Goal: Task Accomplishment & Management: Complete application form

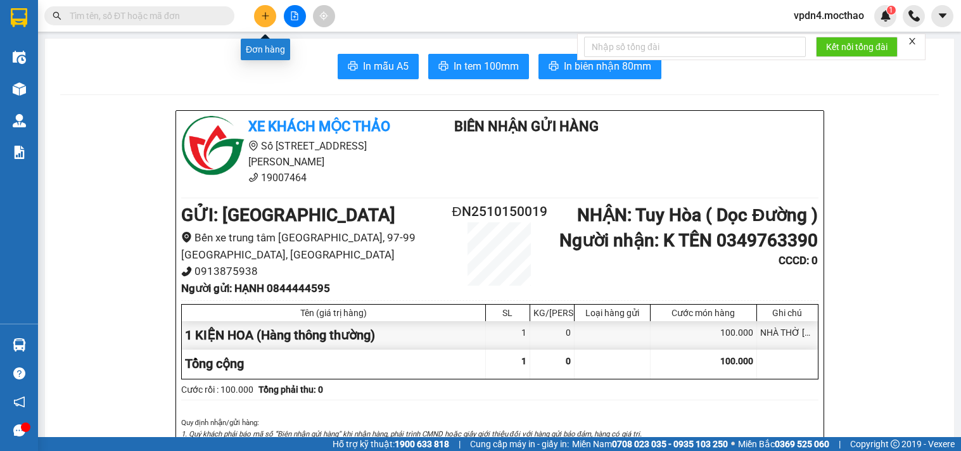
click at [271, 21] on button at bounding box center [265, 16] width 22 height 22
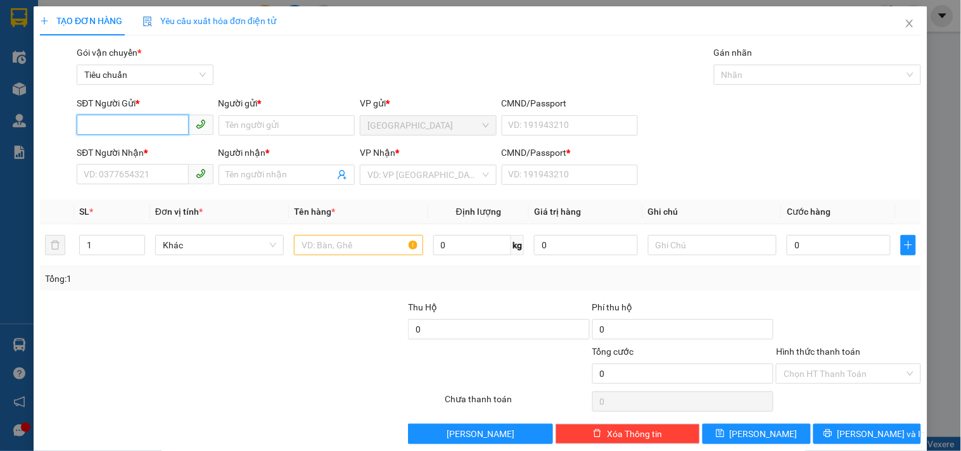
click at [100, 115] on input "SĐT Người Gửi *" at bounding box center [133, 125] width 112 height 20
type input "0971314044"
click at [283, 134] on input "Người gửi *" at bounding box center [287, 125] width 136 height 20
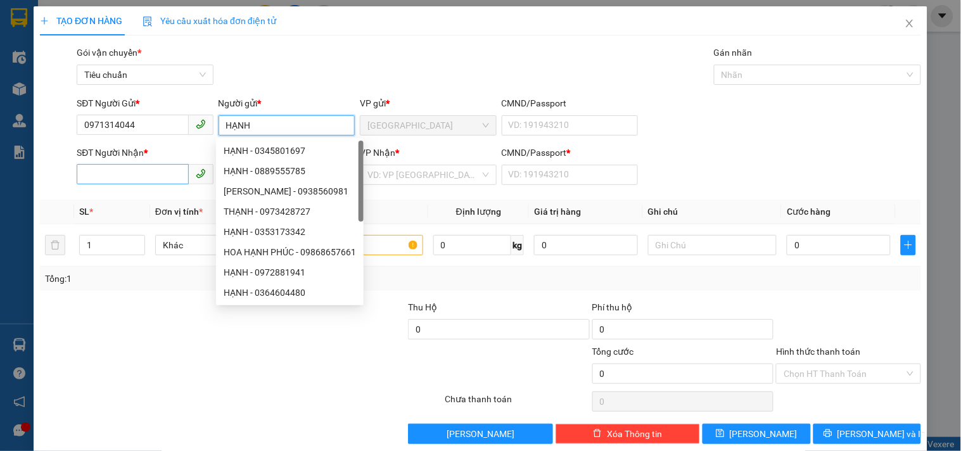
type input "HẠNH"
click at [122, 170] on input "SĐT Người Nhận *" at bounding box center [133, 174] width 112 height 20
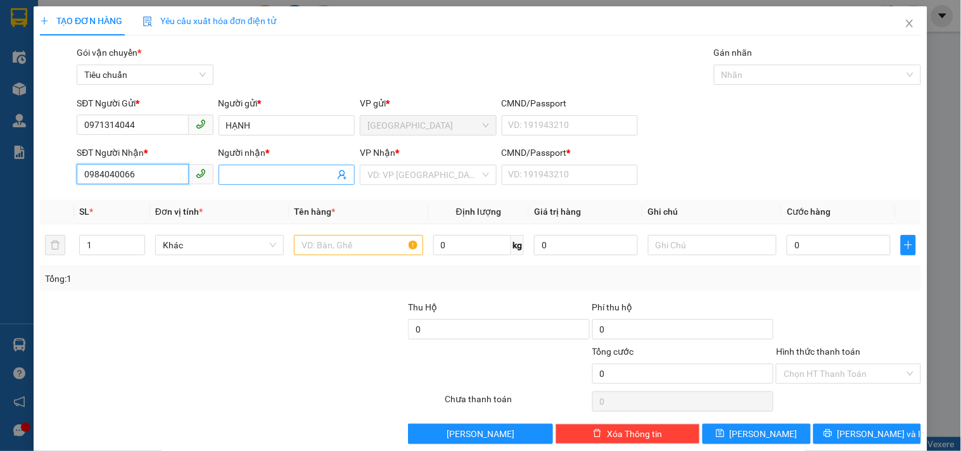
type input "0984040066"
click at [236, 179] on input "Người nhận *" at bounding box center [280, 175] width 108 height 14
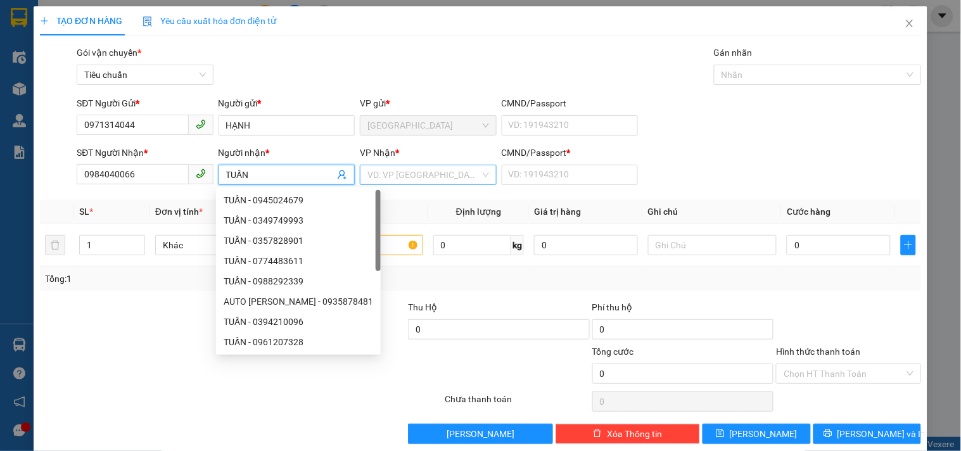
type input "TUẤN"
click at [409, 176] on input "search" at bounding box center [424, 174] width 112 height 19
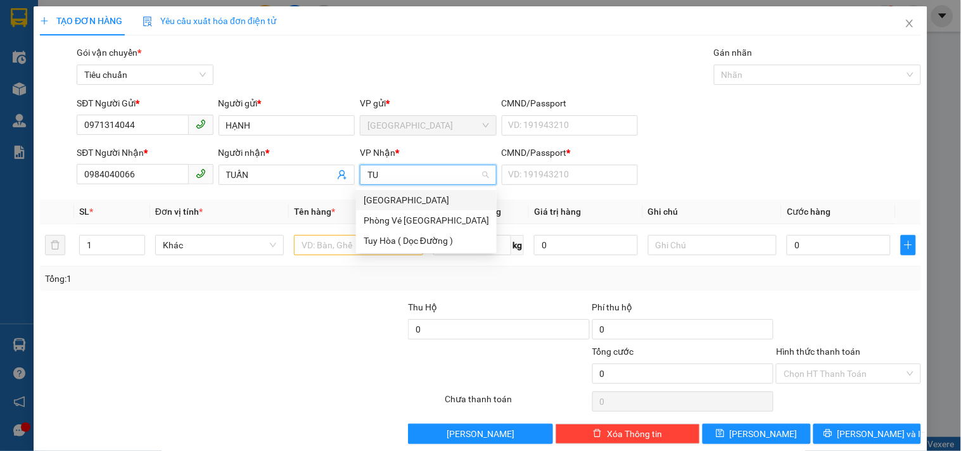
type input "TUY"
click at [390, 200] on div "[GEOGRAPHIC_DATA]" at bounding box center [426, 200] width 125 height 14
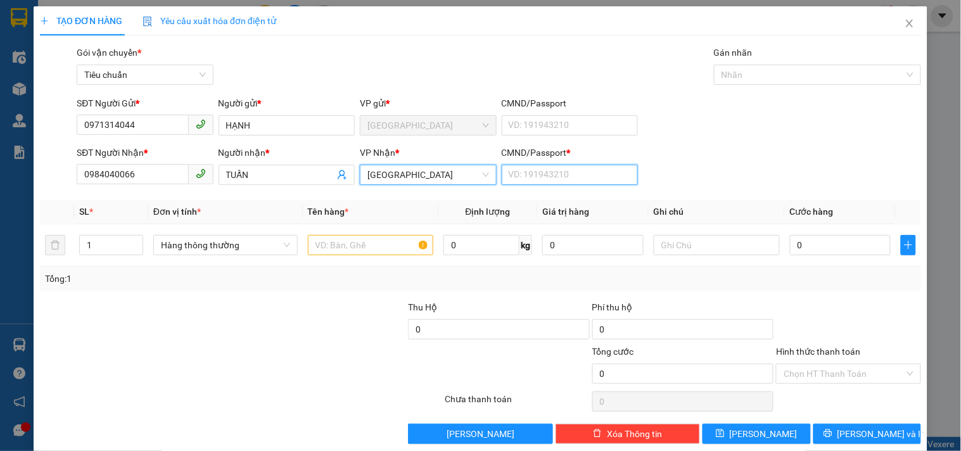
click at [546, 179] on input "CMND/Passport *" at bounding box center [570, 175] width 136 height 20
type input "0"
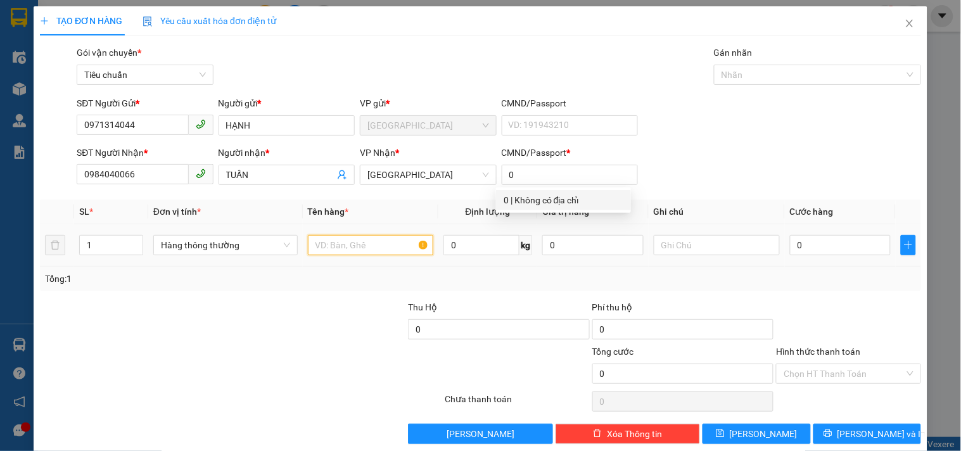
click at [341, 245] on input "text" at bounding box center [371, 245] width 126 height 20
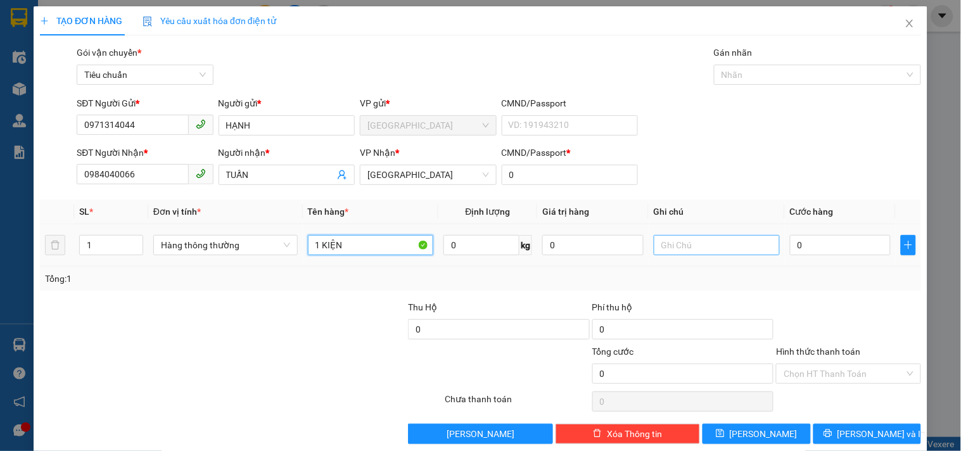
type input "1 KIỆN"
click at [667, 252] on input "text" at bounding box center [717, 245] width 126 height 20
type input "LAPTOP"
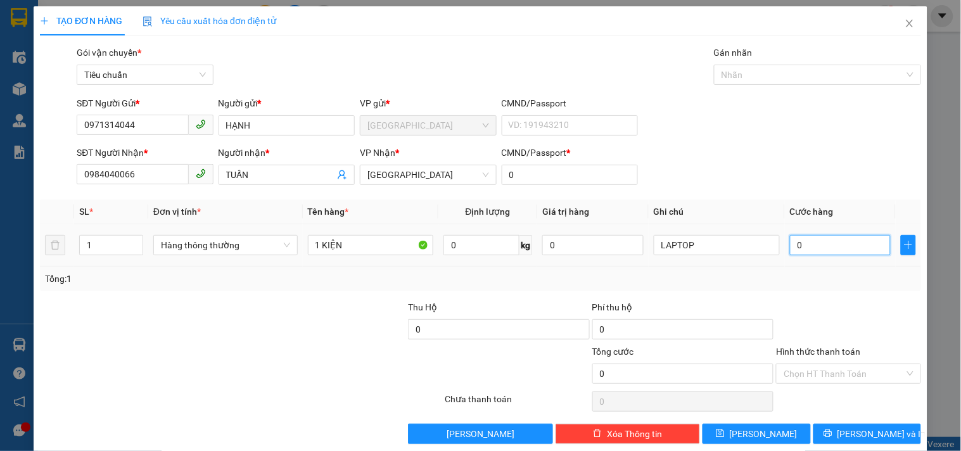
click at [826, 245] on input "0" at bounding box center [840, 245] width 101 height 20
type input "5"
type input "50"
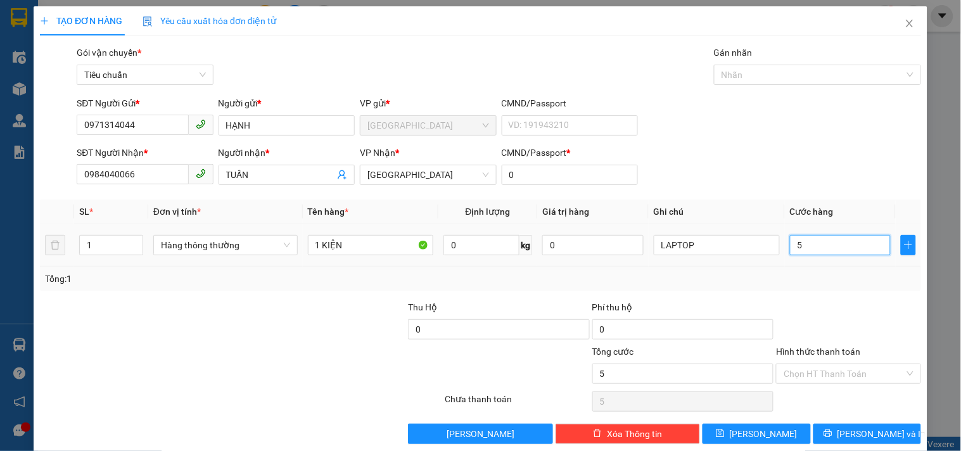
type input "50"
type input "50.000"
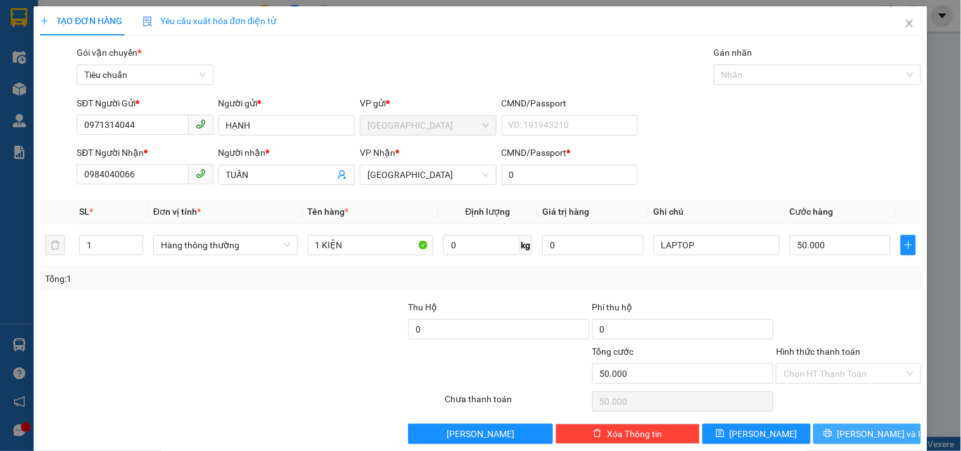
click at [866, 427] on span "Lưu và In" at bounding box center [882, 434] width 89 height 14
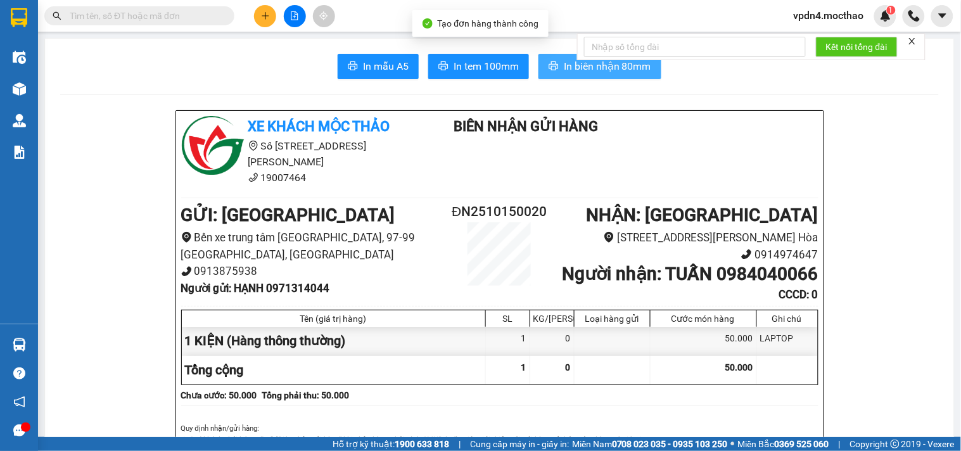
click at [549, 63] on icon "printer" at bounding box center [554, 66] width 10 height 10
click at [464, 59] on span "In tem 100mm" at bounding box center [486, 66] width 65 height 16
click at [263, 11] on icon "plus" at bounding box center [265, 15] width 9 height 9
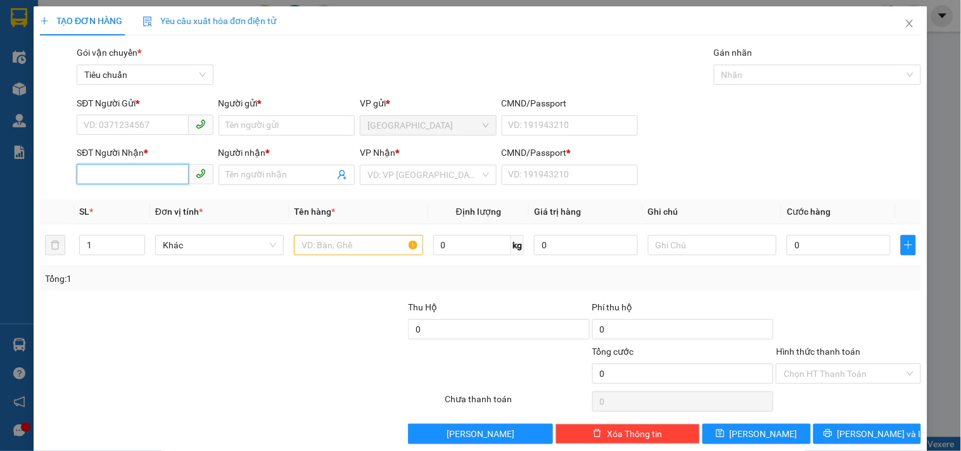
click at [110, 167] on input "SĐT Người Nhận *" at bounding box center [133, 174] width 112 height 20
click at [108, 125] on input "SĐT Người Gửi *" at bounding box center [133, 125] width 112 height 20
type input "0"
click at [121, 179] on input "SĐT Người Nhận *" at bounding box center [133, 174] width 112 height 20
type input "0942951239"
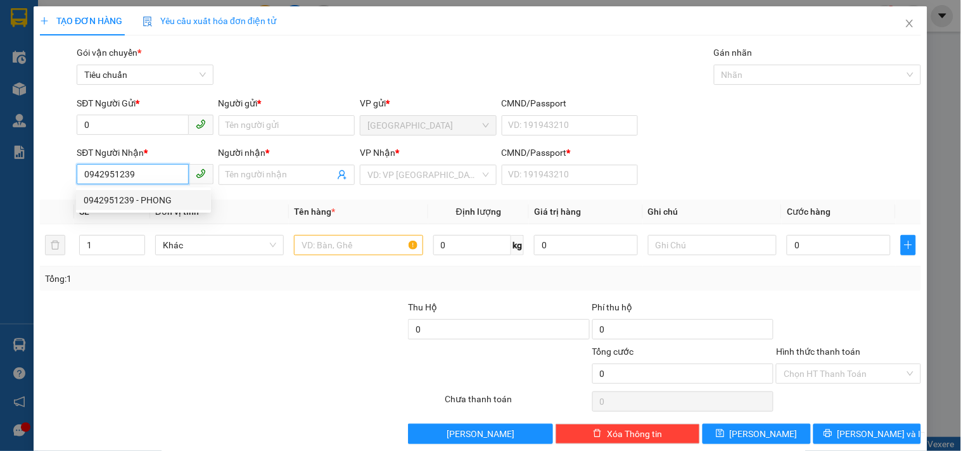
click at [143, 200] on div "0942951239 - PHONG" at bounding box center [144, 200] width 120 height 14
type input "PHONG"
type input "0"
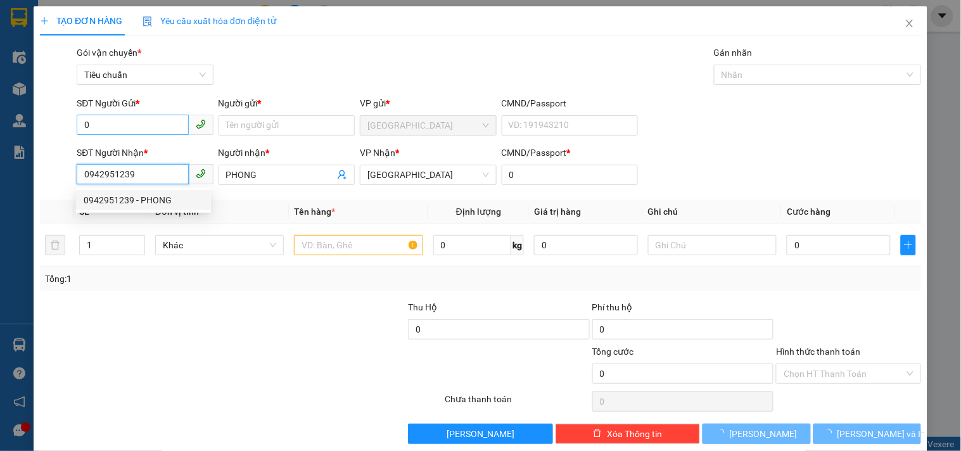
type input "100.000"
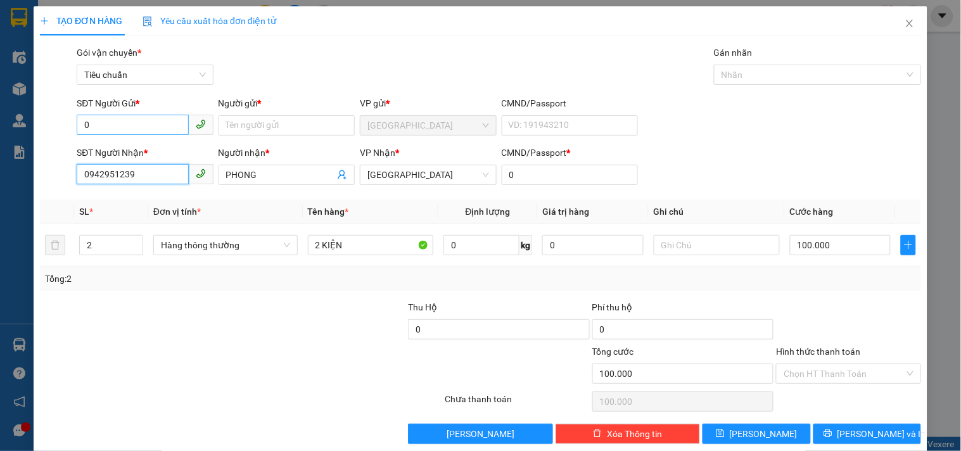
type input "0942951239"
click at [163, 122] on input "0" at bounding box center [133, 125] width 112 height 20
click at [158, 150] on div "0905942220 - CTY AKITA" at bounding box center [144, 151] width 120 height 14
type input "0905942220"
type input "CTY AKITA"
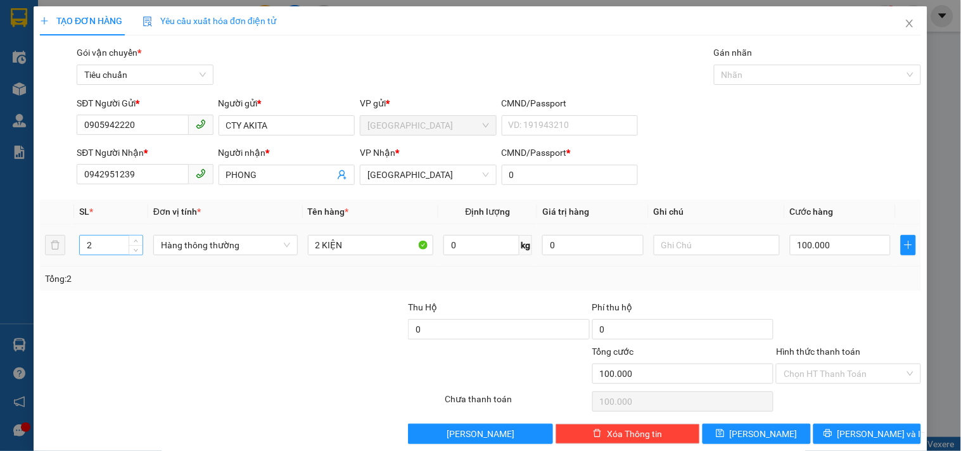
click at [103, 242] on input "2" at bounding box center [111, 245] width 63 height 19
type input "1"
click at [316, 237] on input "2 KIỆN" at bounding box center [371, 245] width 126 height 20
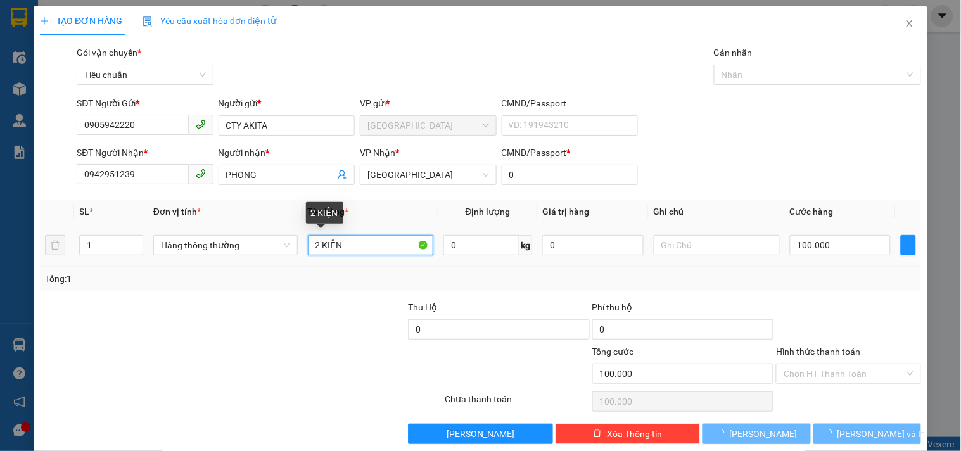
type input "0"
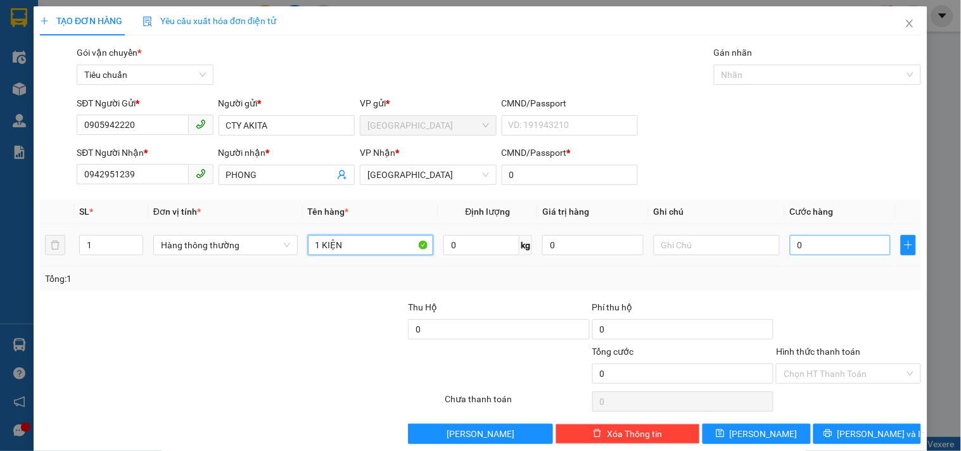
type input "1 KIỆN"
click at [868, 251] on input "0" at bounding box center [840, 245] width 101 height 20
type input "1"
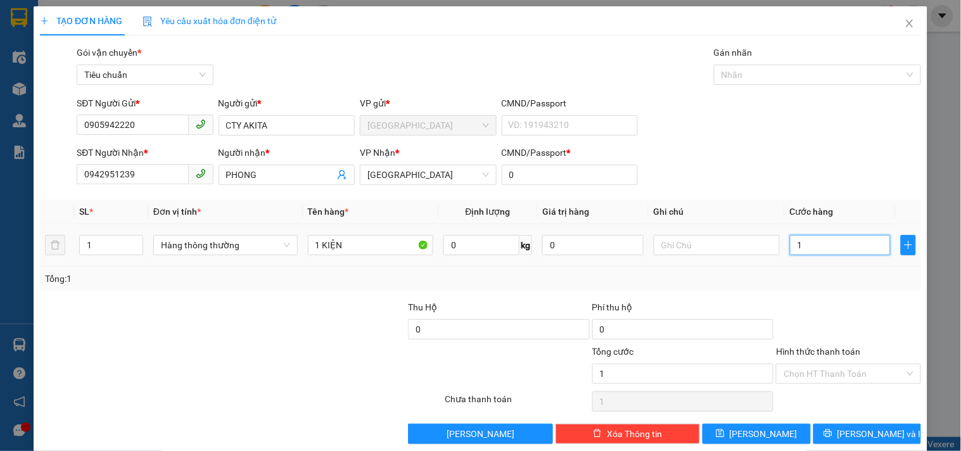
type input "10"
type input "100"
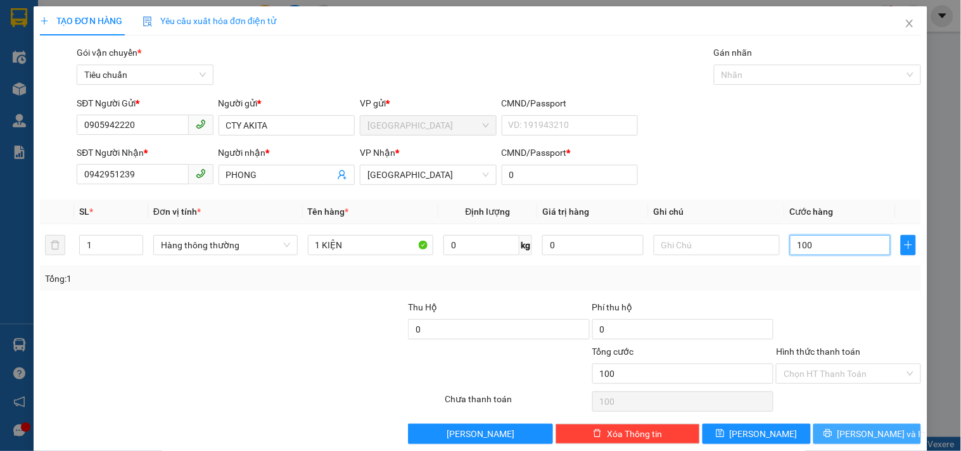
type input "100"
type input "100.000"
click at [887, 435] on button "Lưu và In" at bounding box center [868, 434] width 108 height 20
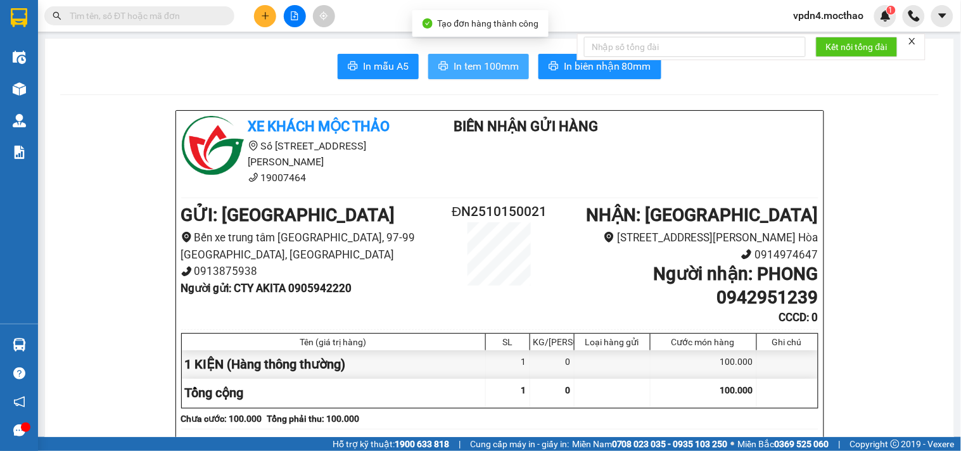
click at [479, 67] on span "In tem 100mm" at bounding box center [486, 66] width 65 height 16
click at [265, 16] on icon "plus" at bounding box center [265, 15] width 1 height 7
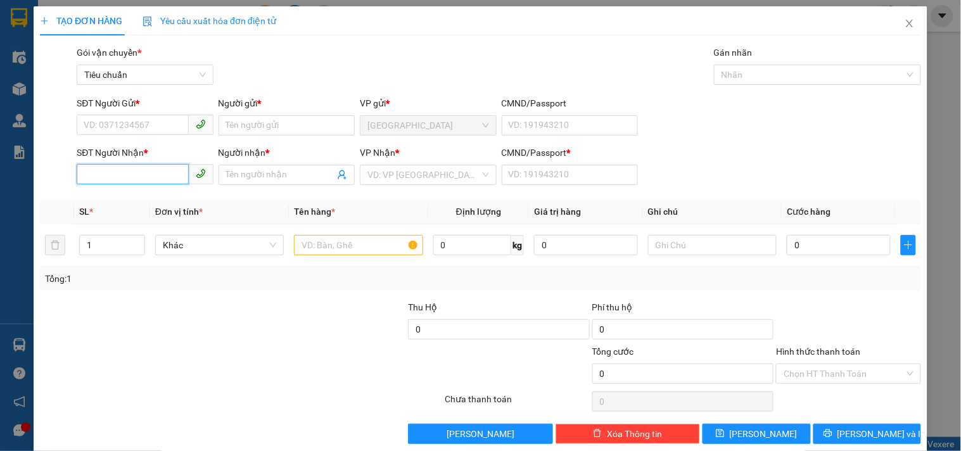
click at [153, 176] on input "SĐT Người Nhận *" at bounding box center [133, 174] width 112 height 20
type input "0977019891"
click at [153, 197] on div "0977019891 - IREAL SPORT" at bounding box center [144, 200] width 120 height 14
type input "IREAL SPORT"
type input "0"
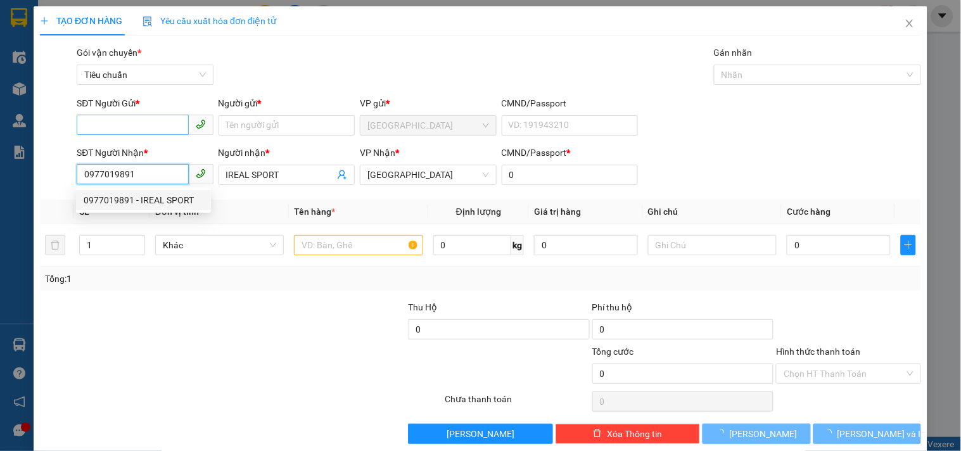
type input "40.000"
type input "0977019891"
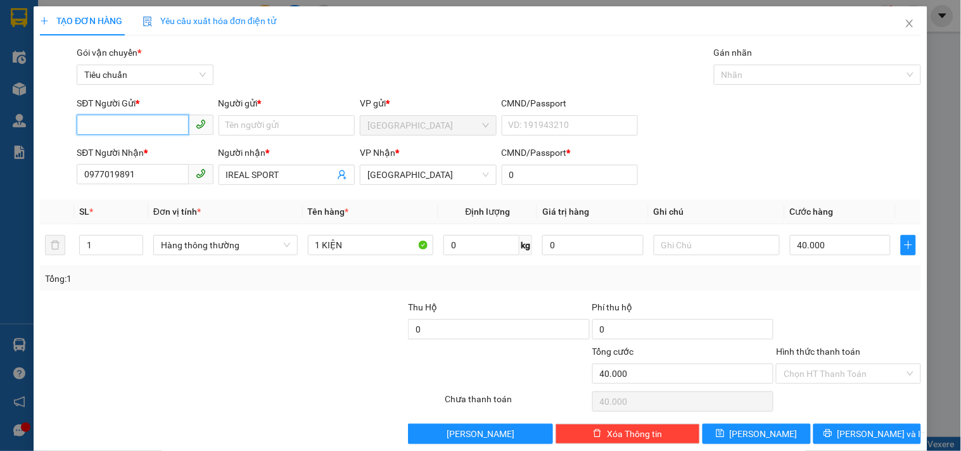
click at [116, 129] on input "SĐT Người Gửi *" at bounding box center [133, 125] width 112 height 20
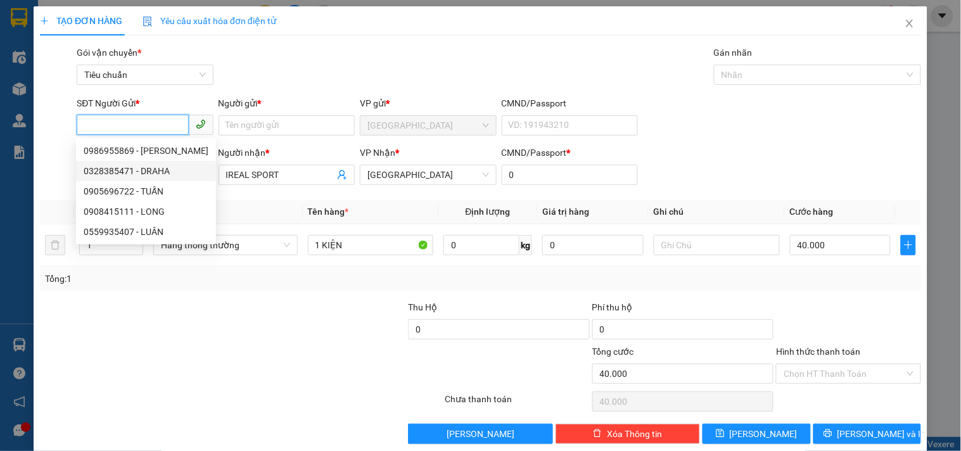
click at [162, 175] on div "0328385471 - DRAHA" at bounding box center [146, 171] width 125 height 14
type input "0328385471"
type input "DRAHA"
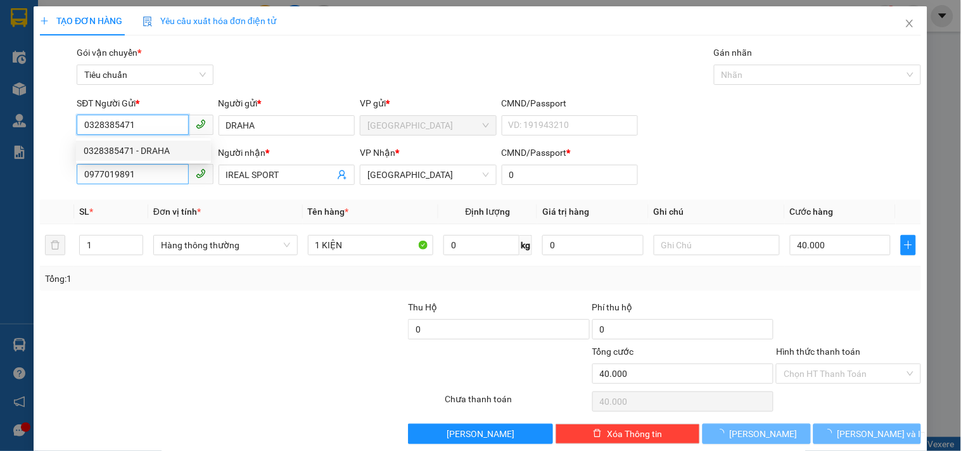
type input "50.000"
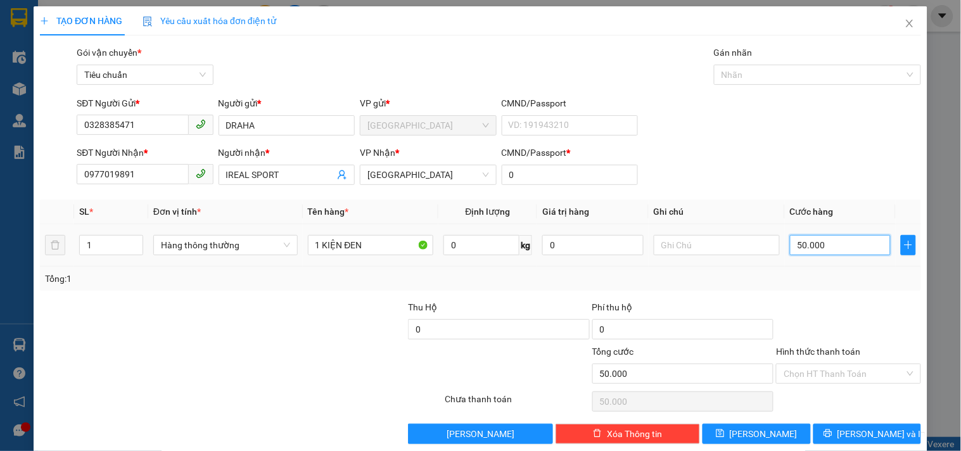
click at [812, 250] on input "50.000" at bounding box center [840, 245] width 101 height 20
type input "3"
type input "30"
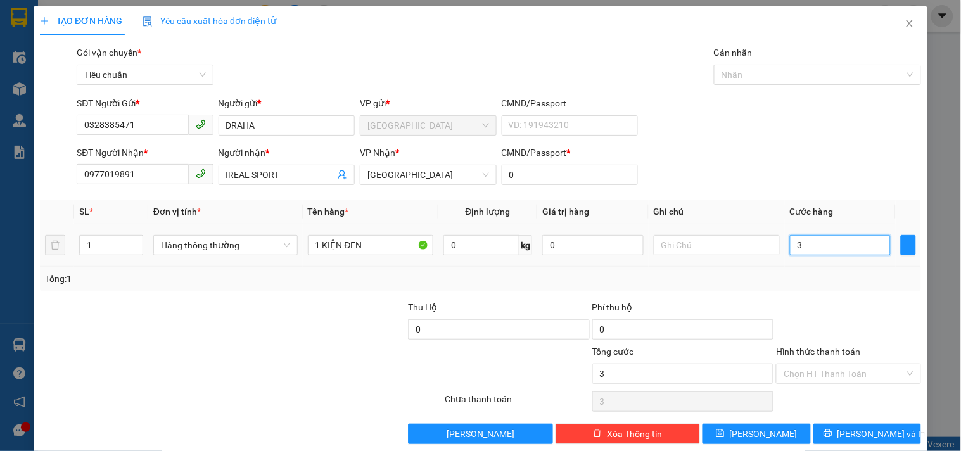
type input "30"
type input "30.000"
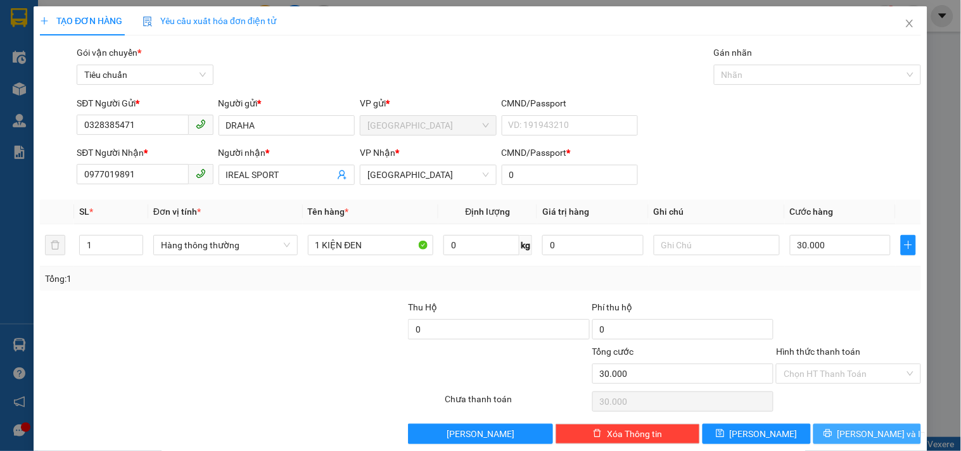
click at [849, 428] on span "Lưu và In" at bounding box center [882, 434] width 89 height 14
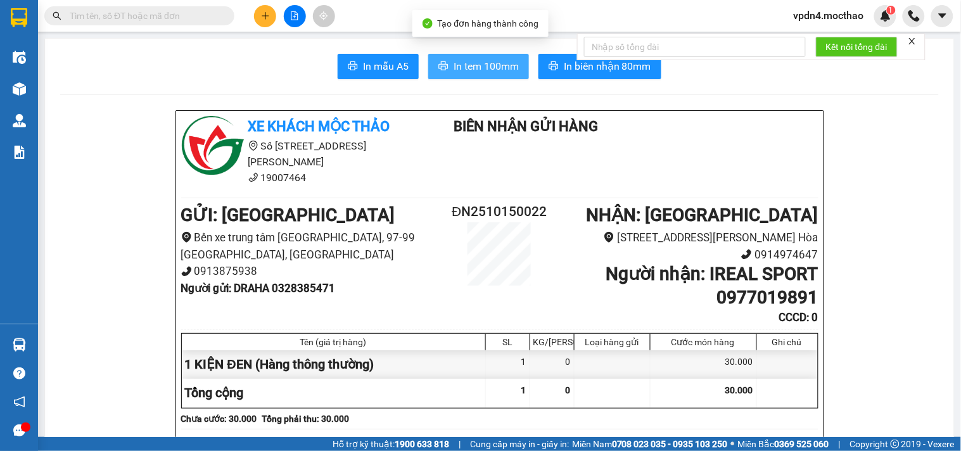
click at [482, 71] on span "In tem 100mm" at bounding box center [486, 66] width 65 height 16
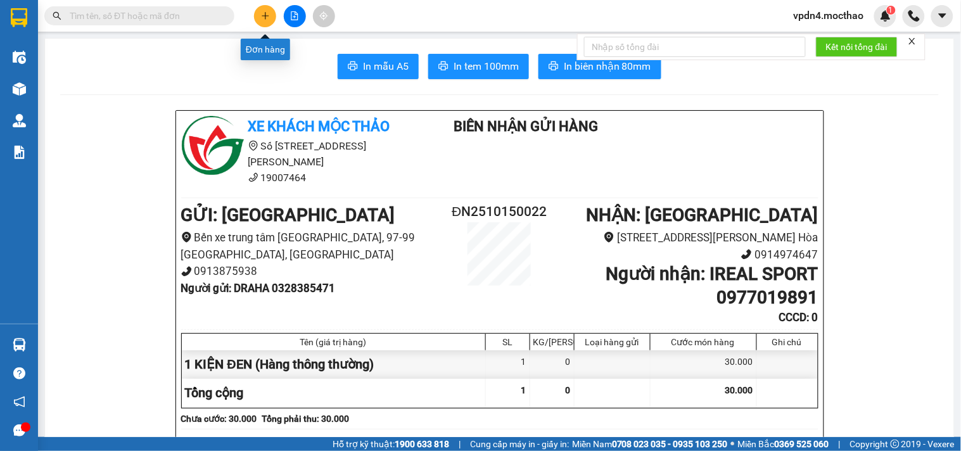
click at [264, 17] on icon "plus" at bounding box center [265, 15] width 9 height 9
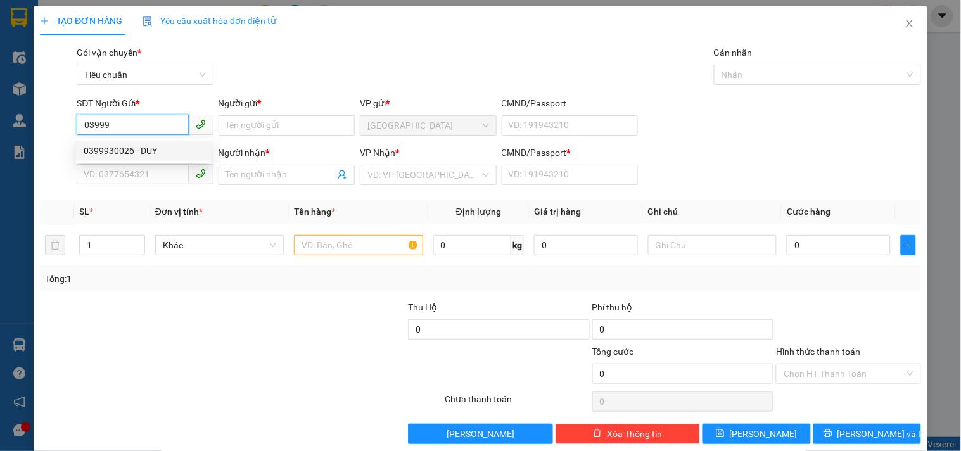
click at [146, 148] on div "0399930026 - DUY" at bounding box center [144, 151] width 120 height 14
type input "0399930026"
type input "DUY"
type input "0934965607"
type input "QUYỀN"
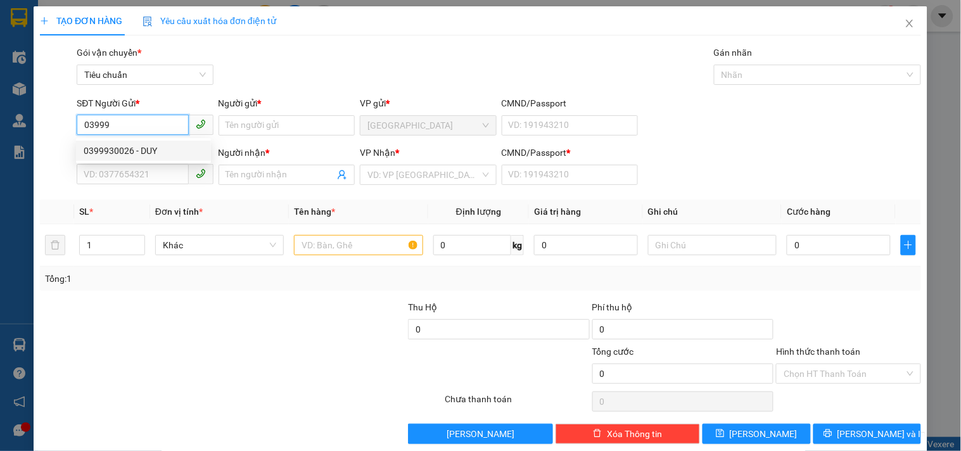
type input "0"
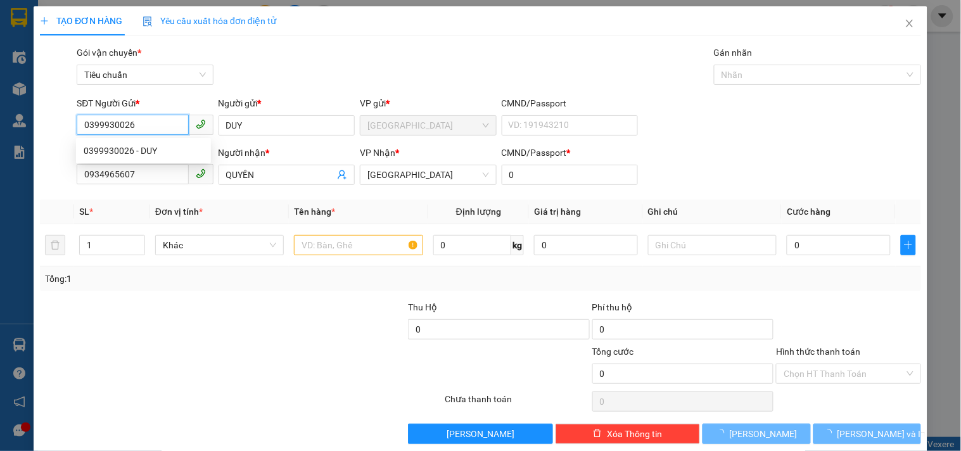
type input "100.000"
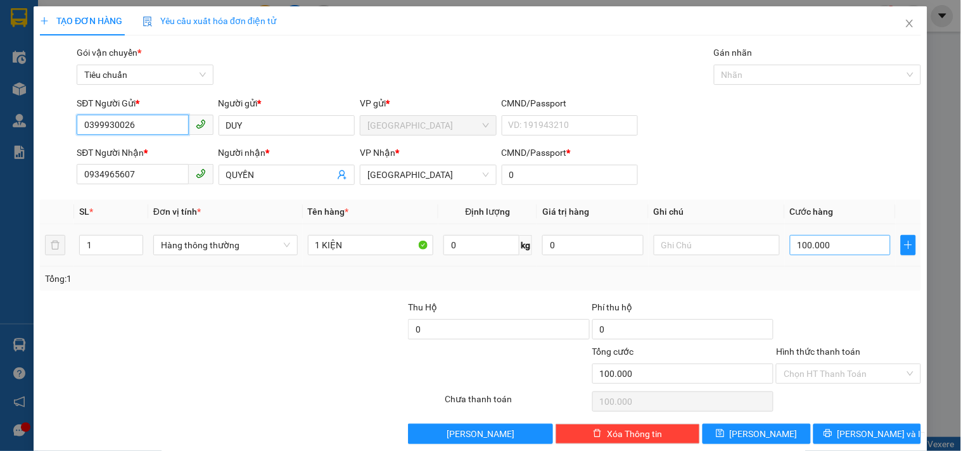
type input "0399930026"
click at [825, 255] on input "100.000" at bounding box center [840, 245] width 101 height 20
type input "1"
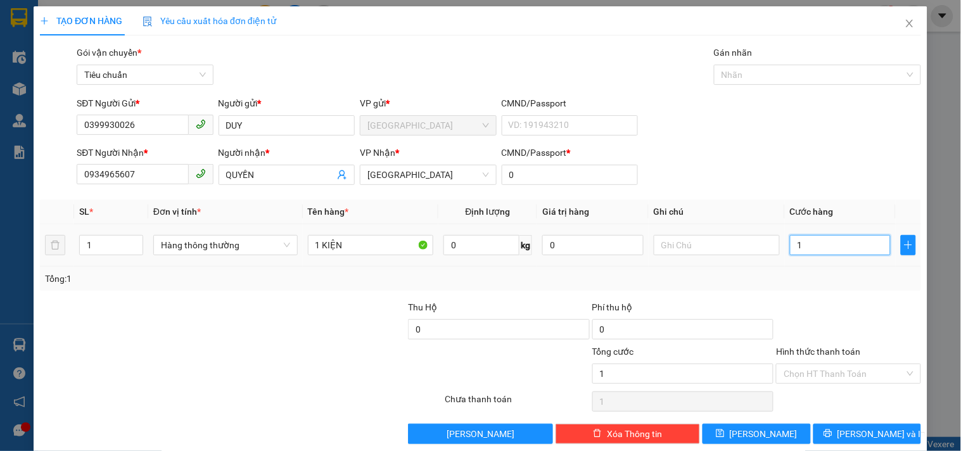
type input "14"
type input "140"
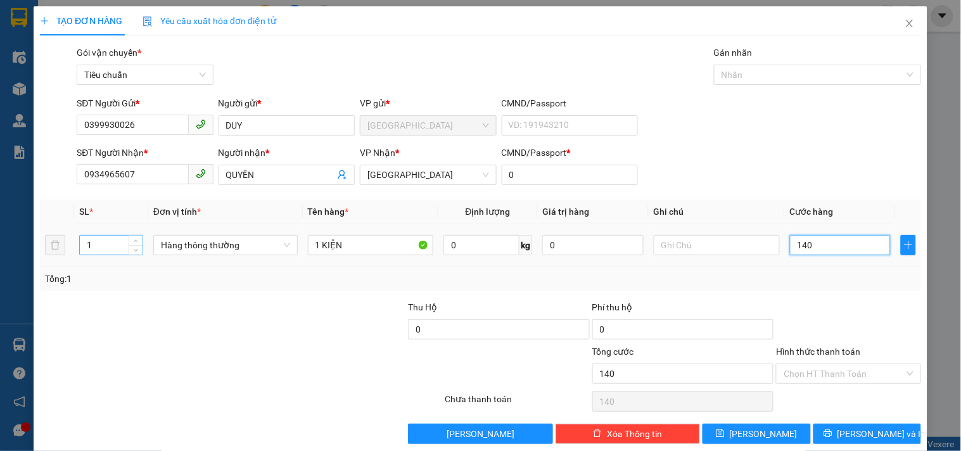
type input "140"
type input "140.000"
click at [112, 239] on input "1" at bounding box center [111, 245] width 63 height 19
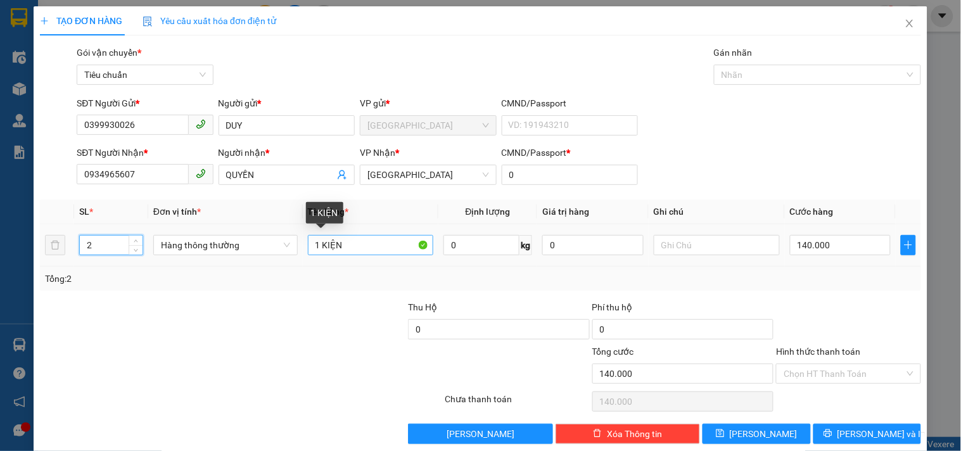
type input "2"
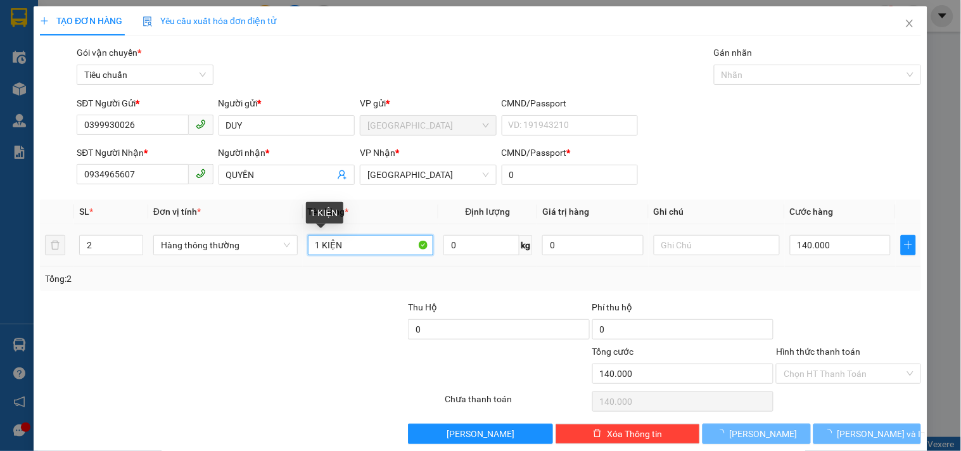
click at [319, 239] on input "1 KIỆN" at bounding box center [371, 245] width 126 height 20
type input "0"
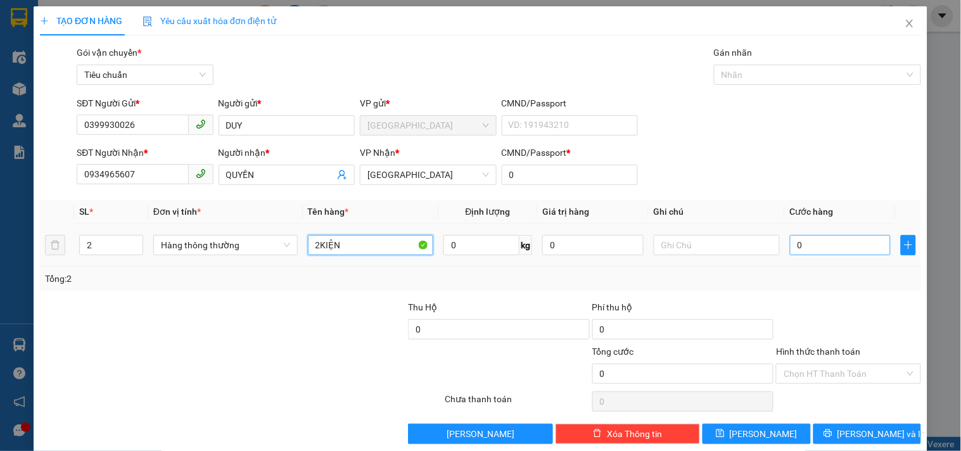
type input "2KIỆN"
click at [803, 252] on input "0" at bounding box center [840, 245] width 101 height 20
type input "1"
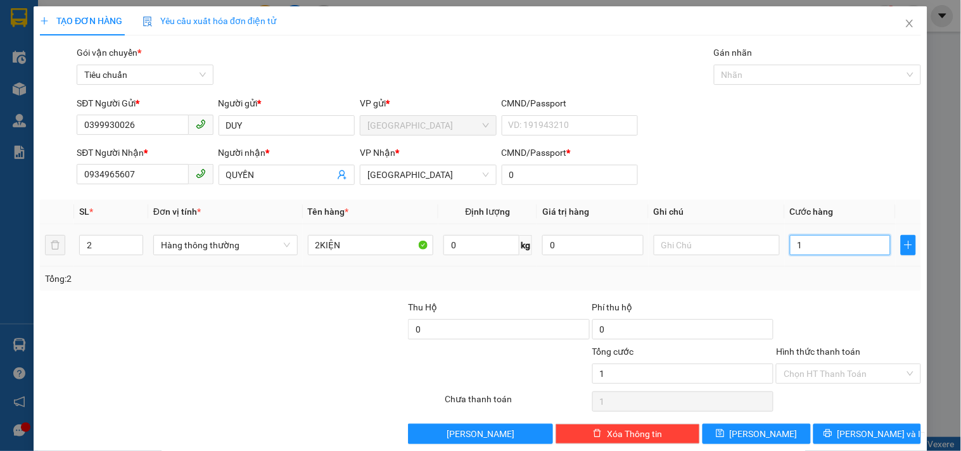
type input "14"
type input "140"
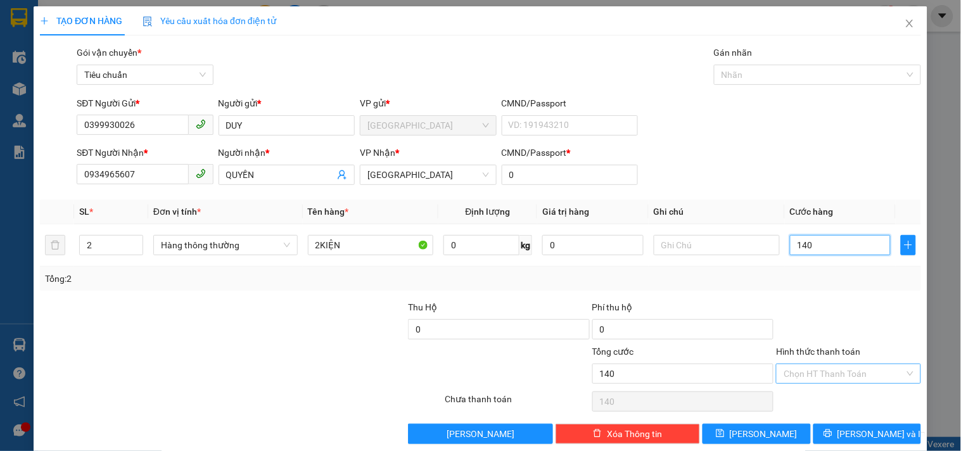
type input "140"
type input "140.000"
click at [816, 371] on input "Hình thức thanh toán" at bounding box center [844, 373] width 120 height 19
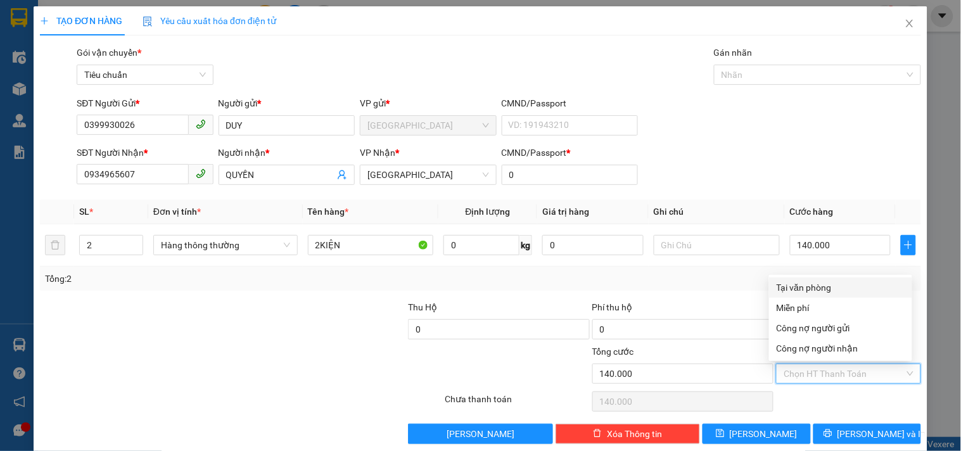
click at [831, 287] on div "Tại văn phòng" at bounding box center [841, 288] width 128 height 14
type input "0"
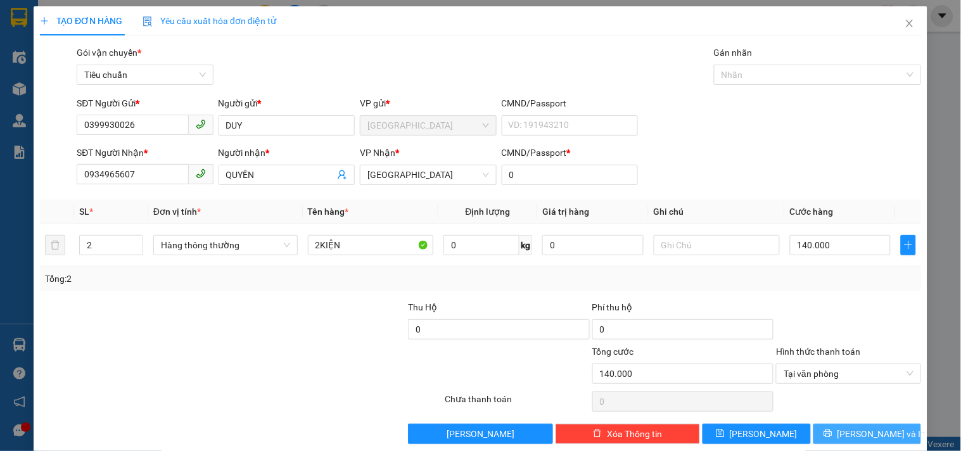
click at [862, 427] on span "Lưu và In" at bounding box center [882, 434] width 89 height 14
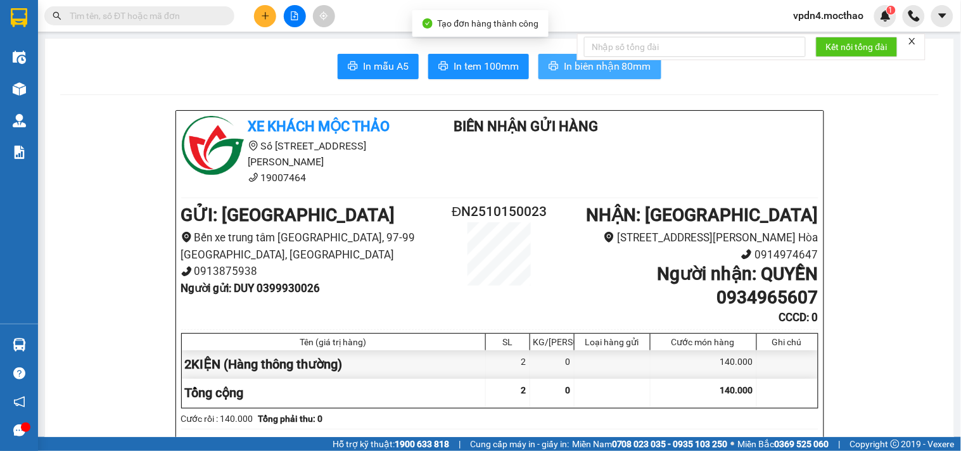
click at [556, 65] on button "In biên nhận 80mm" at bounding box center [600, 66] width 123 height 25
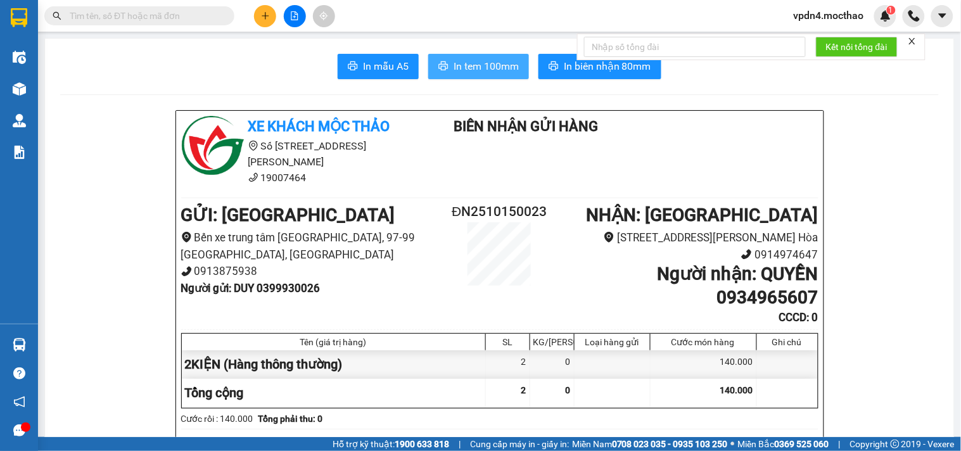
click at [441, 68] on icon "printer" at bounding box center [444, 66] width 10 height 10
click at [266, 15] on icon "plus" at bounding box center [265, 15] width 7 height 1
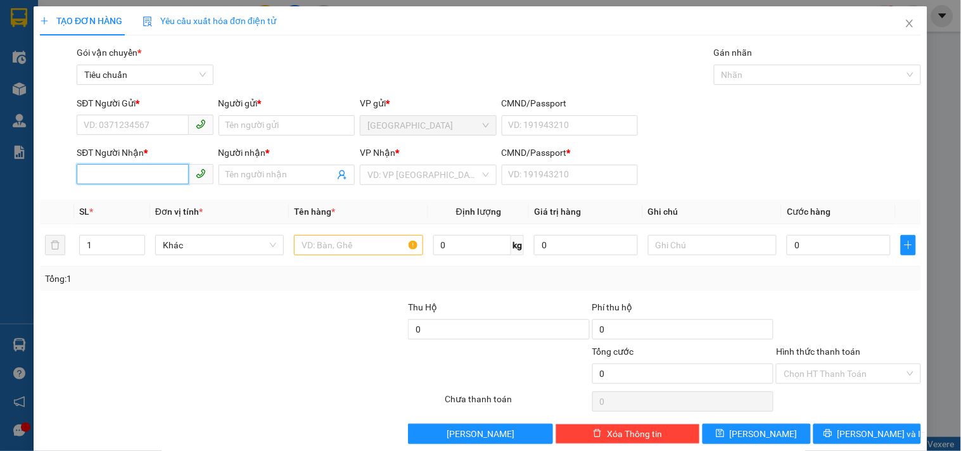
click at [151, 176] on input "SĐT Người Nhận *" at bounding box center [133, 174] width 112 height 20
drag, startPoint x: 138, startPoint y: 199, endPoint x: 138, endPoint y: 117, distance: 81.8
click at [138, 198] on div "0369676766 - KHÍCH" at bounding box center [144, 200] width 120 height 14
type input "0369676766"
type input "KHÍCH"
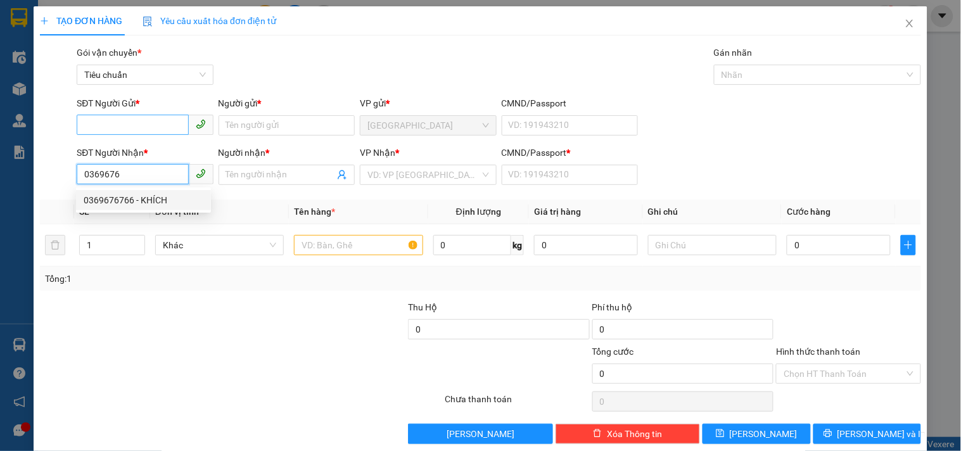
type input "0"
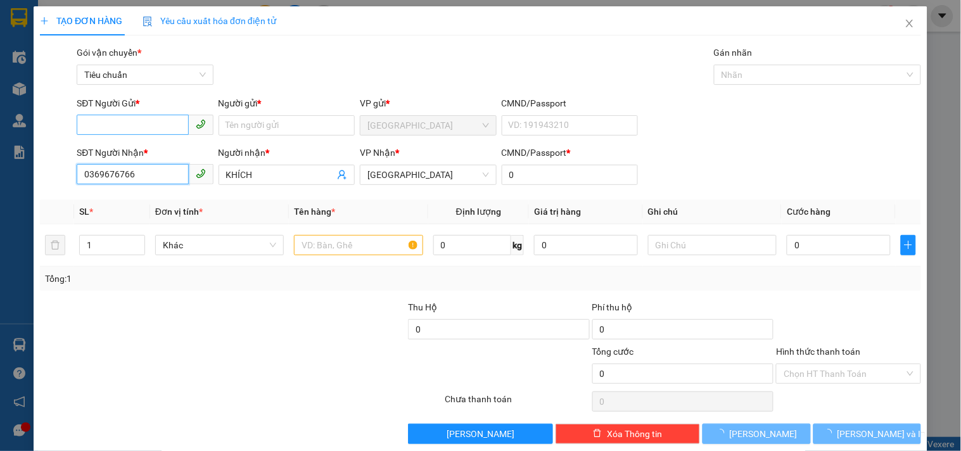
type input "0369676766"
click at [135, 119] on input "SĐT Người Gửi *" at bounding box center [133, 125] width 112 height 20
type input "60.000"
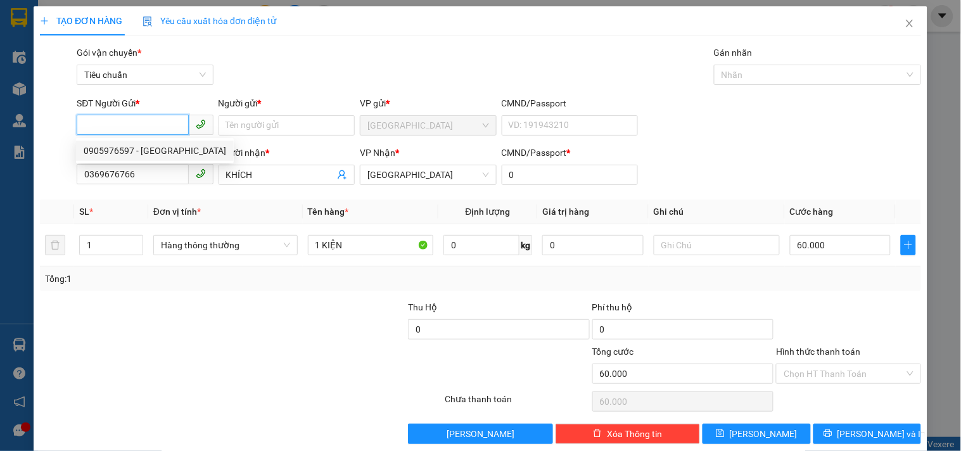
click at [154, 150] on div "0905976597 - ANH ĐỨC" at bounding box center [155, 151] width 143 height 14
type input "0905976597"
type input "ANH ĐỨC"
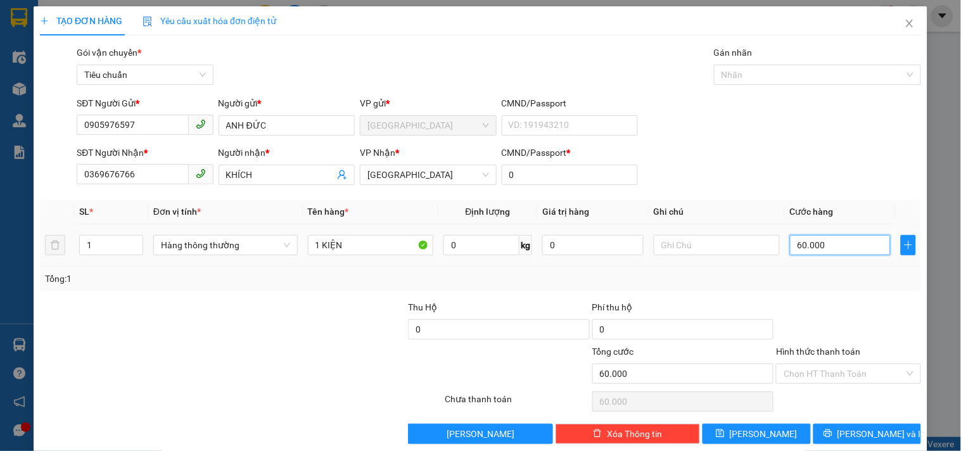
click at [805, 247] on input "60.000" at bounding box center [840, 245] width 101 height 20
type input "7"
type input "70"
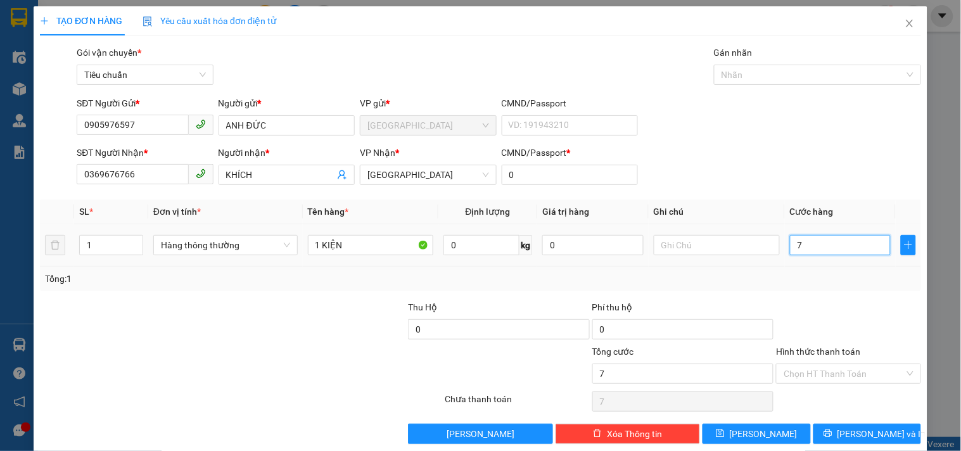
type input "70"
type input "70.000"
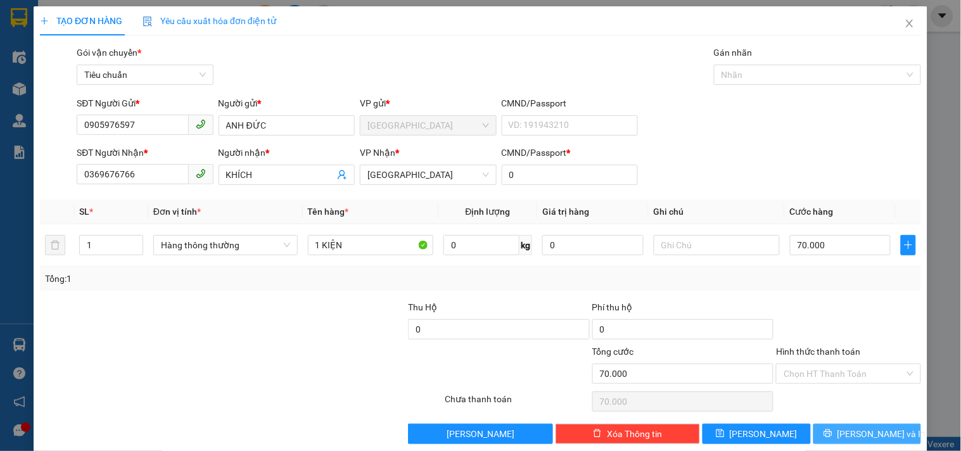
click at [872, 432] on span "Lưu và In" at bounding box center [882, 434] width 89 height 14
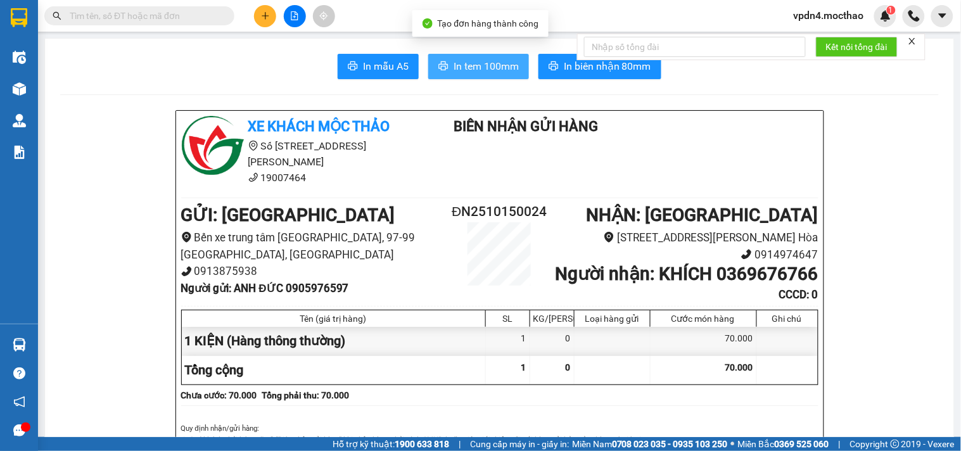
click at [471, 63] on span "In tem 100mm" at bounding box center [486, 66] width 65 height 16
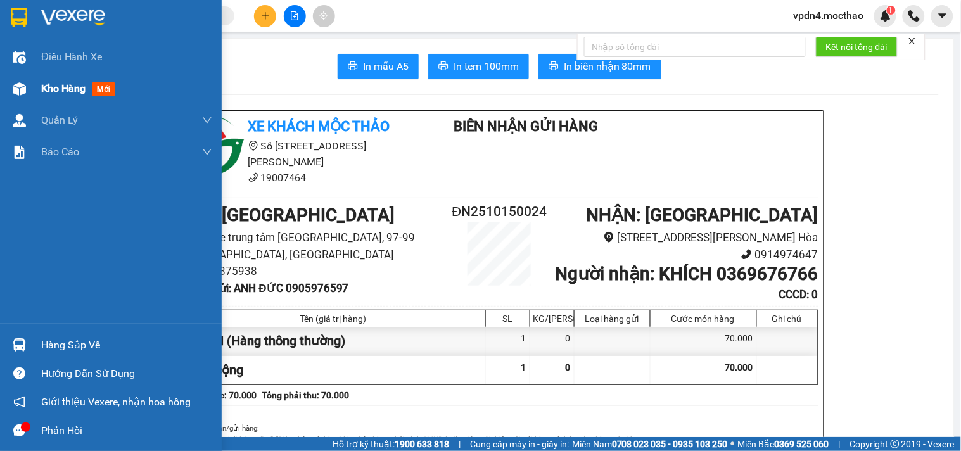
click at [65, 91] on span "Kho hàng" at bounding box center [63, 88] width 44 height 12
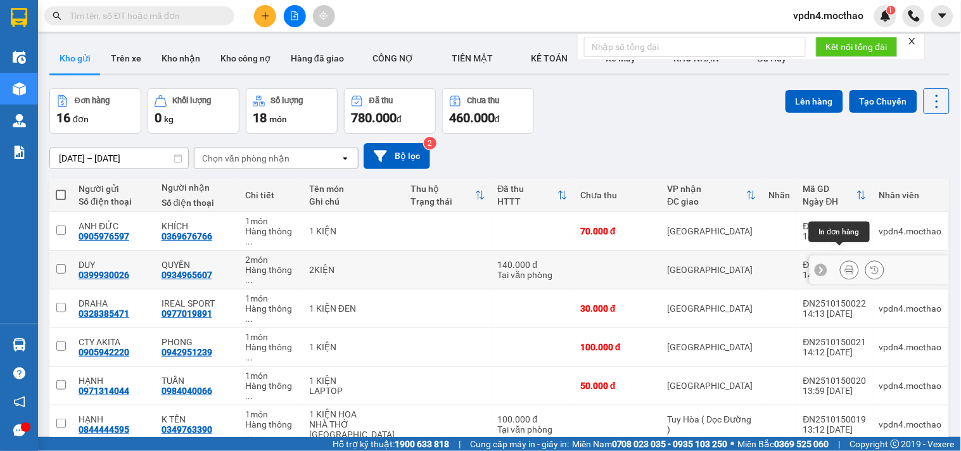
click at [845, 266] on icon at bounding box center [849, 270] width 9 height 9
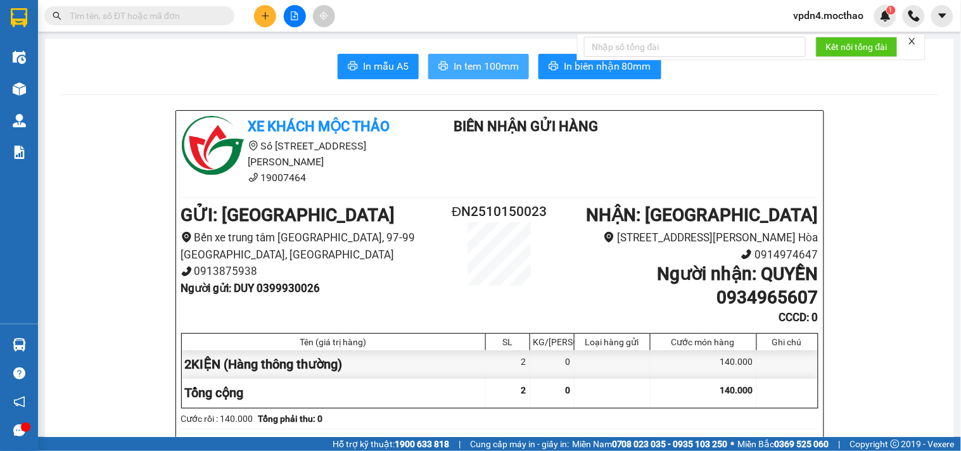
click at [479, 74] on button "In tem 100mm" at bounding box center [478, 66] width 101 height 25
click at [262, 20] on button at bounding box center [265, 16] width 22 height 22
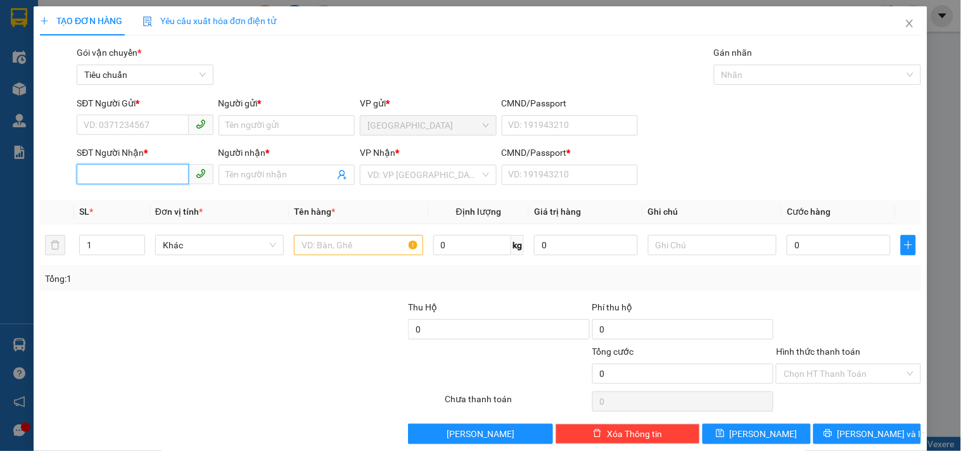
click at [172, 182] on input "SĐT Người Nhận *" at bounding box center [133, 174] width 112 height 20
click at [155, 200] on div "0975060900 - ĐÚC LUẬN" at bounding box center [144, 200] width 120 height 14
type input "0975060900"
type input "ĐÚC LUẬN"
type input "0"
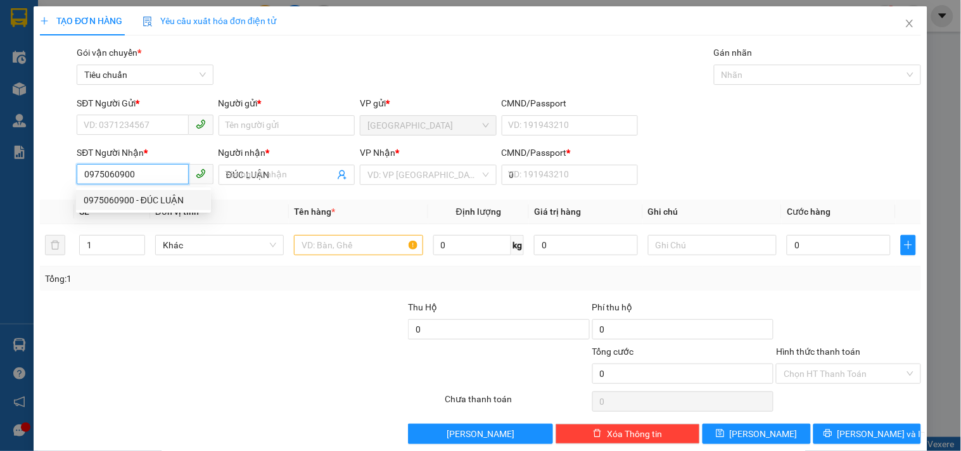
type input "30.000"
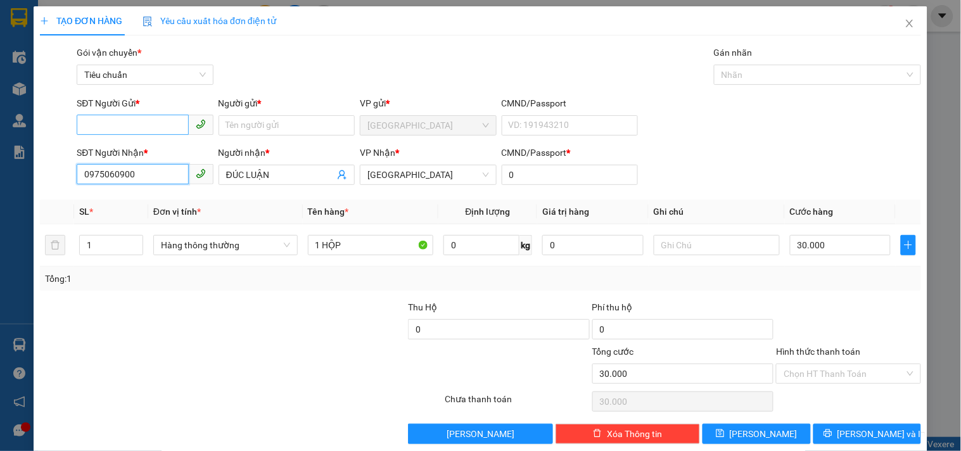
type input "0975060900"
click at [156, 124] on input "SĐT Người Gửi *" at bounding box center [133, 125] width 112 height 20
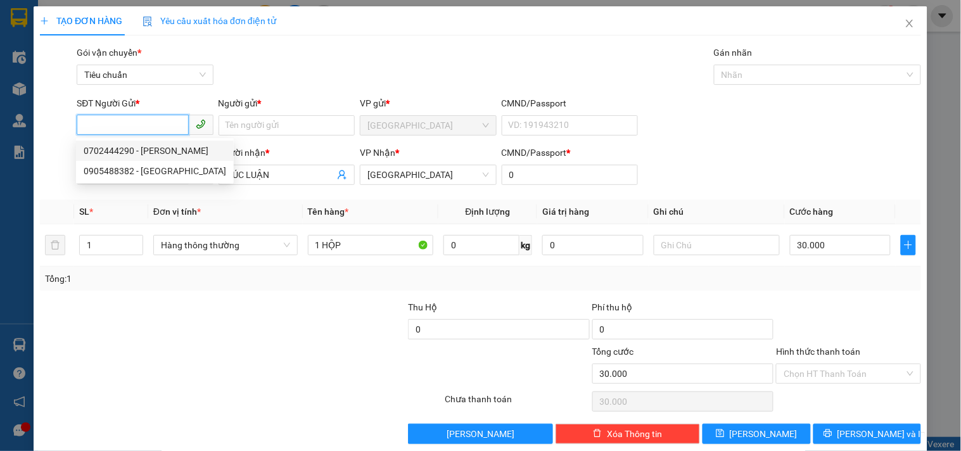
click at [154, 148] on div "0702444290 - GIA NGUYÊN" at bounding box center [155, 151] width 143 height 14
type input "0702444290"
type input "GIA NGUYÊN"
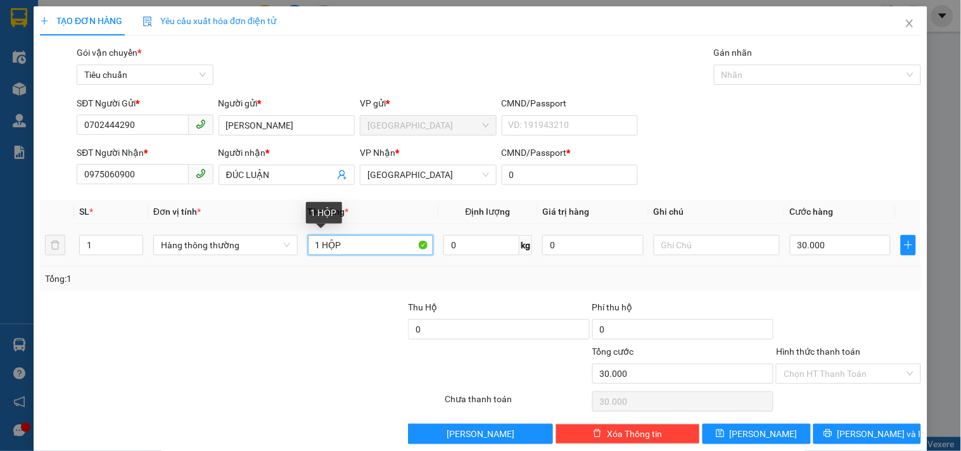
click at [347, 246] on input "1 HỘP" at bounding box center [371, 245] width 126 height 20
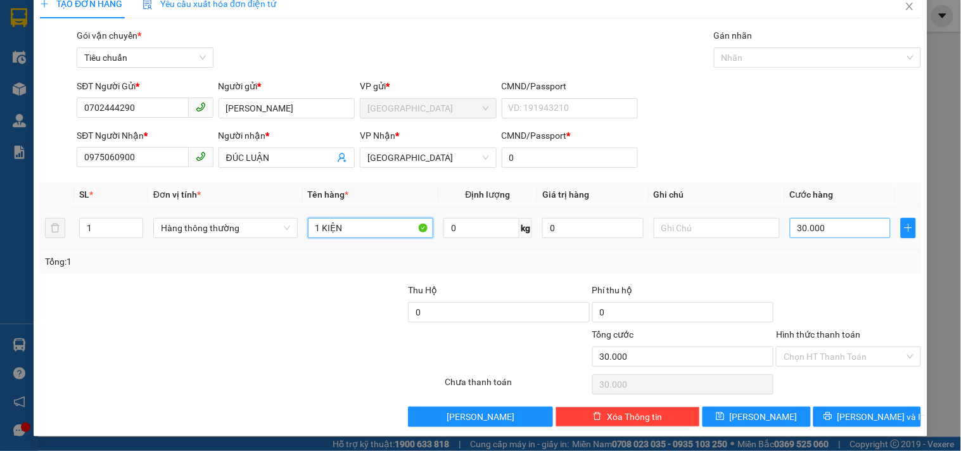
type input "1 KIỆN"
click at [827, 224] on input "30.000" at bounding box center [840, 228] width 101 height 20
type input "8"
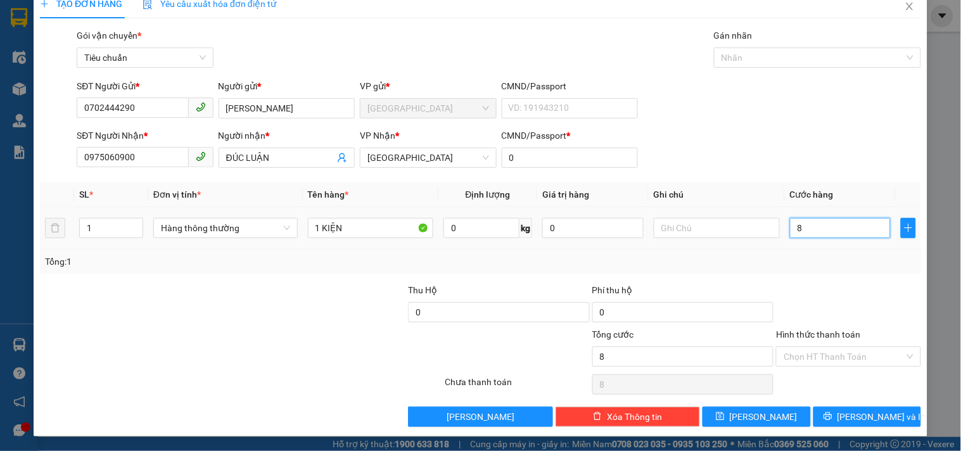
type input "80"
type input "80.000"
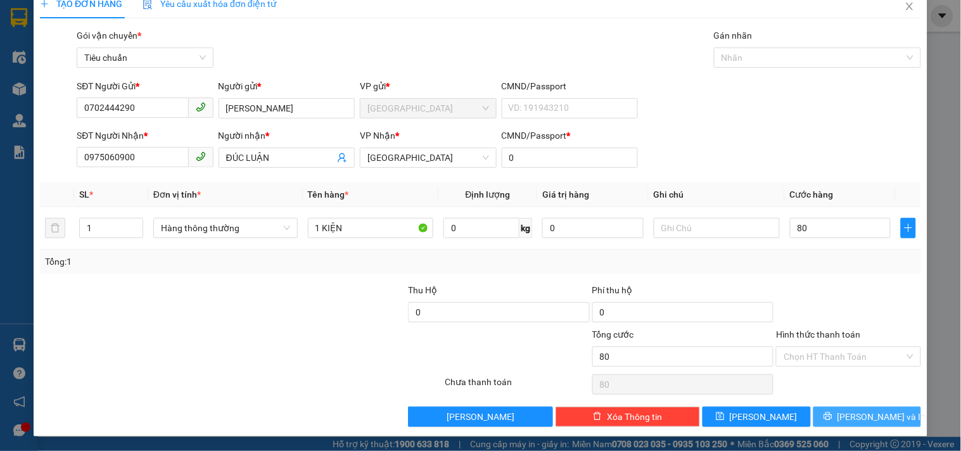
type input "80.000"
click at [845, 409] on button "Lưu và In" at bounding box center [868, 417] width 108 height 20
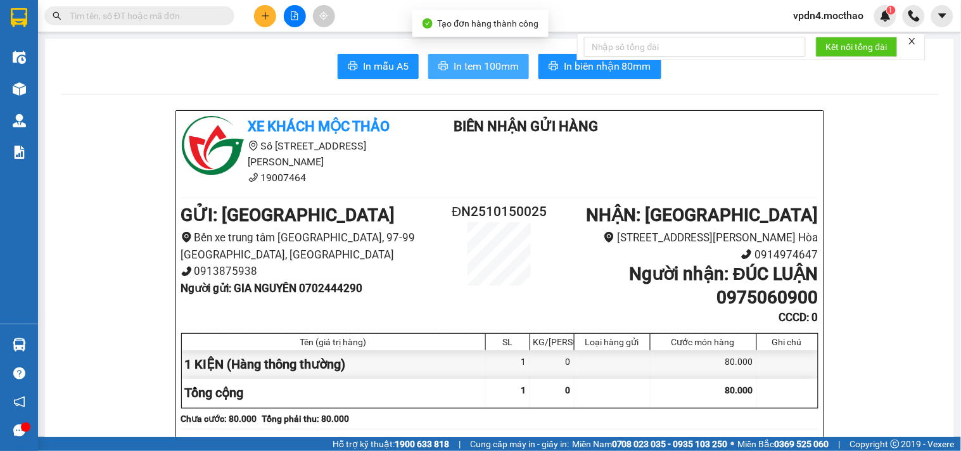
click at [466, 76] on button "In tem 100mm" at bounding box center [478, 66] width 101 height 25
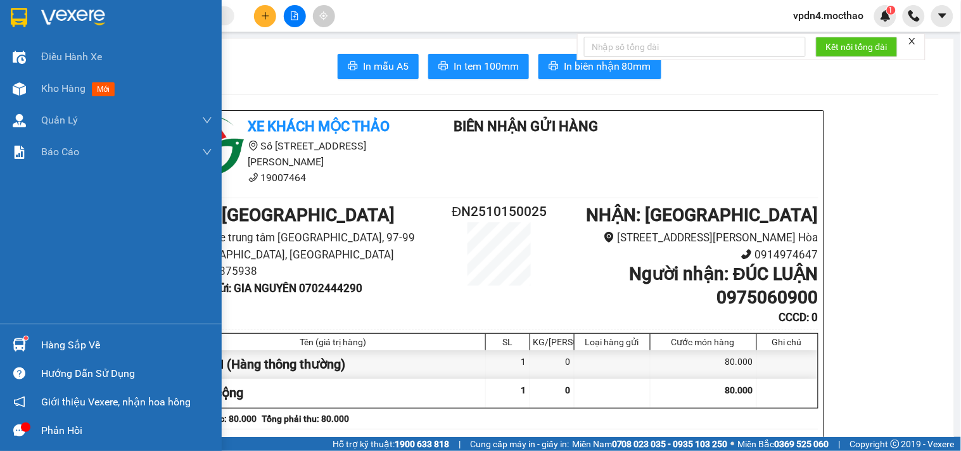
click at [48, 345] on div "Hàng sắp về" at bounding box center [126, 345] width 171 height 19
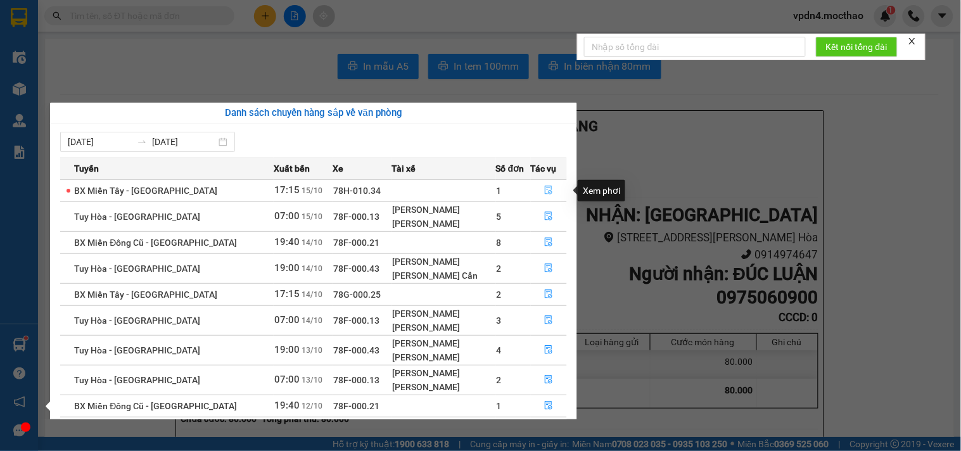
click at [544, 188] on icon "file-done" at bounding box center [548, 190] width 9 height 9
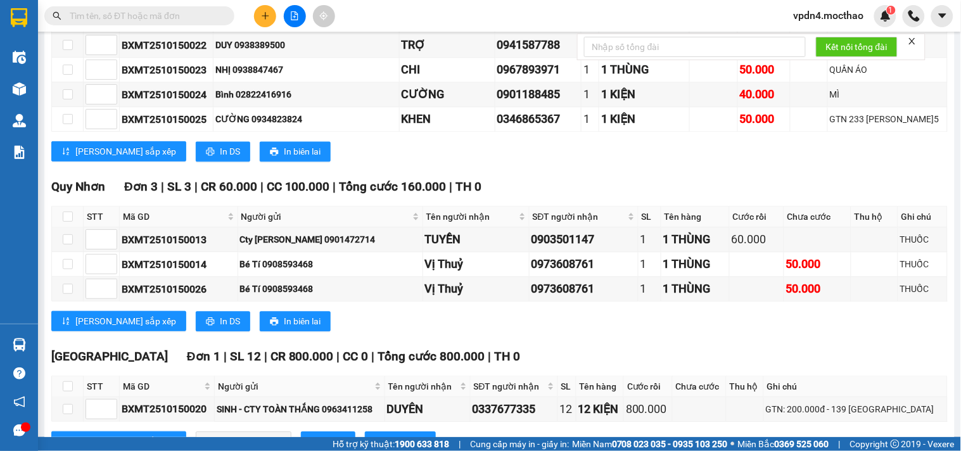
scroll to position [566, 0]
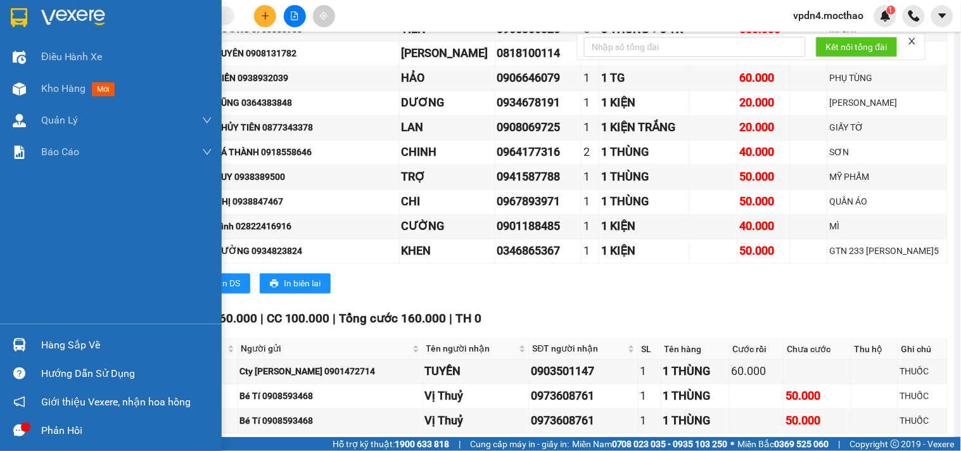
drag, startPoint x: 70, startPoint y: 343, endPoint x: 99, endPoint y: 317, distance: 38.6
click at [70, 338] on div "Hàng sắp về" at bounding box center [126, 345] width 171 height 19
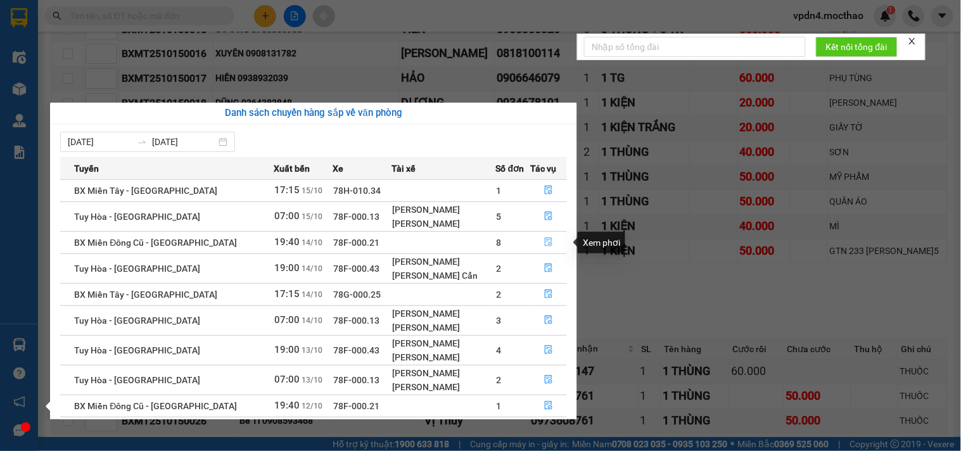
click at [548, 242] on icon "file-done" at bounding box center [548, 242] width 9 height 9
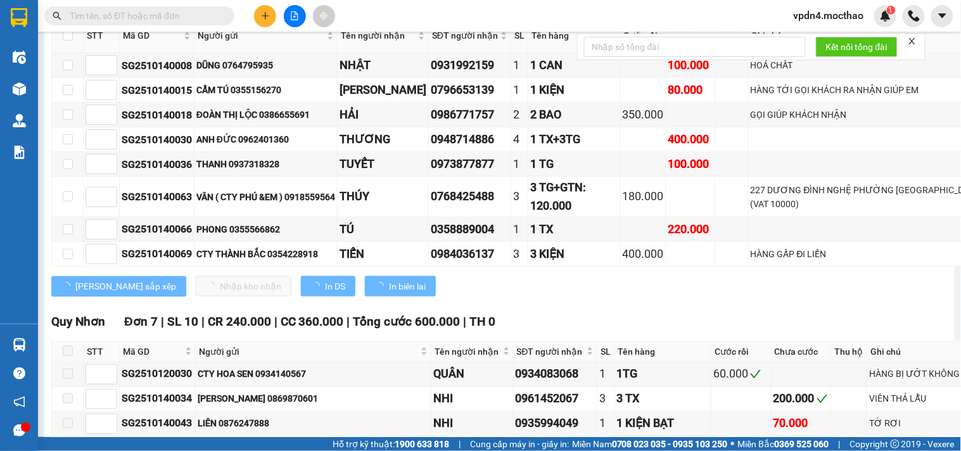
type input "[DATE]"
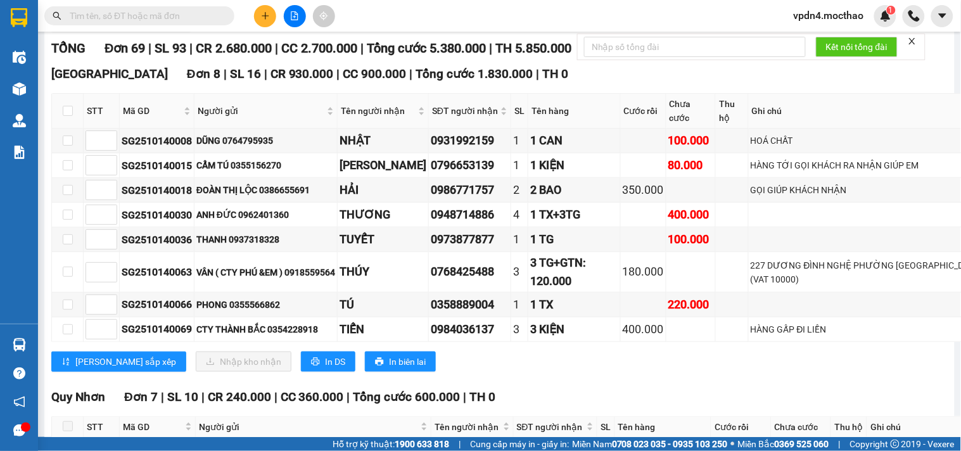
scroll to position [181, 0]
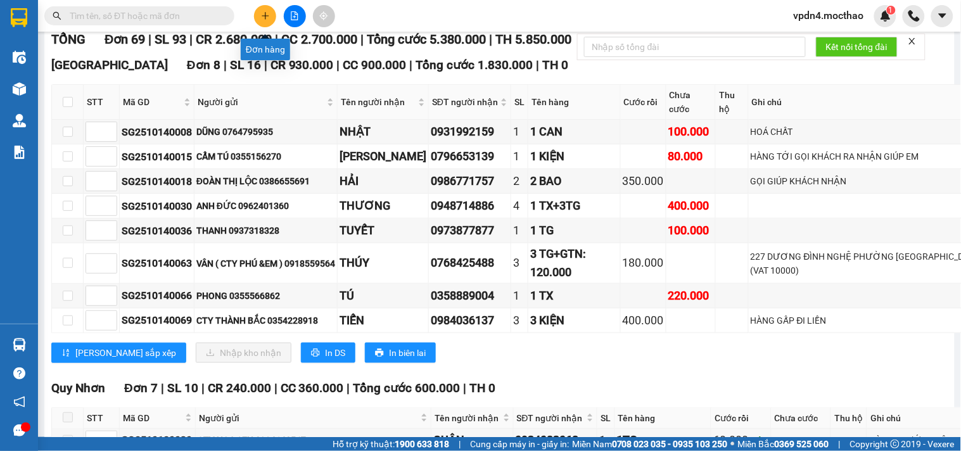
click at [265, 18] on icon "plus" at bounding box center [265, 15] width 9 height 9
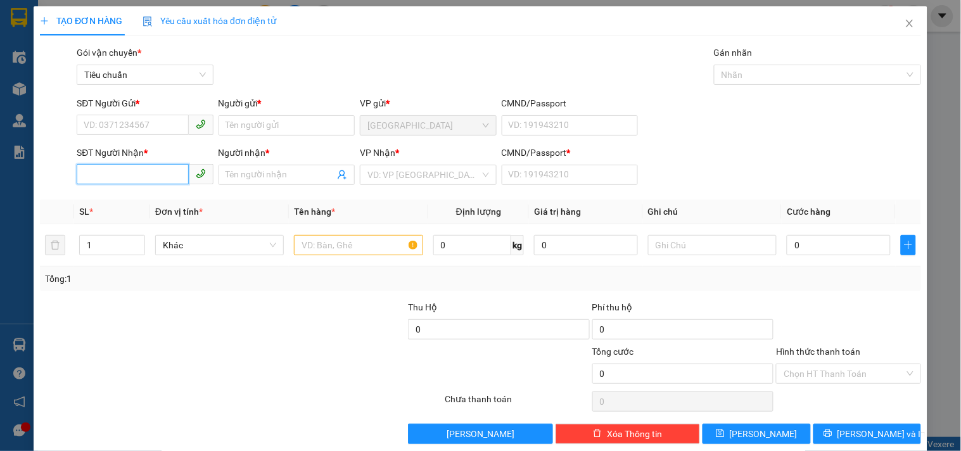
click at [124, 183] on input "SĐT Người Nhận *" at bounding box center [133, 174] width 112 height 20
type input "0794531771"
click at [139, 201] on div "0794531771 - phú" at bounding box center [144, 200] width 120 height 14
type input "phú"
type input "0"
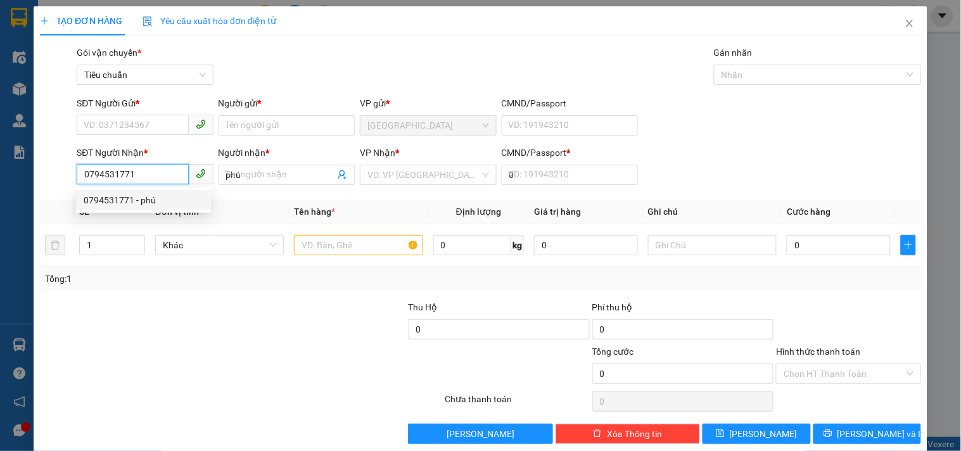
type input "30.000"
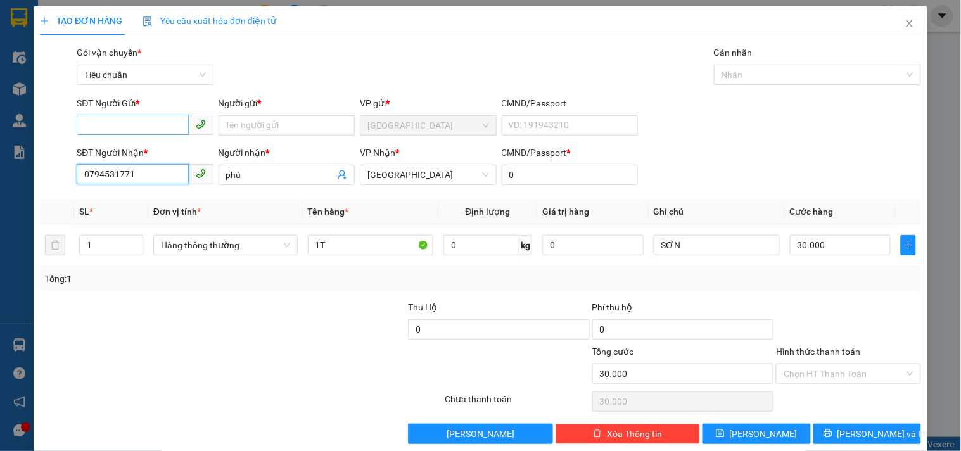
type input "0794531771"
click at [161, 125] on input "SĐT Người Gửi *" at bounding box center [133, 125] width 112 height 20
click at [160, 157] on div "0934805131 - KAMAX" at bounding box center [144, 151] width 120 height 14
type input "0934805131"
type input "KAMAX"
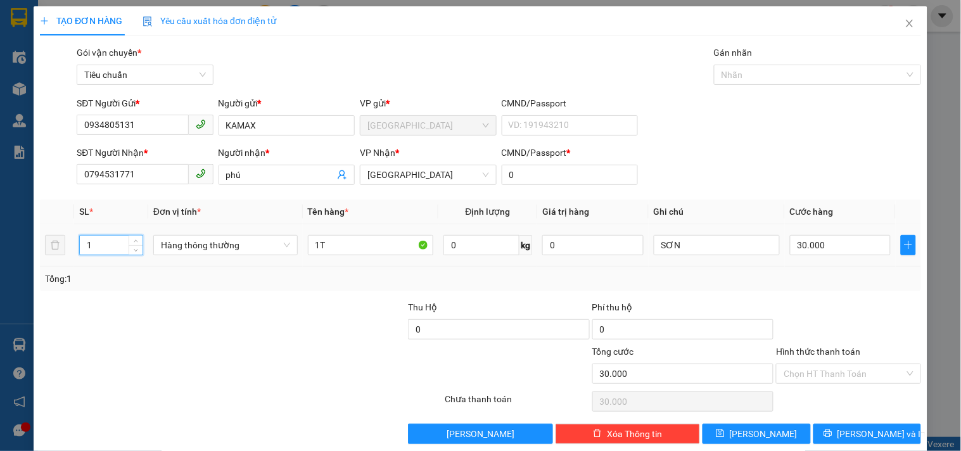
click at [117, 243] on input "1" at bounding box center [111, 245] width 63 height 19
type input "24"
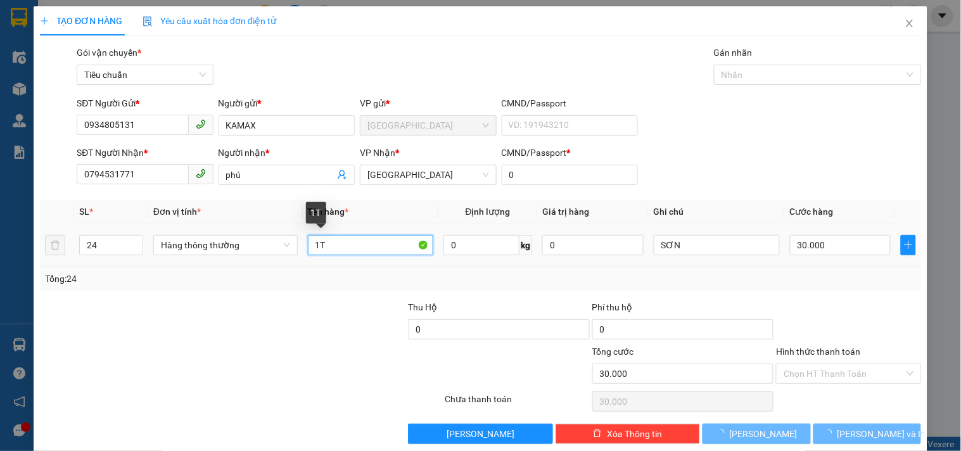
click at [326, 246] on input "1T" at bounding box center [371, 245] width 126 height 20
type input "0"
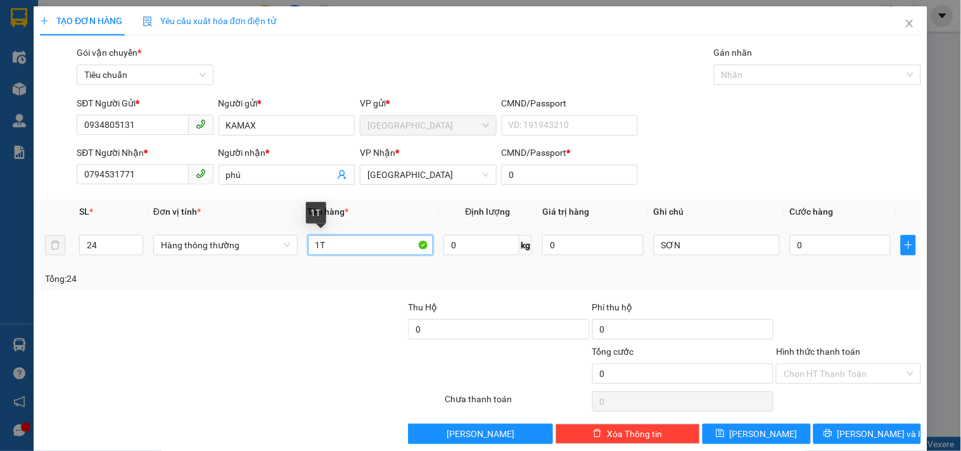
type input "1"
click at [324, 247] on input "15 VAO+6T+3L" at bounding box center [371, 245] width 126 height 20
type input "13VAO+6T+3L"
click at [103, 241] on input "24" at bounding box center [111, 245] width 63 height 19
type input "222"
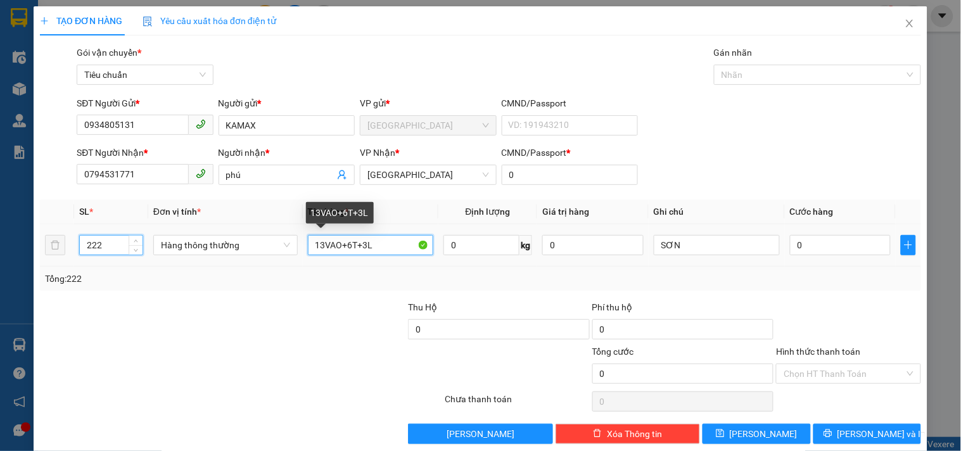
click at [328, 240] on input "13VAO+6T+3L" at bounding box center [371, 245] width 126 height 20
type input "13BAO+6T+3L"
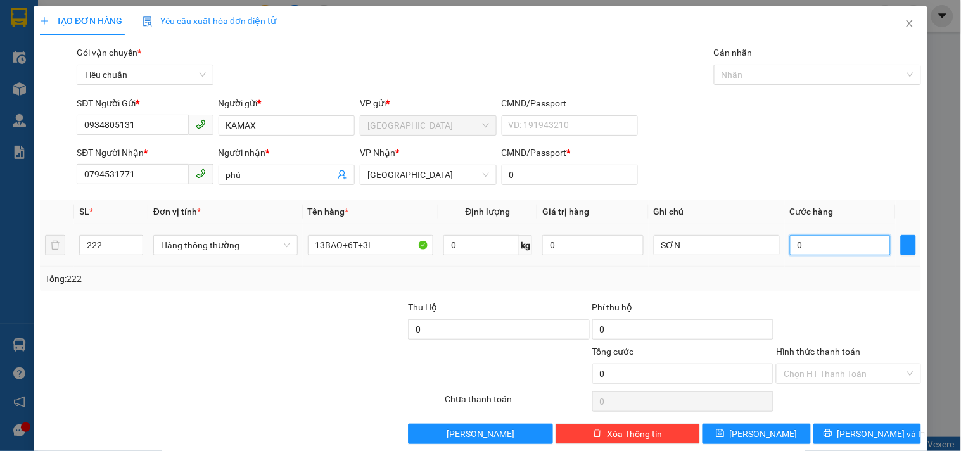
click at [831, 243] on input "0" at bounding box center [840, 245] width 101 height 20
type input "6"
type input "63"
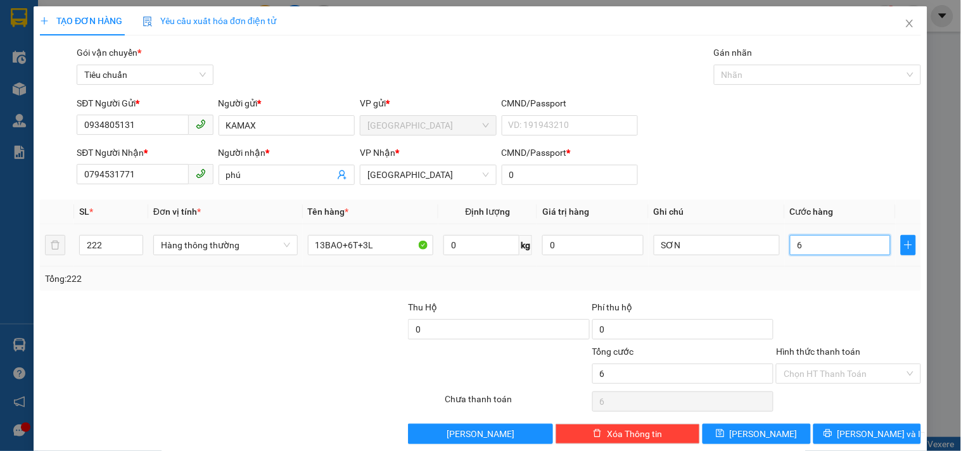
type input "63"
type input "630"
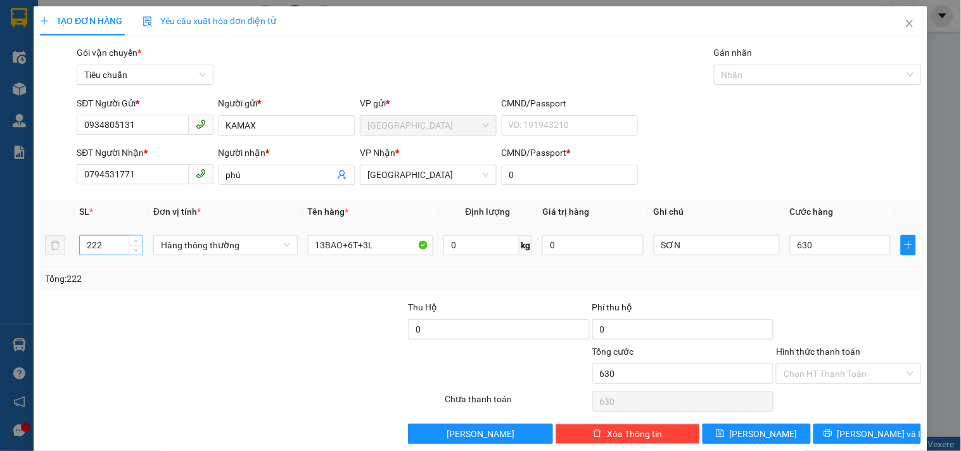
type input "630.000"
click at [125, 241] on input "222" at bounding box center [111, 245] width 63 height 19
type input "22"
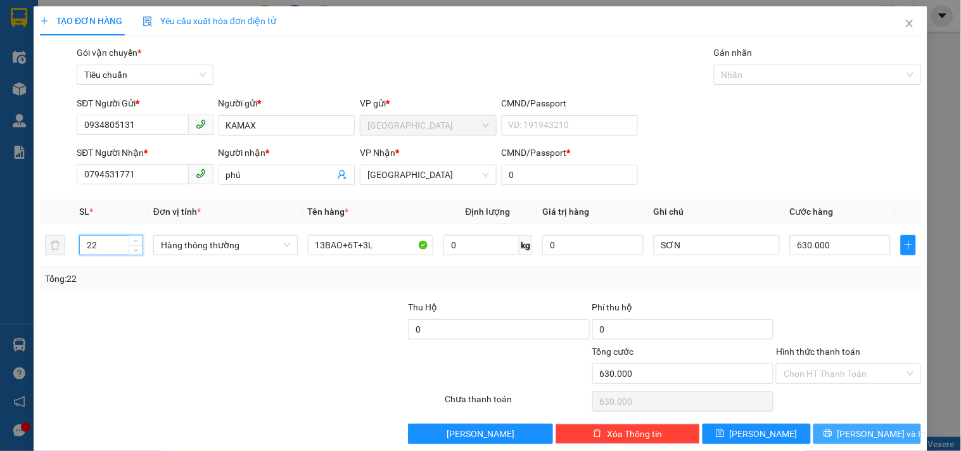
click at [867, 433] on span "Lưu và In" at bounding box center [882, 434] width 89 height 14
type input "0"
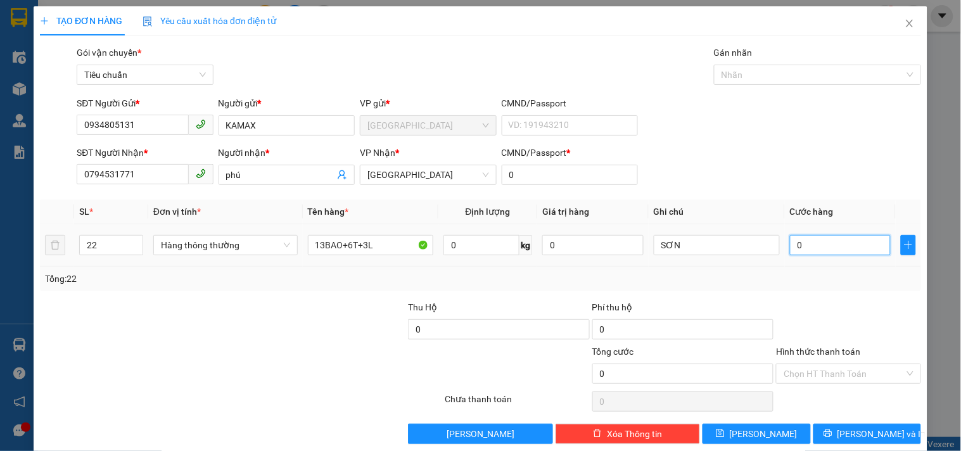
click at [800, 248] on input "0" at bounding box center [840, 245] width 101 height 20
type input "6"
type input "63"
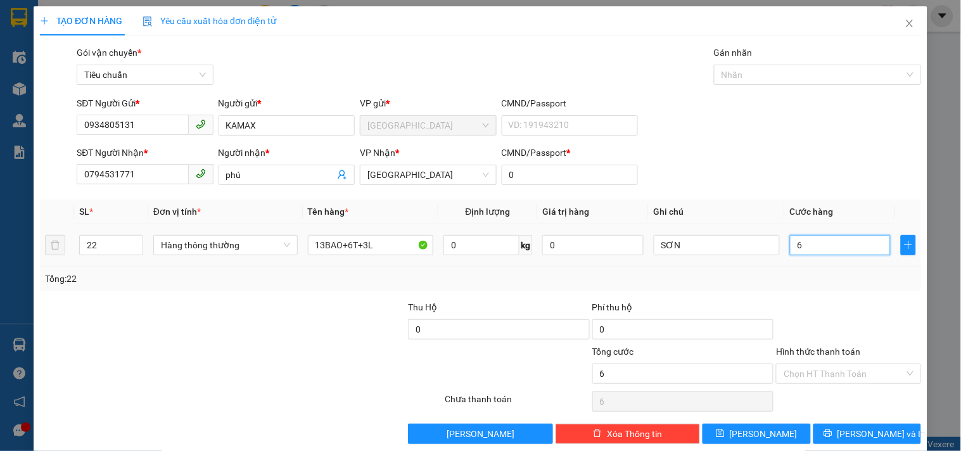
type input "63"
type input "630"
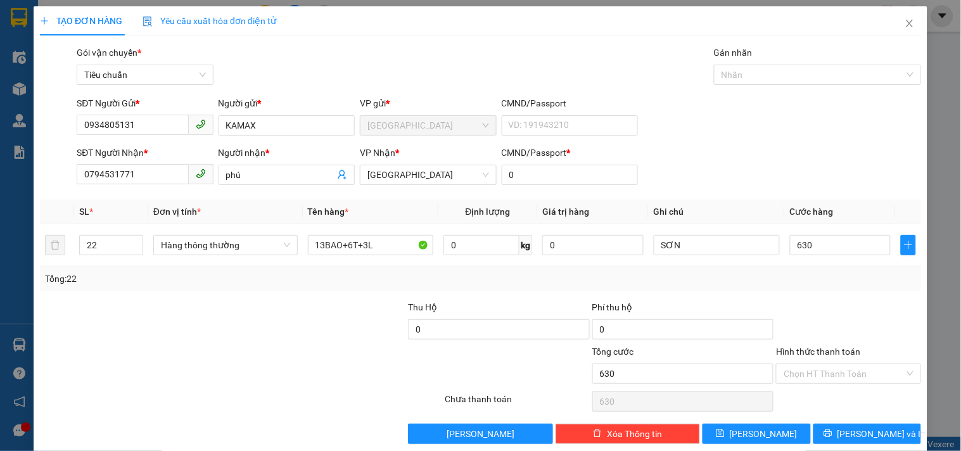
type input "630.000"
click at [850, 423] on div "Transit Pickup Surcharge Ids Transit Deliver Surcharge Ids Transit Deliver Surc…" at bounding box center [480, 245] width 881 height 399
click at [849, 422] on div "Transit Pickup Surcharge Ids Transit Deliver Surcharge Ids Transit Deliver Surc…" at bounding box center [480, 245] width 881 height 399
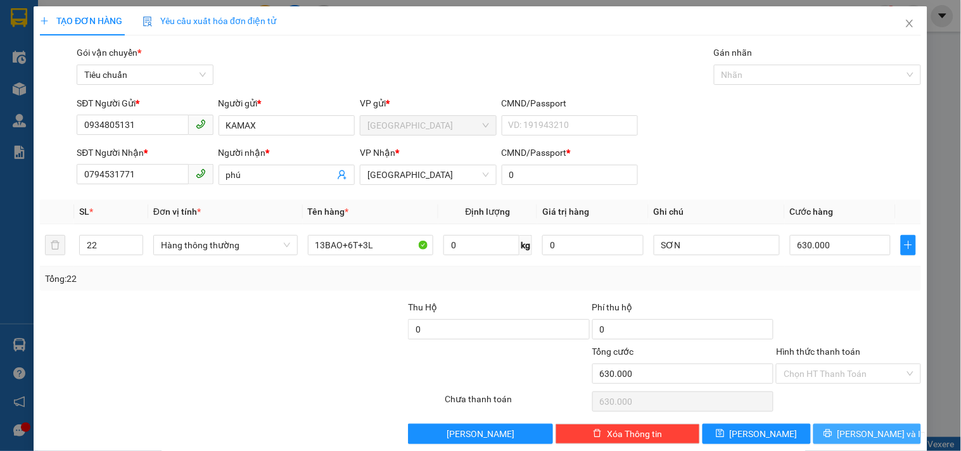
click at [856, 440] on span "Lưu và In" at bounding box center [882, 434] width 89 height 14
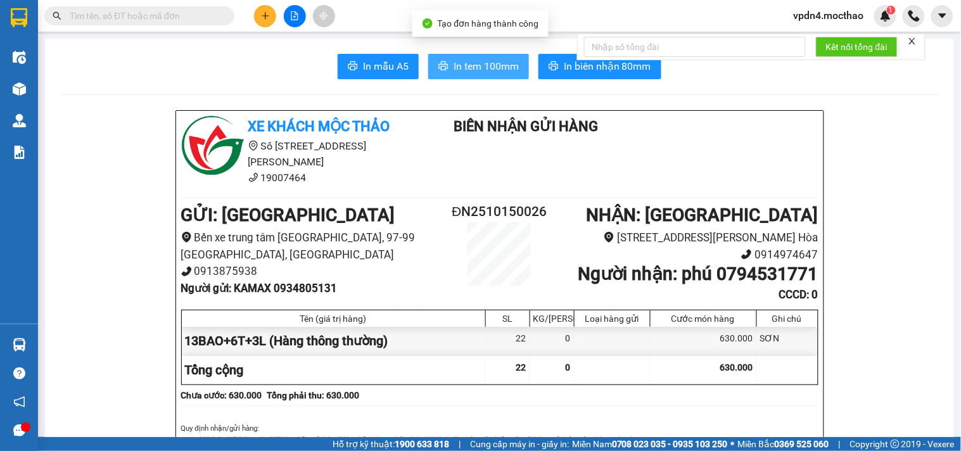
click at [470, 70] on span "In tem 100mm" at bounding box center [486, 66] width 65 height 16
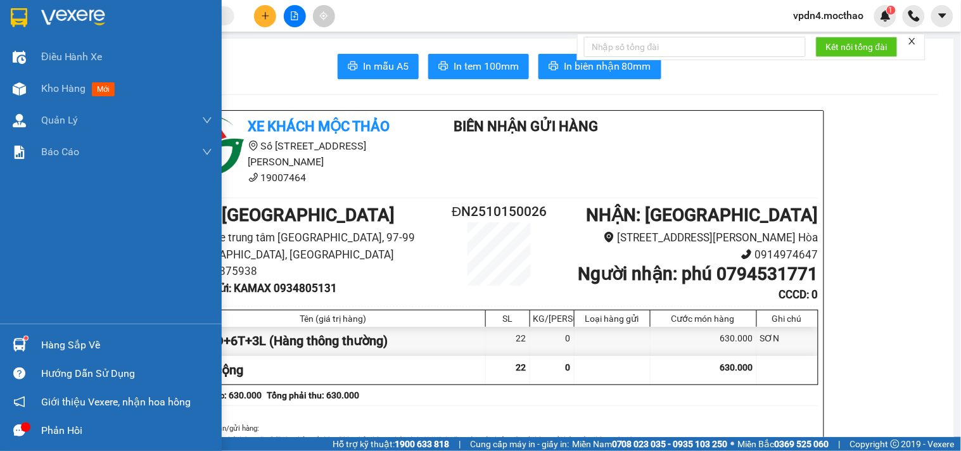
click at [58, 336] on div "Hàng sắp về" at bounding box center [126, 345] width 171 height 19
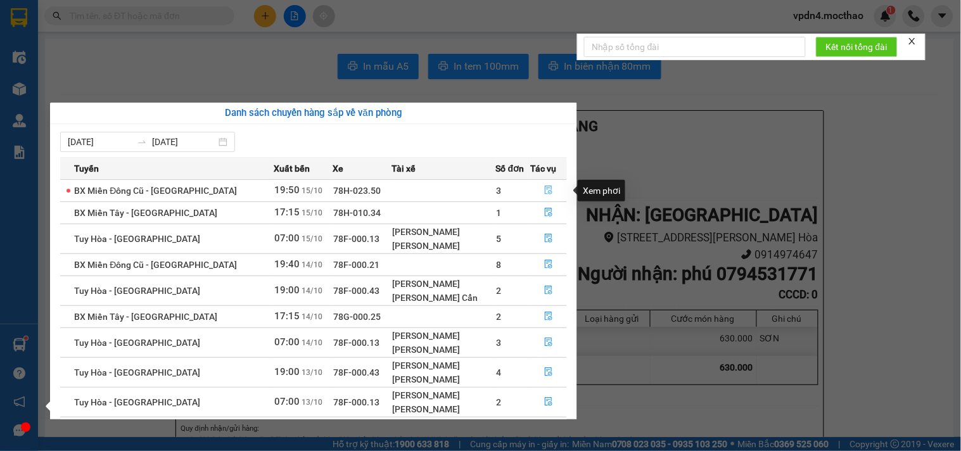
click at [551, 192] on button "button" at bounding box center [549, 191] width 35 height 20
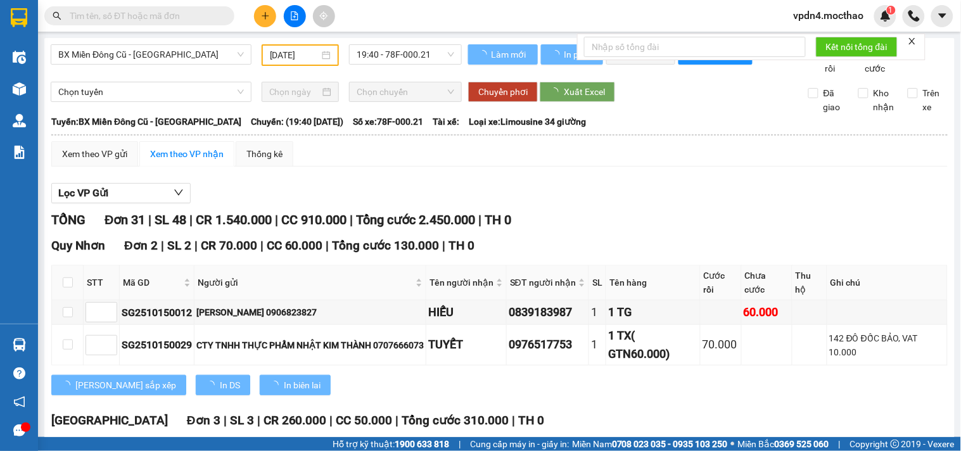
type input "[DATE]"
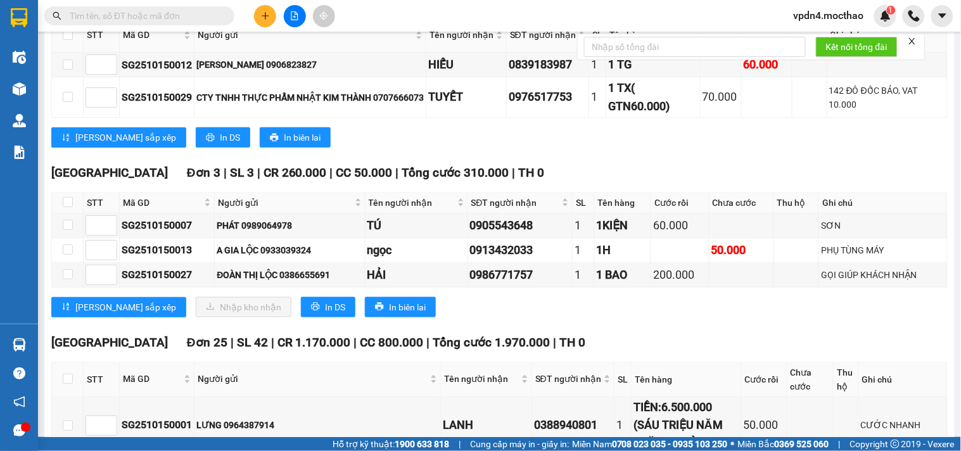
scroll to position [276, 0]
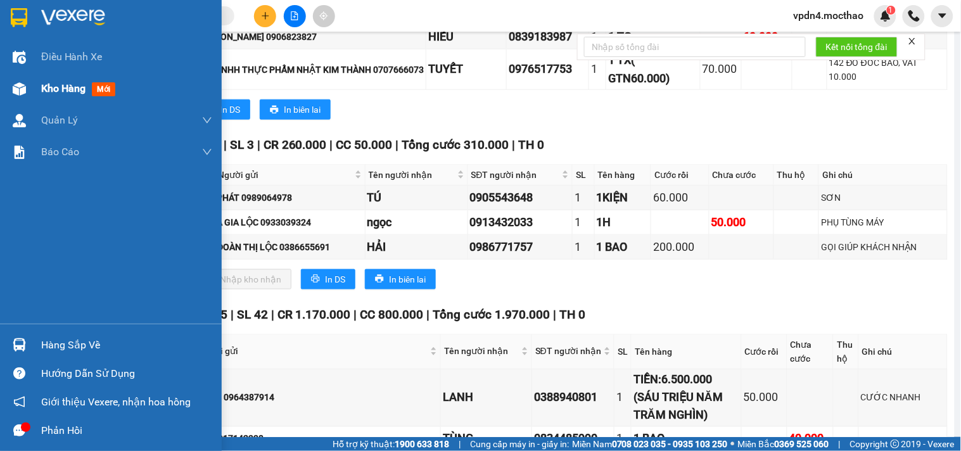
click at [56, 93] on span "Kho hàng" at bounding box center [63, 88] width 44 height 12
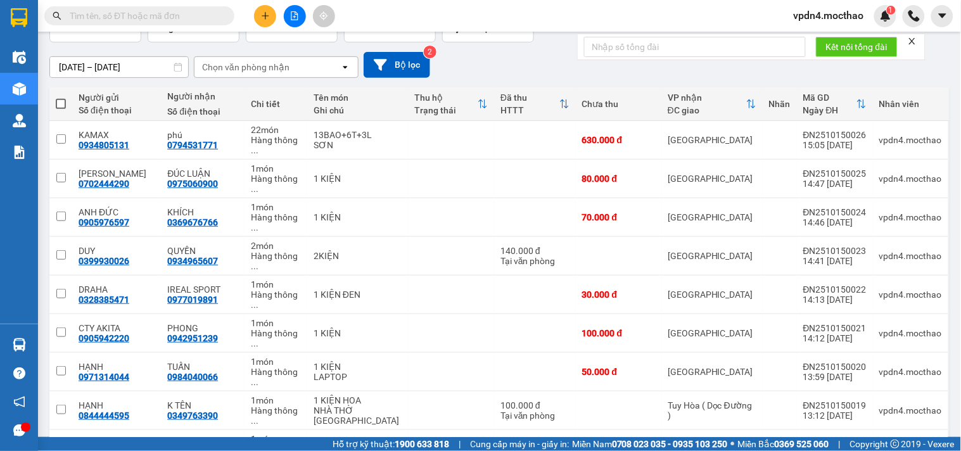
scroll to position [81, 0]
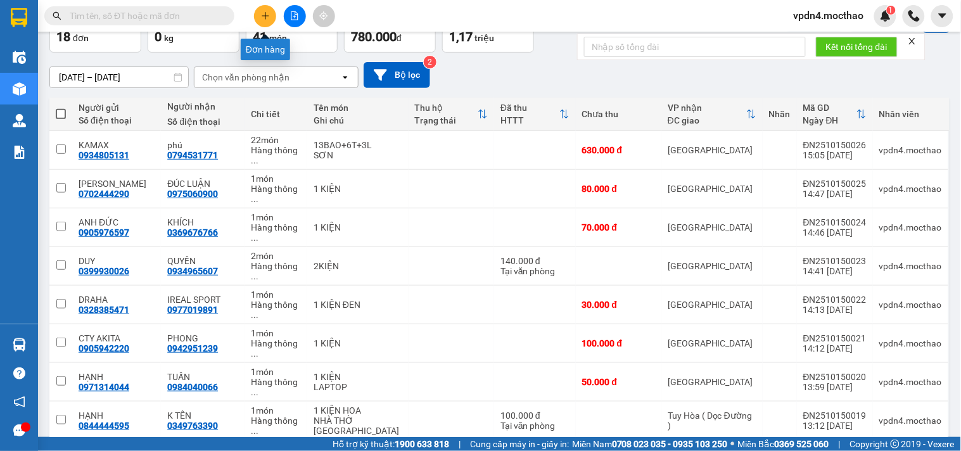
click at [261, 11] on icon "plus" at bounding box center [265, 15] width 9 height 9
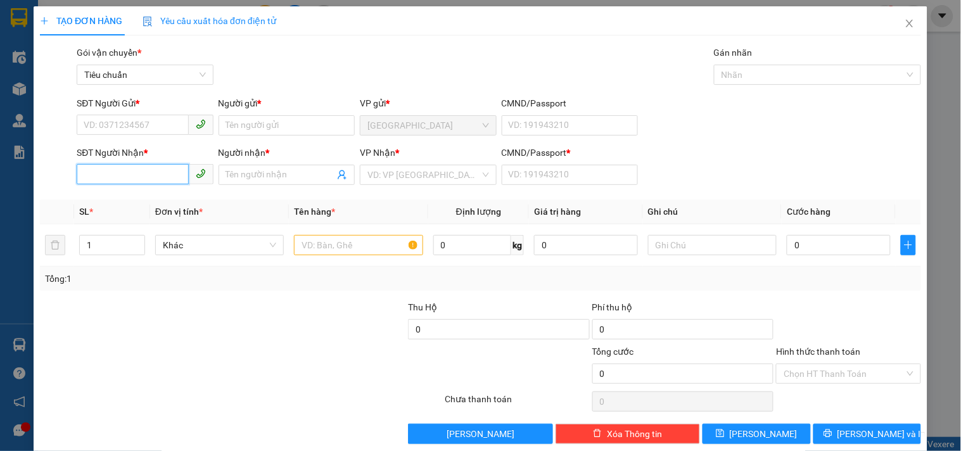
click at [138, 177] on input "SĐT Người Nhận *" at bounding box center [133, 174] width 112 height 20
type input "0977019891"
click at [120, 203] on div "0977019891 - IREAL SPORT" at bounding box center [144, 200] width 120 height 14
type input "IREAL SPORT"
type input "0"
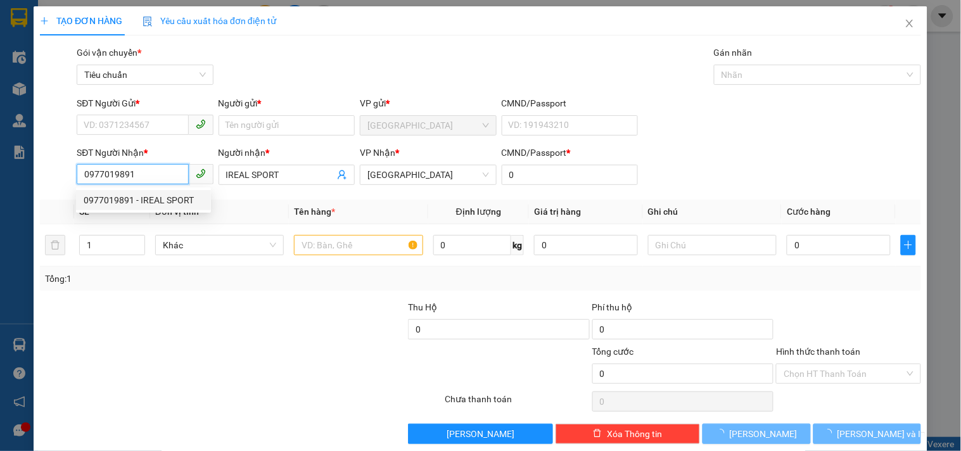
type input "30.000"
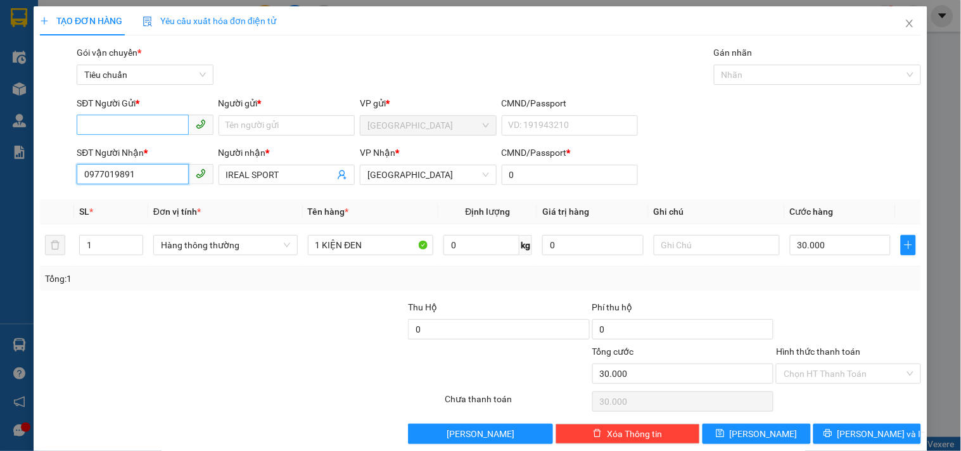
type input "0977019891"
click at [140, 121] on input "SĐT Người Gửi *" at bounding box center [133, 125] width 112 height 20
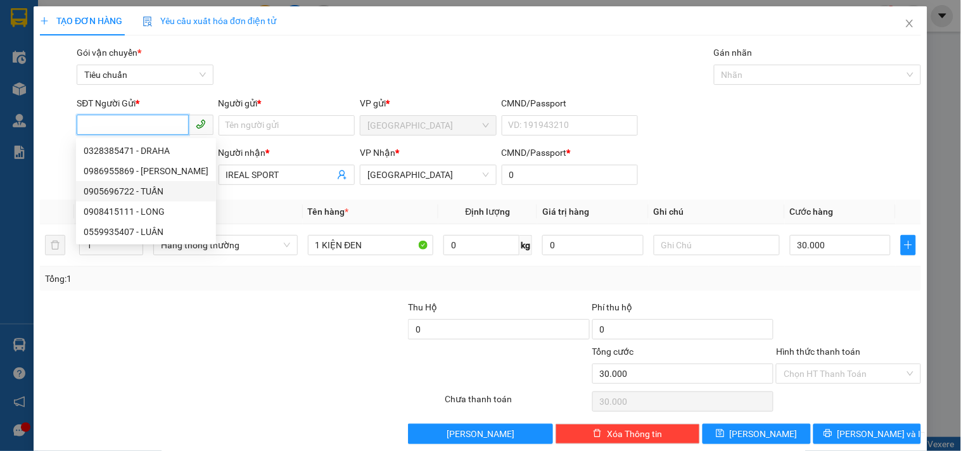
click at [150, 187] on div "0905696722 - TUẤN" at bounding box center [146, 191] width 125 height 14
type input "0905696722"
type input "TUẤN"
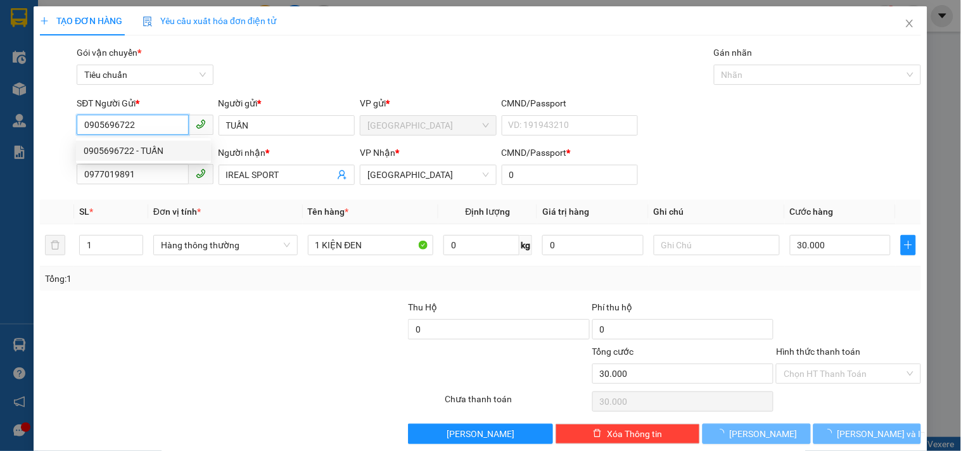
type input "40.000"
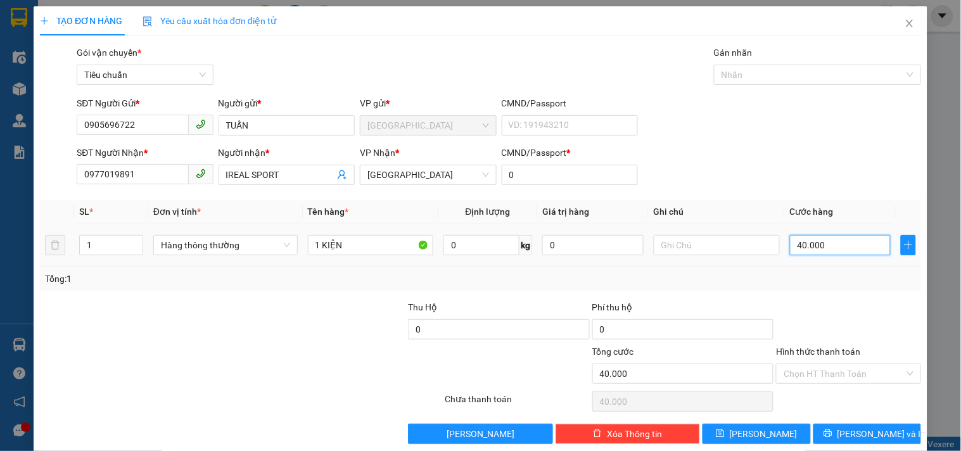
click at [841, 245] on input "40.000" at bounding box center [840, 245] width 101 height 20
type input "3"
type input "30"
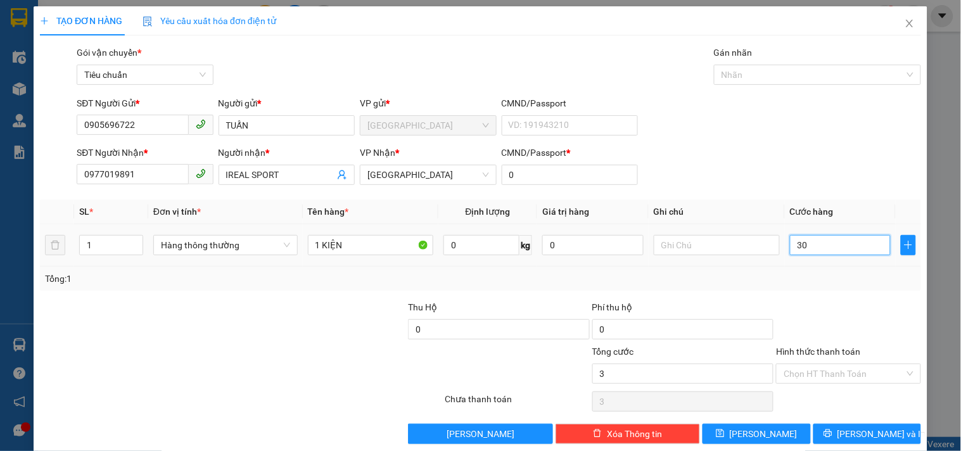
type input "30"
type input "30.000"
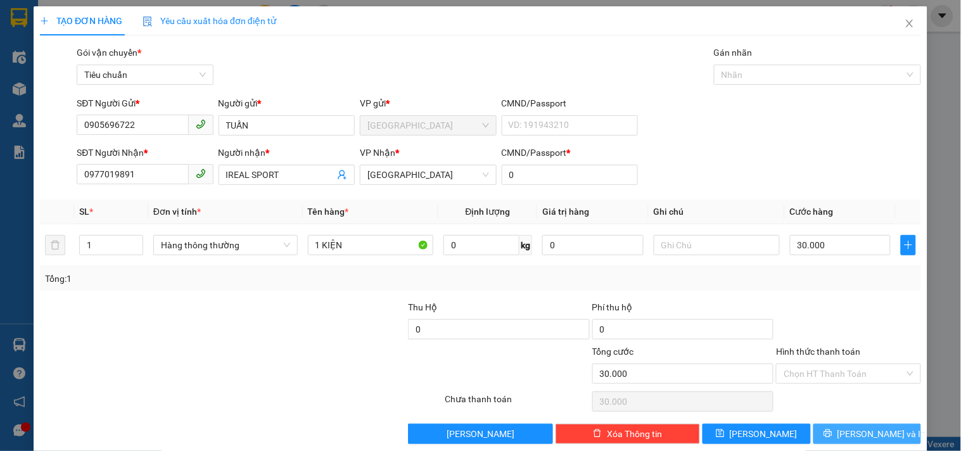
click at [861, 439] on span "Lưu và In" at bounding box center [882, 434] width 89 height 14
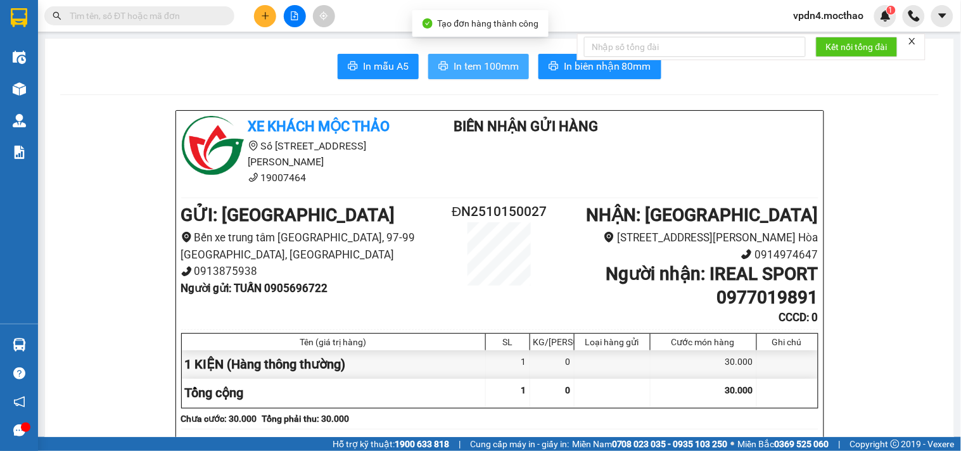
click at [454, 64] on span "In tem 100mm" at bounding box center [486, 66] width 65 height 16
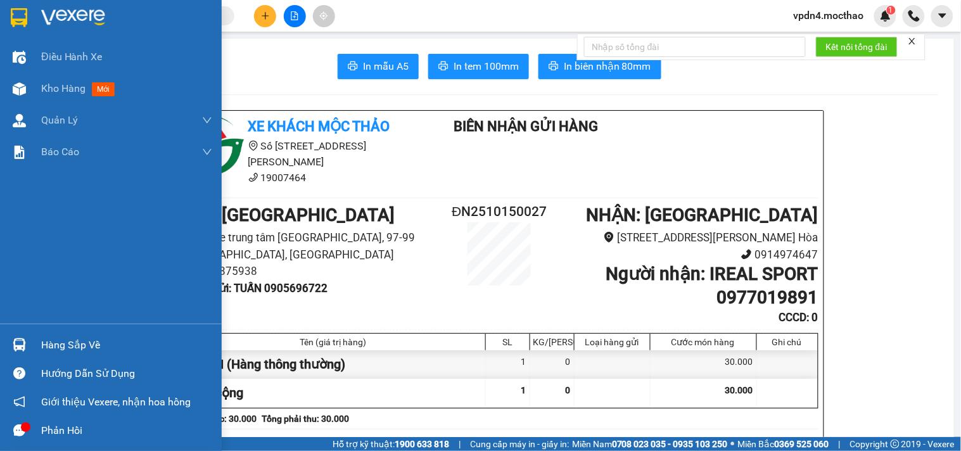
click at [57, 351] on div "Hàng sắp về" at bounding box center [126, 345] width 171 height 19
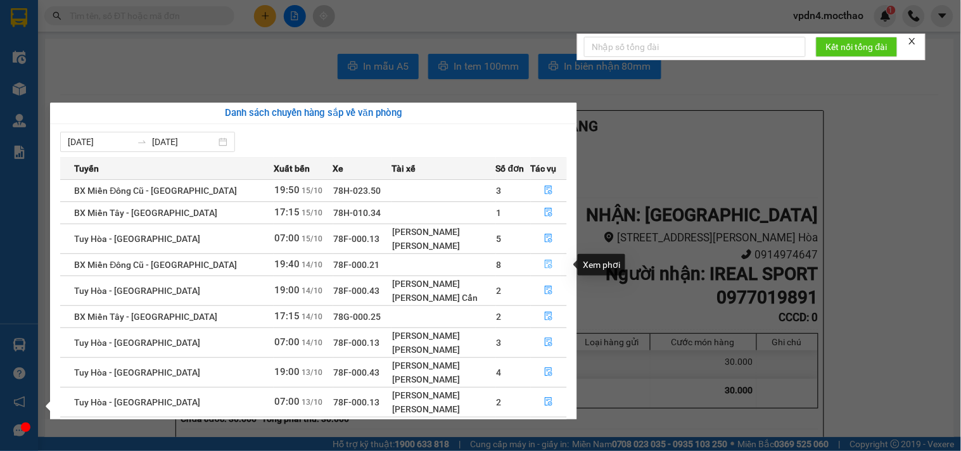
click at [544, 265] on icon "file-done" at bounding box center [548, 264] width 9 height 9
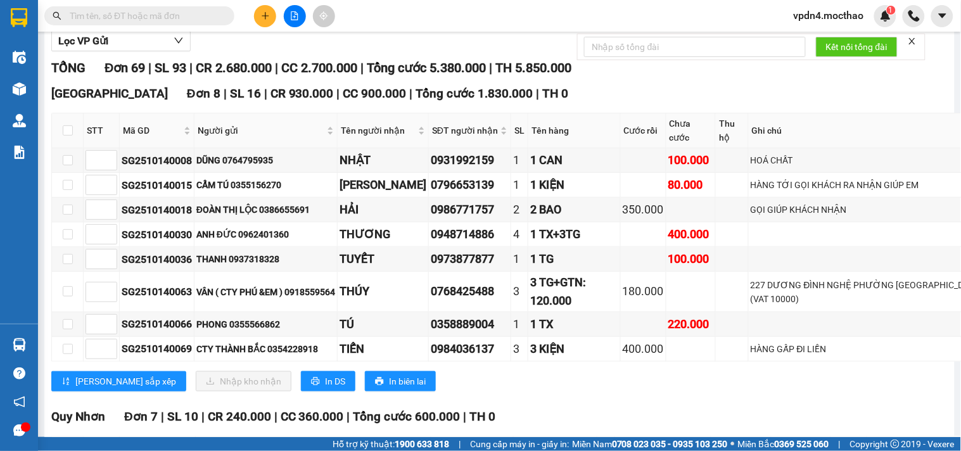
scroll to position [170, 0]
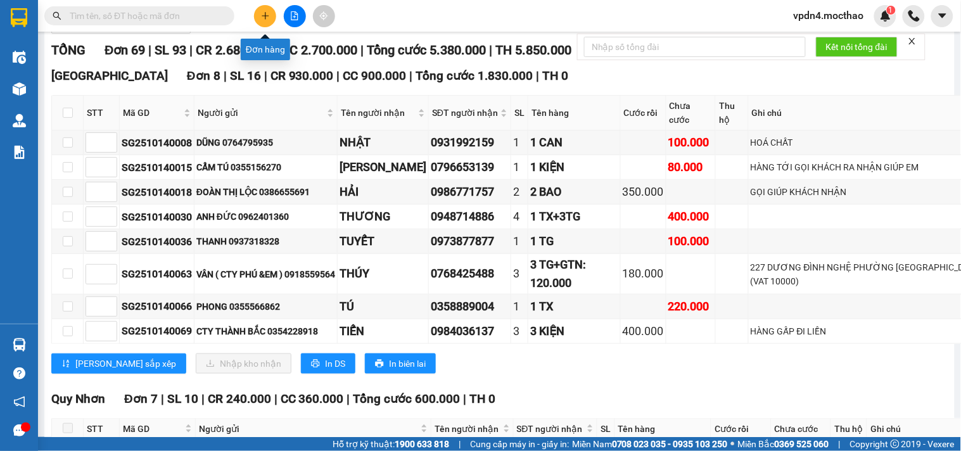
click at [262, 15] on icon "plus" at bounding box center [265, 15] width 9 height 9
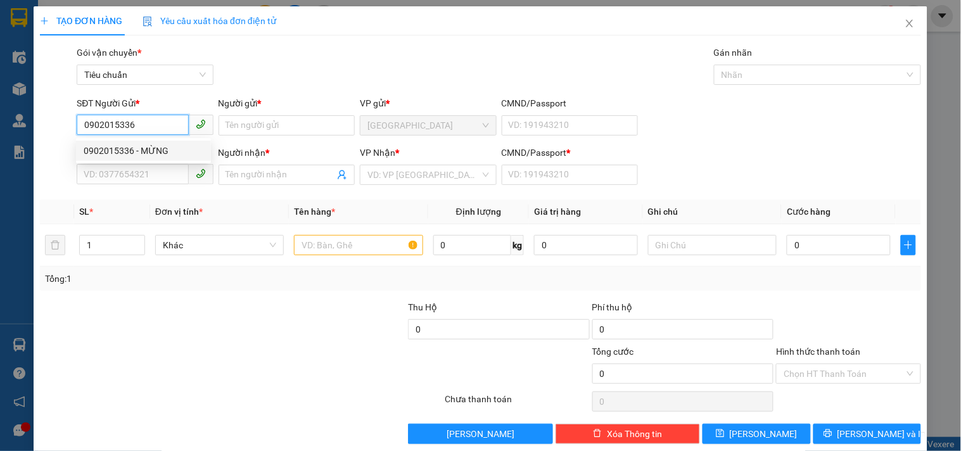
click at [161, 150] on div "0902015336 - MỪNG" at bounding box center [144, 151] width 120 height 14
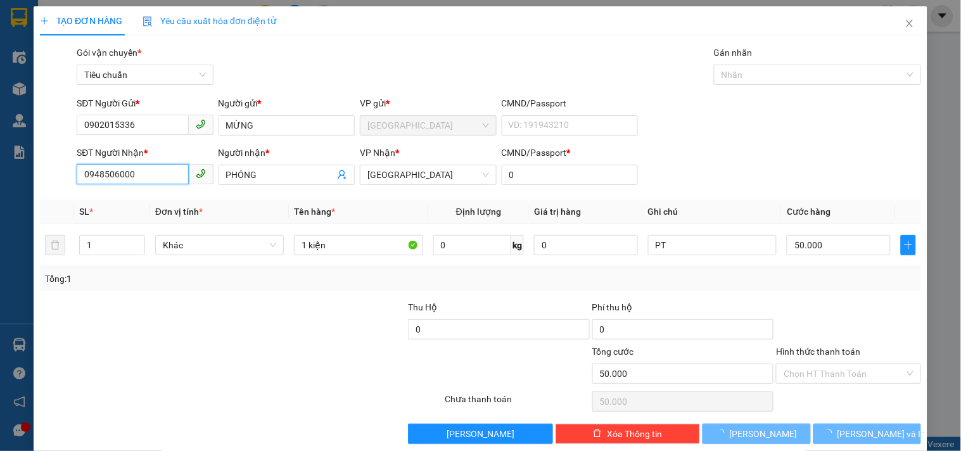
click at [168, 168] on input "0948506000" at bounding box center [133, 174] width 112 height 20
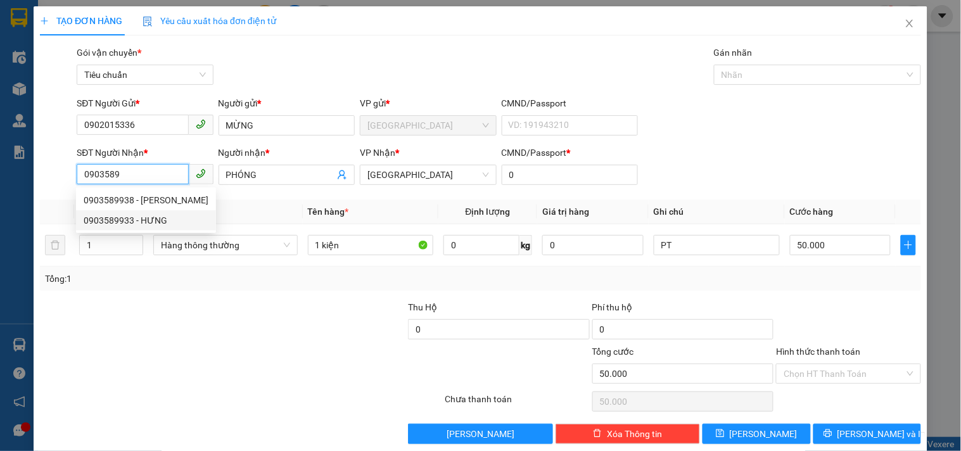
click at [157, 221] on div "0903589933 - HƯNG" at bounding box center [146, 221] width 125 height 14
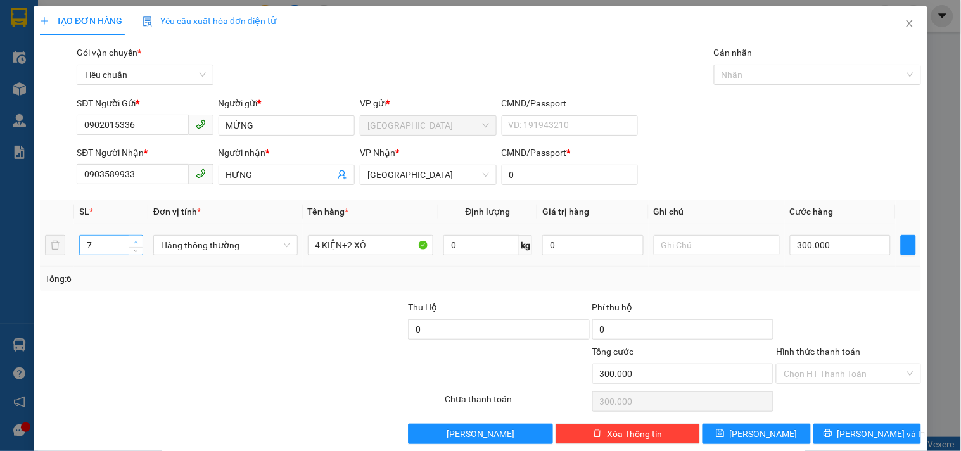
click at [129, 240] on span "Increase Value" at bounding box center [136, 241] width 14 height 11
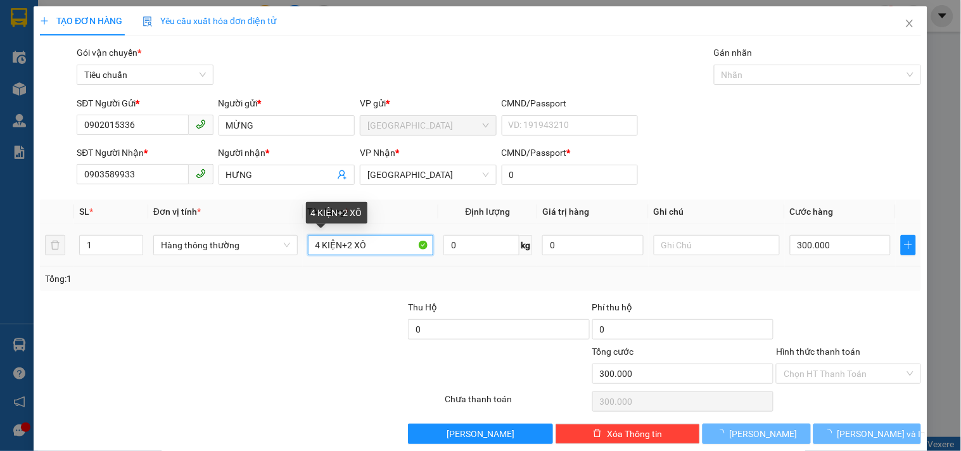
click at [372, 236] on input "4 KIỆN+2 XÔ" at bounding box center [371, 245] width 126 height 20
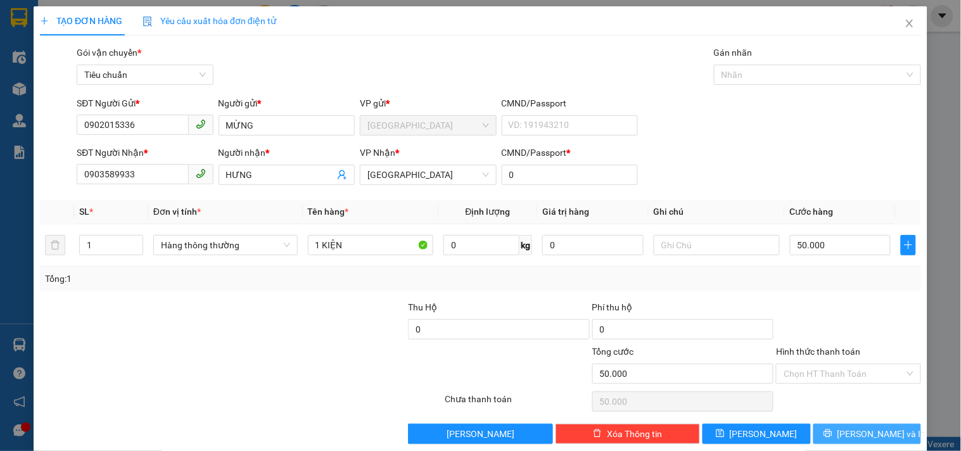
click at [880, 433] on span "Lưu và In" at bounding box center [882, 434] width 89 height 14
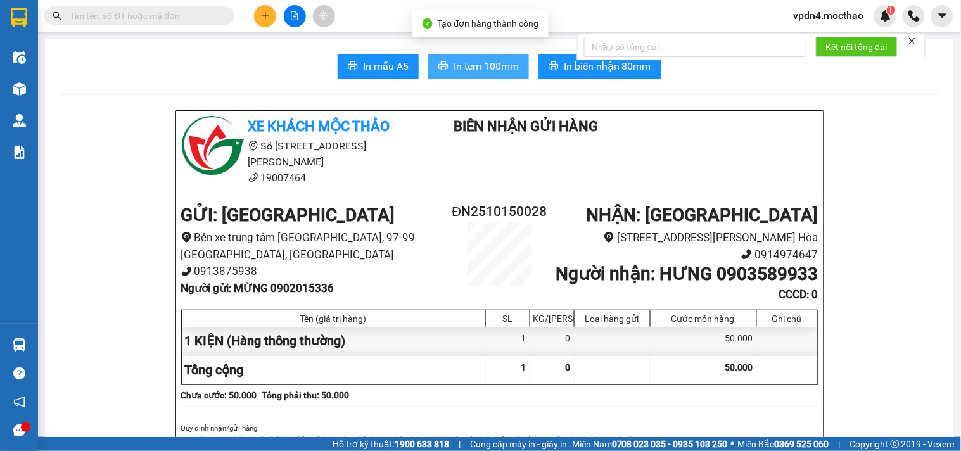
click at [454, 67] on span "In tem 100mm" at bounding box center [486, 66] width 65 height 16
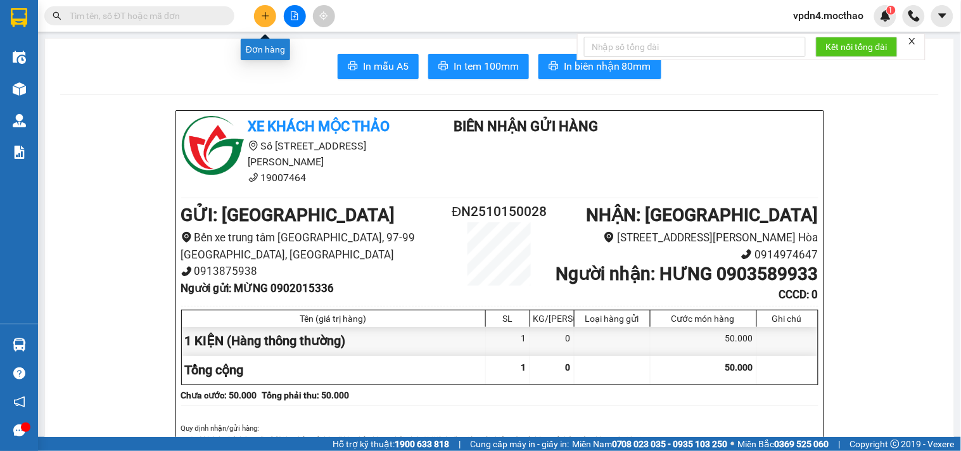
click at [266, 13] on icon "plus" at bounding box center [265, 15] width 9 height 9
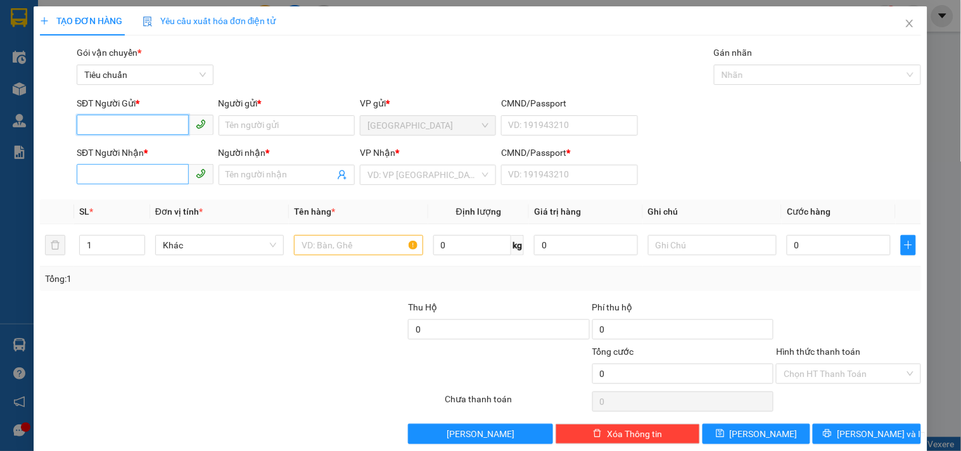
click at [174, 176] on input "SĐT Người Nhận *" at bounding box center [133, 174] width 112 height 20
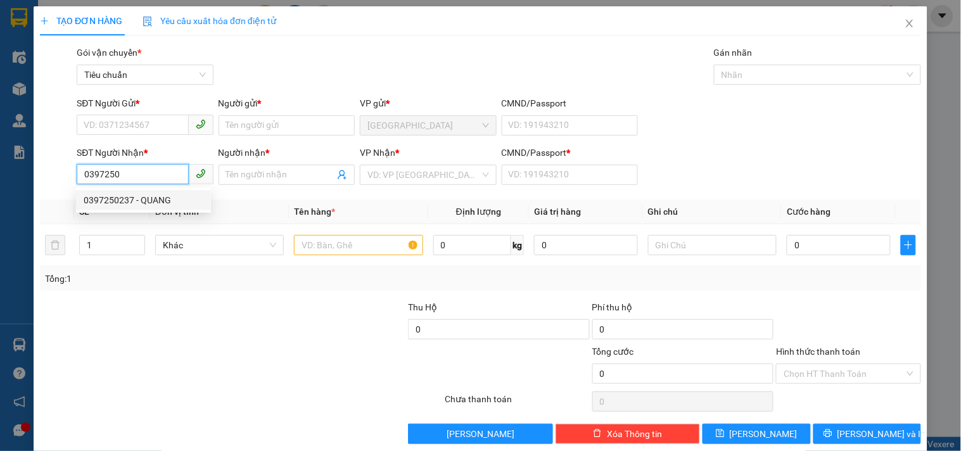
click at [162, 198] on div "0397250237 - QUANG" at bounding box center [144, 200] width 120 height 14
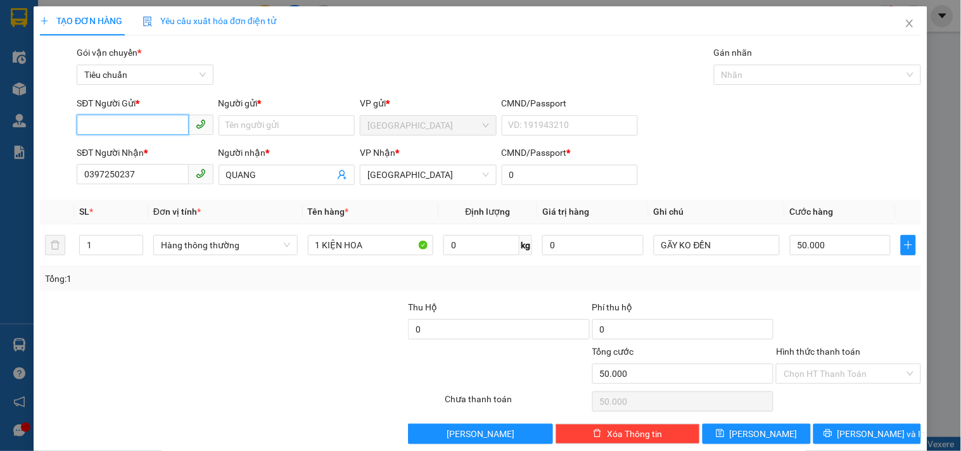
click at [169, 133] on input "SĐT Người Gửi *" at bounding box center [133, 125] width 112 height 20
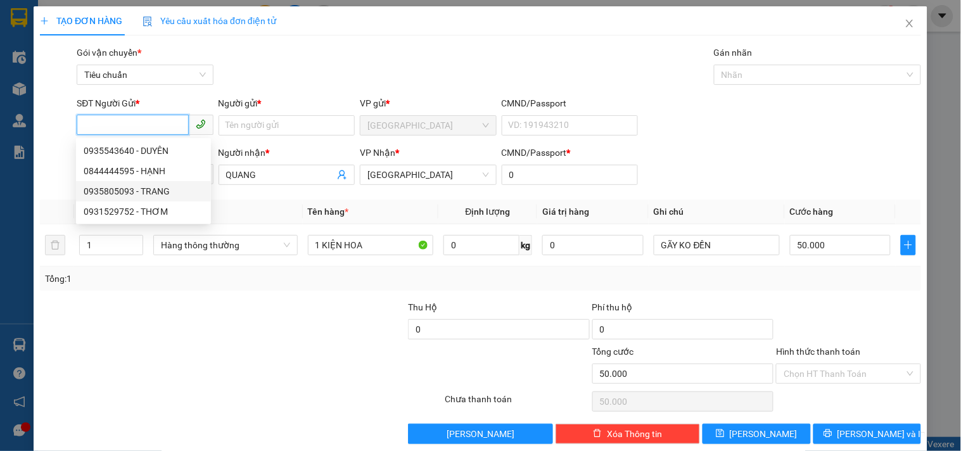
click at [167, 189] on div "0935805093 - TRANG" at bounding box center [144, 191] width 120 height 14
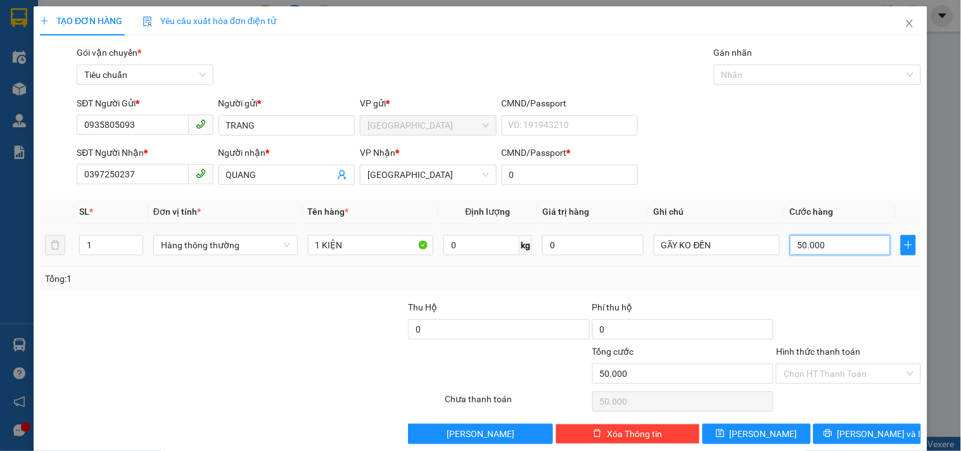
click at [840, 250] on input "50.000" at bounding box center [840, 245] width 101 height 20
click at [847, 438] on span "Lưu và In" at bounding box center [882, 434] width 89 height 14
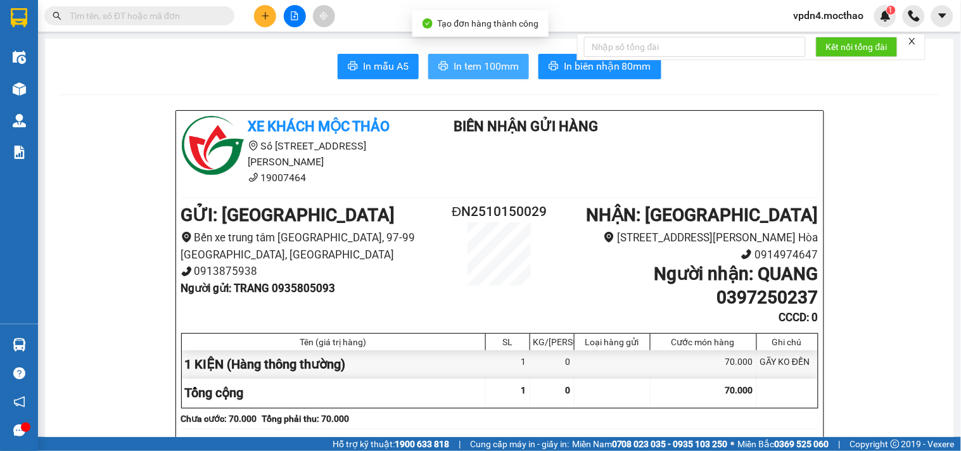
click at [490, 67] on span "In tem 100mm" at bounding box center [486, 66] width 65 height 16
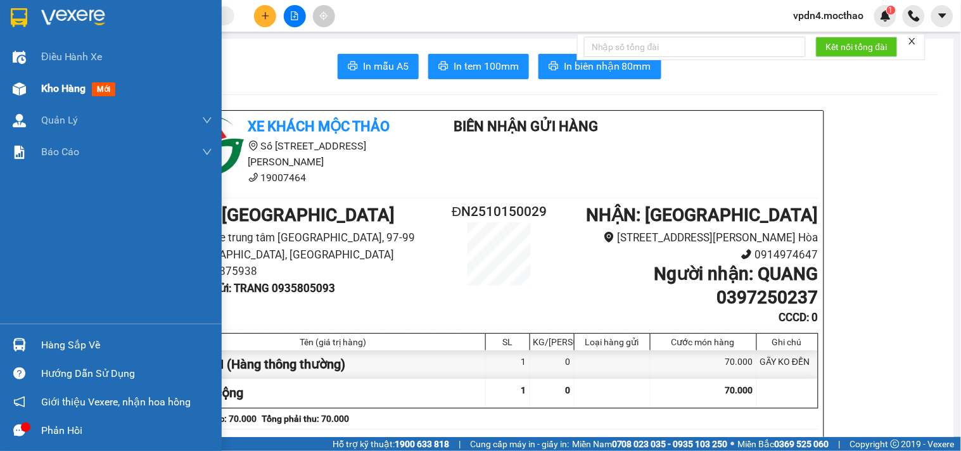
click at [71, 89] on span "Kho hàng" at bounding box center [63, 88] width 44 height 12
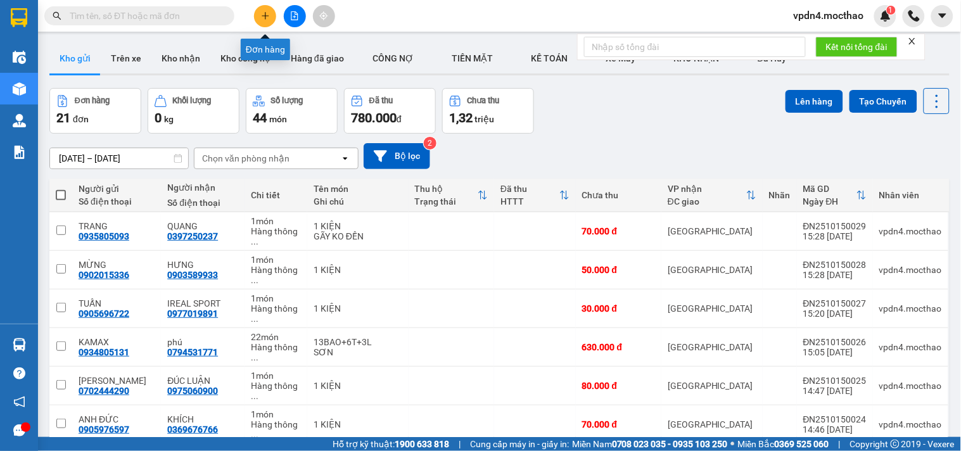
click at [259, 22] on button at bounding box center [265, 16] width 22 height 22
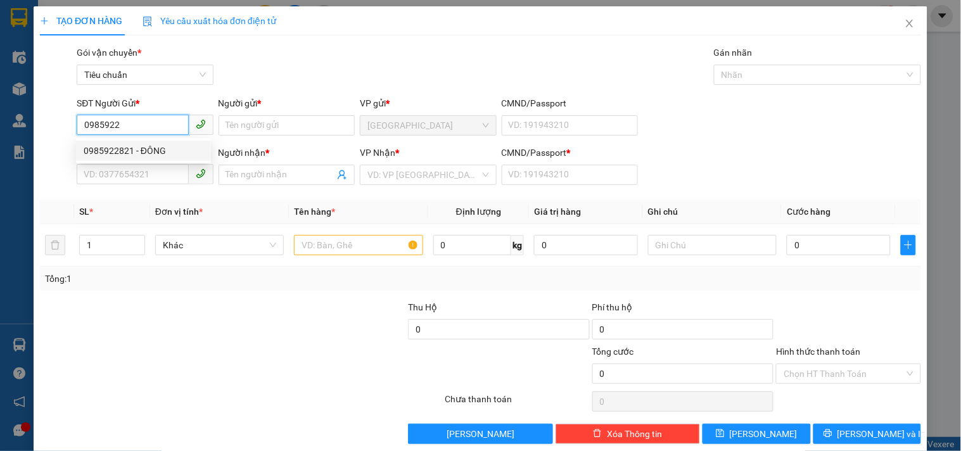
click at [159, 157] on div "0985922821 - ĐÔNG" at bounding box center [144, 151] width 120 height 14
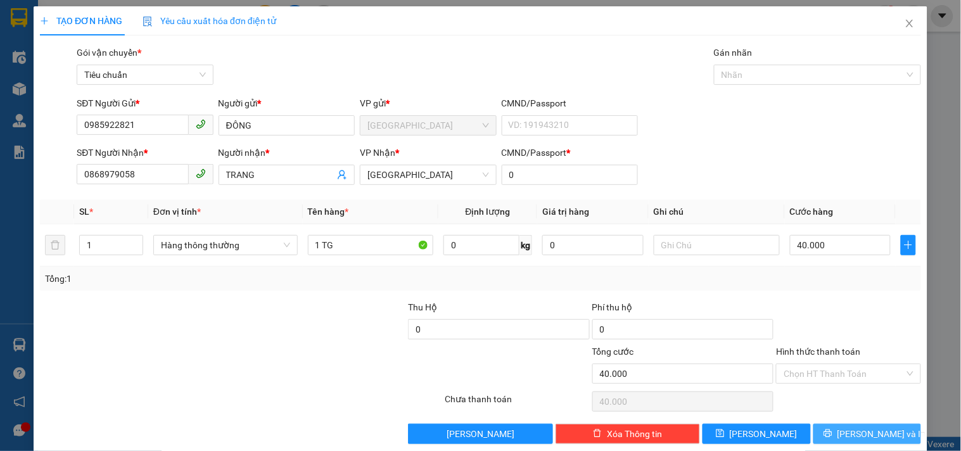
click at [833, 429] on icon "printer" at bounding box center [828, 433] width 9 height 9
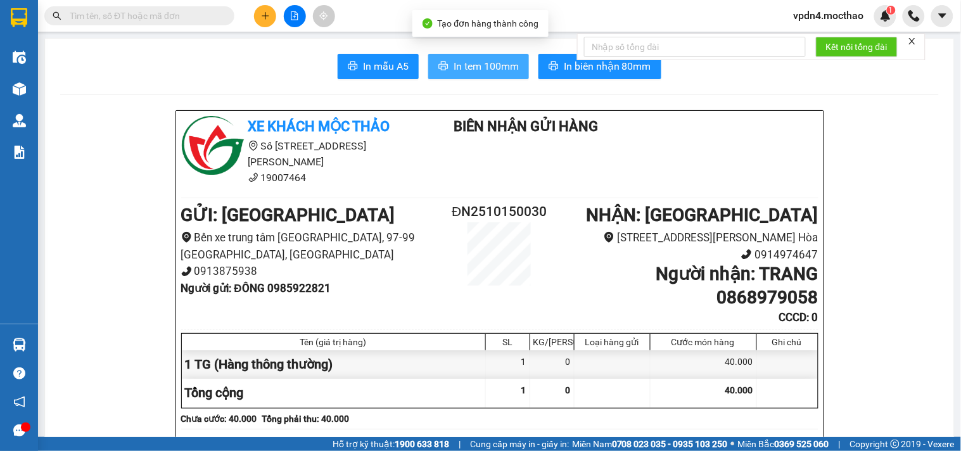
click at [485, 65] on span "In tem 100mm" at bounding box center [486, 66] width 65 height 16
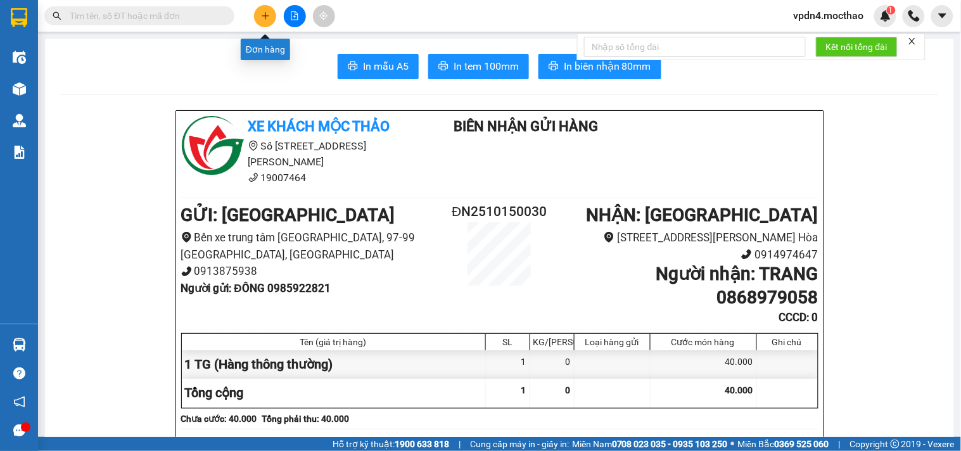
click at [263, 18] on icon "plus" at bounding box center [265, 15] width 9 height 9
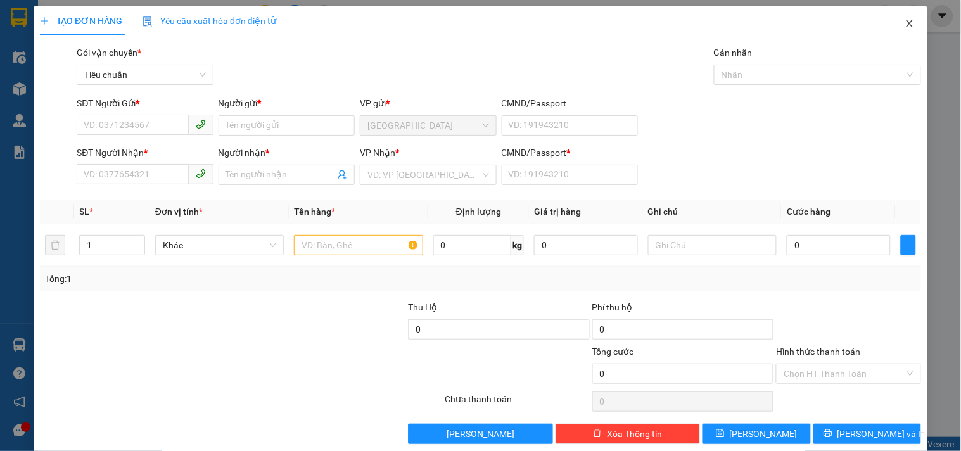
click at [905, 25] on icon "close" at bounding box center [910, 23] width 10 height 10
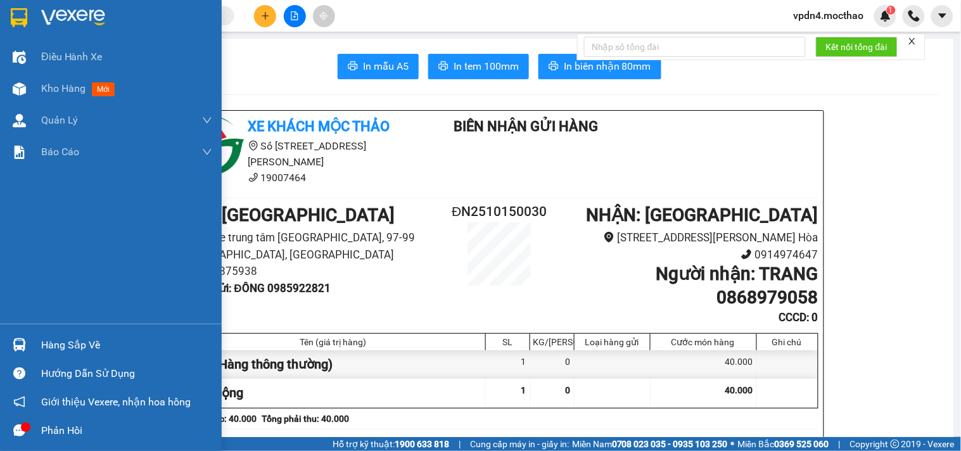
click at [43, 346] on div "Hàng sắp về" at bounding box center [126, 345] width 171 height 19
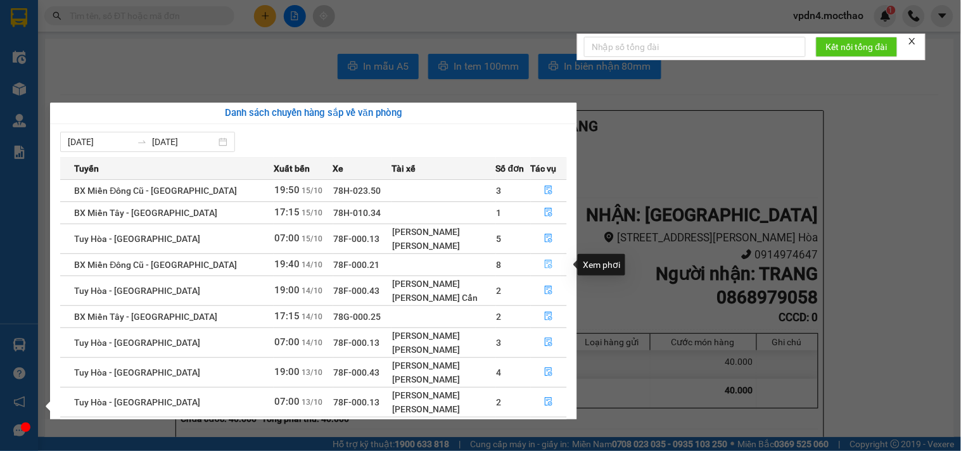
click at [550, 263] on button "button" at bounding box center [549, 265] width 35 height 20
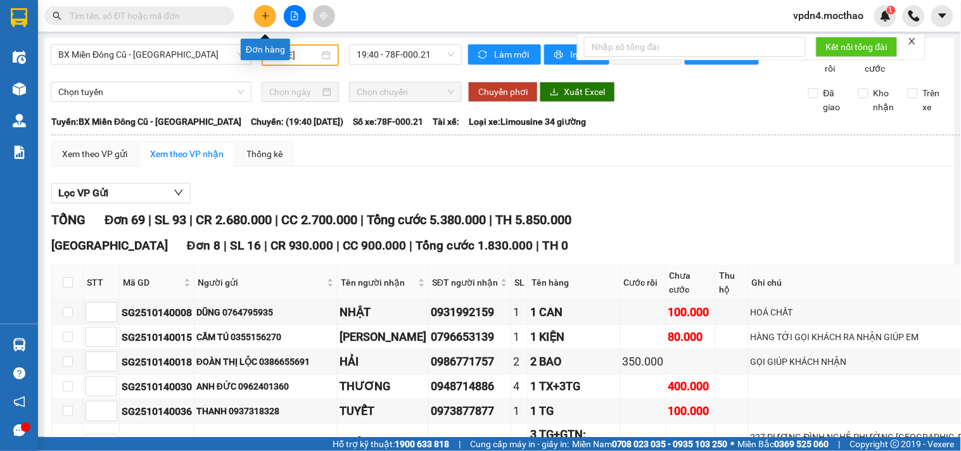
click at [262, 21] on button at bounding box center [265, 16] width 22 height 22
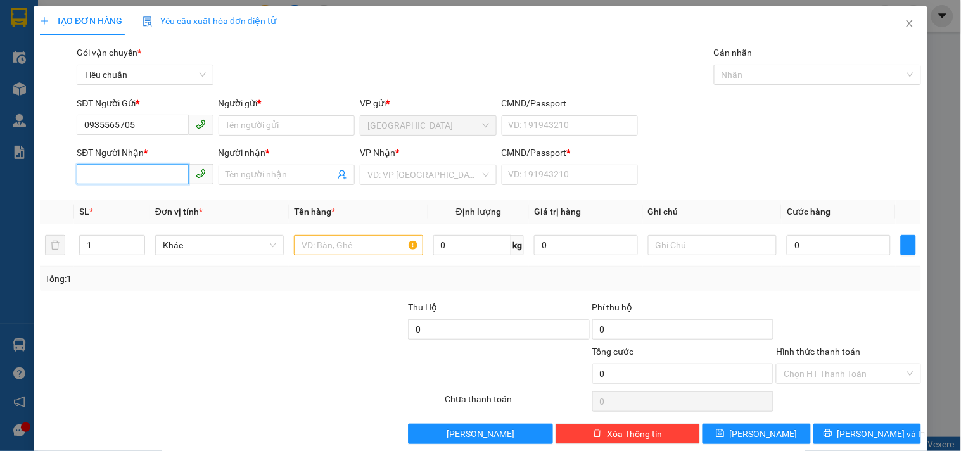
click at [105, 172] on input "SĐT Người Nhận *" at bounding box center [133, 174] width 112 height 20
click at [114, 198] on div "0936668502 - BÙI TÍN" at bounding box center [146, 200] width 125 height 14
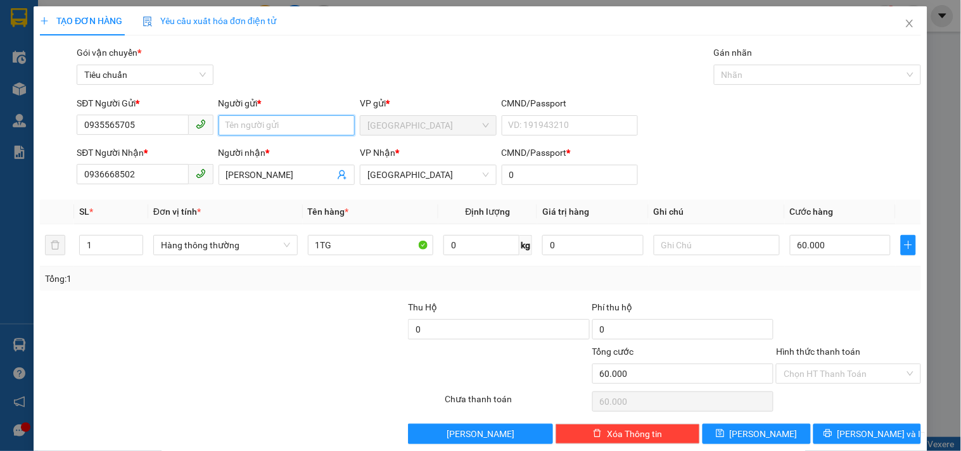
click at [224, 125] on input "Người gửi *" at bounding box center [287, 125] width 136 height 20
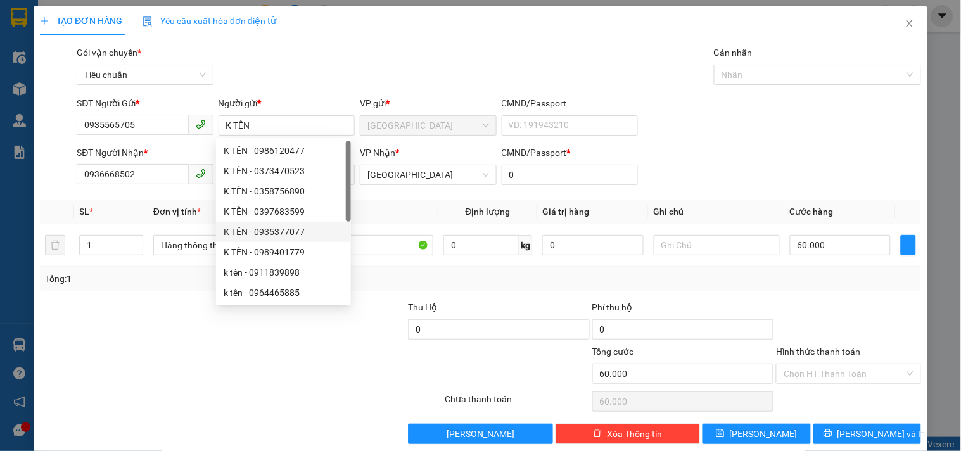
click at [412, 284] on div "Tổng: 1" at bounding box center [480, 279] width 871 height 14
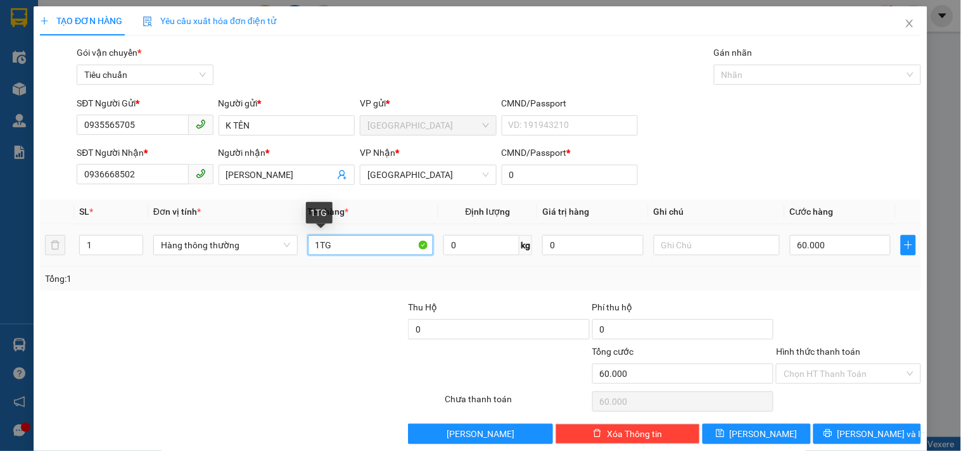
click at [375, 248] on input "1TG" at bounding box center [371, 245] width 126 height 20
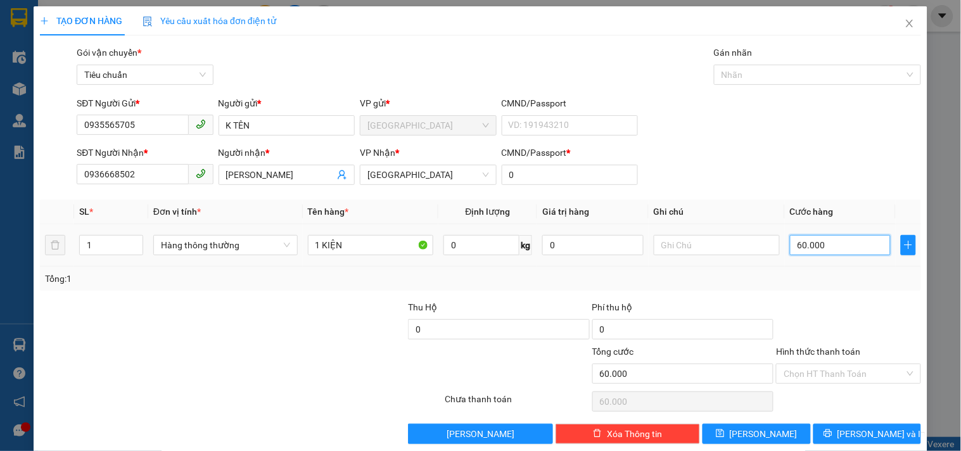
click at [854, 250] on input "60.000" at bounding box center [840, 245] width 101 height 20
click at [863, 430] on span "Lưu và In" at bounding box center [882, 434] width 89 height 14
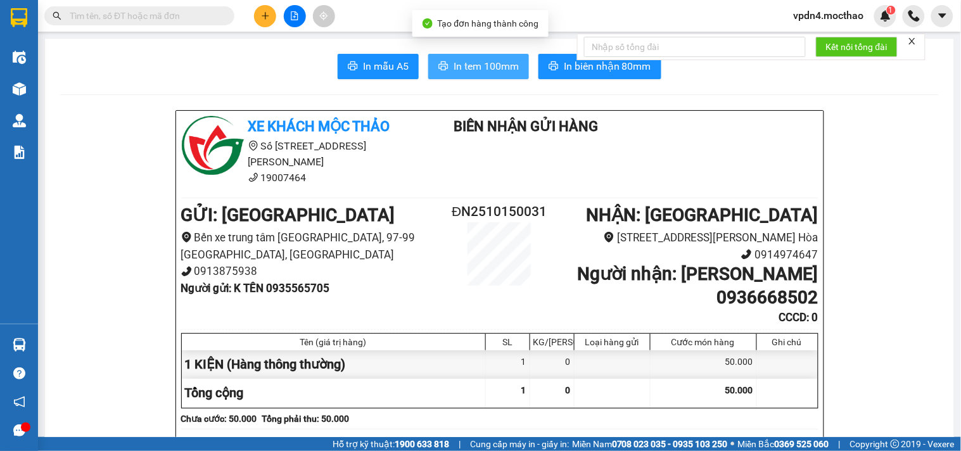
click at [473, 70] on span "In tem 100mm" at bounding box center [486, 66] width 65 height 16
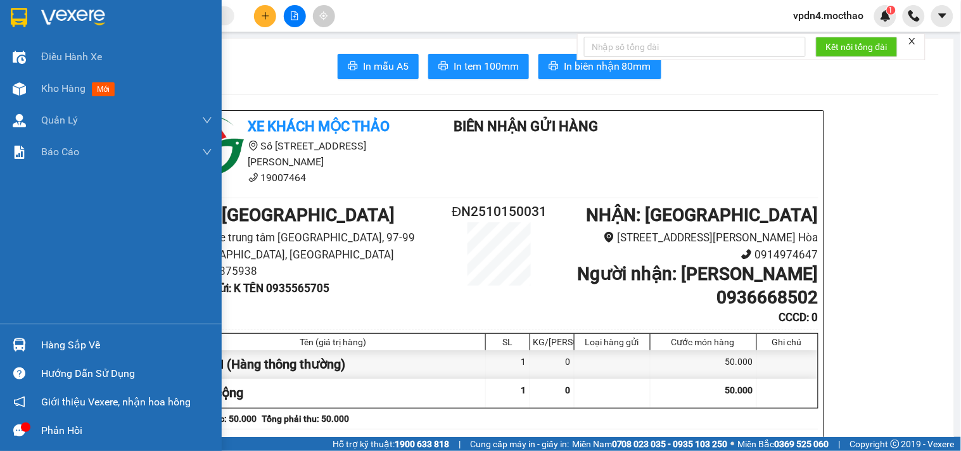
click at [52, 341] on div "Hàng sắp về" at bounding box center [126, 345] width 171 height 19
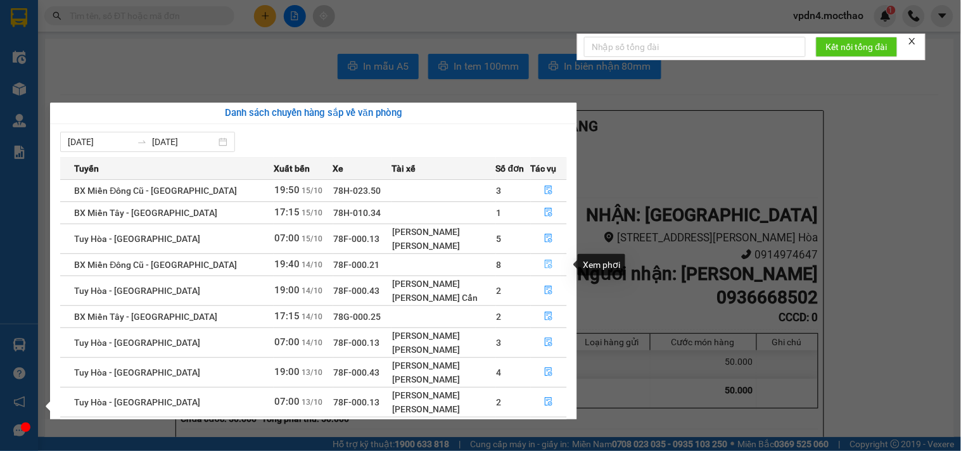
click at [556, 264] on button "button" at bounding box center [549, 265] width 35 height 20
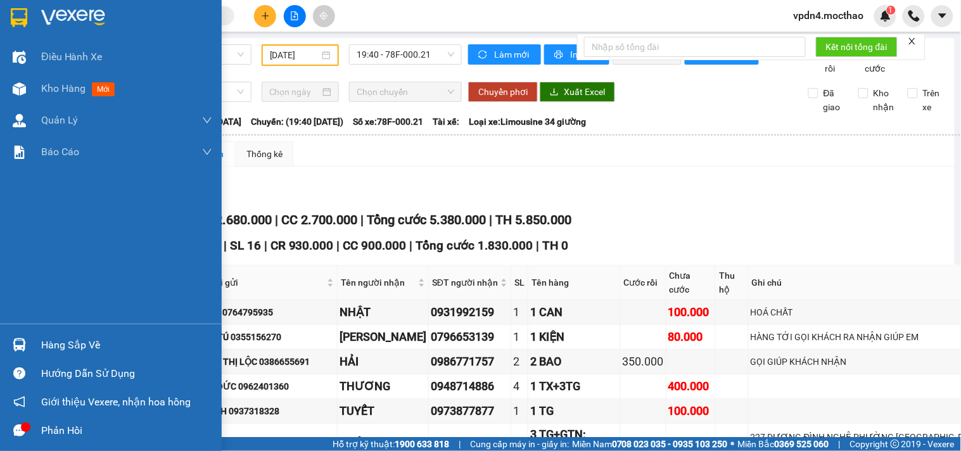
click at [100, 333] on div "Hàng sắp về" at bounding box center [111, 345] width 222 height 29
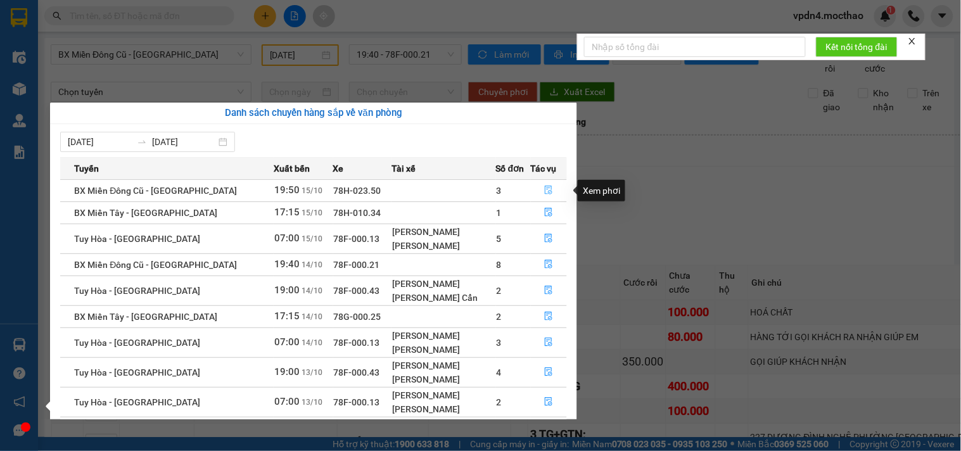
click at [539, 189] on button "button" at bounding box center [549, 191] width 35 height 20
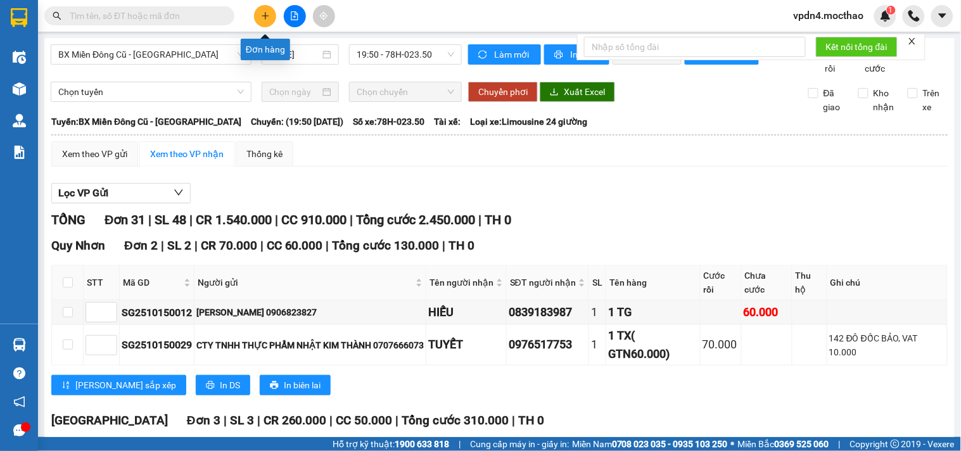
click at [266, 18] on icon "plus" at bounding box center [265, 15] width 9 height 9
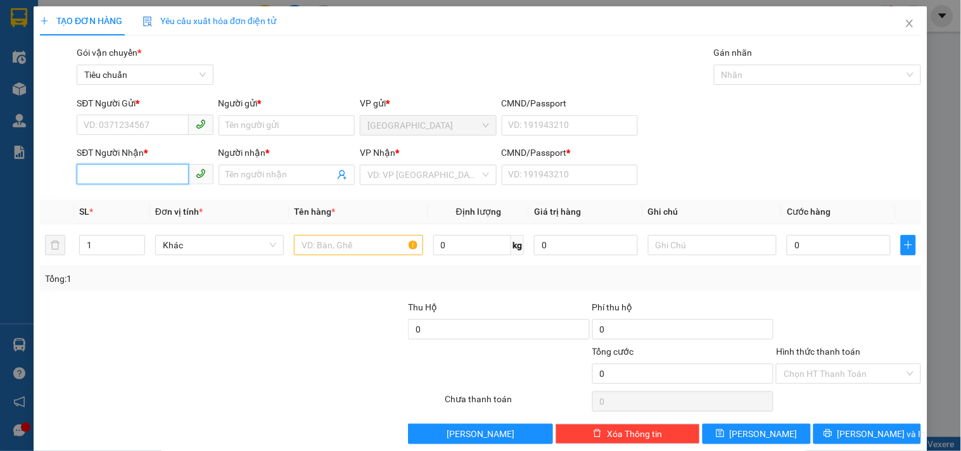
click at [127, 174] on input "SĐT Người Nhận *" at bounding box center [133, 174] width 112 height 20
click at [124, 128] on input "SĐT Người Gửi *" at bounding box center [133, 125] width 112 height 20
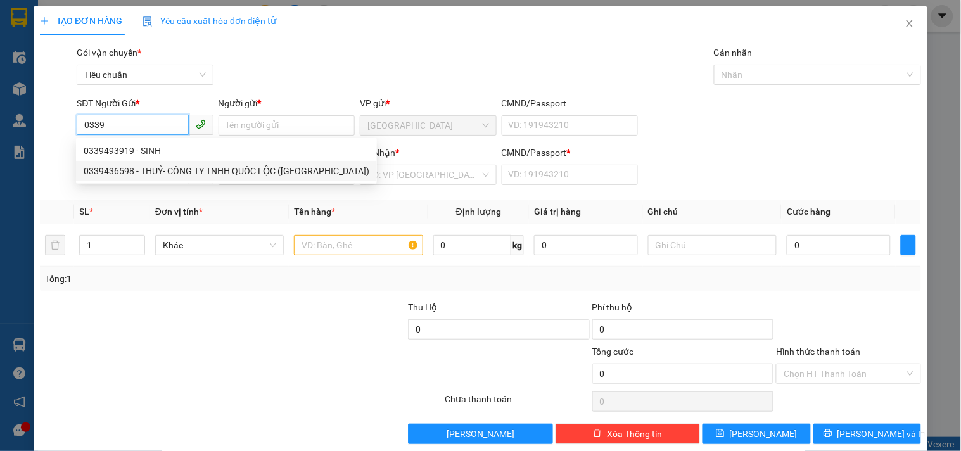
click at [134, 175] on div "0339436598 - THUỶ- CÔNG TY TNHH QUỐC LỘC (XHĐ)" at bounding box center [227, 171] width 286 height 14
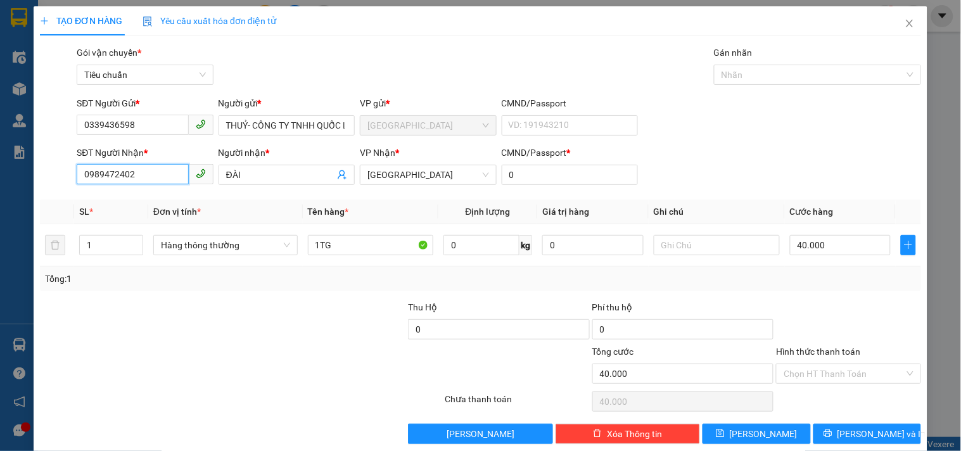
click at [134, 177] on input "0989472402" at bounding box center [133, 174] width 112 height 20
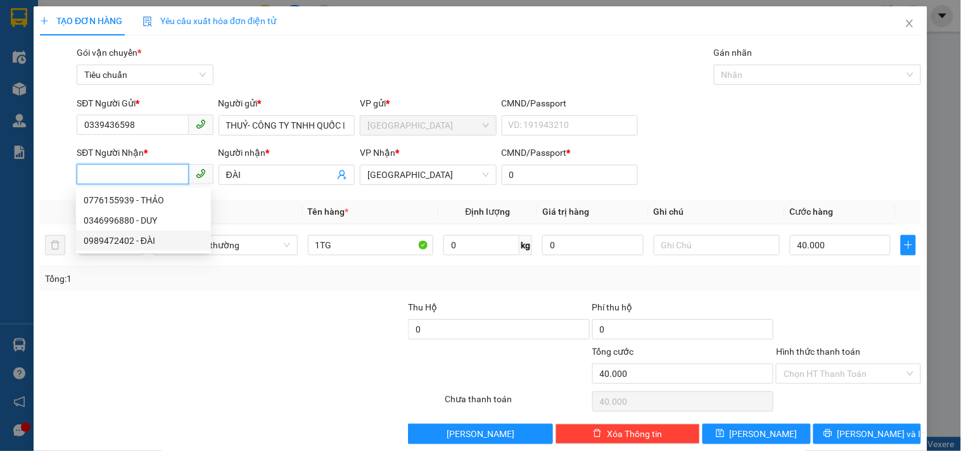
click at [139, 243] on div "0989472402 - ĐÀI" at bounding box center [144, 241] width 120 height 14
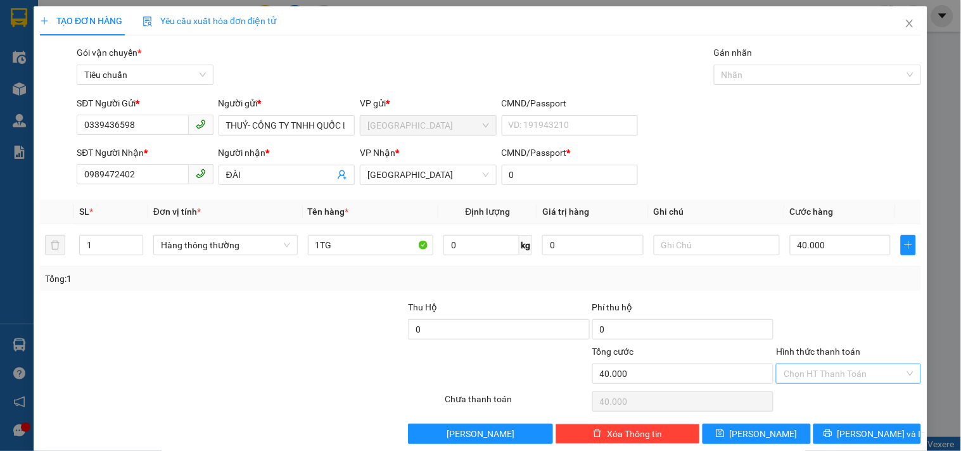
click at [833, 370] on input "Hình thức thanh toán" at bounding box center [844, 373] width 120 height 19
click at [829, 285] on div "Tại văn phòng" at bounding box center [841, 288] width 128 height 14
click at [849, 427] on span "Lưu và In" at bounding box center [882, 434] width 89 height 14
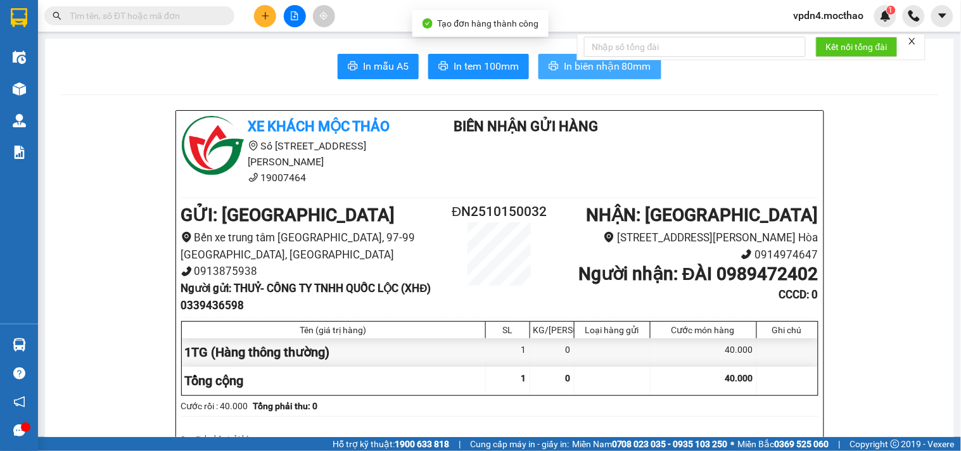
click at [539, 70] on button "In biên nhận 80mm" at bounding box center [600, 66] width 123 height 25
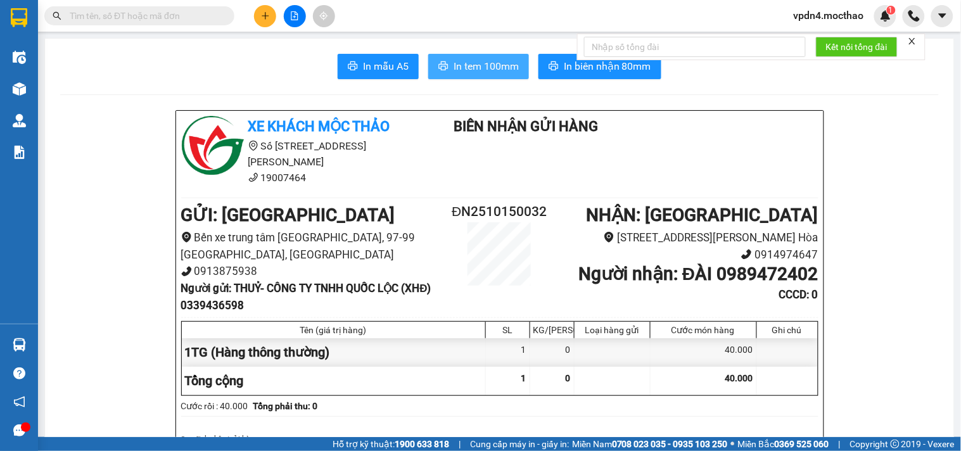
click at [465, 74] on button "In tem 100mm" at bounding box center [478, 66] width 101 height 25
click at [264, 16] on icon "plus" at bounding box center [265, 15] width 7 height 1
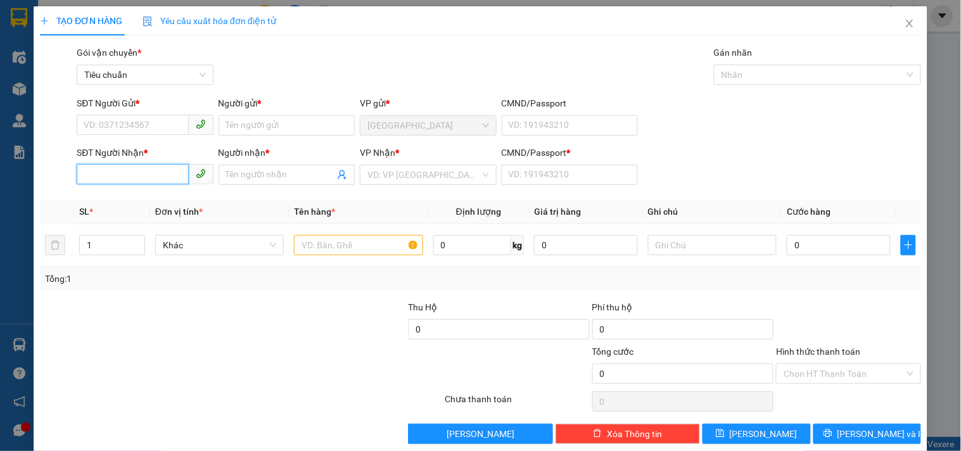
click at [154, 173] on input "SĐT Người Nhận *" at bounding box center [133, 174] width 112 height 20
click at [260, 173] on input "Người nhận *" at bounding box center [280, 175] width 108 height 14
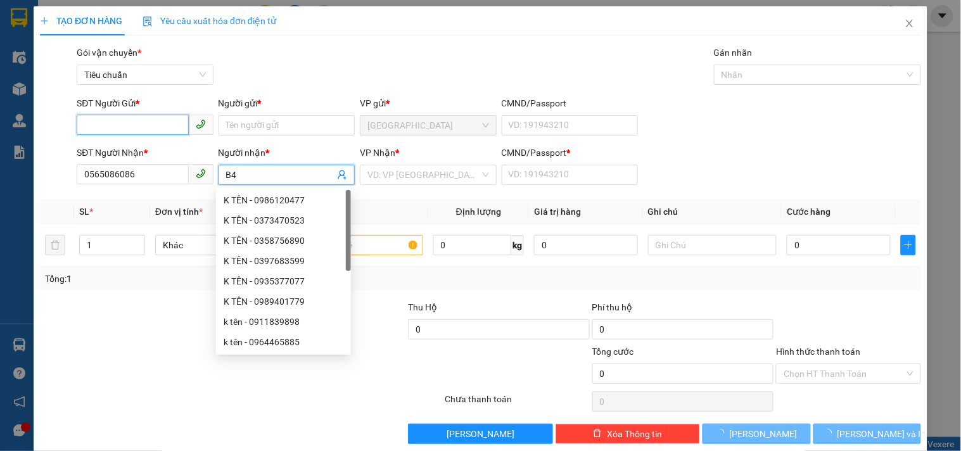
click at [157, 127] on input "SĐT Người Gửi *" at bounding box center [133, 125] width 112 height 20
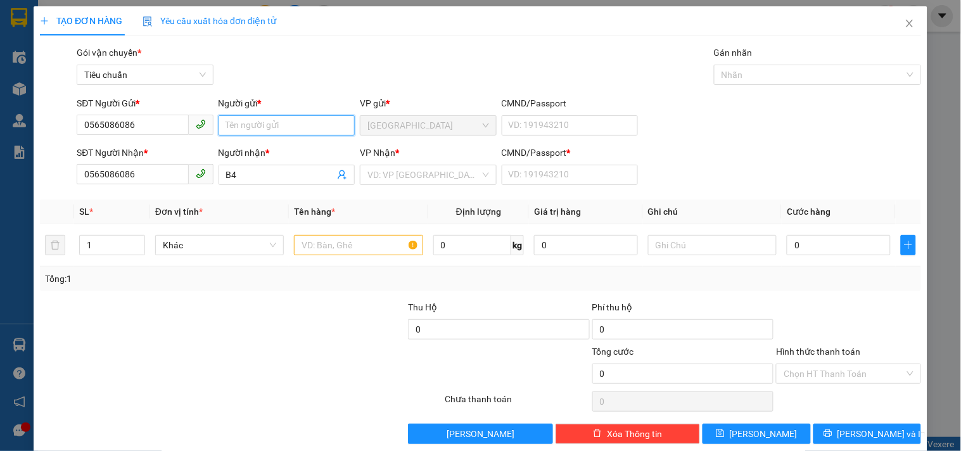
click at [229, 124] on input "Người gửi *" at bounding box center [287, 125] width 136 height 20
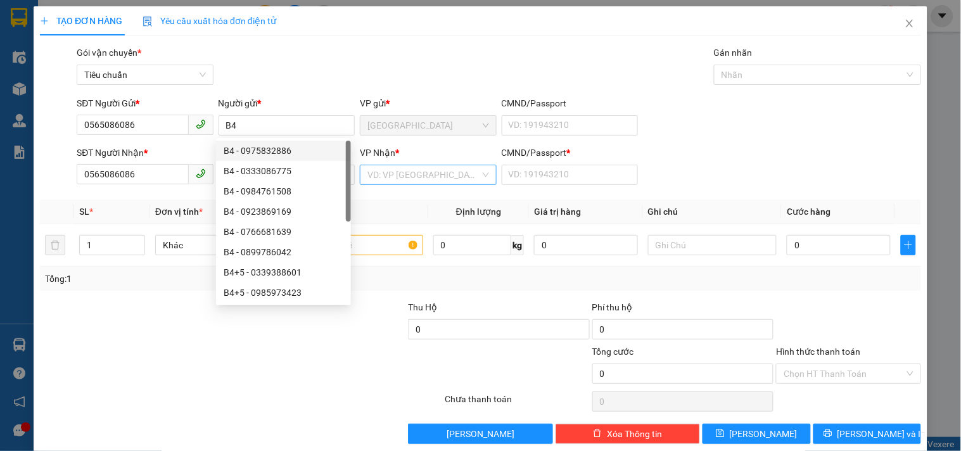
click at [412, 170] on input "search" at bounding box center [424, 174] width 112 height 19
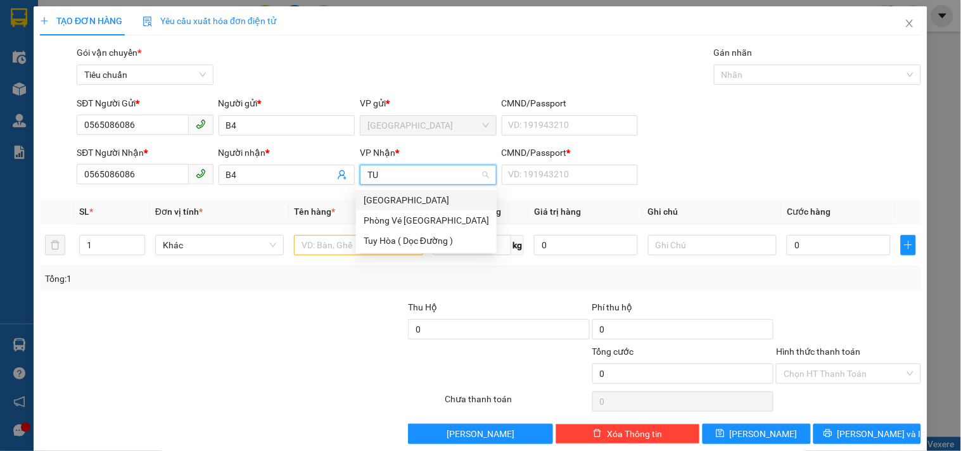
click at [393, 197] on div "[GEOGRAPHIC_DATA]" at bounding box center [426, 200] width 125 height 14
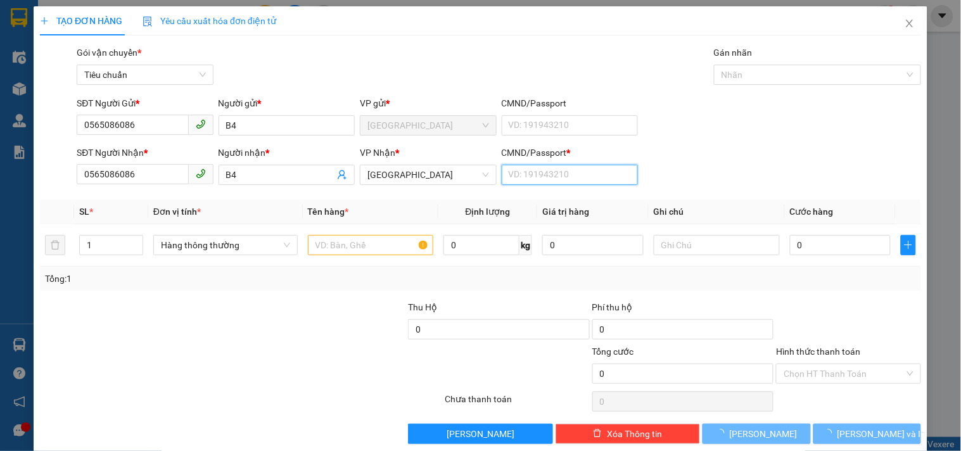
click at [564, 170] on input "CMND/Passport *" at bounding box center [570, 175] width 136 height 20
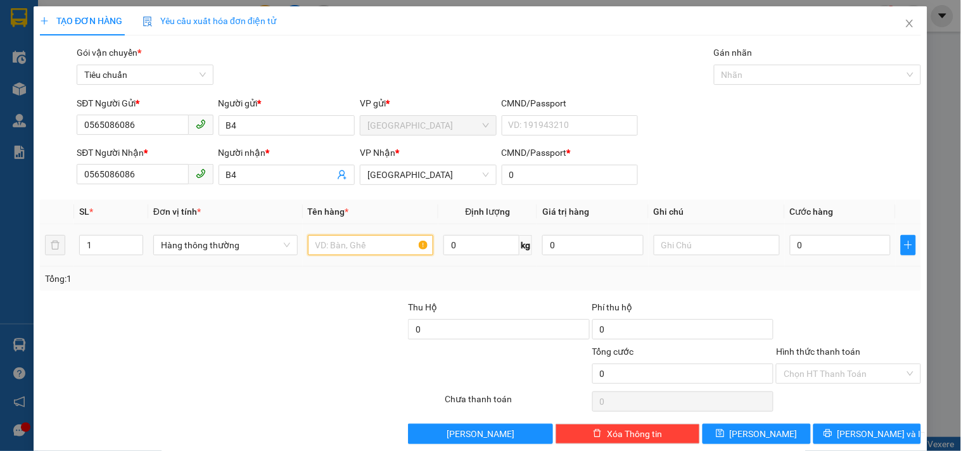
click at [378, 248] on input "text" at bounding box center [371, 245] width 126 height 20
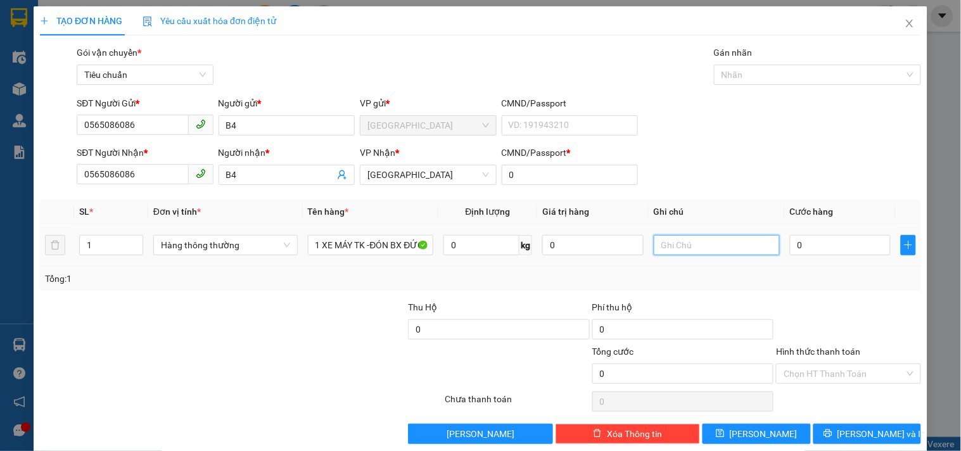
click at [669, 243] on input "text" at bounding box center [717, 245] width 126 height 20
click at [838, 253] on input "0" at bounding box center [840, 245] width 101 height 20
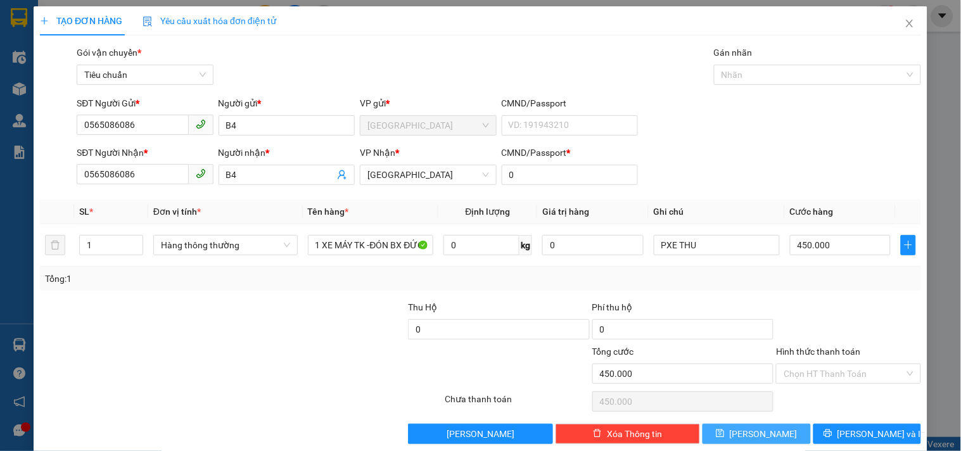
click at [751, 440] on span "Lưu" at bounding box center [764, 434] width 68 height 14
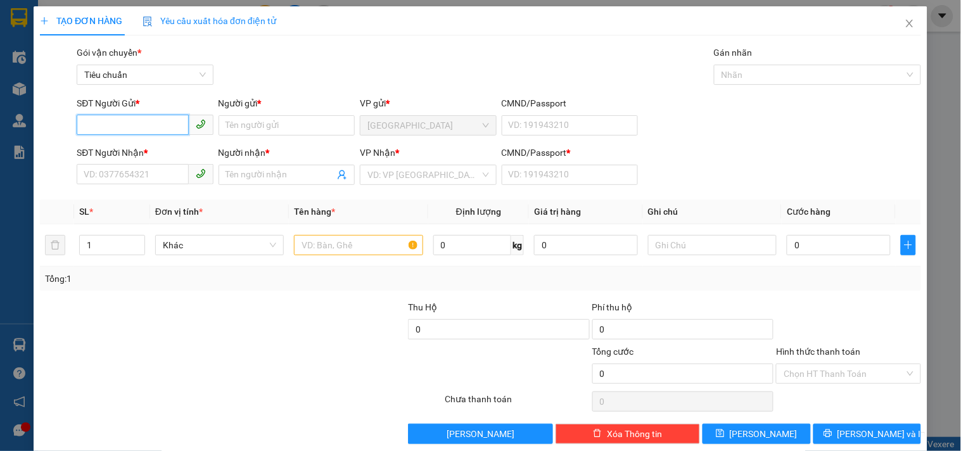
click at [127, 127] on input "SĐT Người Gửi *" at bounding box center [133, 125] width 112 height 20
click at [137, 151] on div "0905543648 - TÚ" at bounding box center [144, 151] width 120 height 14
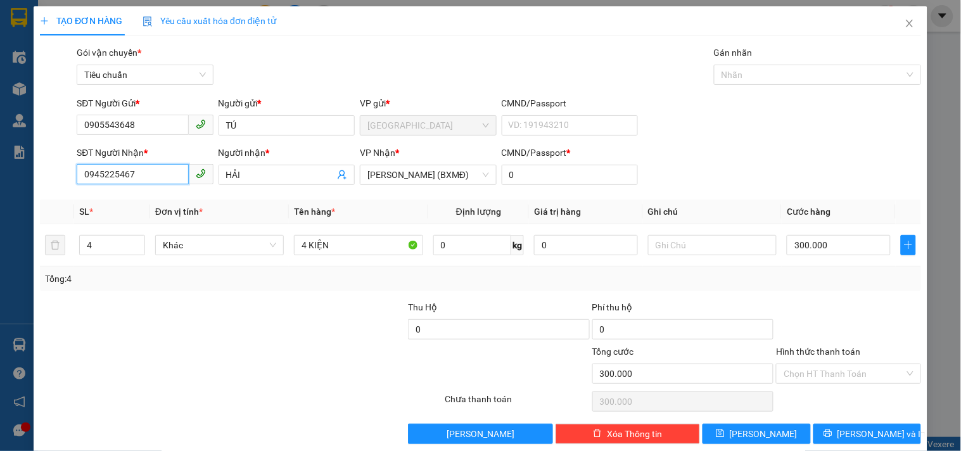
click at [148, 176] on input "0945225467" at bounding box center [133, 174] width 112 height 20
click at [148, 225] on div "0933657893 - NGHĨA" at bounding box center [144, 221] width 120 height 14
click at [858, 248] on input "70.000" at bounding box center [839, 245] width 104 height 20
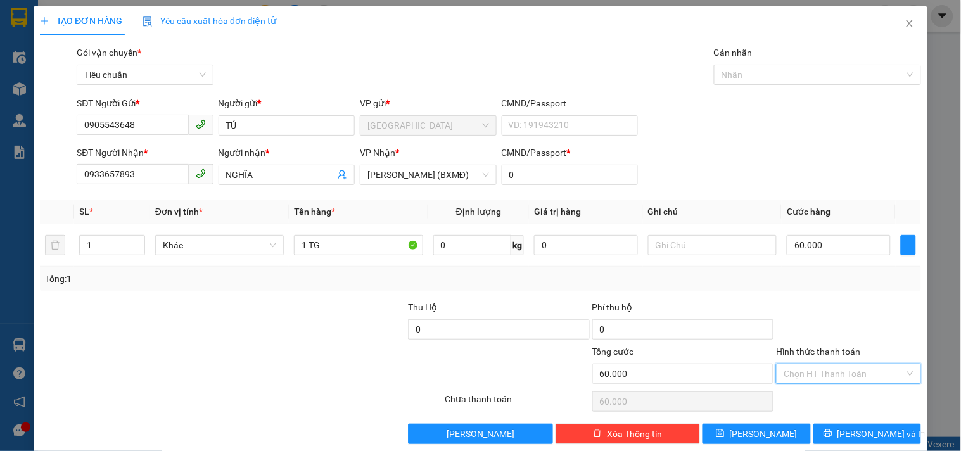
click at [835, 374] on input "Hình thức thanh toán" at bounding box center [844, 373] width 120 height 19
click at [822, 286] on div "Tại văn phòng" at bounding box center [841, 288] width 128 height 14
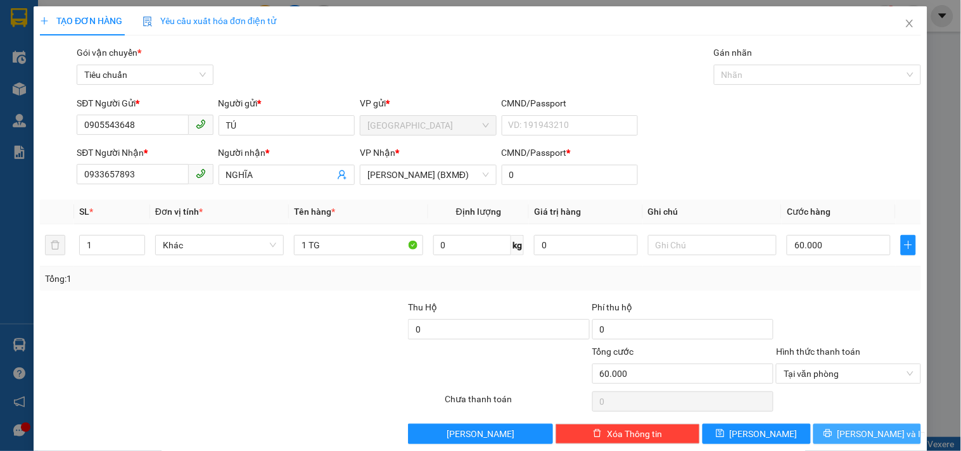
click at [869, 428] on span "Lưu và In" at bounding box center [882, 434] width 89 height 14
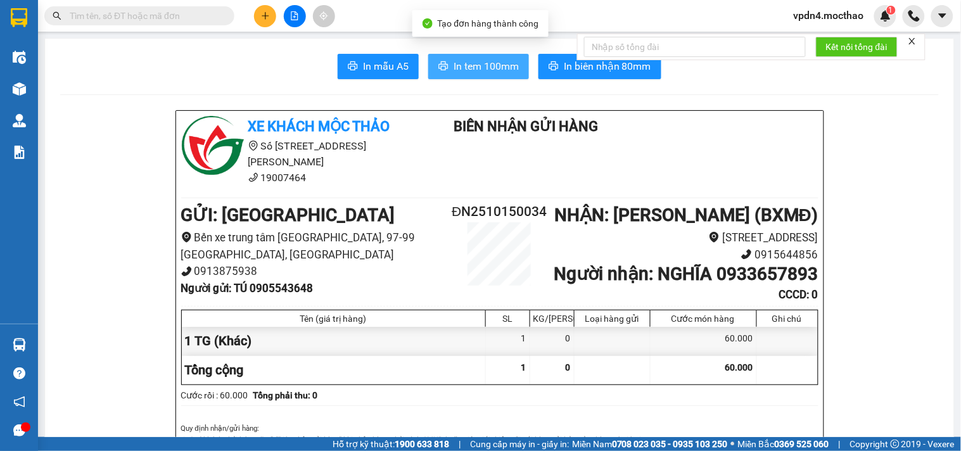
click at [496, 72] on span "In tem 100mm" at bounding box center [486, 66] width 65 height 16
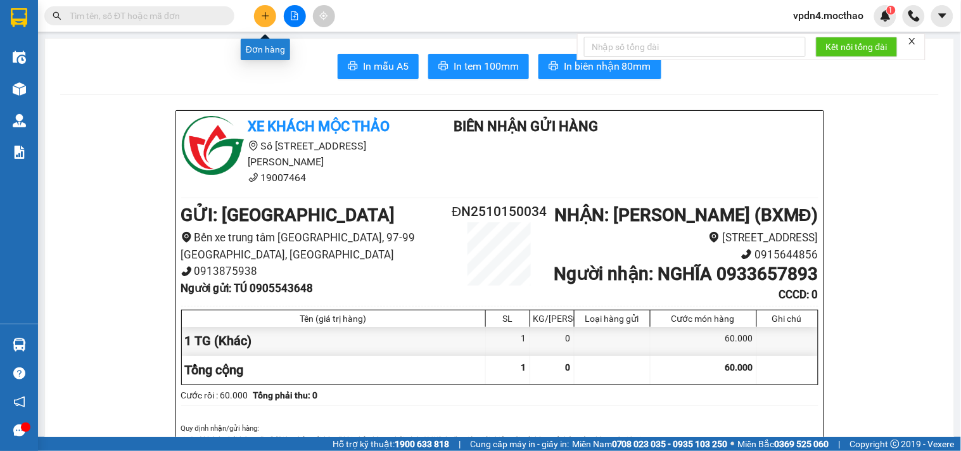
click at [261, 13] on icon "plus" at bounding box center [265, 15] width 9 height 9
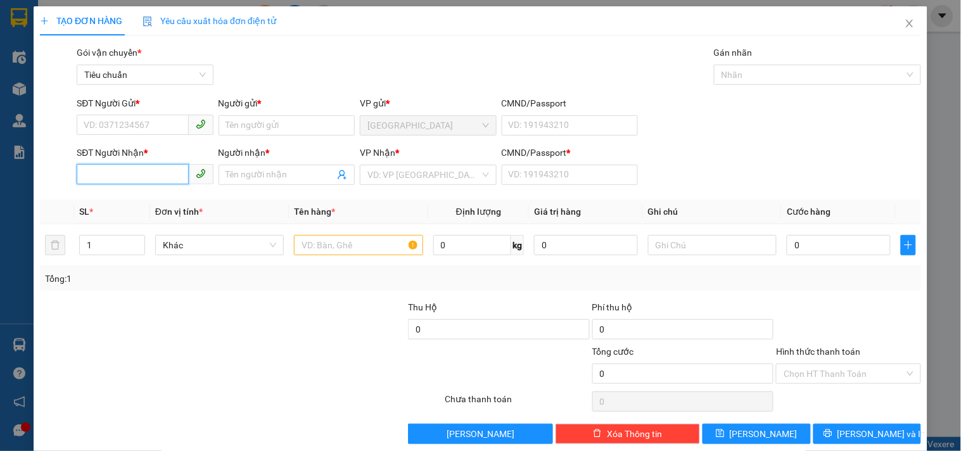
click at [157, 174] on input "SĐT Người Nhận *" at bounding box center [133, 174] width 112 height 20
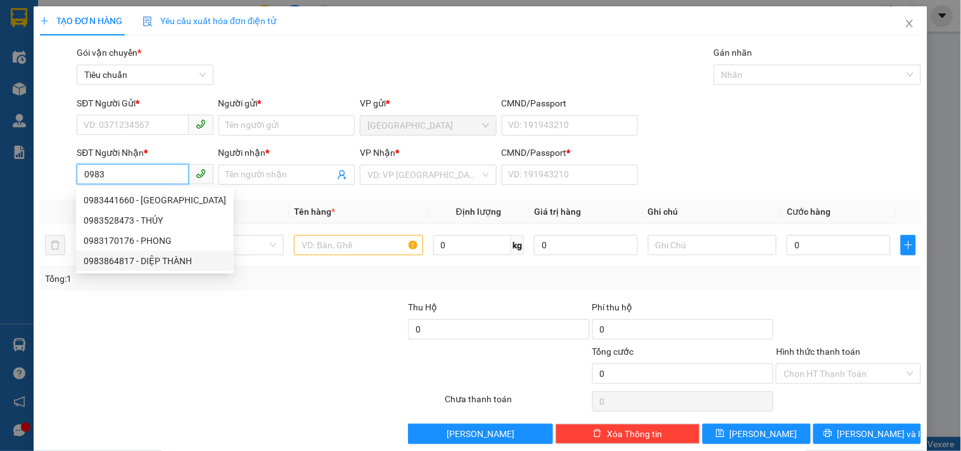
click at [137, 258] on div "0983864817 - DIỆP THÀNH" at bounding box center [155, 261] width 143 height 14
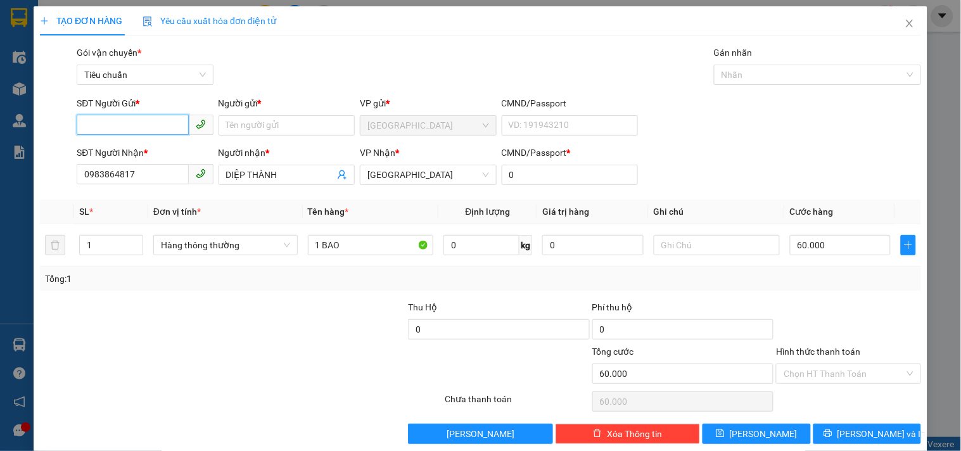
click at [148, 123] on input "SĐT Người Gửi *" at bounding box center [133, 125] width 112 height 20
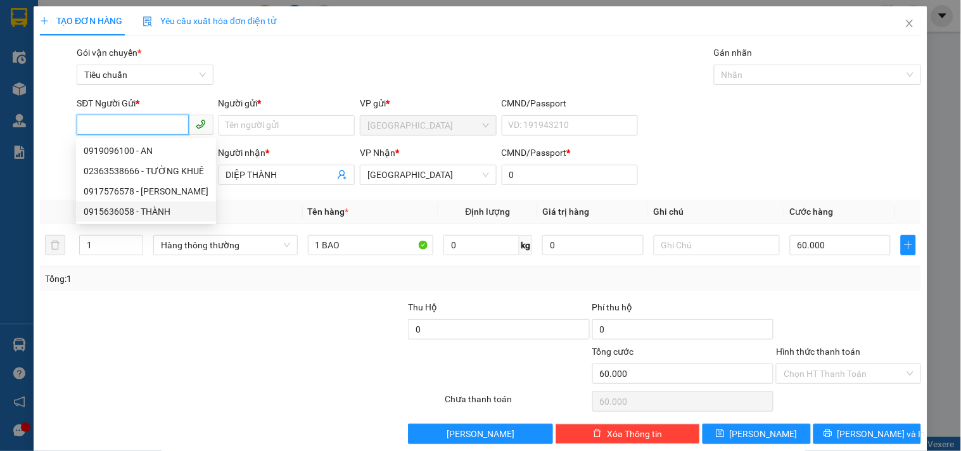
click at [161, 210] on div "0915636058 - THÀNH" at bounding box center [146, 212] width 125 height 14
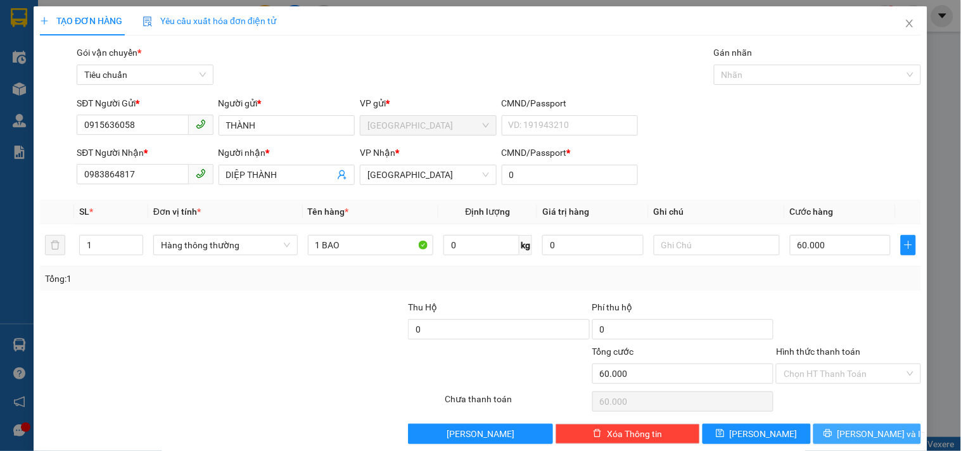
click at [875, 434] on span "Lưu và In" at bounding box center [882, 434] width 89 height 14
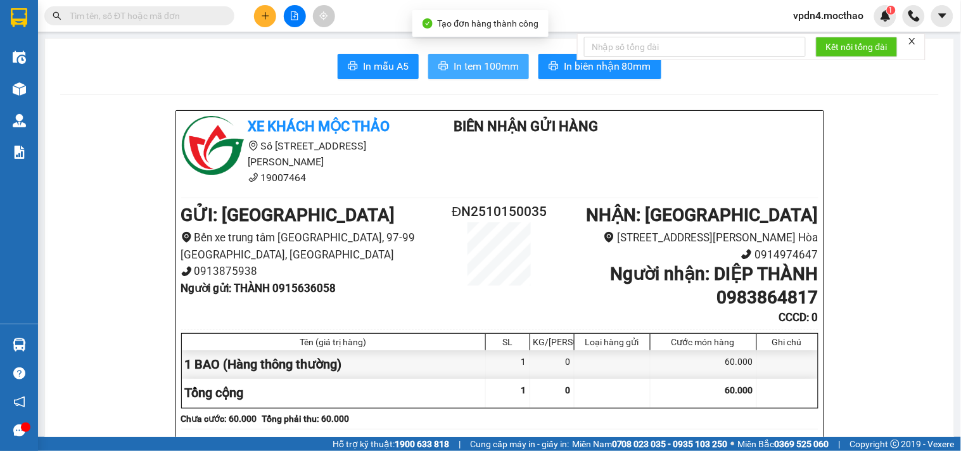
click at [477, 63] on span "In tem 100mm" at bounding box center [486, 66] width 65 height 16
click at [115, 17] on input "text" at bounding box center [145, 16] width 150 height 14
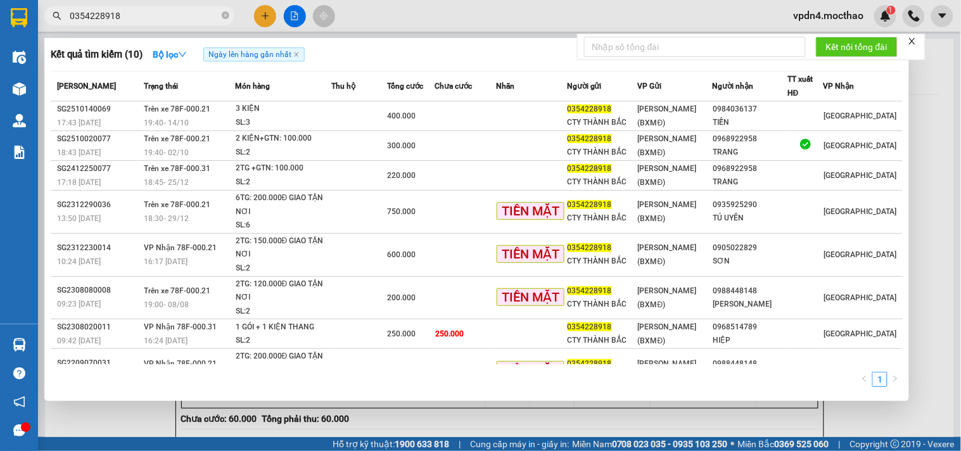
click at [264, 16] on div at bounding box center [480, 225] width 961 height 451
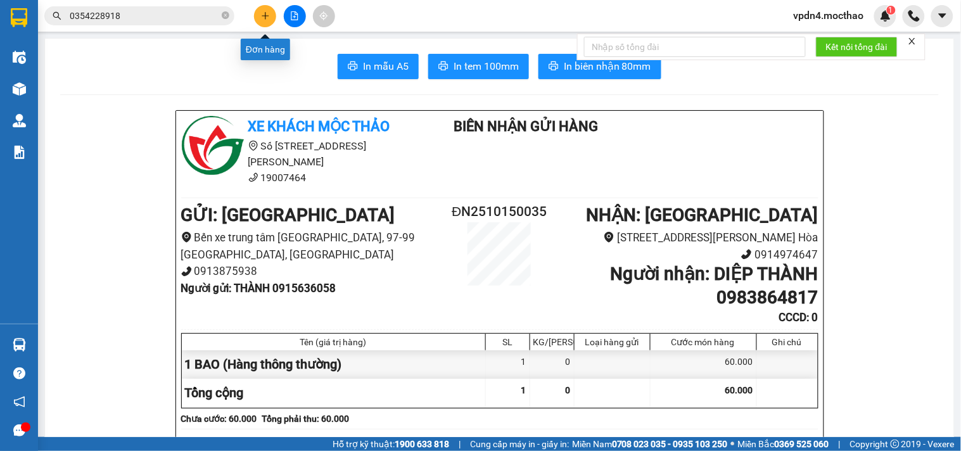
click at [264, 16] on icon "plus" at bounding box center [265, 15] width 7 height 1
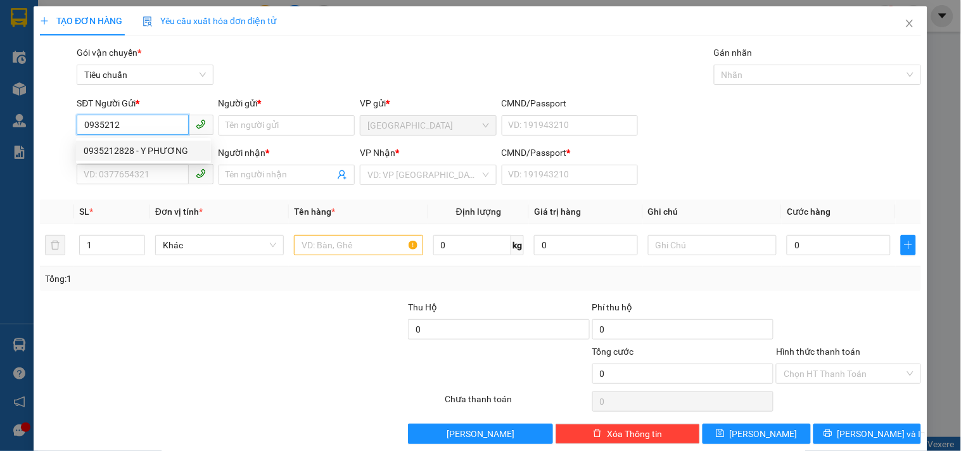
click at [138, 152] on div "0935212828 - Y PHƯƠNG" at bounding box center [144, 151] width 120 height 14
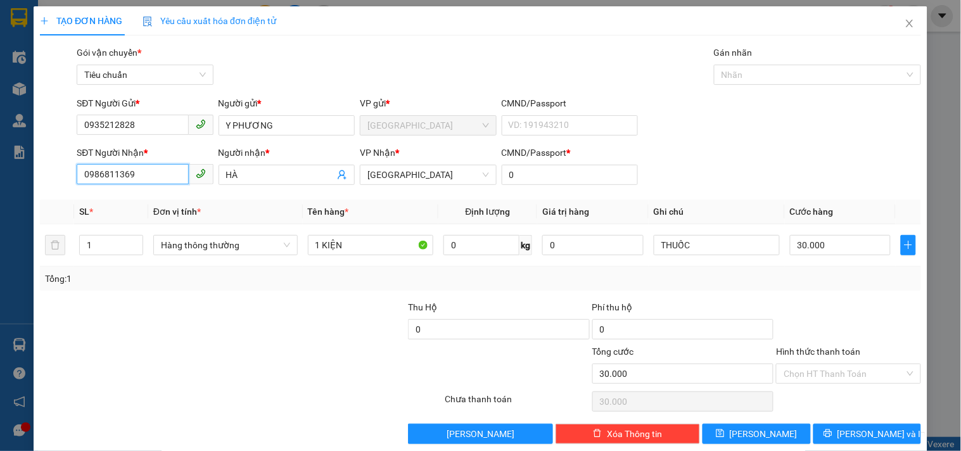
click at [150, 168] on input "0986811369" at bounding box center [133, 174] width 112 height 20
click at [160, 222] on div "0377122239 - TỊNH" at bounding box center [144, 221] width 120 height 14
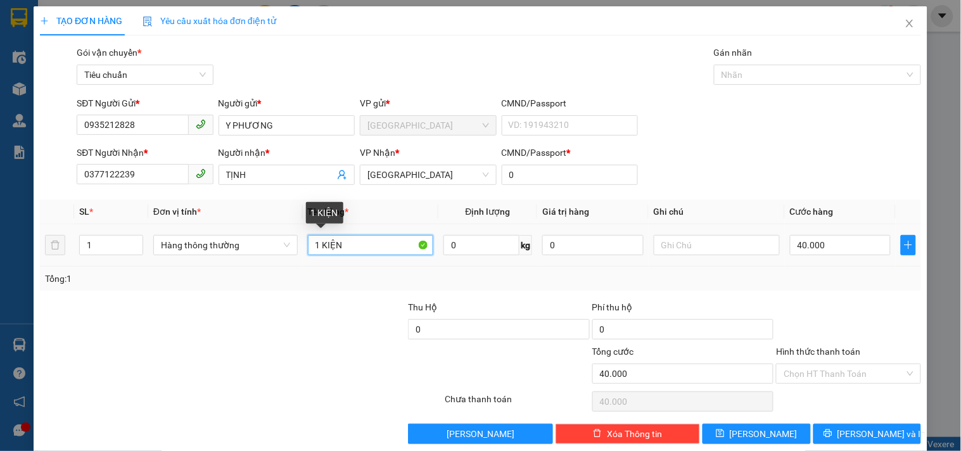
click at [356, 244] on input "1 KIỆN" at bounding box center [371, 245] width 126 height 20
click at [785, 373] on input "Hình thức thanh toán" at bounding box center [844, 373] width 120 height 19
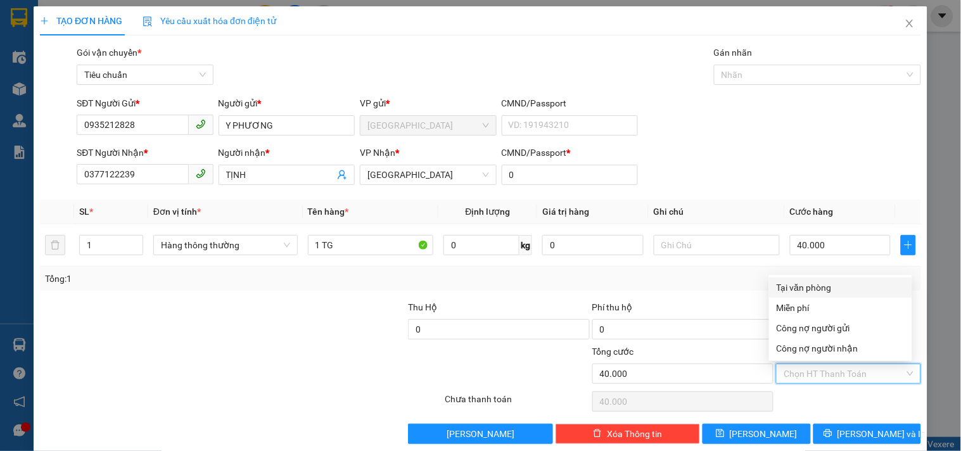
click at [802, 286] on div "Tại văn phòng" at bounding box center [841, 288] width 128 height 14
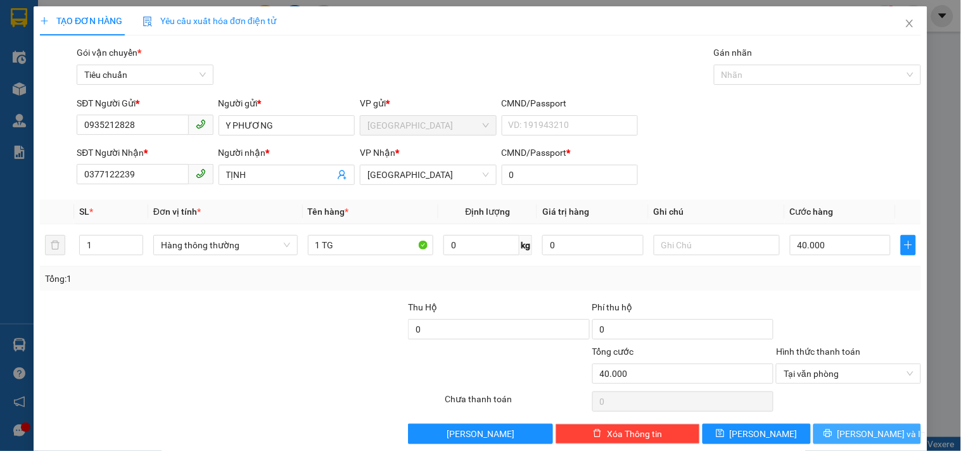
click at [858, 430] on span "Lưu và In" at bounding box center [882, 434] width 89 height 14
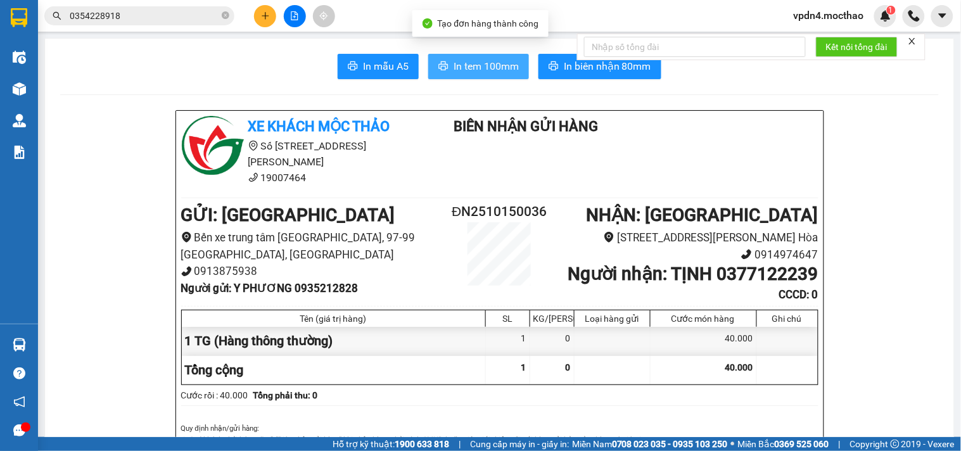
click at [484, 68] on span "In tem 100mm" at bounding box center [486, 66] width 65 height 16
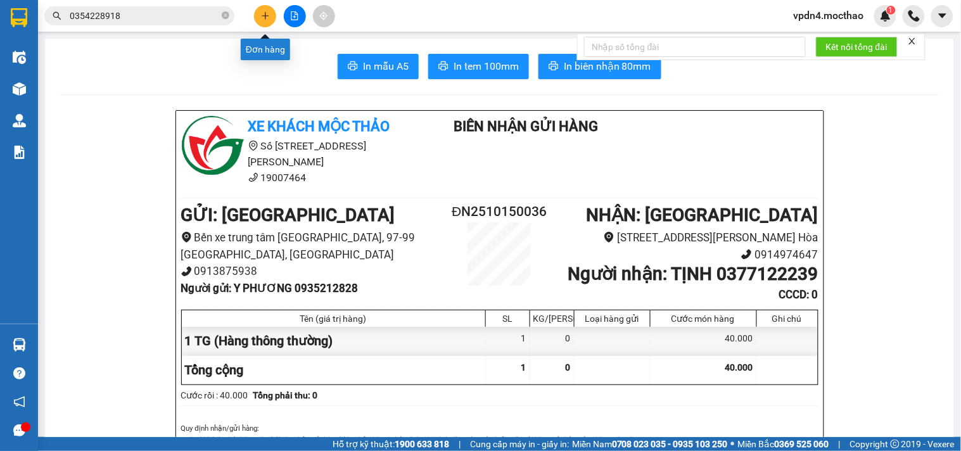
click at [260, 13] on button at bounding box center [265, 16] width 22 height 22
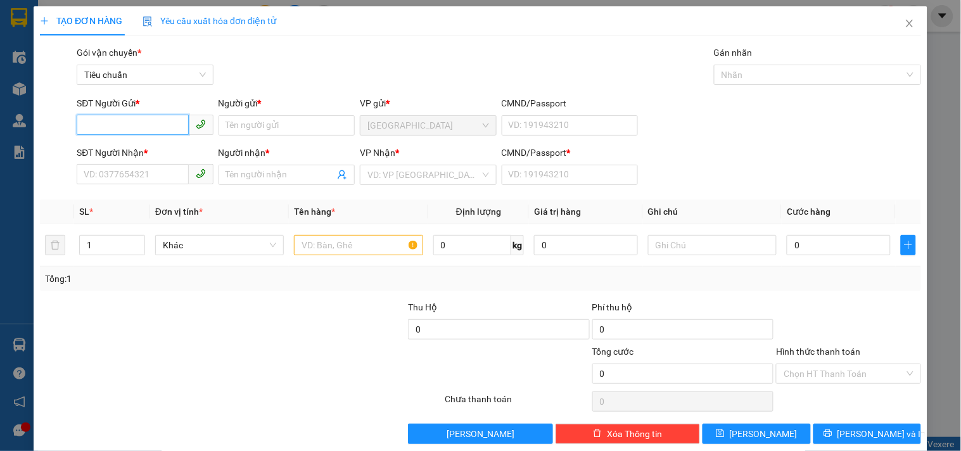
click at [97, 127] on input "SĐT Người Gửi *" at bounding box center [133, 125] width 112 height 20
click at [97, 155] on div "0358984354 - DINH" at bounding box center [146, 151] width 125 height 14
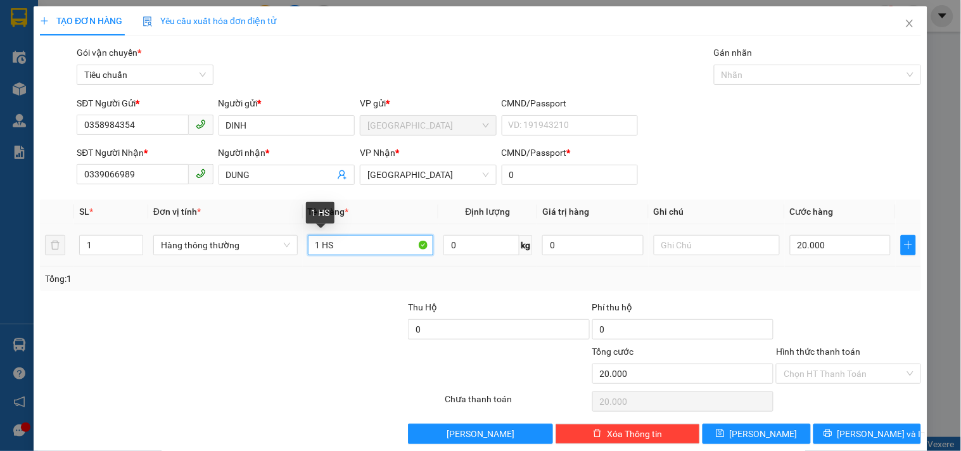
click at [366, 248] on input "1 HS" at bounding box center [371, 245] width 126 height 20
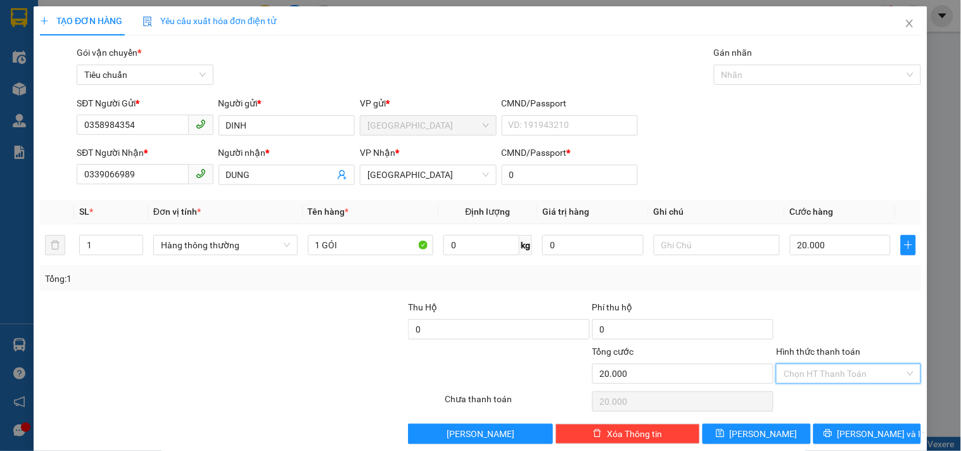
click at [807, 374] on input "Hình thức thanh toán" at bounding box center [844, 373] width 120 height 19
click at [801, 283] on div "Tại văn phòng" at bounding box center [841, 288] width 128 height 14
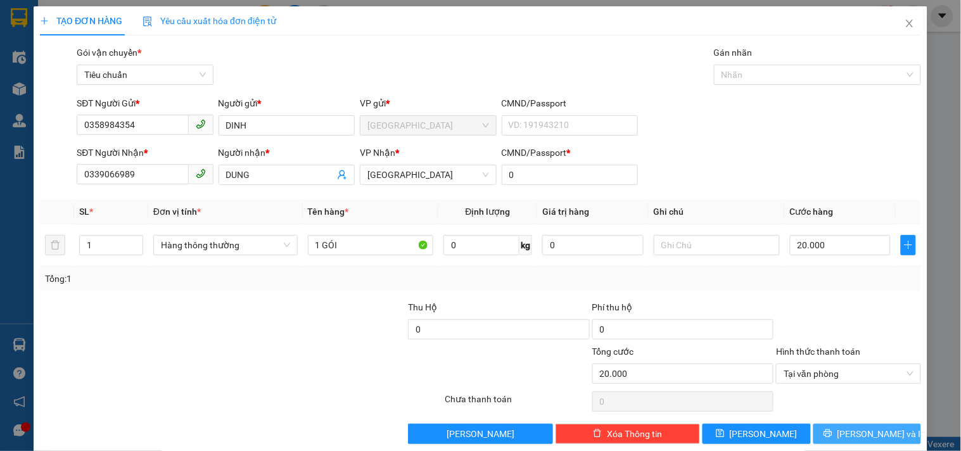
click at [872, 433] on span "Lưu và In" at bounding box center [882, 434] width 89 height 14
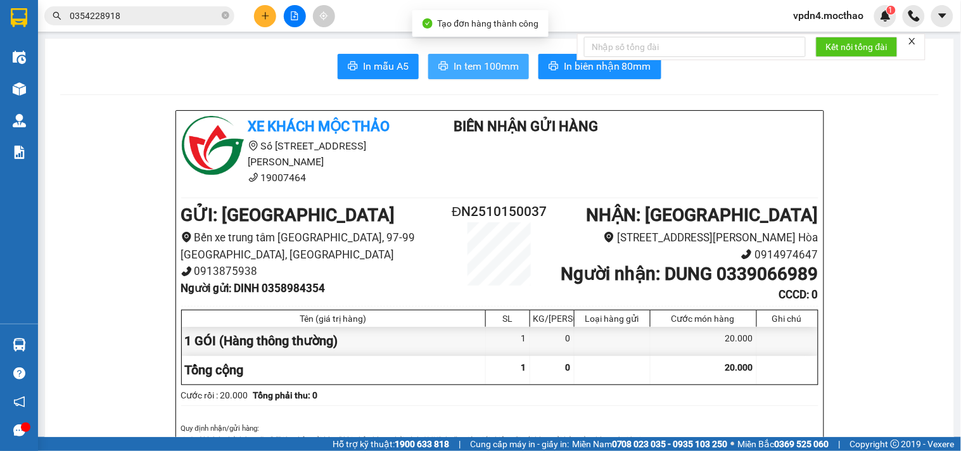
click at [469, 77] on button "In tem 100mm" at bounding box center [478, 66] width 101 height 25
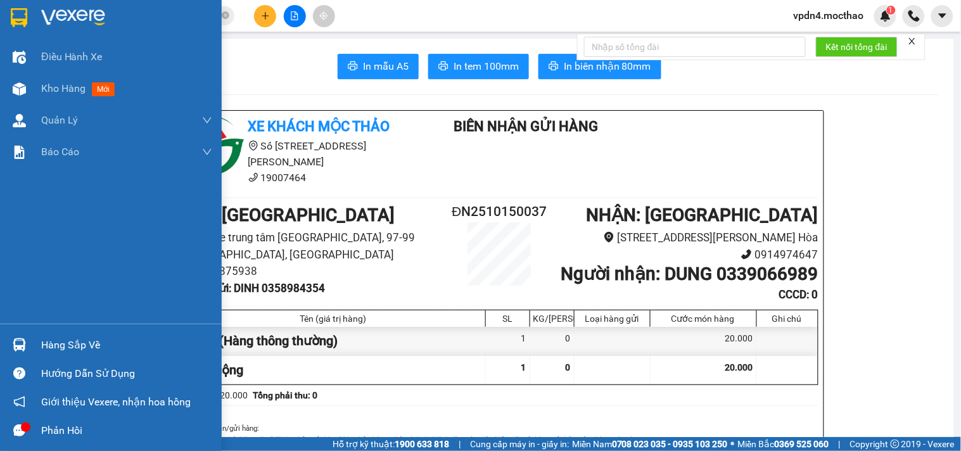
click at [65, 347] on div "Hàng sắp về" at bounding box center [126, 345] width 171 height 19
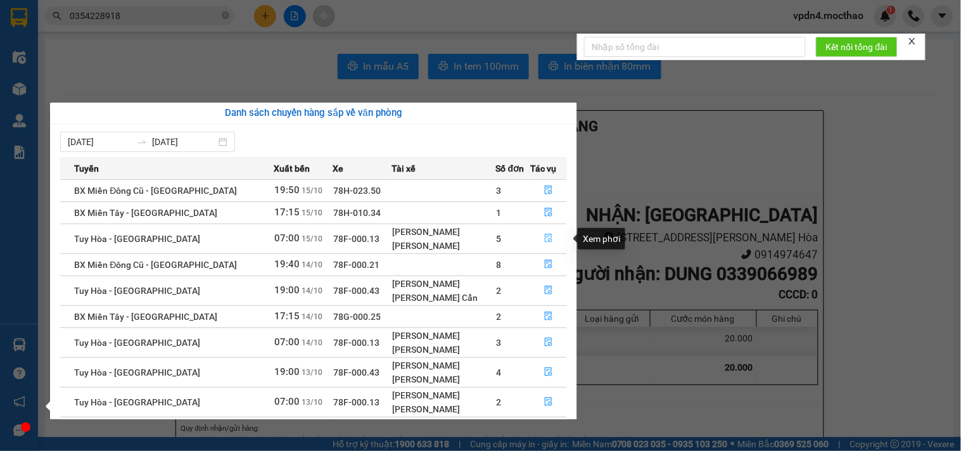
click at [546, 234] on icon "file-done" at bounding box center [548, 238] width 9 height 9
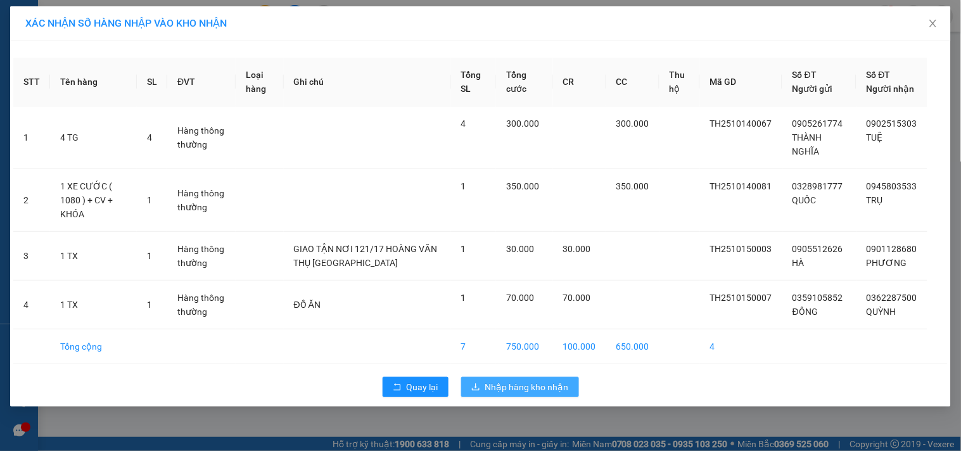
click at [508, 381] on span "Nhập hàng kho nhận" at bounding box center [527, 387] width 84 height 14
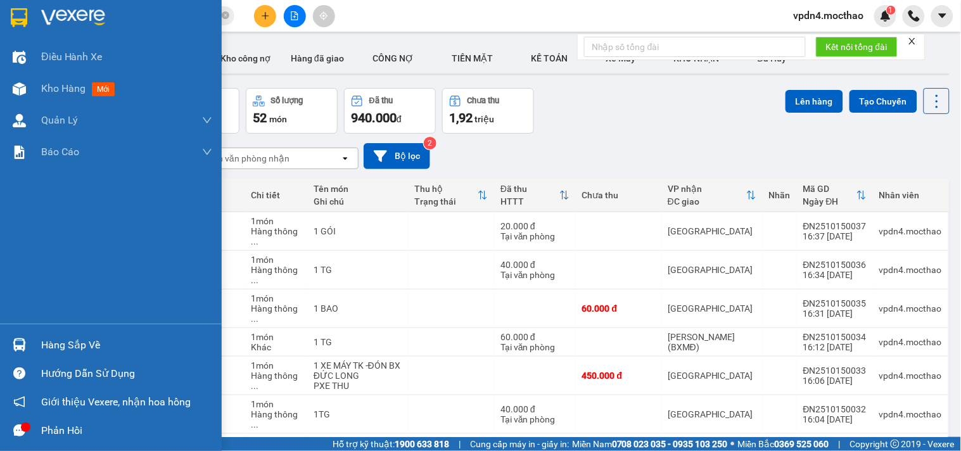
click at [38, 345] on div "Hàng sắp về" at bounding box center [111, 345] width 222 height 29
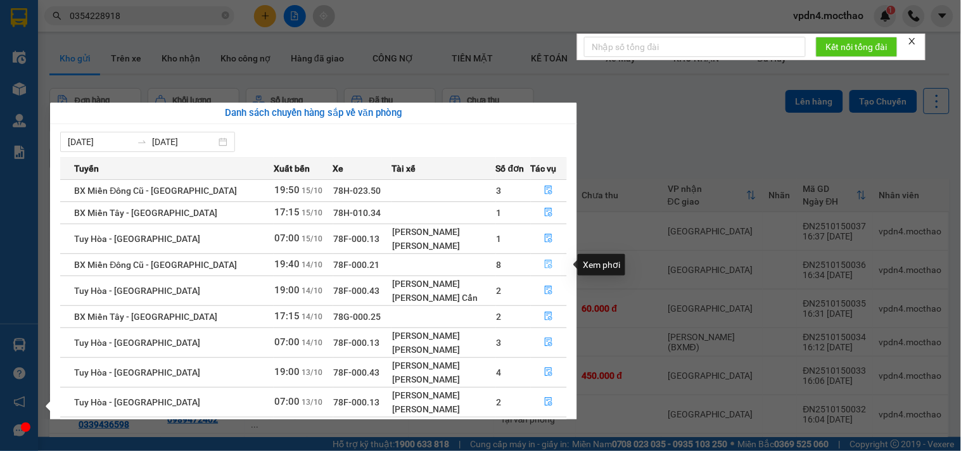
click at [535, 265] on button "button" at bounding box center [549, 265] width 35 height 20
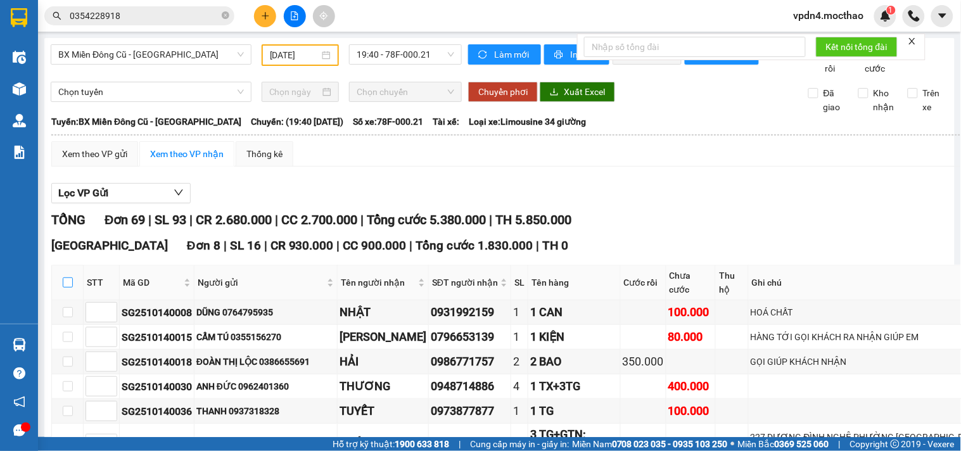
click at [65, 278] on input "checkbox" at bounding box center [68, 283] width 10 height 10
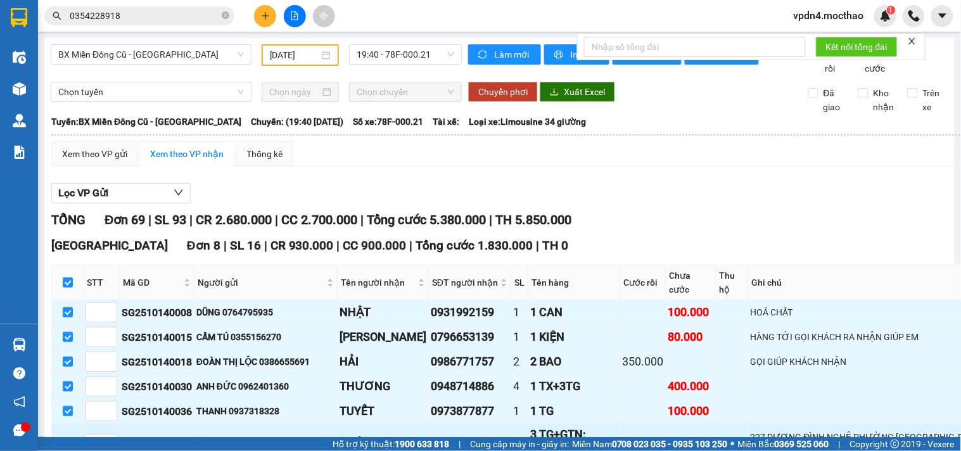
click at [66, 439] on input "checkbox" at bounding box center [68, 444] width 10 height 10
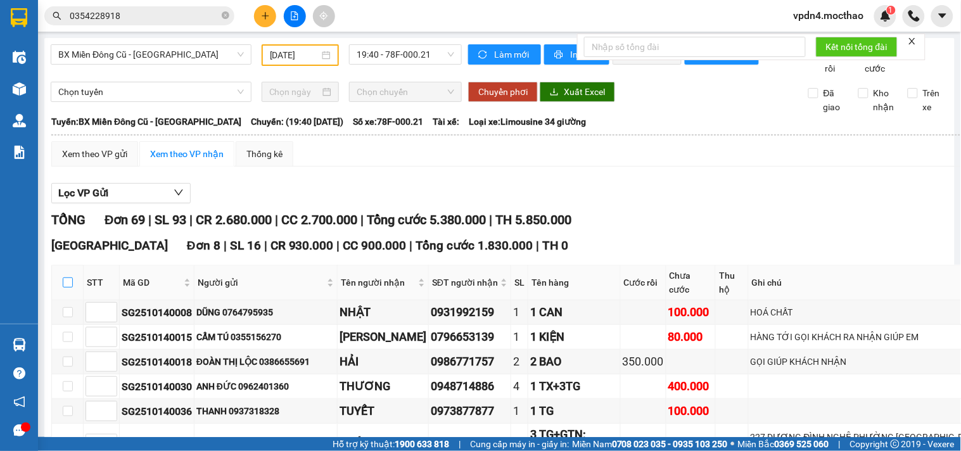
click at [68, 278] on input "checkbox" at bounding box center [68, 283] width 10 height 10
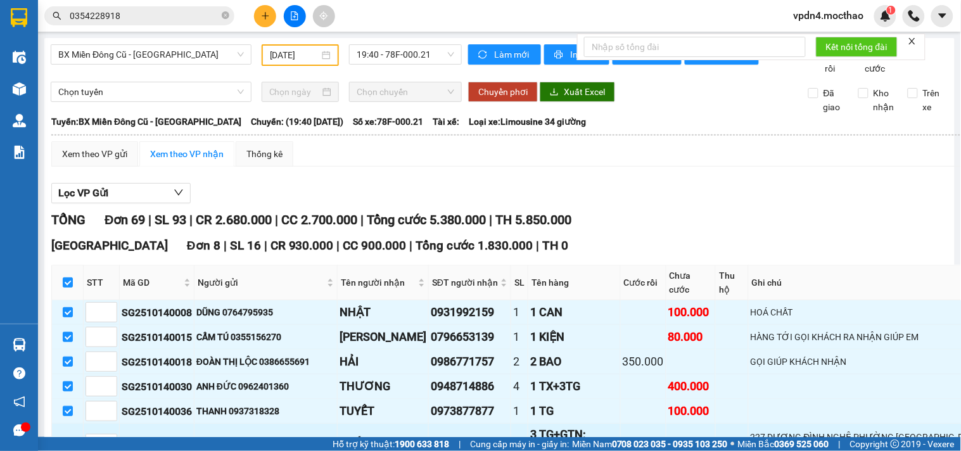
click at [67, 439] on input "checkbox" at bounding box center [68, 444] width 10 height 10
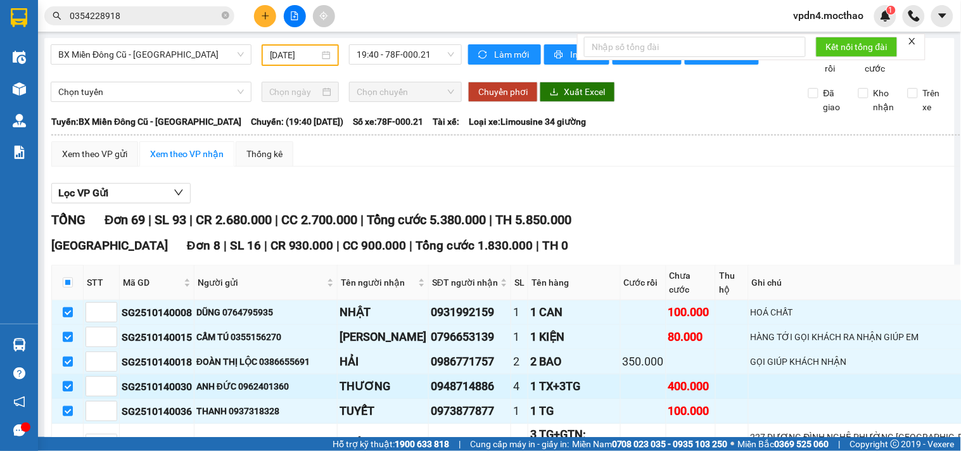
click at [67, 381] on input "checkbox" at bounding box center [68, 386] width 10 height 10
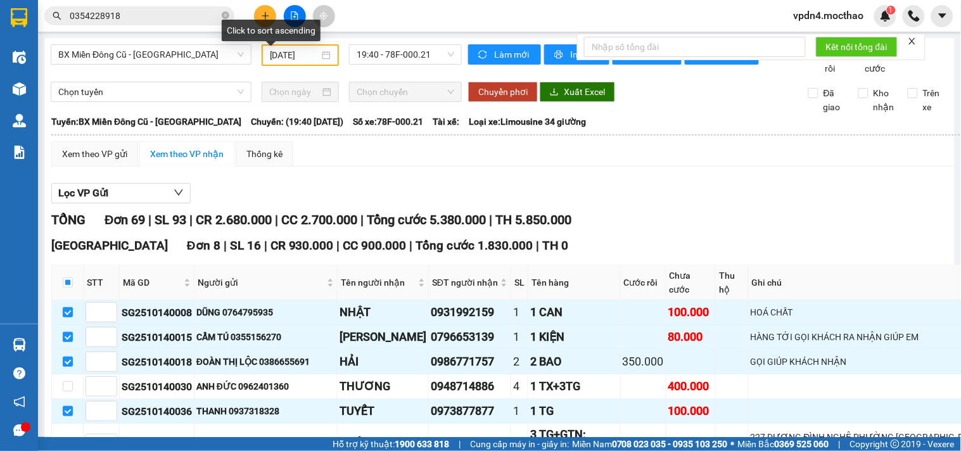
click at [264, 20] on div "Click to sort ascending" at bounding box center [271, 31] width 99 height 22
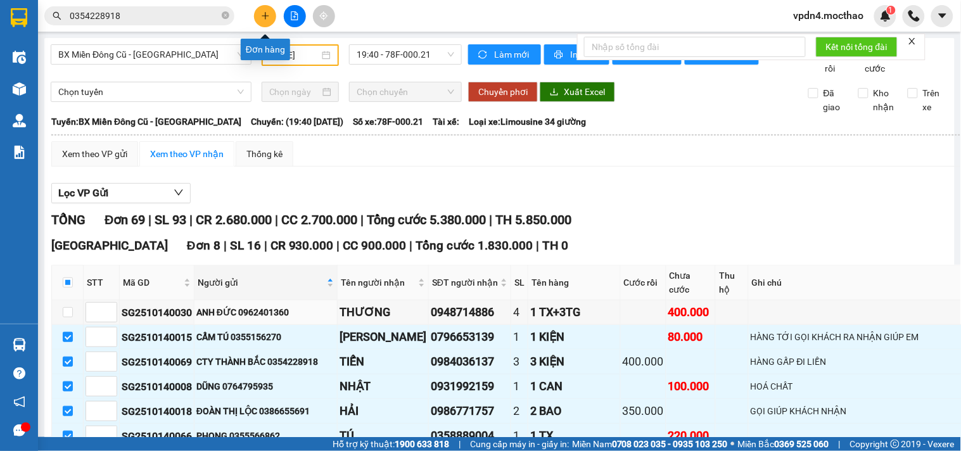
click at [262, 8] on button at bounding box center [265, 16] width 22 height 22
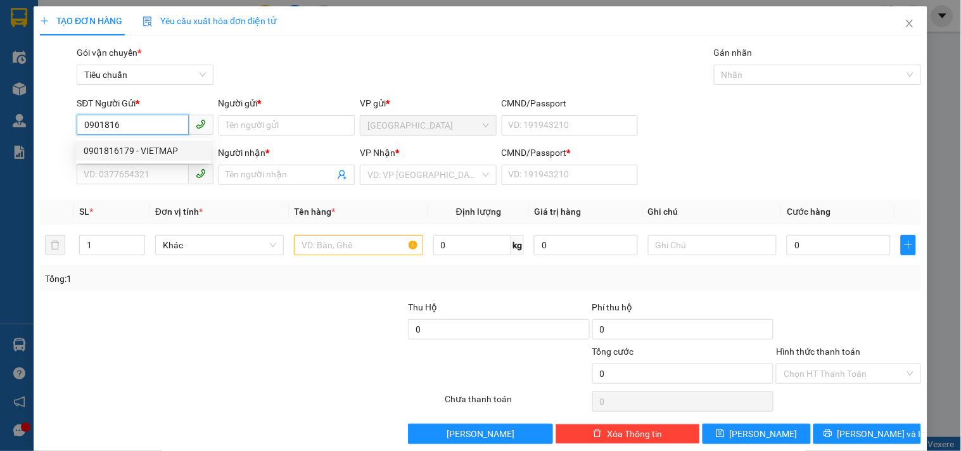
click at [138, 150] on div "0901816179 - VIETMAP" at bounding box center [144, 151] width 120 height 14
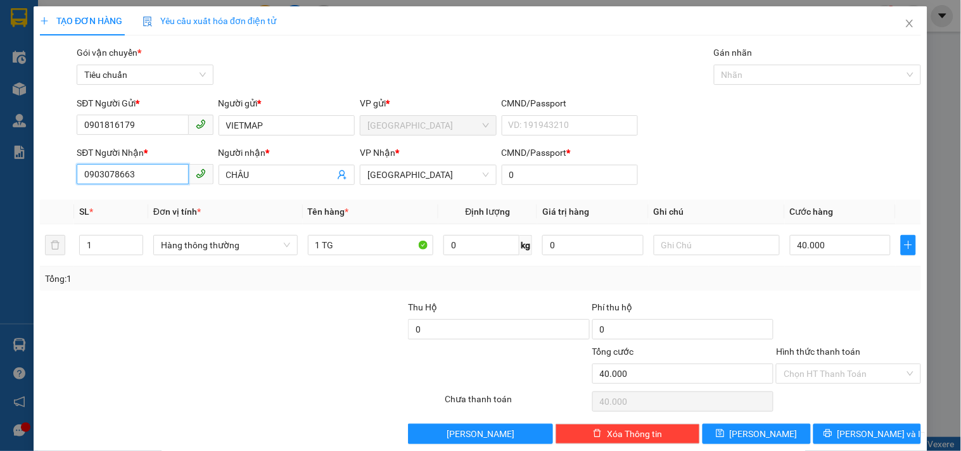
click at [165, 172] on input "0903078663" at bounding box center [133, 174] width 112 height 20
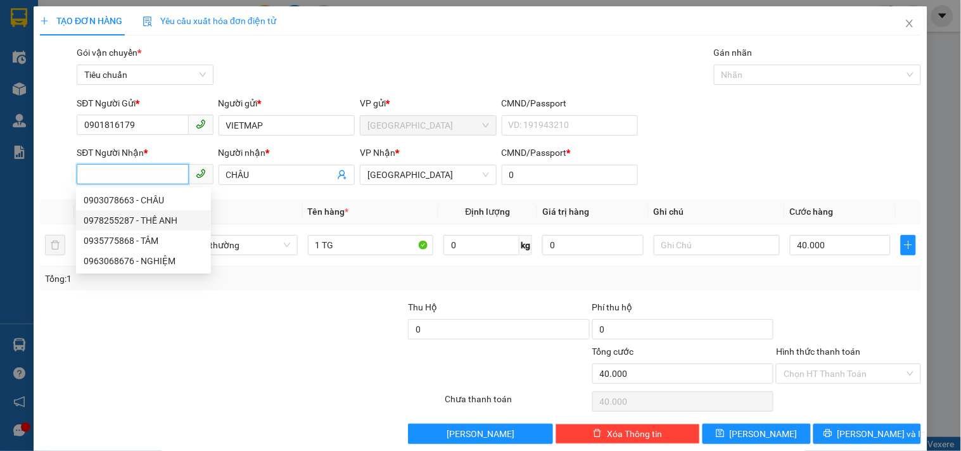
click at [150, 219] on div "0978255287 - THẾ ANH" at bounding box center [144, 221] width 120 height 14
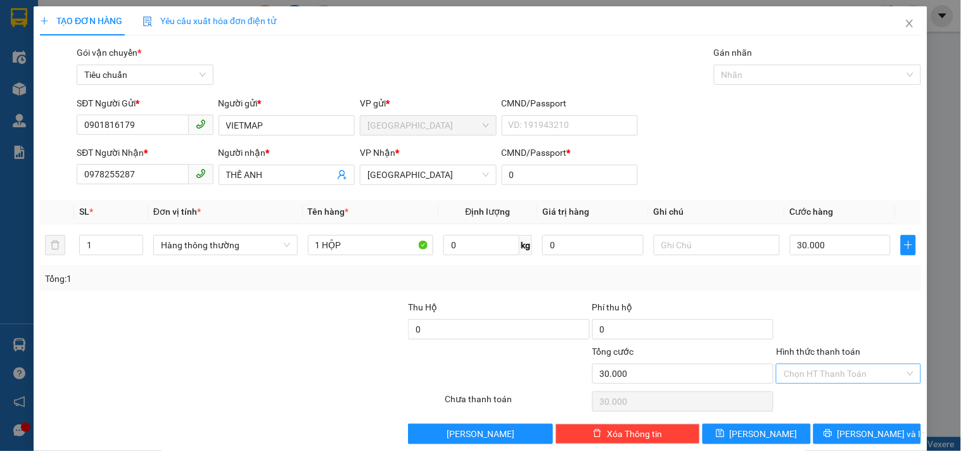
click at [811, 369] on input "Hình thức thanh toán" at bounding box center [844, 373] width 120 height 19
click at [810, 292] on div "Tại văn phòng" at bounding box center [841, 288] width 128 height 14
click at [871, 435] on span "Lưu và In" at bounding box center [882, 434] width 89 height 14
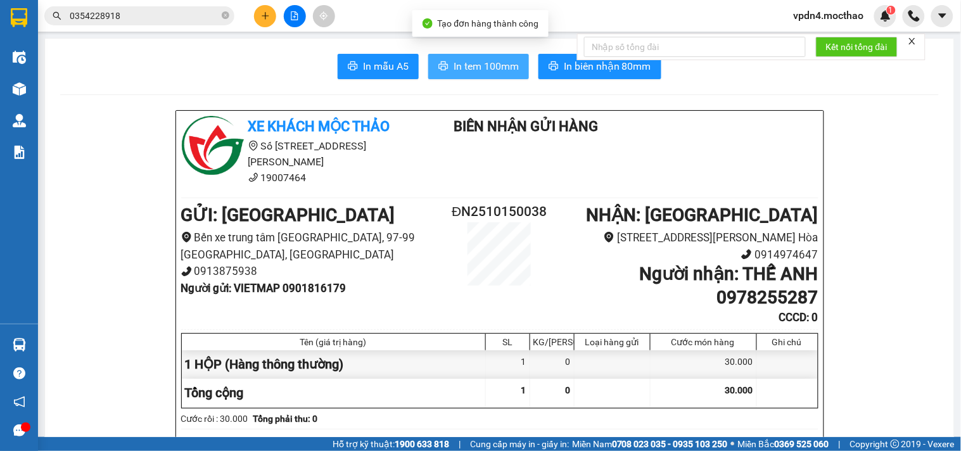
click at [480, 65] on span "In tem 100mm" at bounding box center [486, 66] width 65 height 16
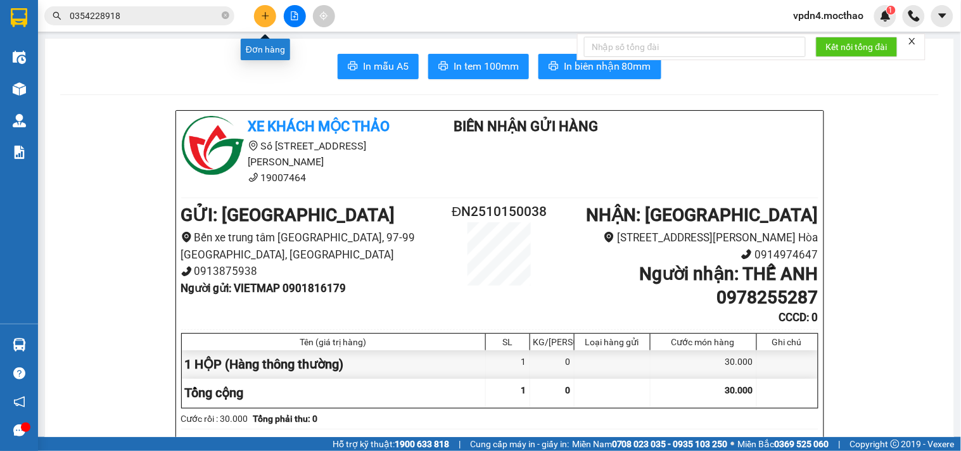
click at [268, 22] on button at bounding box center [265, 16] width 22 height 22
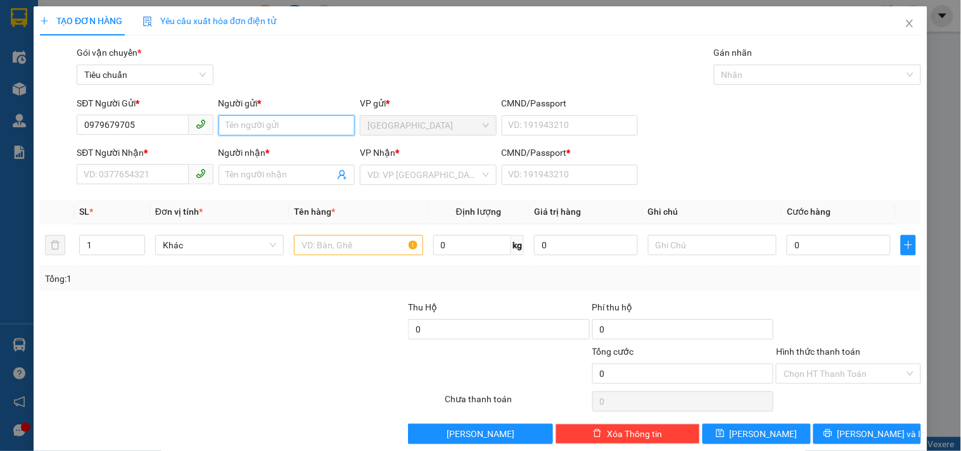
click at [225, 130] on input "Người gửi *" at bounding box center [287, 125] width 136 height 20
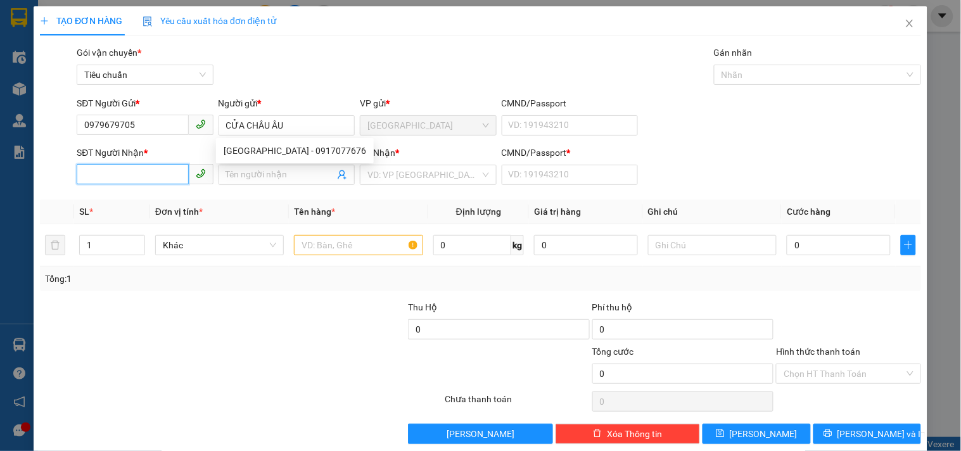
click at [166, 172] on input "SĐT Người Nhận *" at bounding box center [133, 174] width 112 height 20
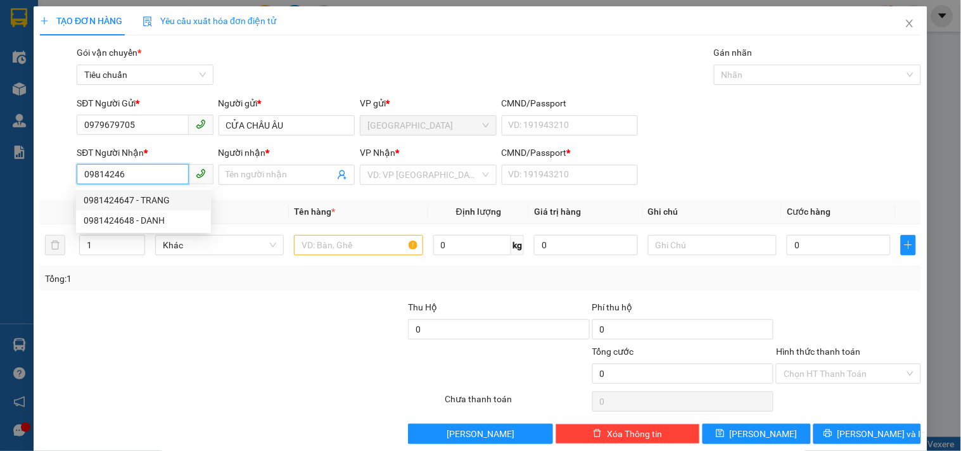
click at [146, 198] on div "0981424647 - TRANG" at bounding box center [144, 200] width 120 height 14
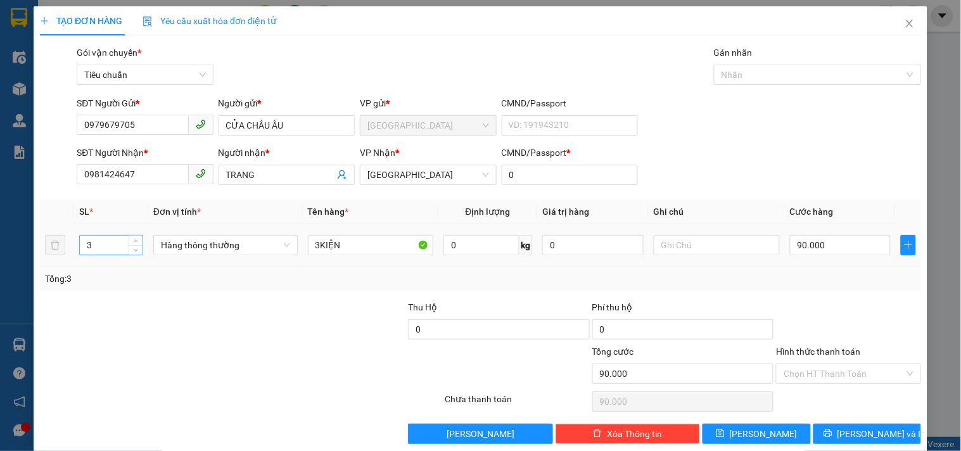
click at [113, 244] on input "3" at bounding box center [111, 245] width 63 height 19
click at [397, 243] on input "3KIỆN" at bounding box center [371, 245] width 126 height 20
click at [842, 241] on input "0" at bounding box center [840, 245] width 101 height 20
click at [317, 174] on input "TRANG" at bounding box center [280, 175] width 108 height 14
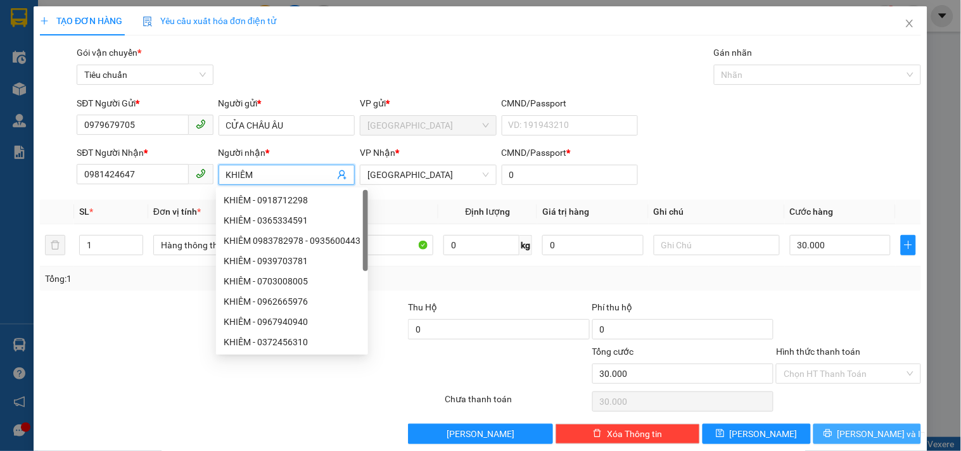
click at [844, 425] on button "Lưu và In" at bounding box center [868, 434] width 108 height 20
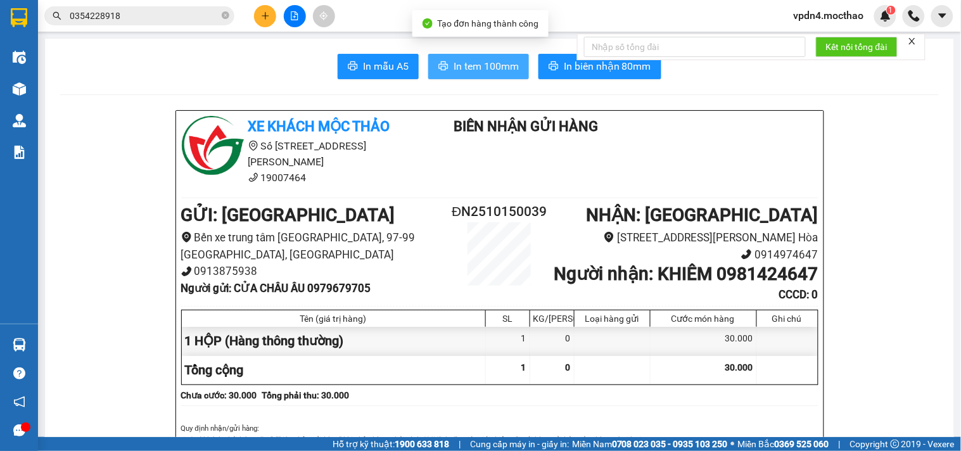
click at [485, 74] on span "In tem 100mm" at bounding box center [486, 66] width 65 height 16
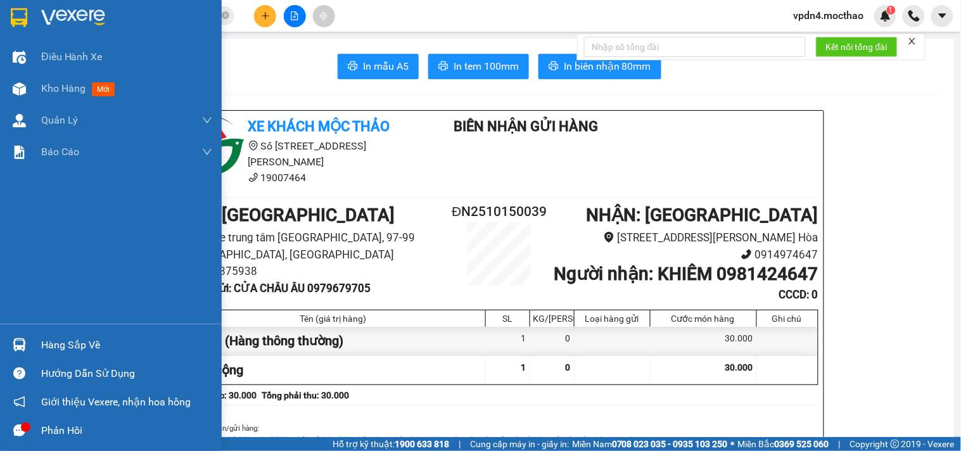
click at [70, 353] on div "Hàng sắp về" at bounding box center [126, 345] width 171 height 19
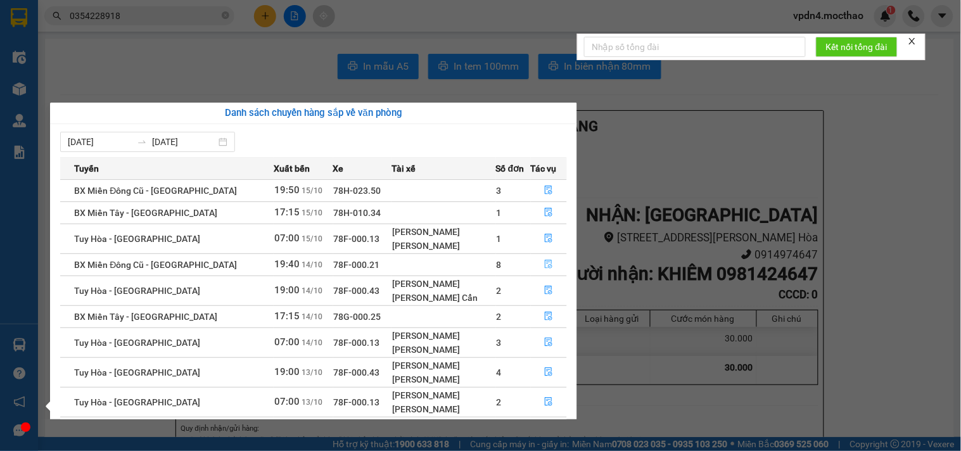
click at [534, 263] on button "button" at bounding box center [549, 265] width 35 height 20
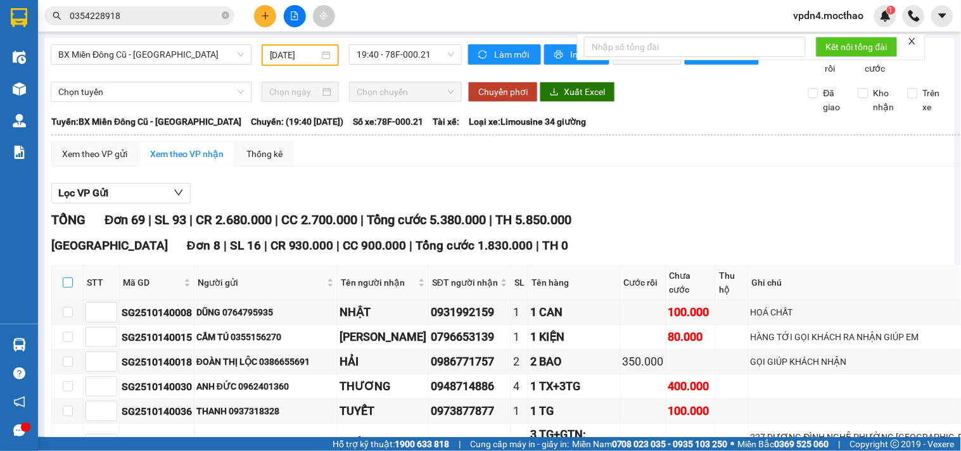
click at [66, 278] on input "checkbox" at bounding box center [68, 283] width 10 height 10
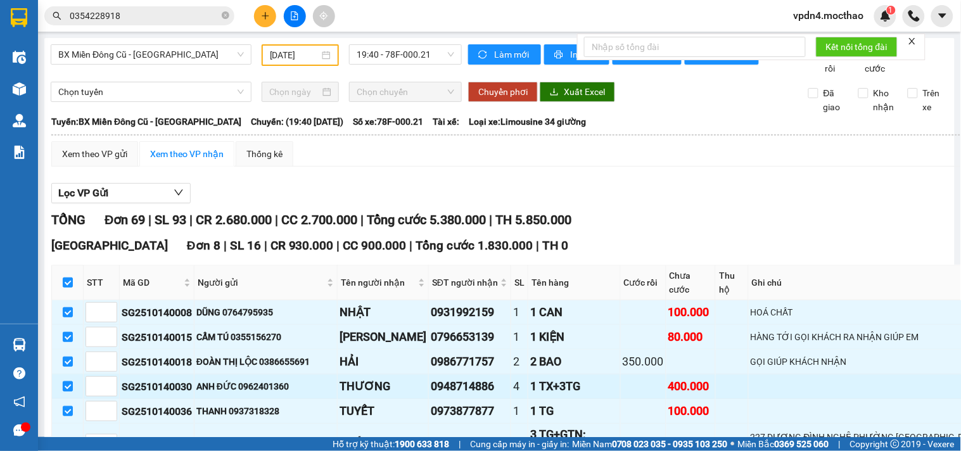
click at [68, 381] on input "checkbox" at bounding box center [68, 386] width 10 height 10
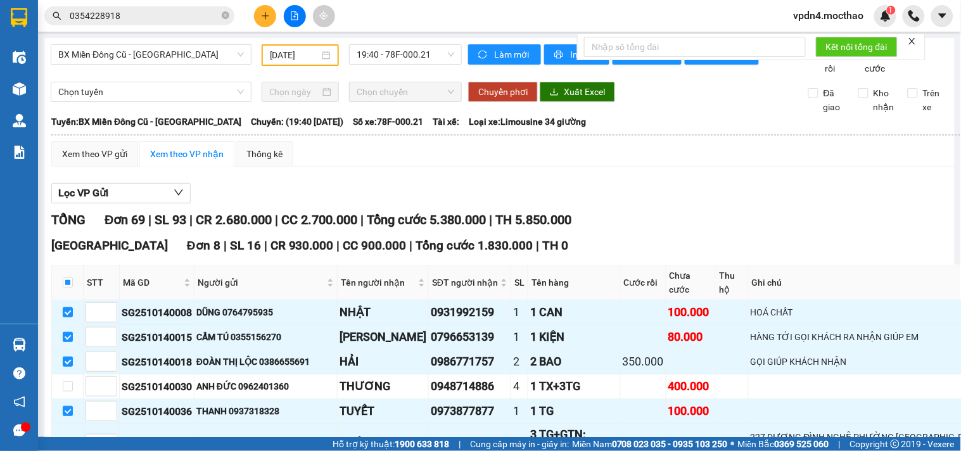
drag, startPoint x: 68, startPoint y: 324, endPoint x: 91, endPoint y: 350, distance: 34.2
click at [70, 439] on input "checkbox" at bounding box center [68, 444] width 10 height 10
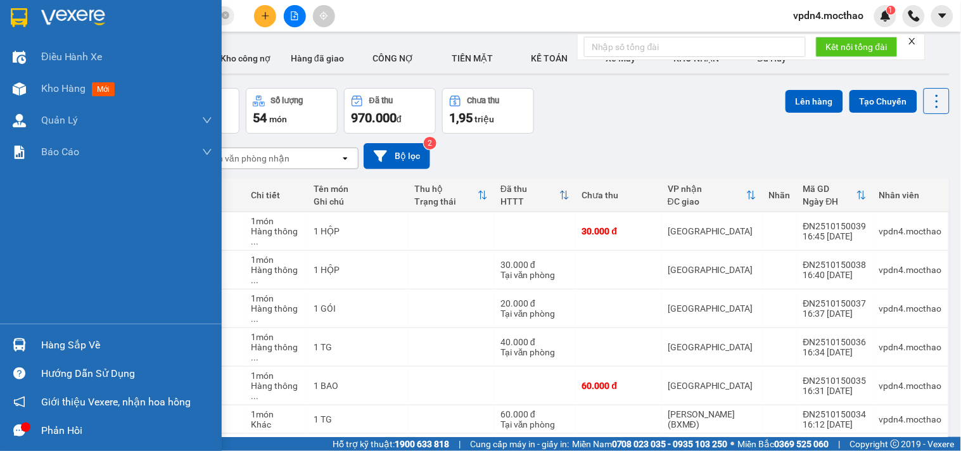
click at [72, 347] on div "Hàng sắp về" at bounding box center [126, 345] width 171 height 19
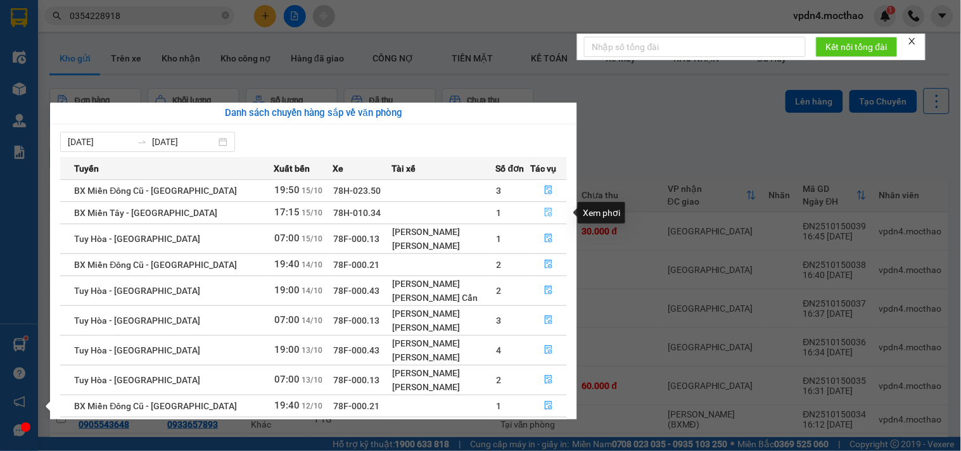
click at [545, 212] on icon "file-done" at bounding box center [548, 212] width 9 height 9
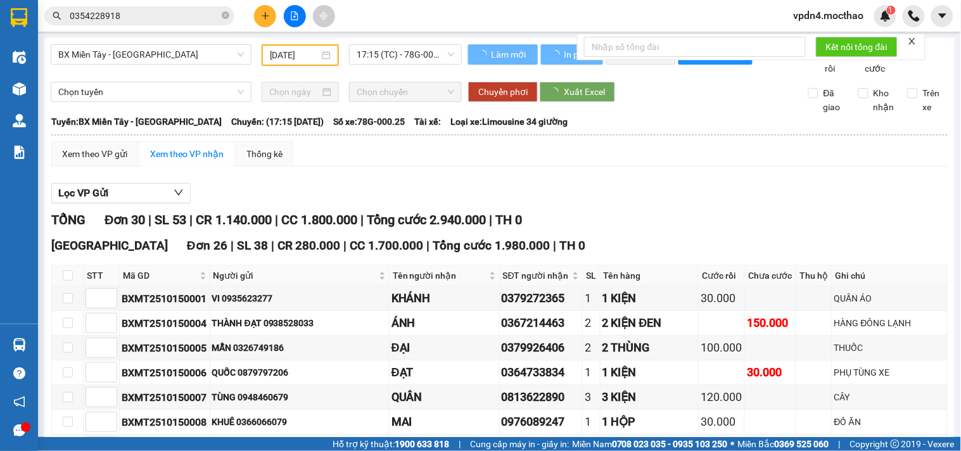
type input "[DATE]"
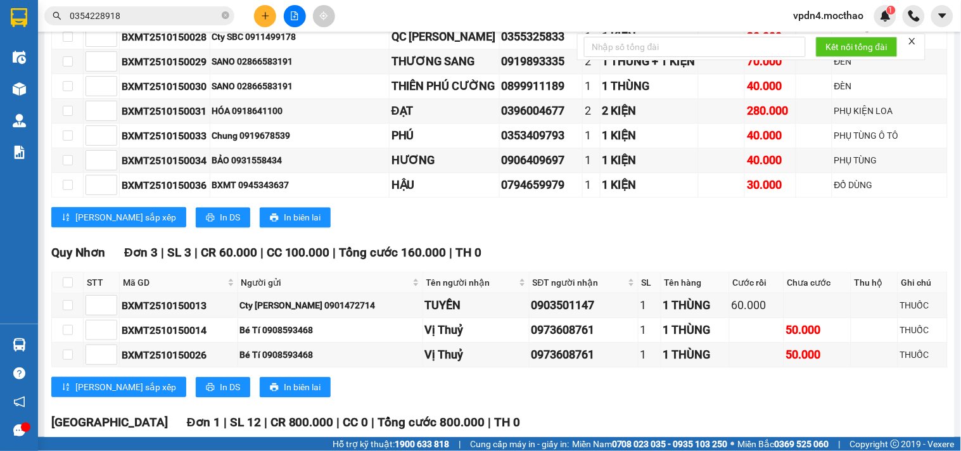
scroll to position [867, 0]
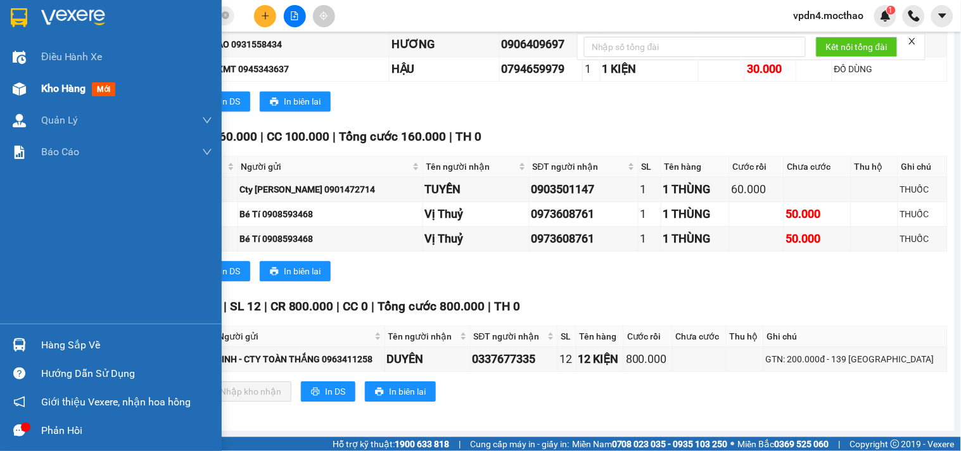
click at [72, 92] on span "Kho hàng" at bounding box center [63, 88] width 44 height 12
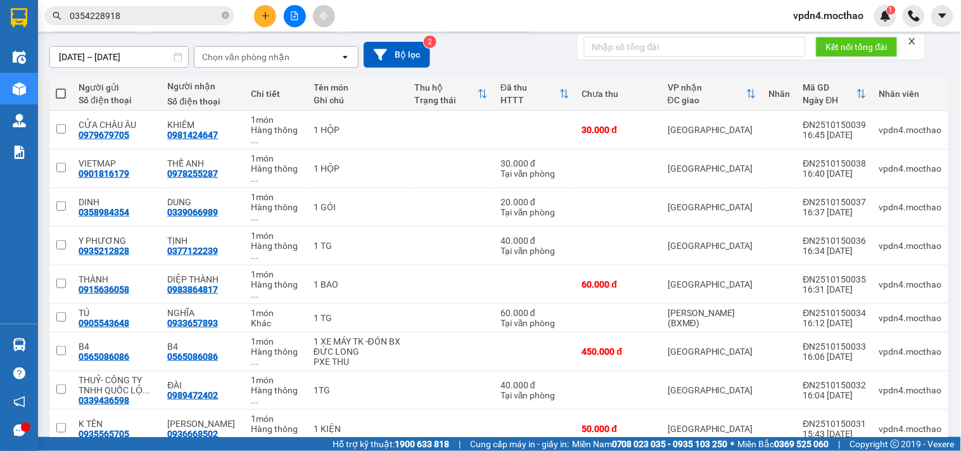
scroll to position [61, 0]
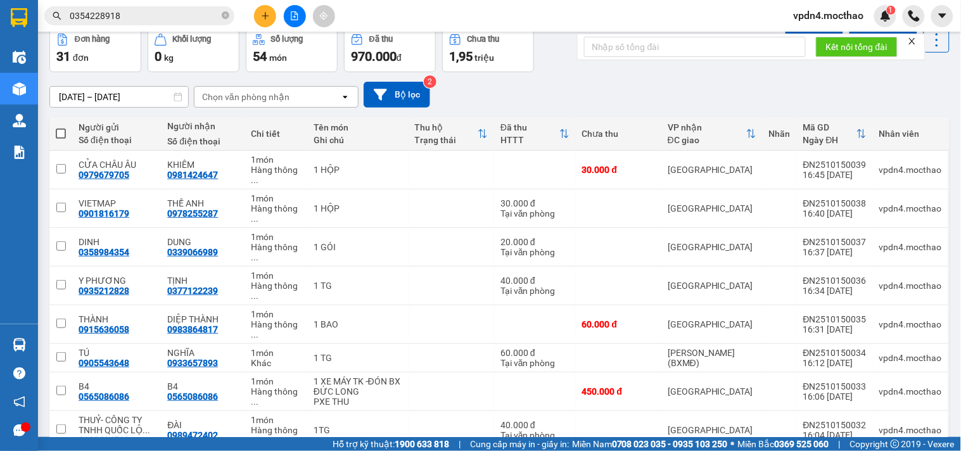
click at [58, 135] on span at bounding box center [61, 134] width 10 height 10
click at [61, 127] on input "checkbox" at bounding box center [61, 127] width 0 height 0
checkbox input "true"
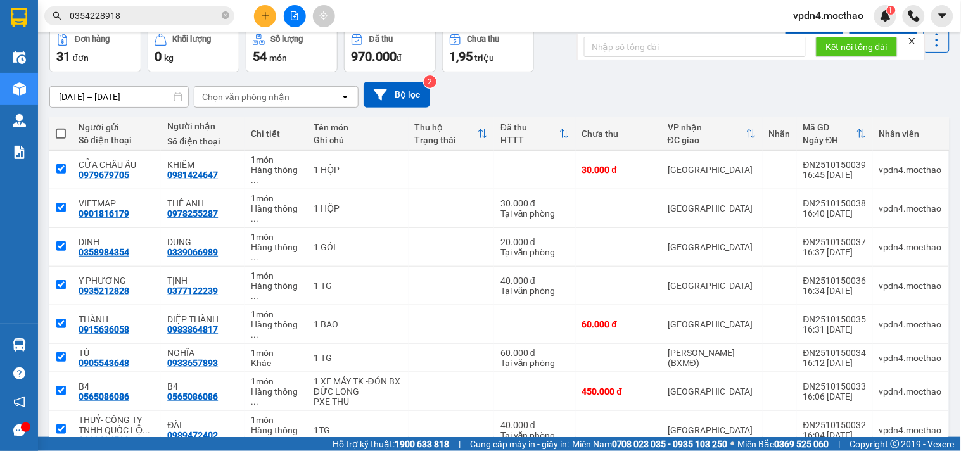
checkbox input "true"
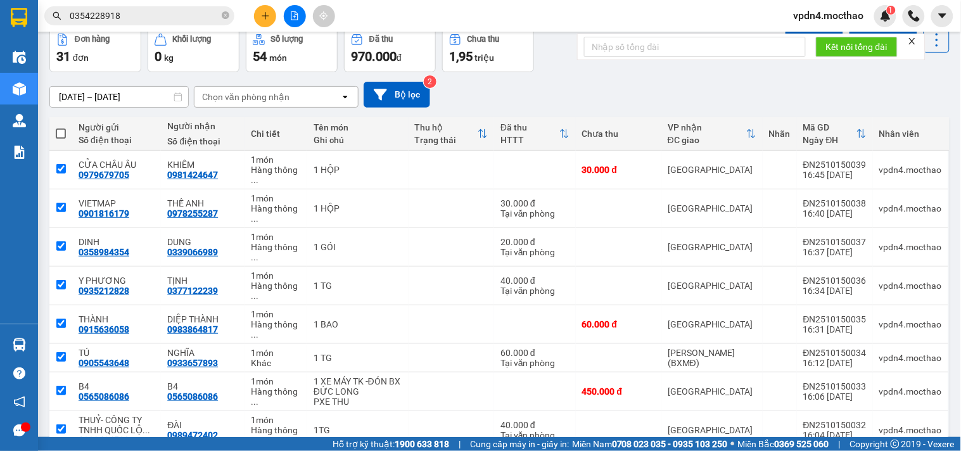
checkbox input "true"
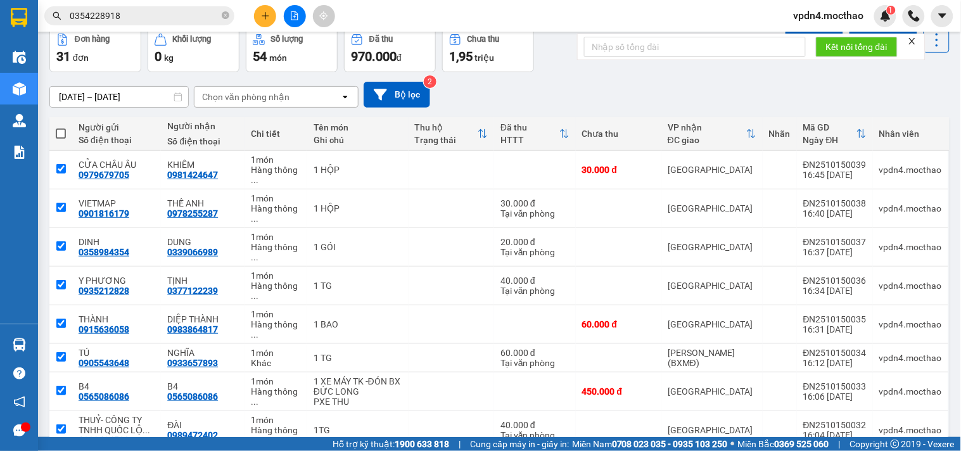
checkbox input "true"
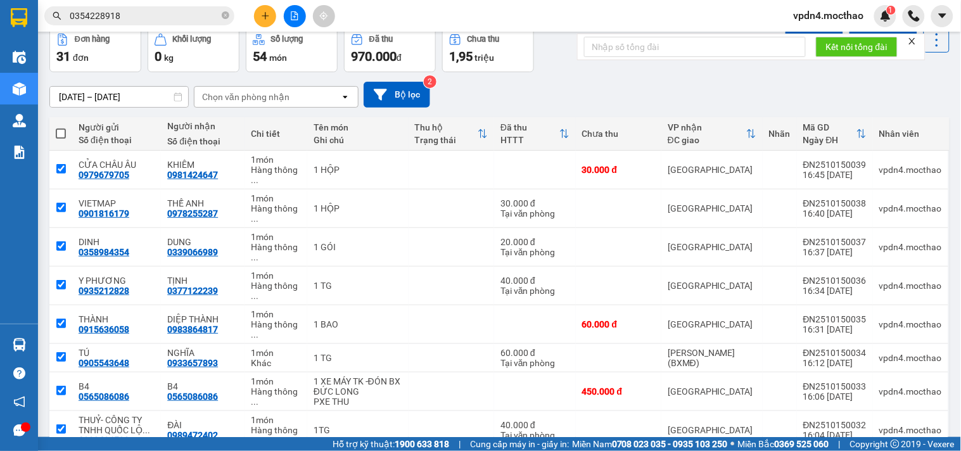
checkbox input "true"
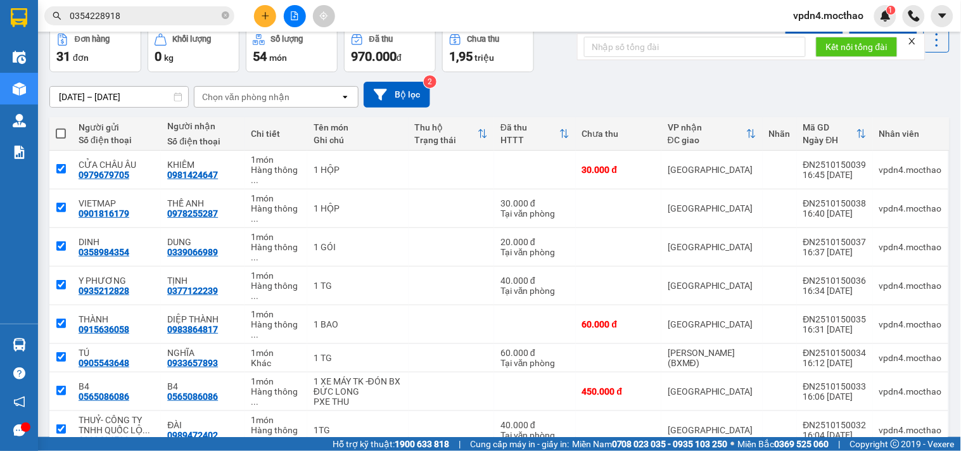
checkbox input "true"
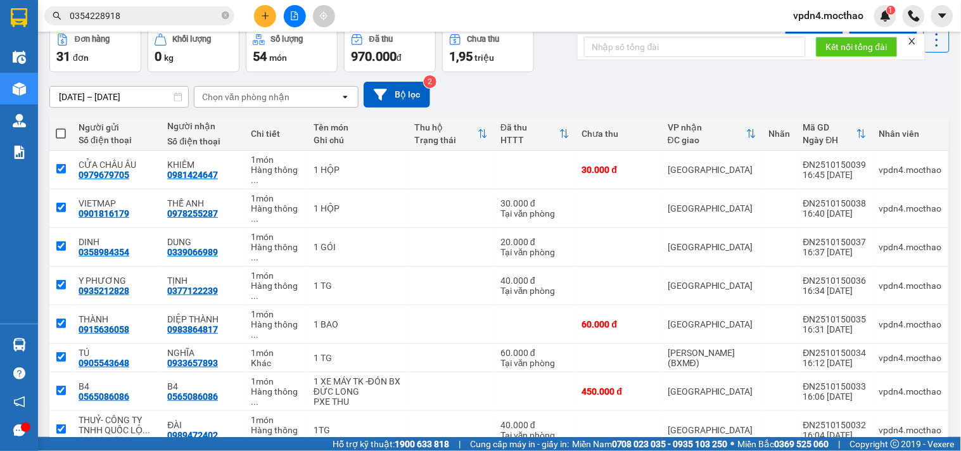
checkbox input "true"
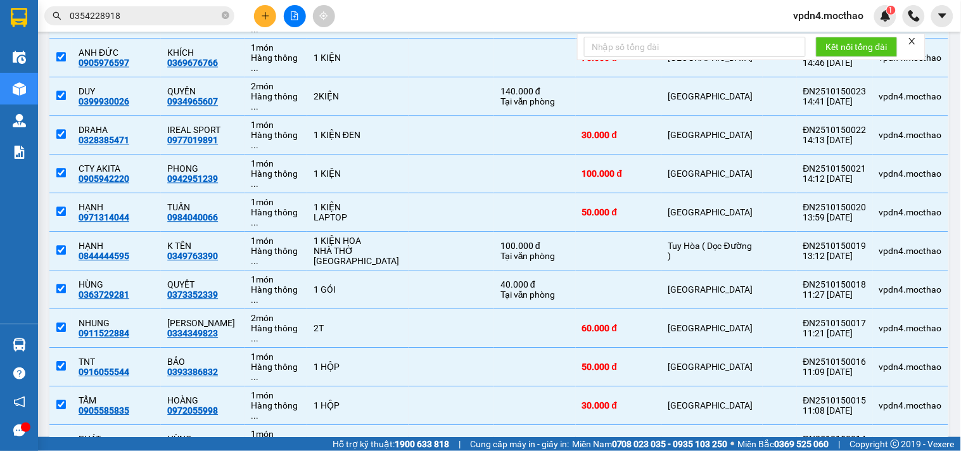
scroll to position [762, 0]
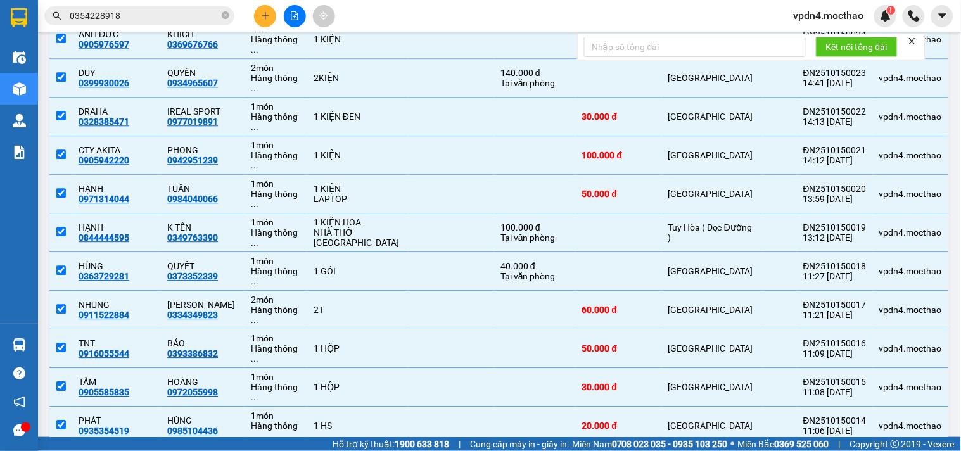
checkbox input "false"
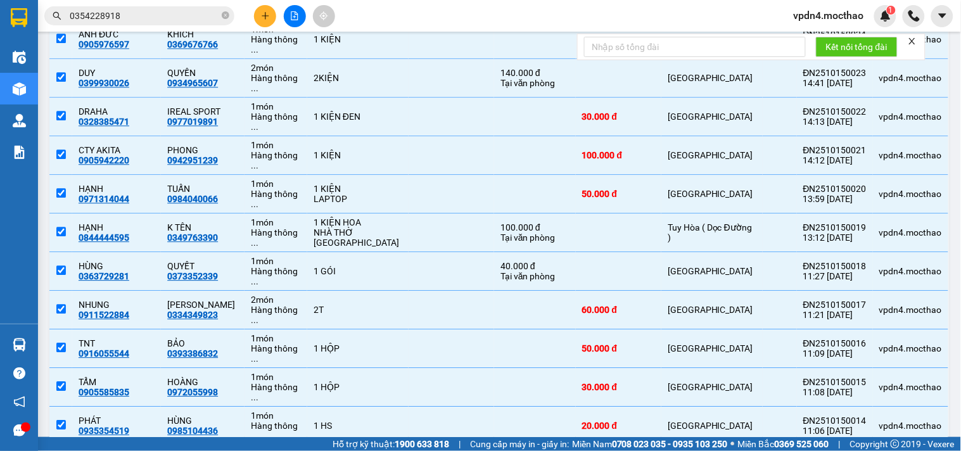
checkbox input "false"
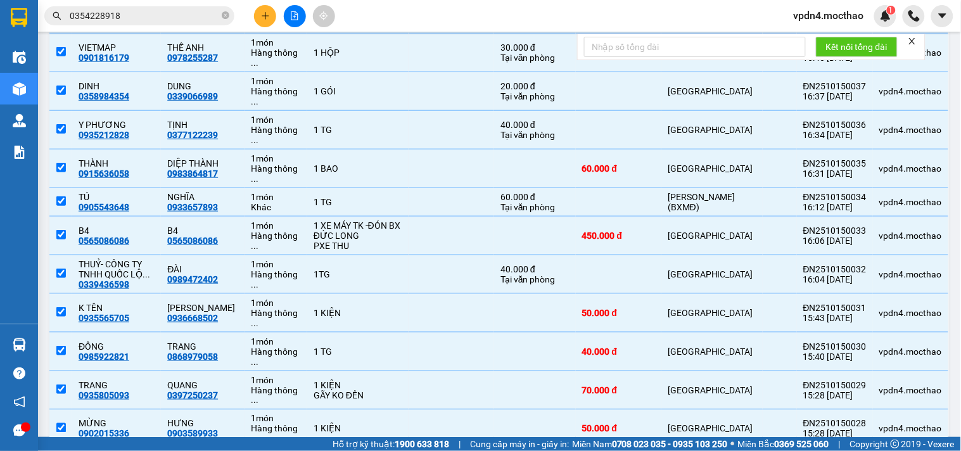
scroll to position [0, 0]
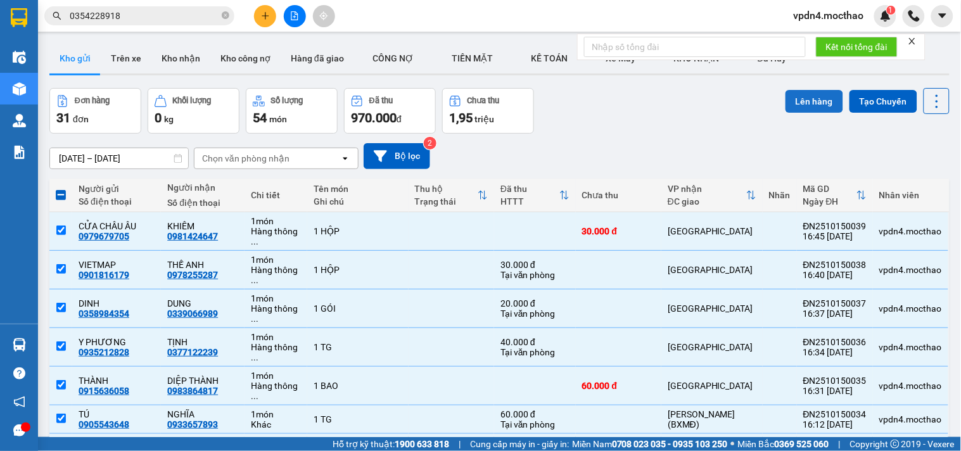
click at [790, 101] on button "Lên hàng" at bounding box center [815, 101] width 58 height 23
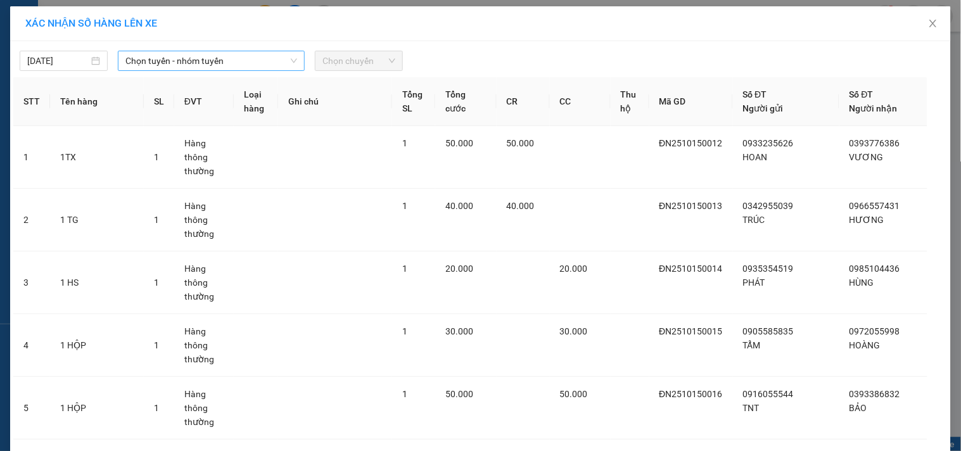
click at [229, 61] on span "Chọn tuyến - nhóm tuyến" at bounding box center [211, 60] width 172 height 19
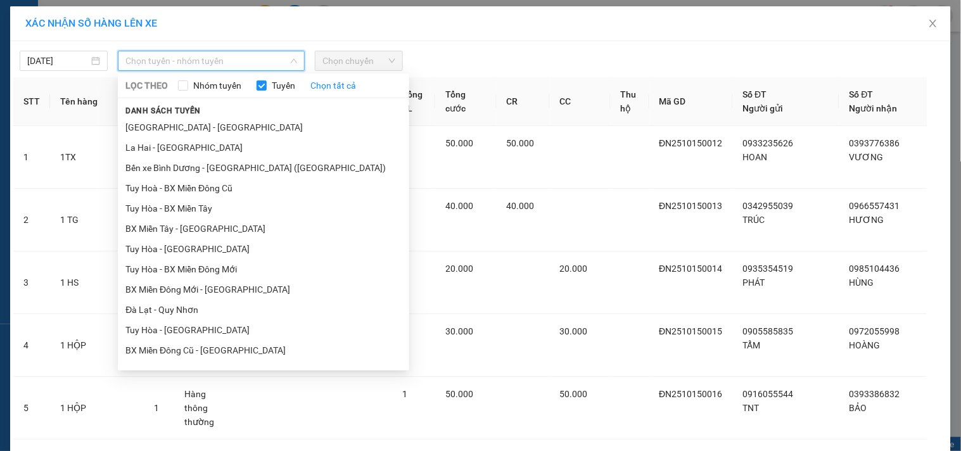
type input "D"
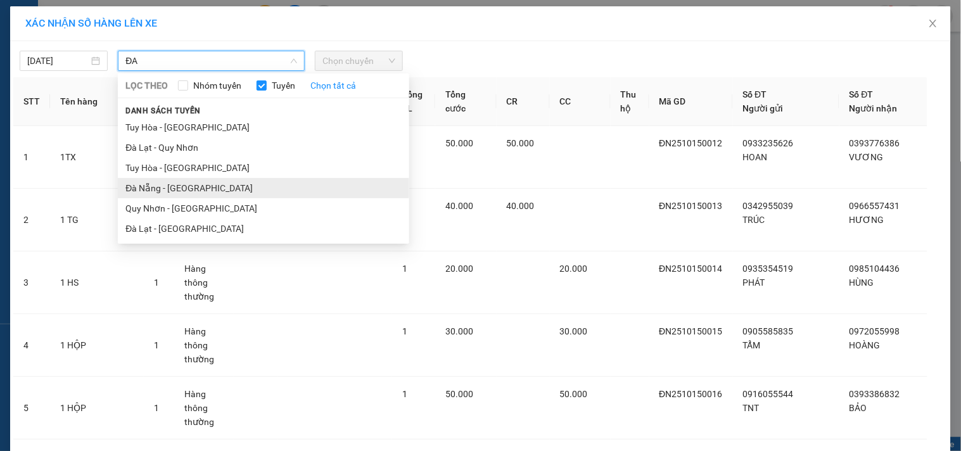
type input "ĐA"
click at [159, 190] on li "Đà Nẵng - [GEOGRAPHIC_DATA]" at bounding box center [264, 188] width 292 height 20
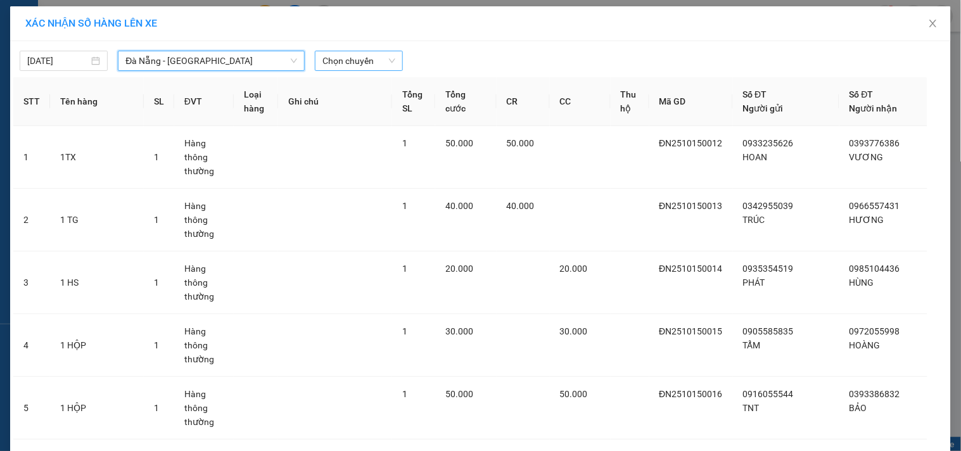
click at [330, 66] on span "Chọn chuyến" at bounding box center [359, 60] width 73 height 19
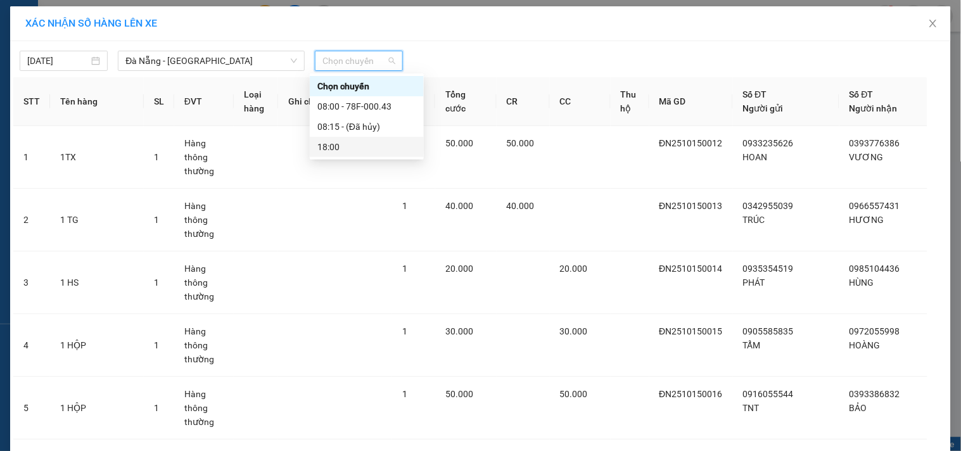
click at [343, 150] on div "18:00" at bounding box center [366, 147] width 99 height 14
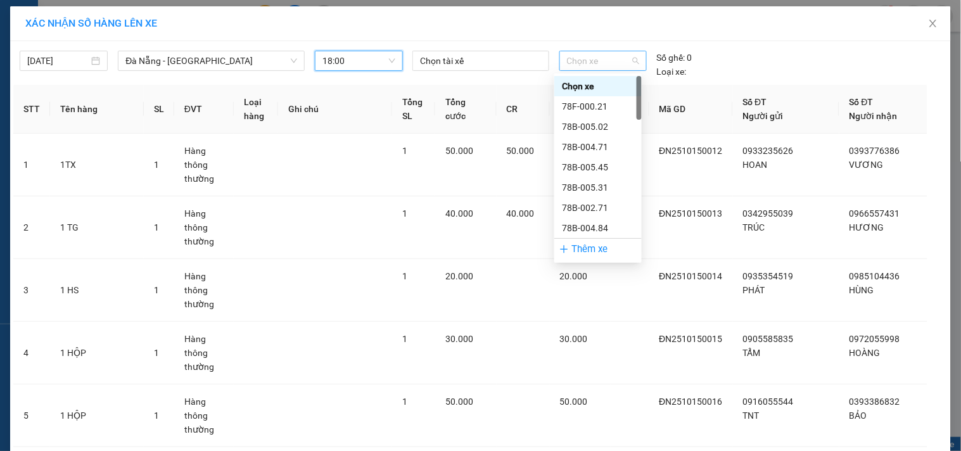
click at [589, 64] on span "Chọn xe" at bounding box center [603, 60] width 72 height 19
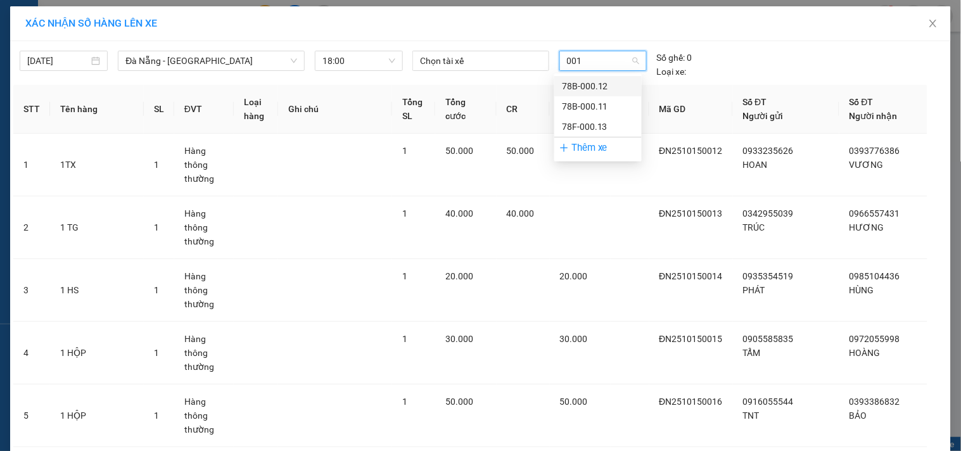
type input "0013"
click at [591, 89] on div "78F-000.13" at bounding box center [598, 86] width 72 height 14
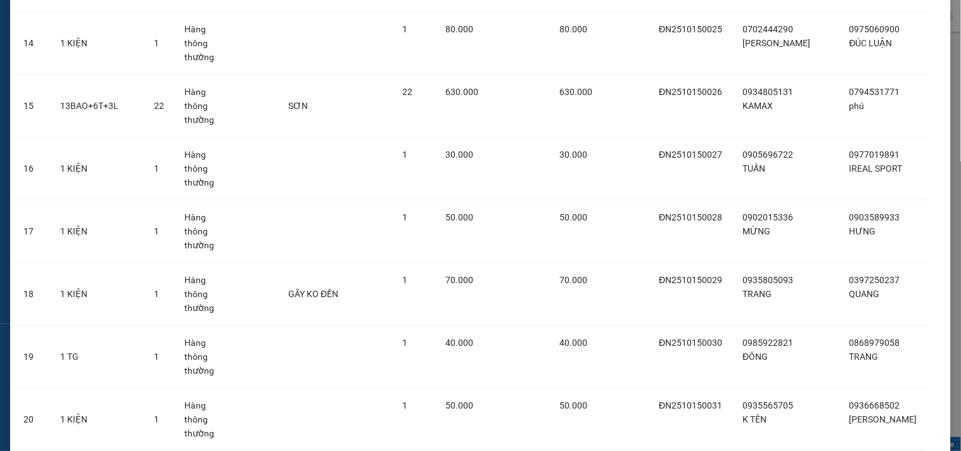
scroll to position [1190, 0]
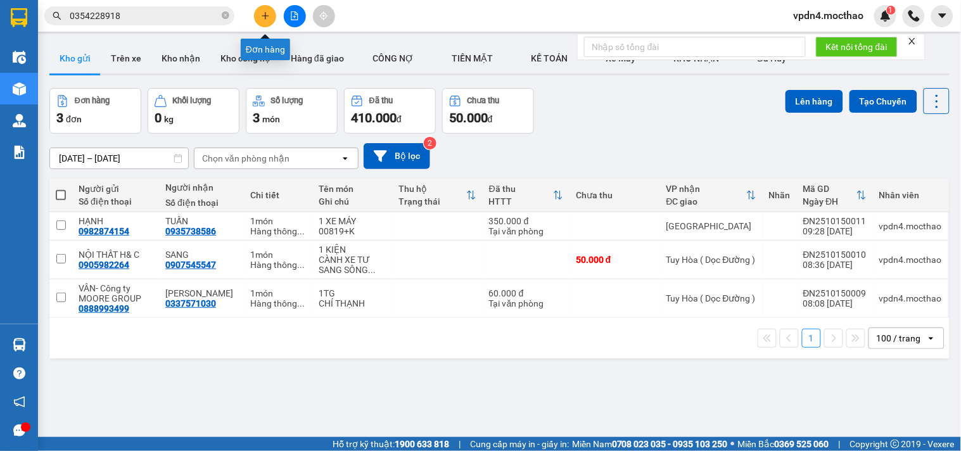
click at [268, 13] on icon "plus" at bounding box center [265, 15] width 9 height 9
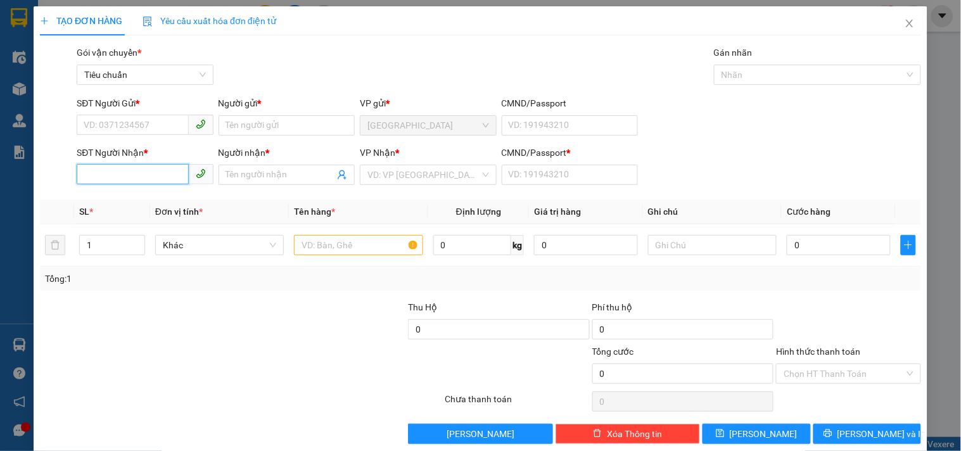
click at [144, 169] on input "SĐT Người Nhận *" at bounding box center [133, 174] width 112 height 20
click at [160, 198] on div "0397250237 - QUANG" at bounding box center [144, 200] width 120 height 14
type input "0397250237"
type input "QUANG"
type input "0"
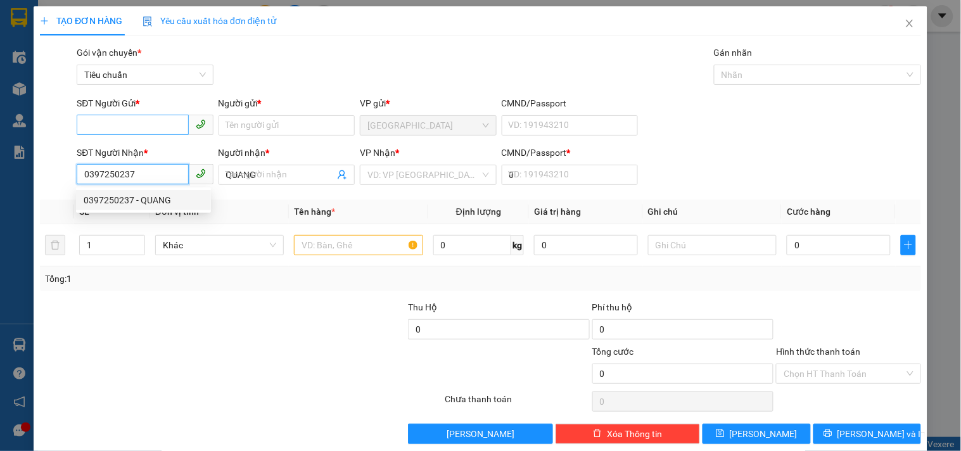
type input "70.000"
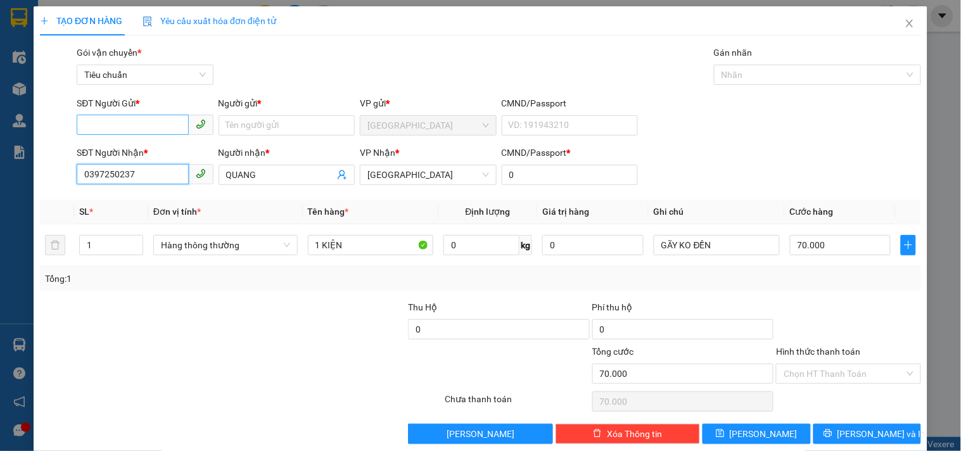
type input "0397250237"
click at [150, 115] on input "SĐT Người Gửi *" at bounding box center [133, 125] width 112 height 20
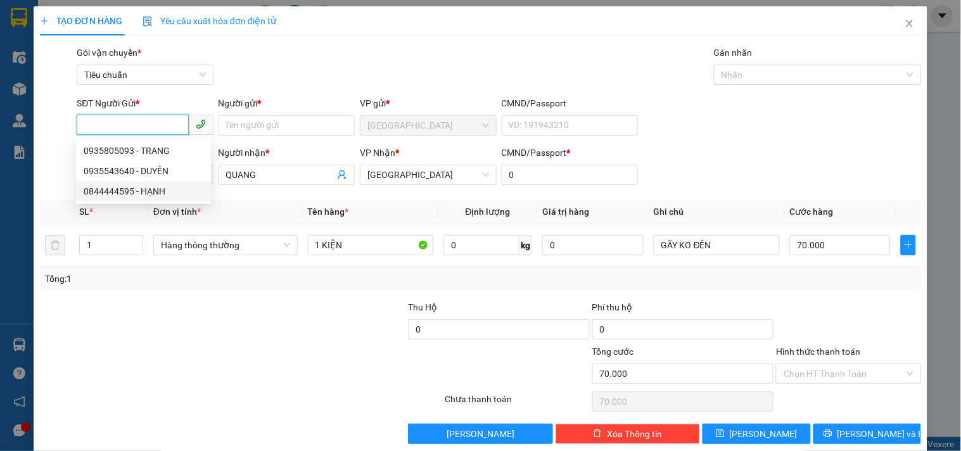
click at [167, 191] on div "0844444595 - HẠNH" at bounding box center [144, 191] width 120 height 14
type input "0844444595"
type input "HẠNH"
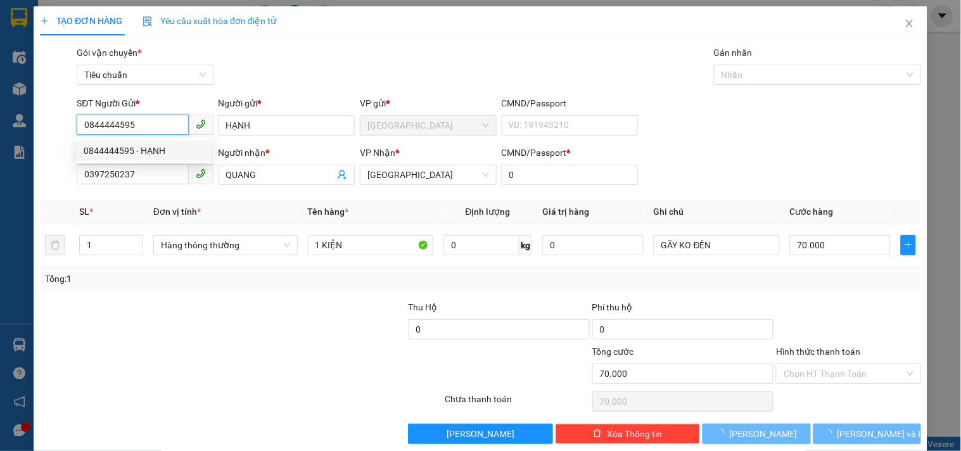
type input "60.000"
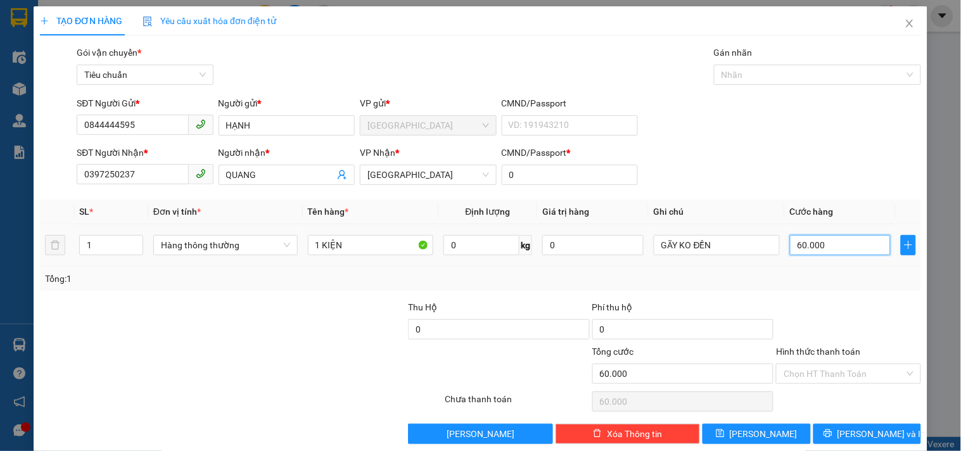
click at [808, 248] on input "60.000" at bounding box center [840, 245] width 101 height 20
type input "4"
type input "40"
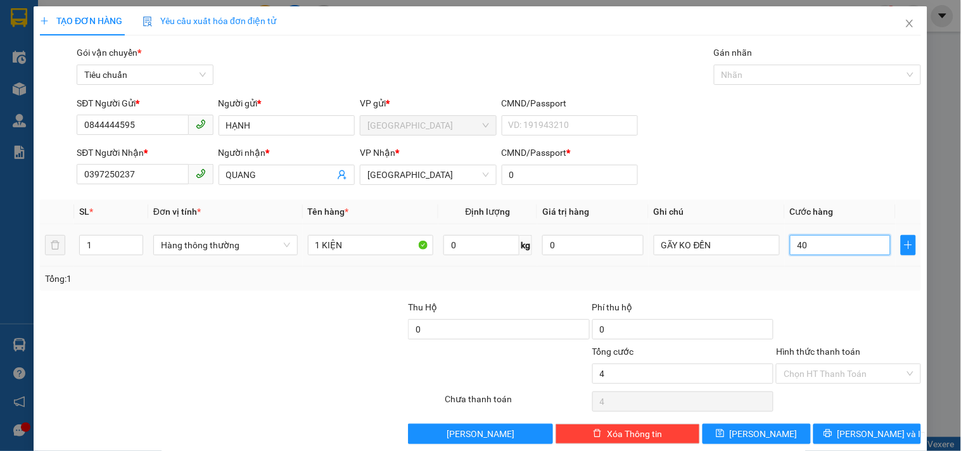
type input "40"
type input "40.000"
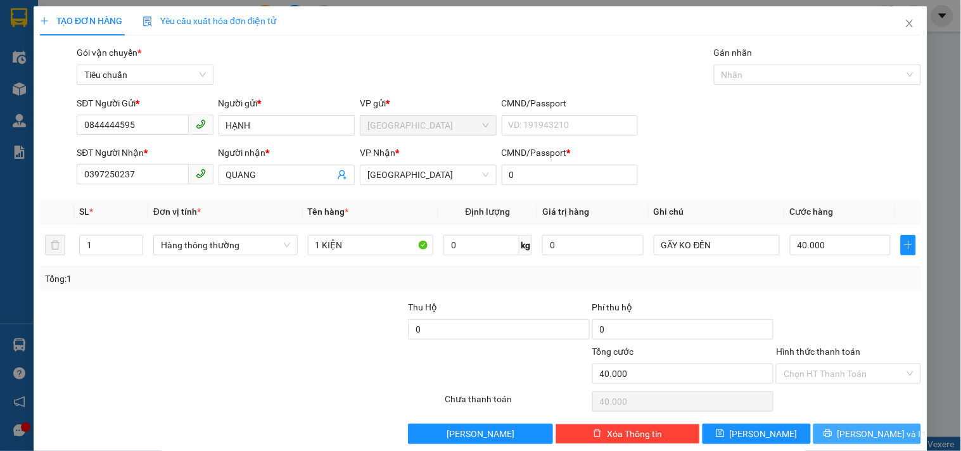
click at [857, 428] on span "Lưu và In" at bounding box center [882, 434] width 89 height 14
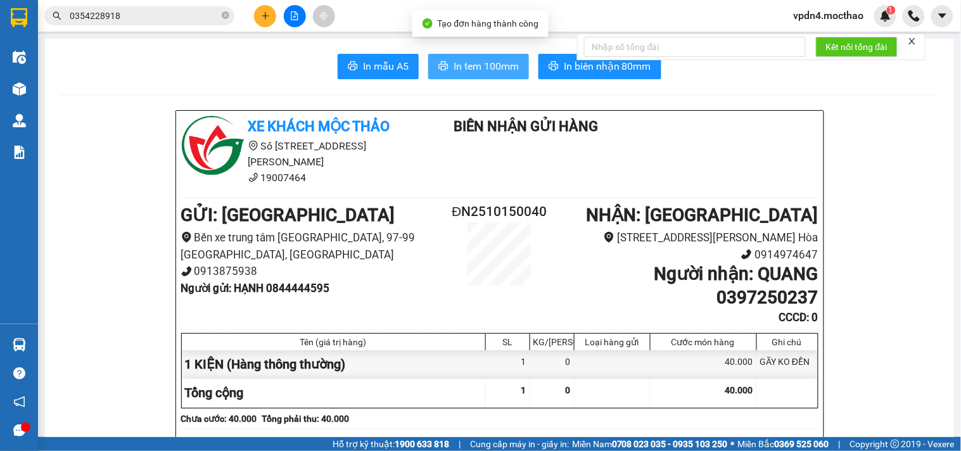
click at [454, 74] on span "In tem 100mm" at bounding box center [486, 66] width 65 height 16
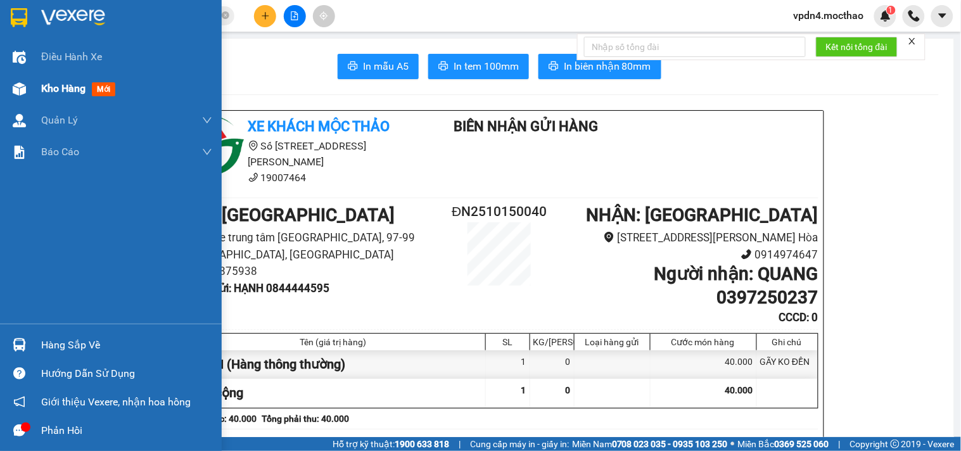
click at [74, 94] on span "Kho hàng" at bounding box center [63, 88] width 44 height 12
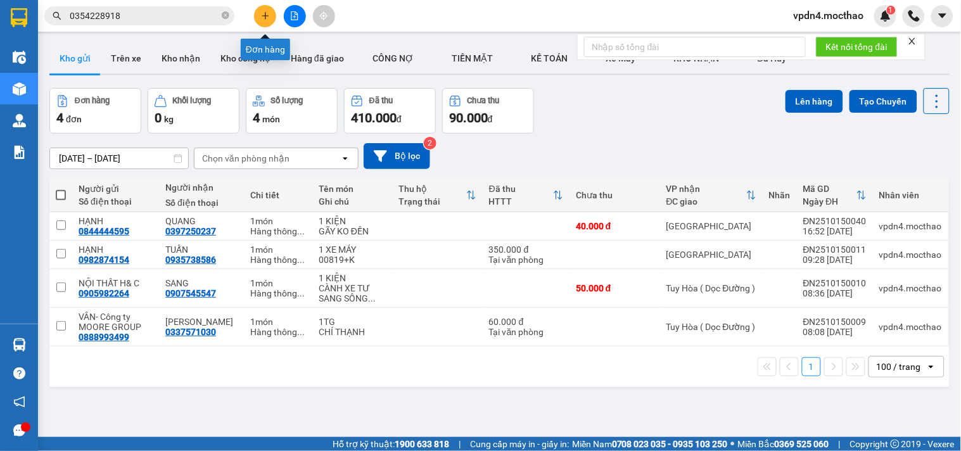
click at [262, 17] on icon "plus" at bounding box center [265, 15] width 9 height 9
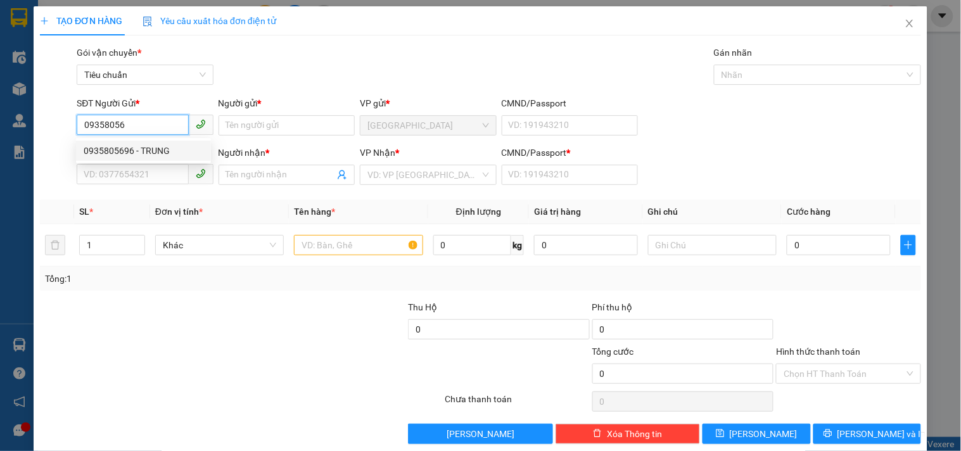
click at [160, 150] on div "0935805696 - TRUNG" at bounding box center [144, 151] width 120 height 14
type input "0935805696"
type input "TRUNG"
type input "0783505505"
type input "GARA HẢI ĐĂNG"
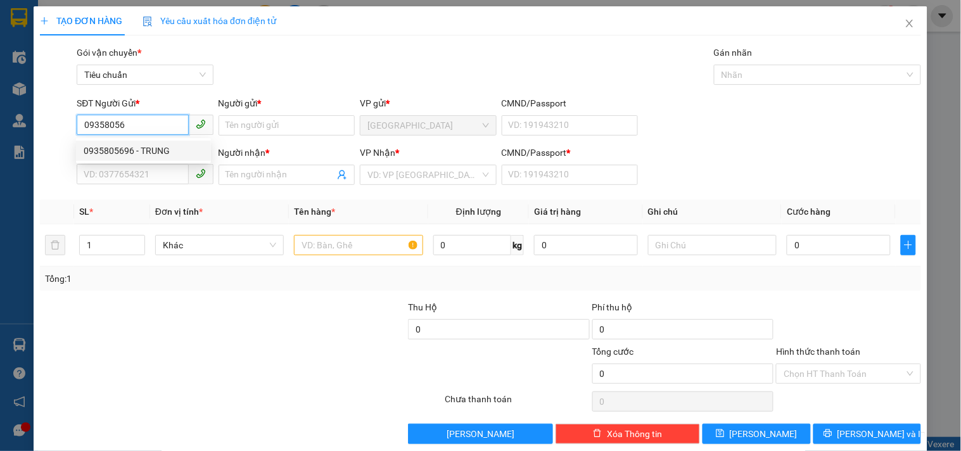
type input "0"
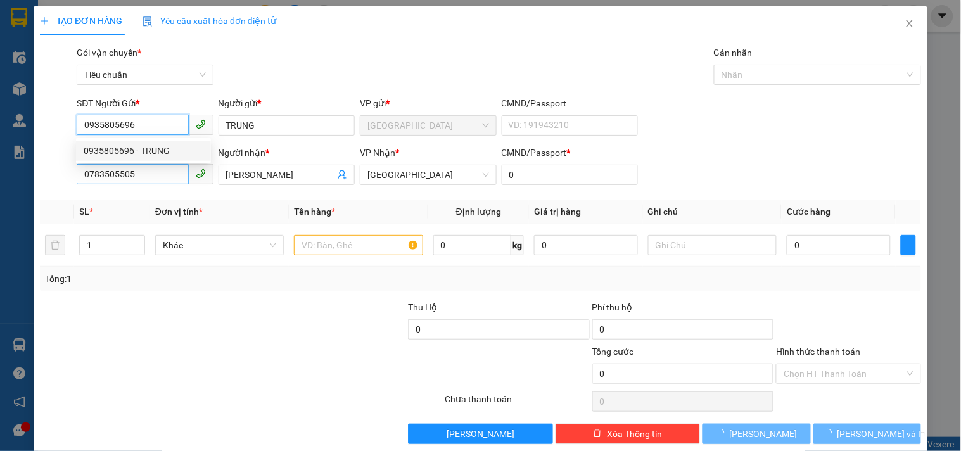
type input "30.000"
type input "0935805696"
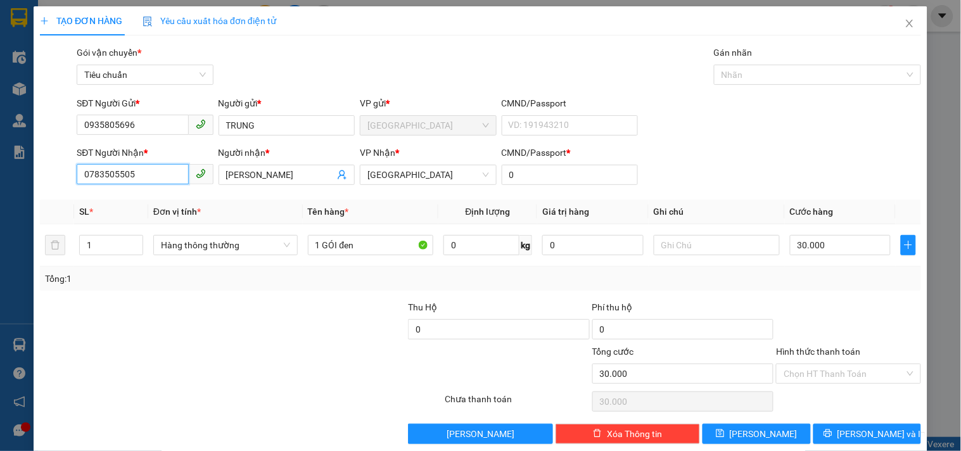
click at [170, 174] on input "0783505505" at bounding box center [133, 174] width 112 height 20
type input "0"
click at [150, 223] on div "0352736382 - CẦN" at bounding box center [146, 221] width 125 height 14
type input "0352736382"
type input "CẦN"
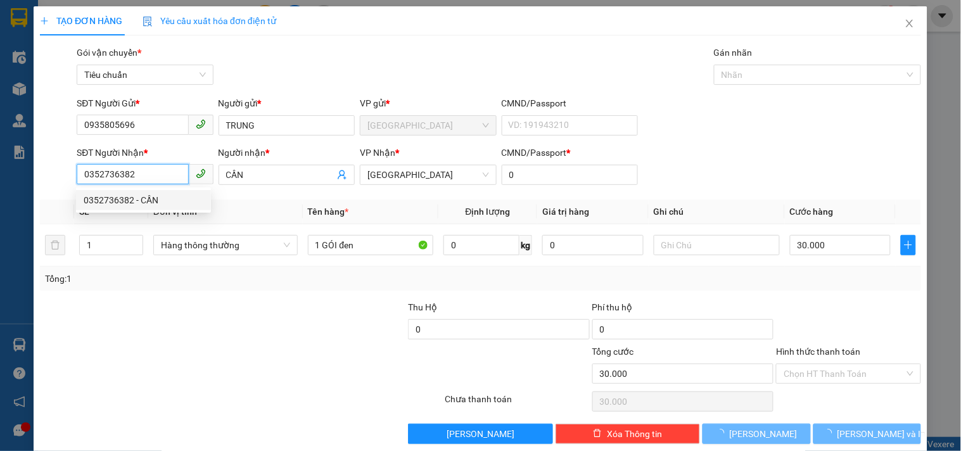
type input "70.000"
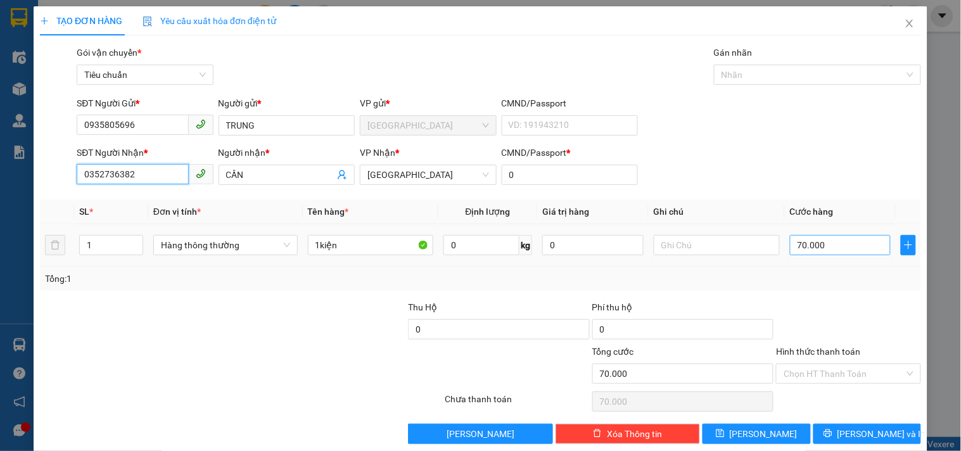
type input "0352736382"
click at [862, 245] on input "70.000" at bounding box center [840, 245] width 101 height 20
type input "4"
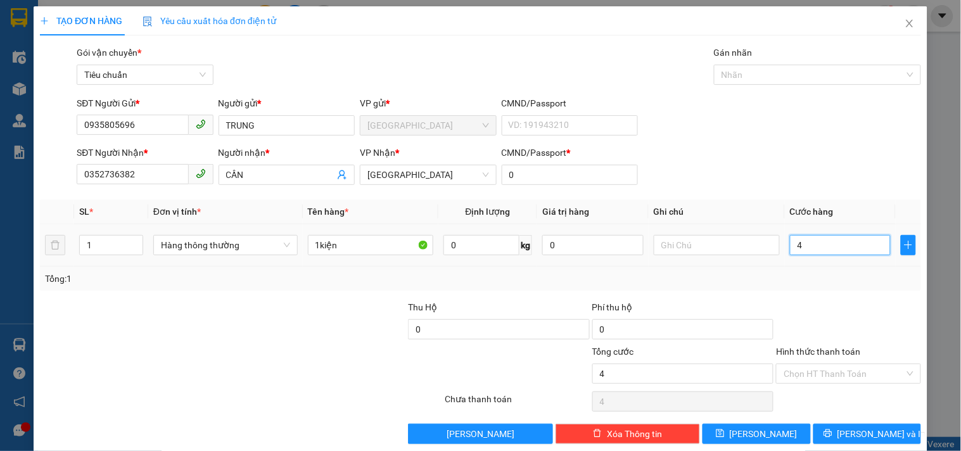
type input "40"
type input "40.000"
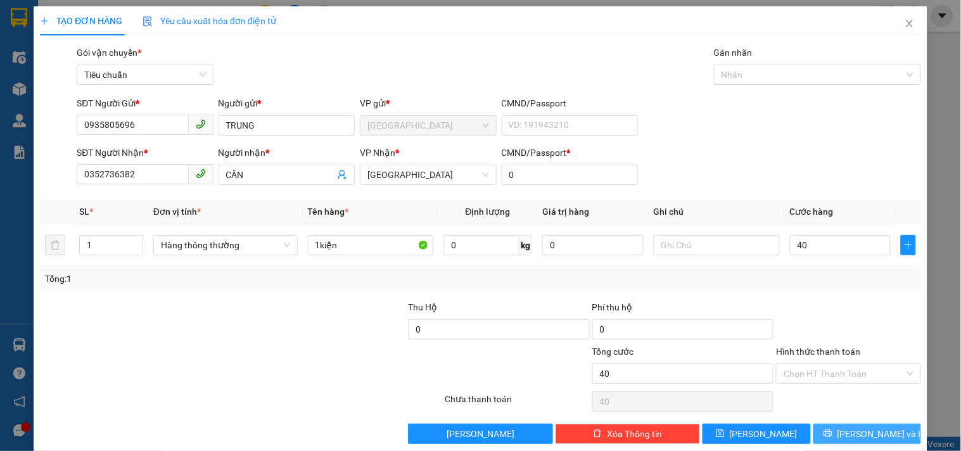
type input "40.000"
click at [869, 435] on span "Lưu và In" at bounding box center [882, 434] width 89 height 14
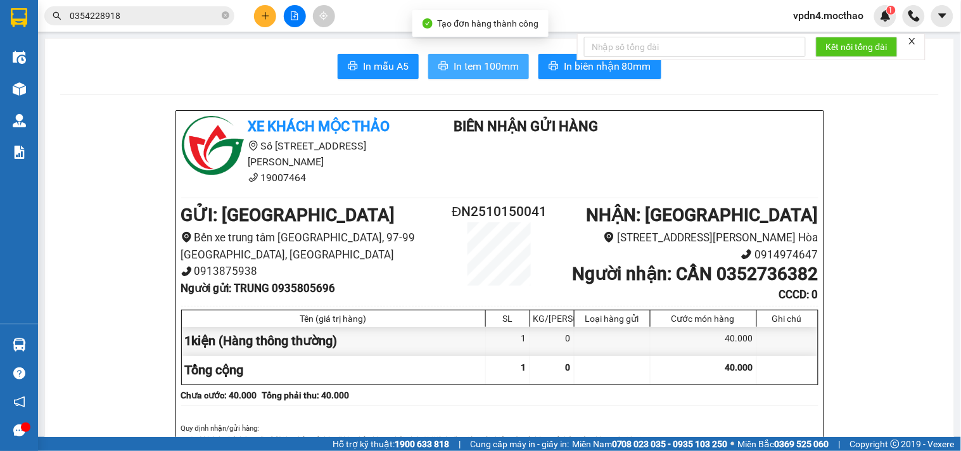
click at [482, 60] on span "In tem 100mm" at bounding box center [486, 66] width 65 height 16
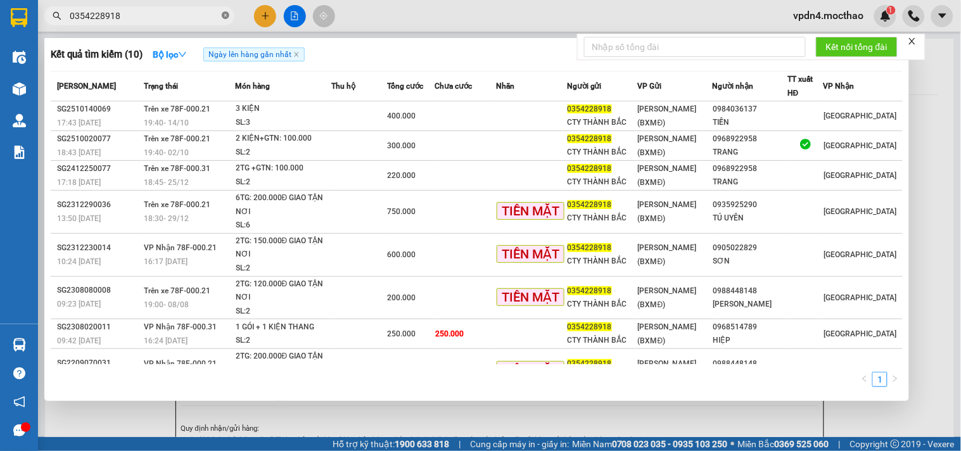
click at [226, 16] on icon "close-circle" at bounding box center [226, 15] width 8 height 8
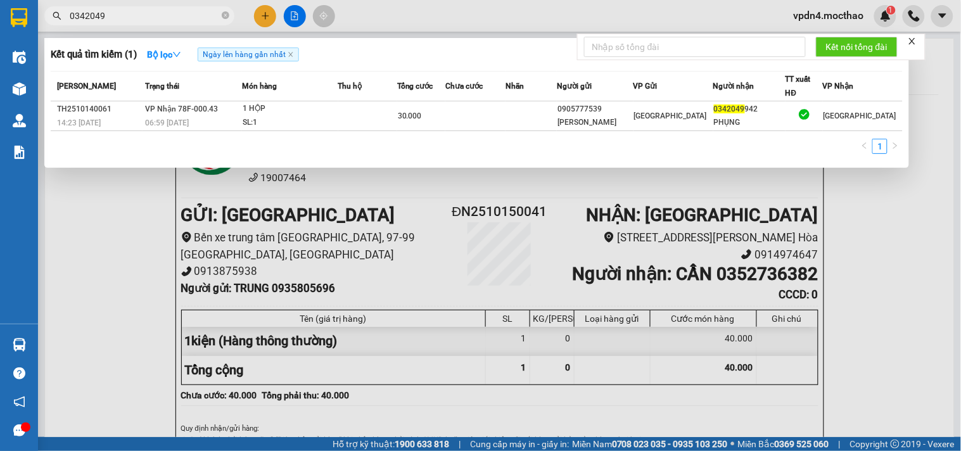
type input "0342049"
click at [259, 18] on div at bounding box center [480, 225] width 961 height 451
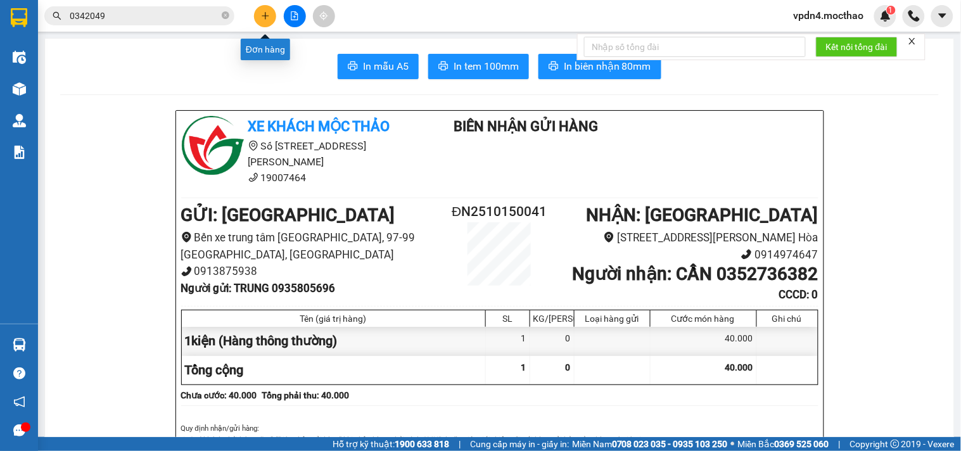
click at [259, 18] on button at bounding box center [265, 16] width 22 height 22
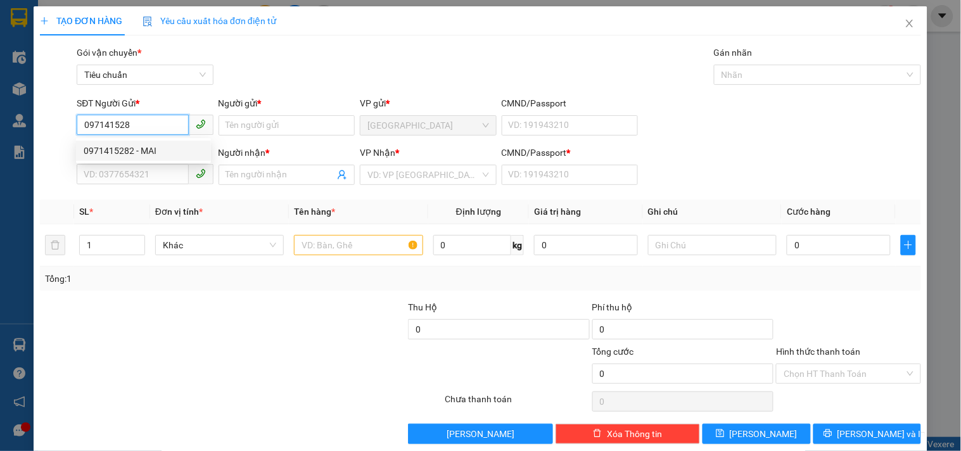
click at [177, 144] on div "0971415282 - MAI" at bounding box center [144, 151] width 120 height 14
type input "0971415282"
type input "MAI"
type input "0905147345"
type input "[PERSON_NAME]"
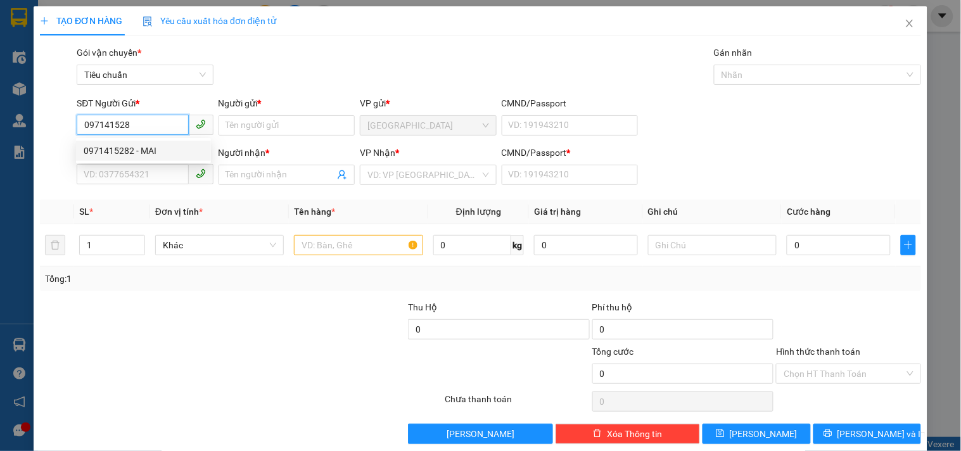
type input "0"
type input "120.000"
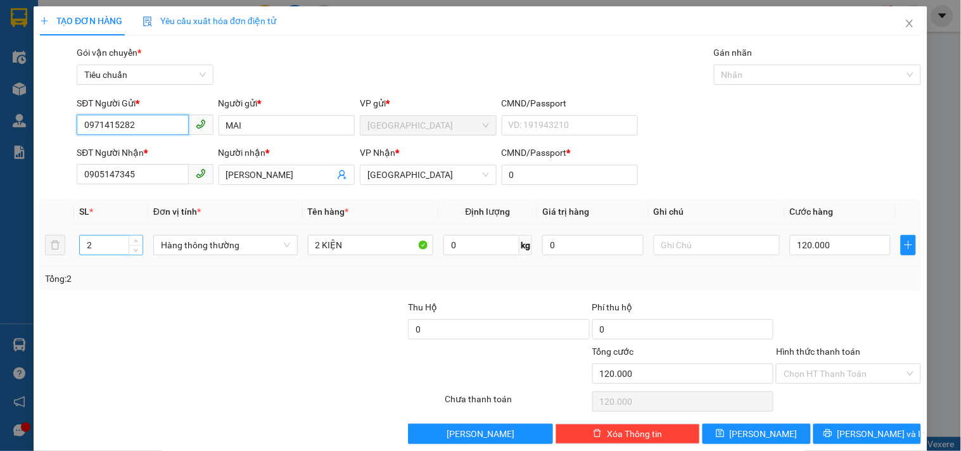
type input "0971415282"
click at [102, 245] on input "2" at bounding box center [111, 245] width 63 height 19
type input "1"
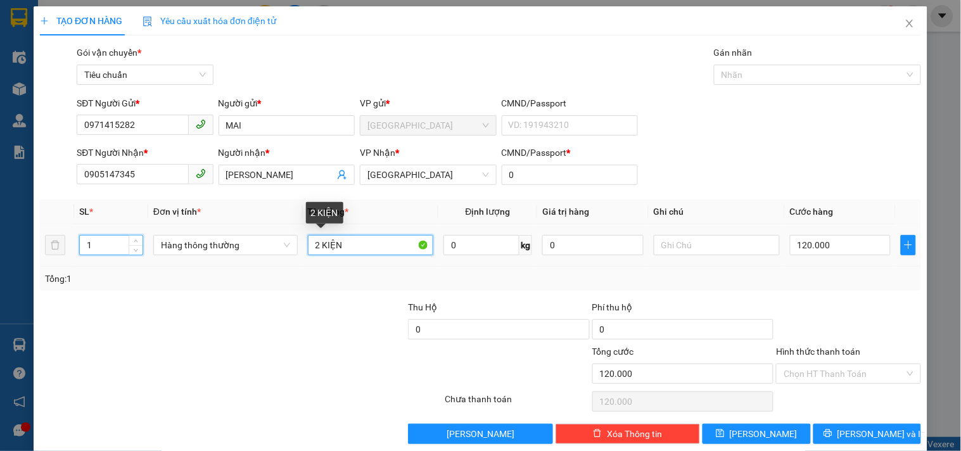
click at [319, 245] on input "2 KIỆN" at bounding box center [371, 245] width 126 height 20
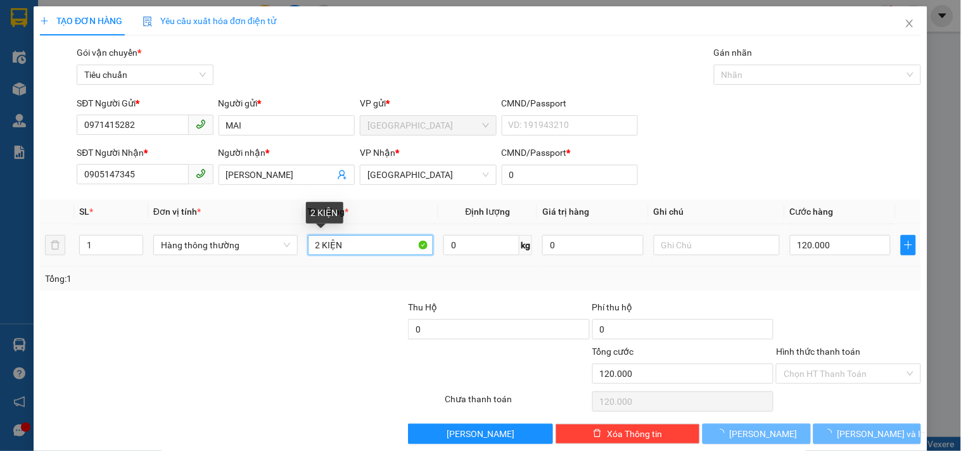
type input "0"
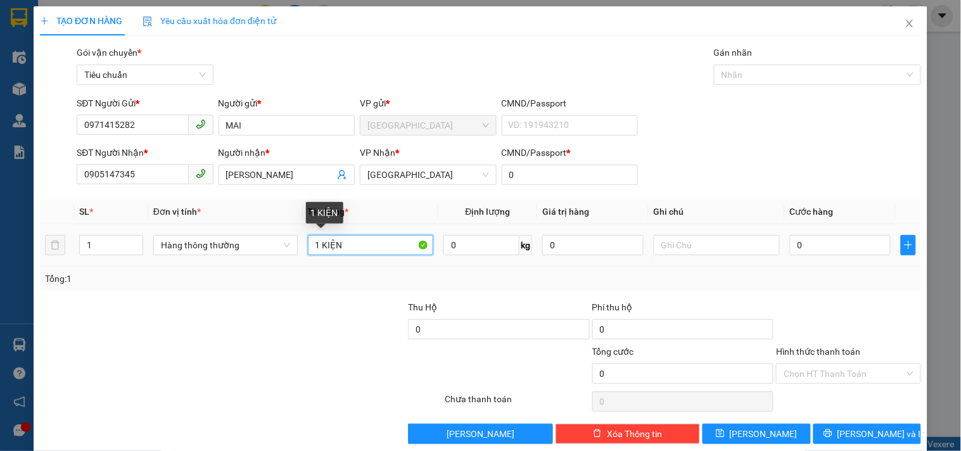
scroll to position [17, 0]
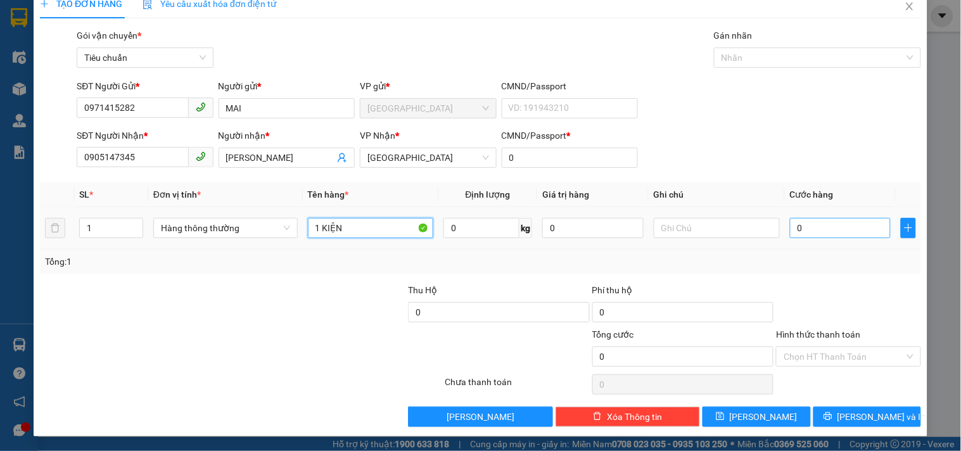
type input "1 KIỆN"
click at [823, 230] on input "0" at bounding box center [840, 228] width 101 height 20
type input "5"
type input "50"
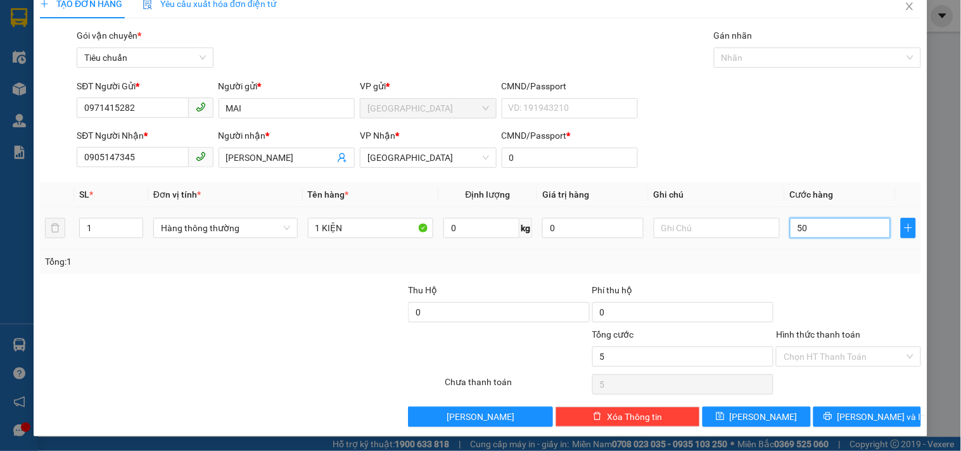
type input "50"
type input "50.000"
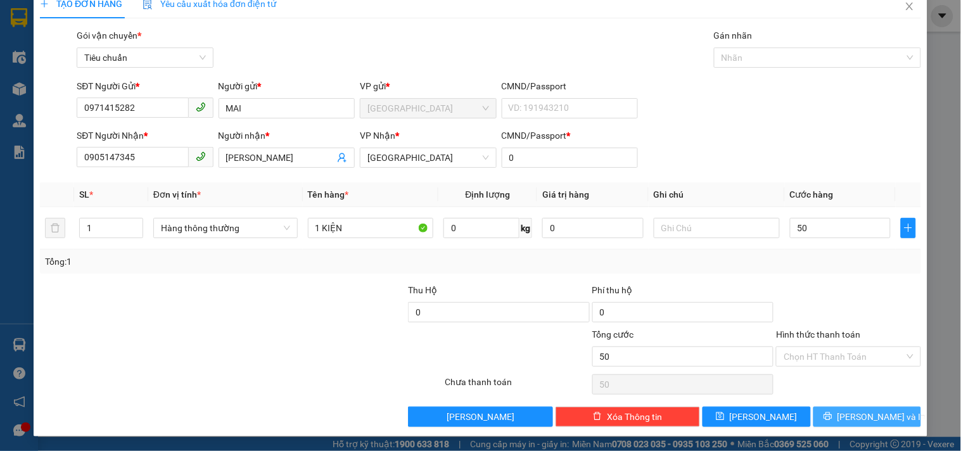
type input "50.000"
click at [850, 417] on span "Lưu và In" at bounding box center [882, 417] width 89 height 14
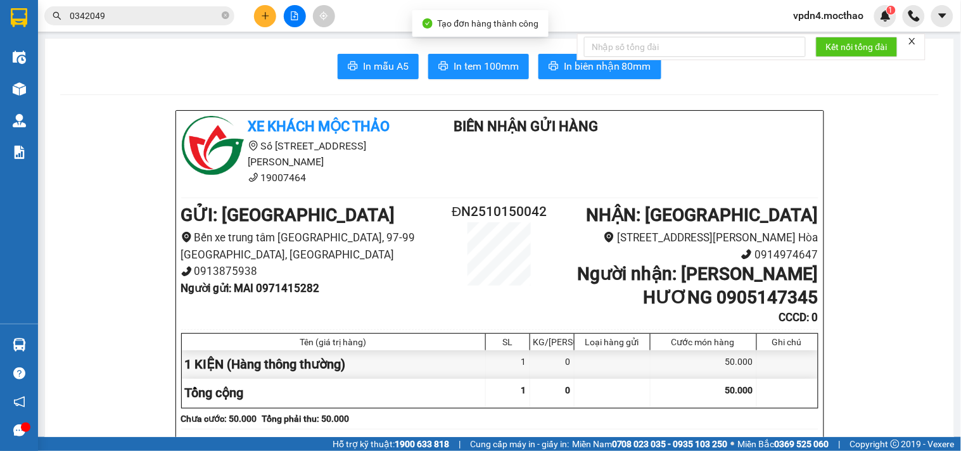
click at [618, 70] on span "In biên nhận 80mm" at bounding box center [607, 66] width 87 height 16
click at [447, 74] on button "In tem 100mm" at bounding box center [478, 66] width 101 height 25
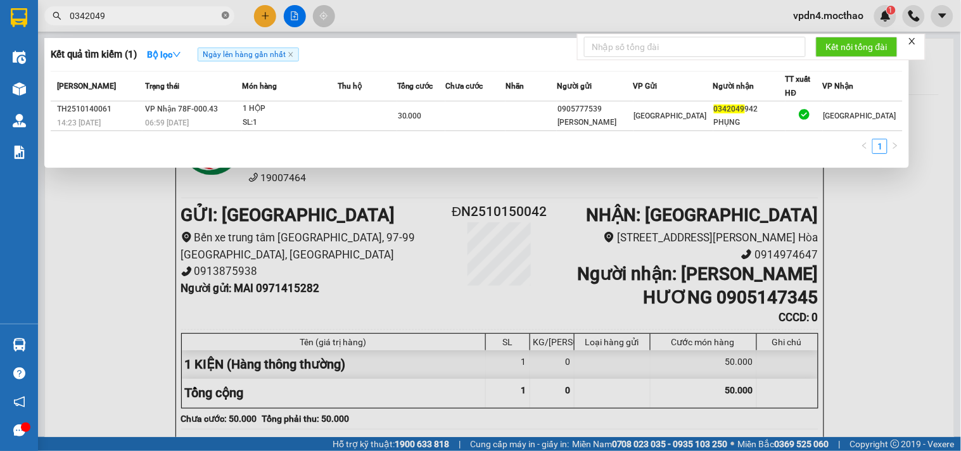
click at [226, 14] on icon "close-circle" at bounding box center [226, 15] width 8 height 8
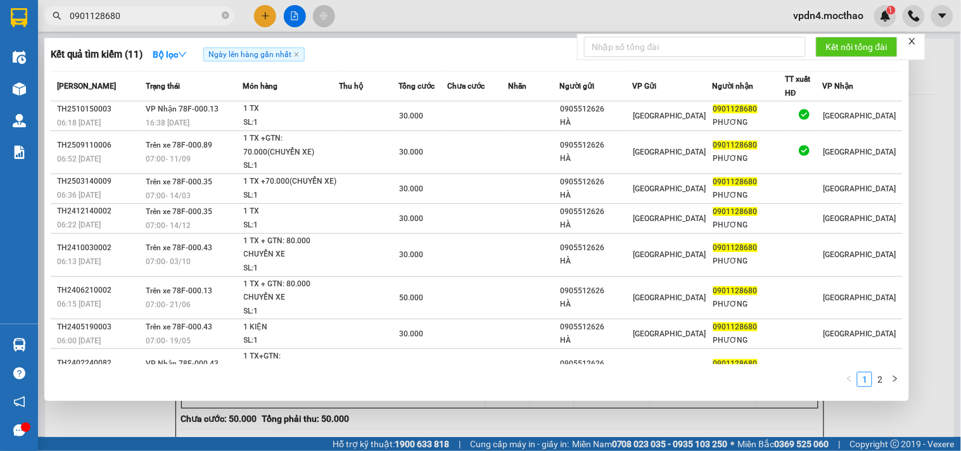
type input "0901128680"
click at [265, 22] on div at bounding box center [480, 225] width 961 height 451
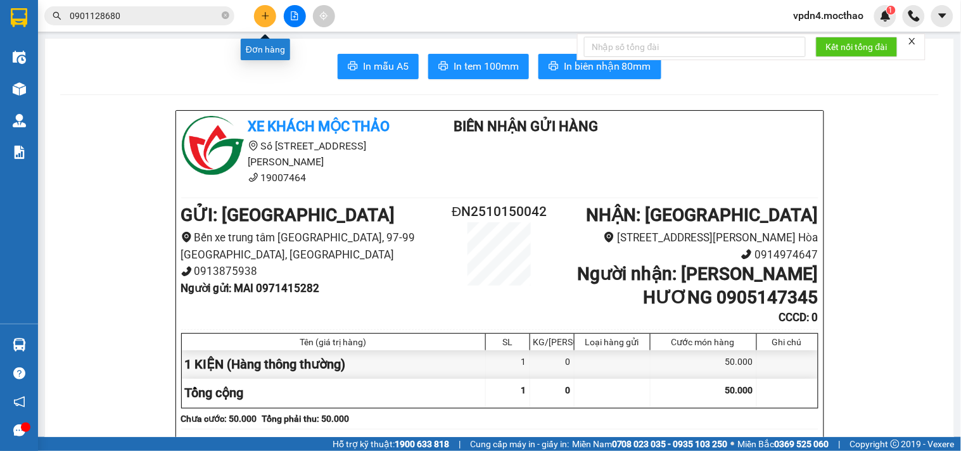
click at [263, 9] on button at bounding box center [265, 16] width 22 height 22
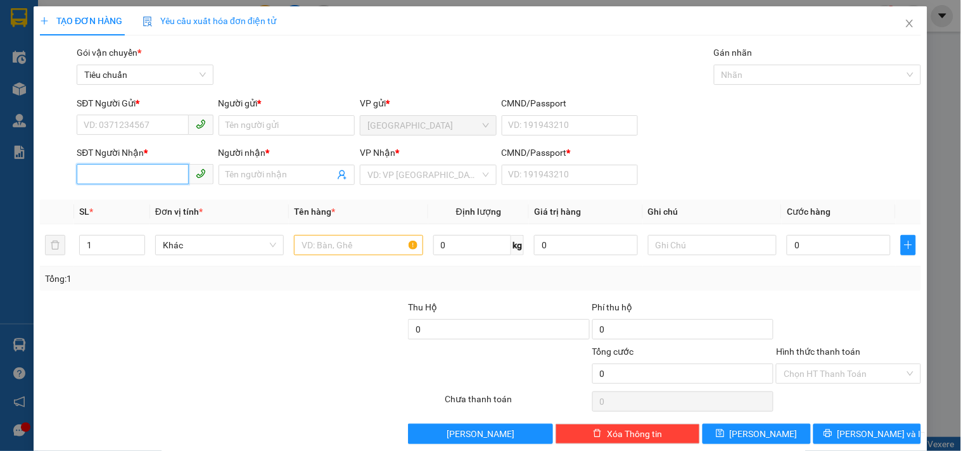
click at [139, 169] on input "SĐT Người Nhận *" at bounding box center [133, 174] width 112 height 20
type input "0908882806"
click at [149, 201] on div "0908882806 - THỊNH" at bounding box center [144, 200] width 120 height 14
type input "THỊNH"
type input "0"
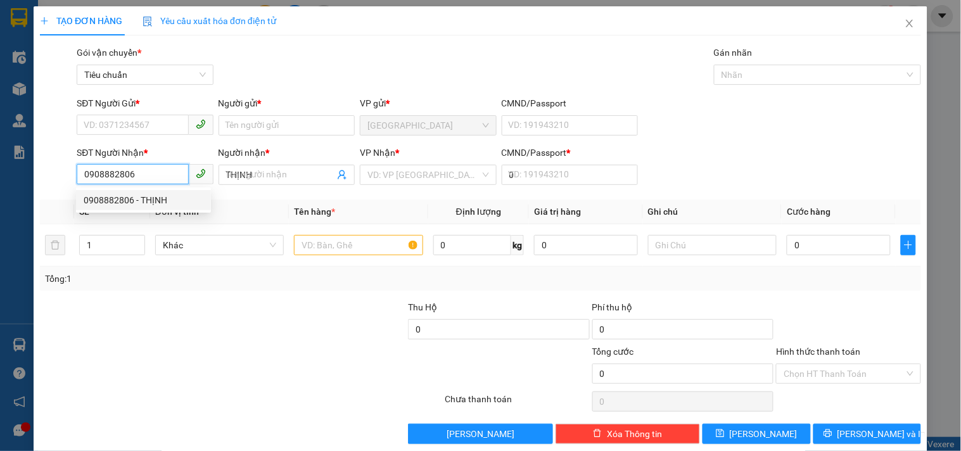
type input "30.000"
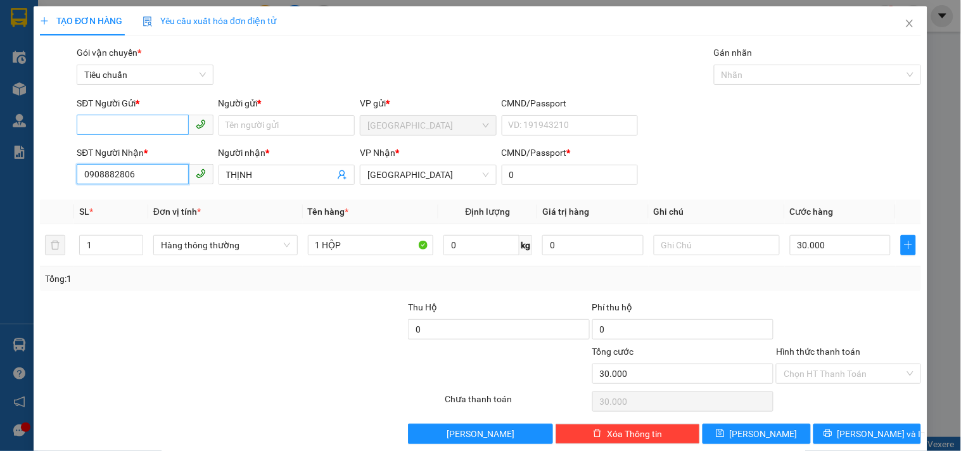
type input "0908882806"
click at [138, 118] on input "SĐT Người Gửi *" at bounding box center [133, 125] width 112 height 20
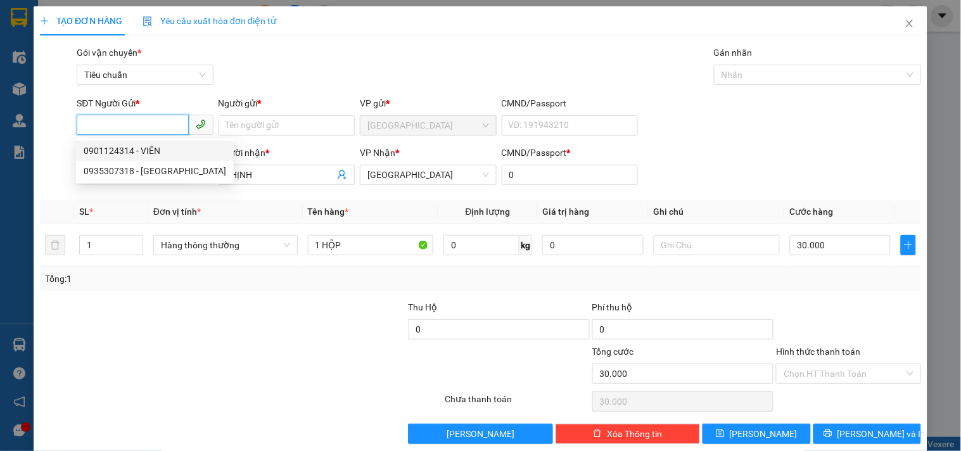
click at [163, 153] on div "0901124314 - VIÊN" at bounding box center [155, 151] width 143 height 14
type input "0901124314"
type input "VIÊN"
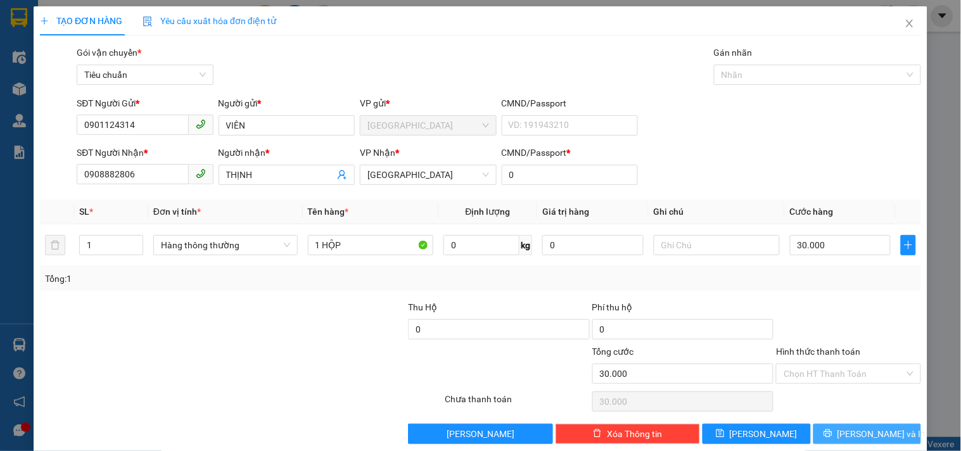
click at [856, 435] on span "Lưu và In" at bounding box center [882, 434] width 89 height 14
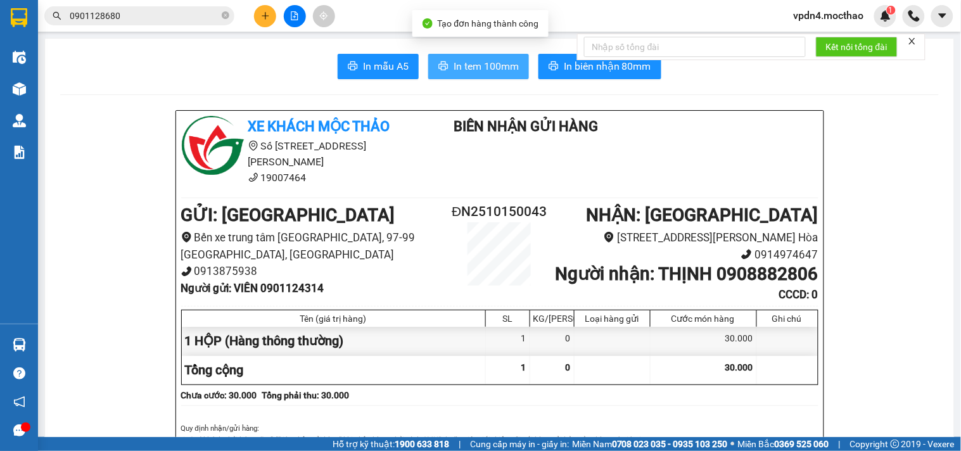
click at [503, 59] on span "In tem 100mm" at bounding box center [486, 66] width 65 height 16
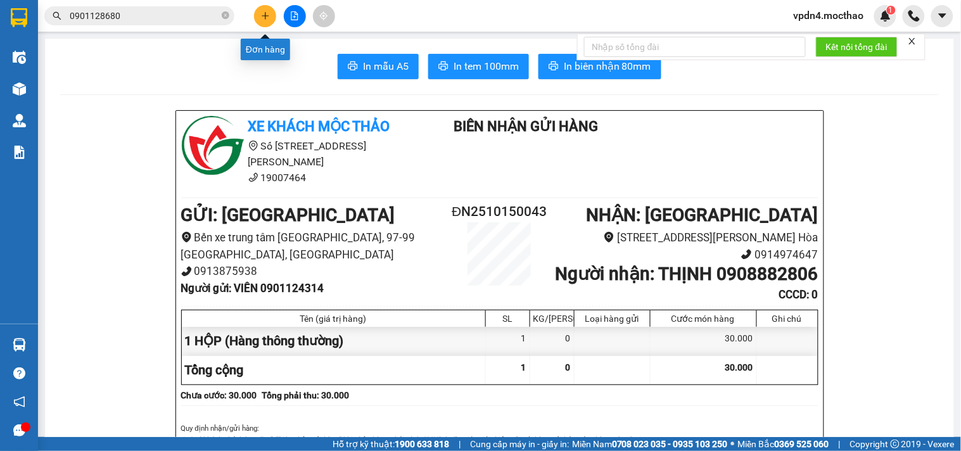
click at [268, 16] on icon "plus" at bounding box center [265, 15] width 9 height 9
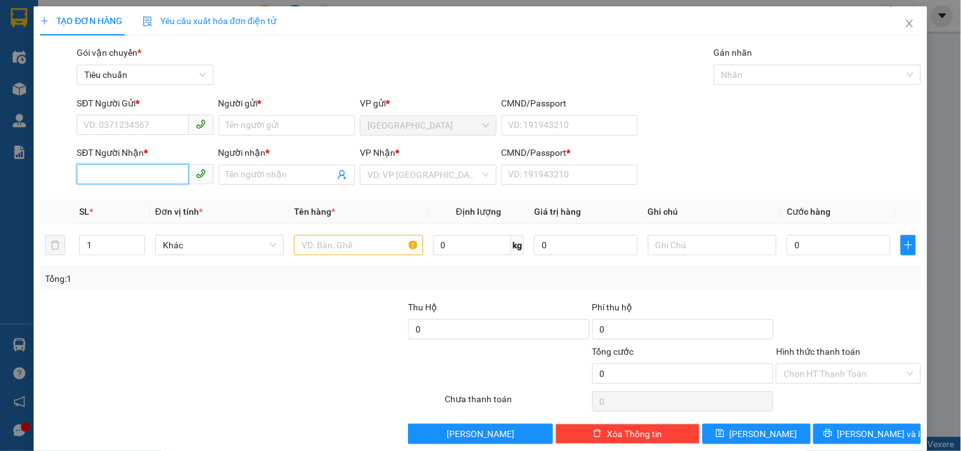
click at [182, 171] on input "SĐT Người Nhận *" at bounding box center [133, 174] width 112 height 20
click at [146, 198] on div "0983528473 - THỦY" at bounding box center [144, 200] width 120 height 14
type input "0983528473"
type input "THỦY"
type input "0"
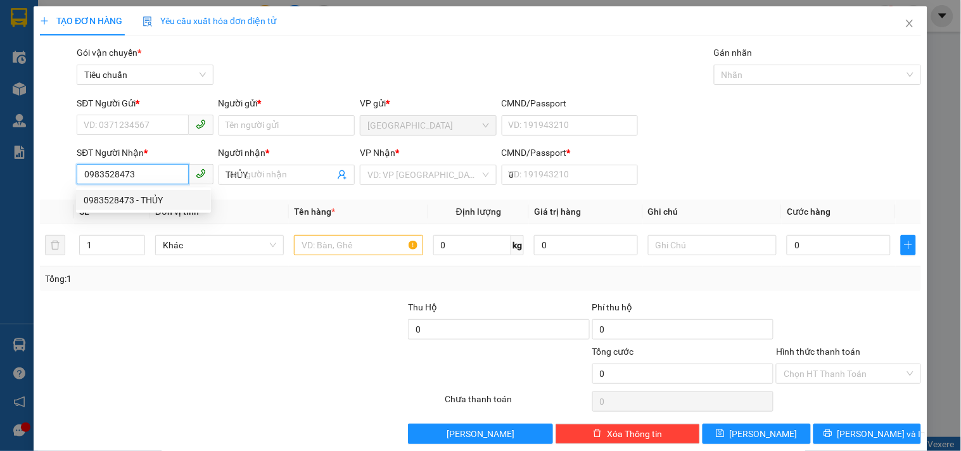
type input "40.000"
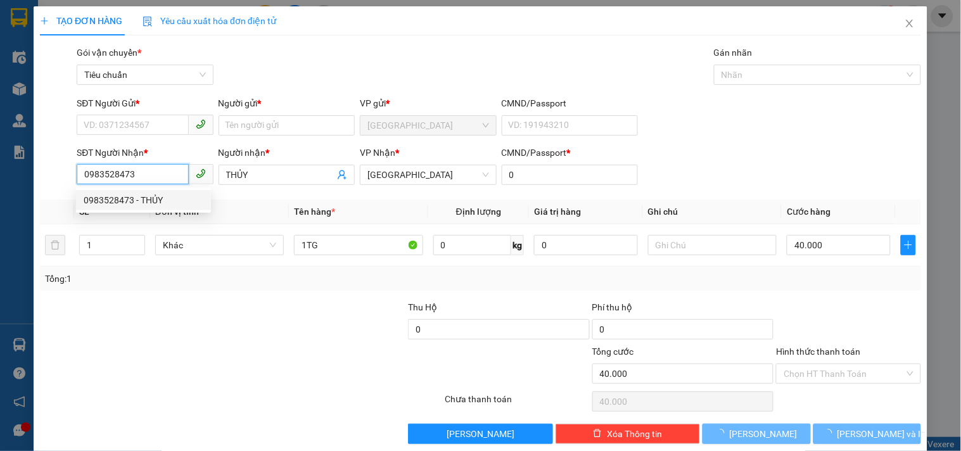
type input "0983528473"
click at [155, 131] on input "SĐT Người Gửi *" at bounding box center [133, 125] width 112 height 20
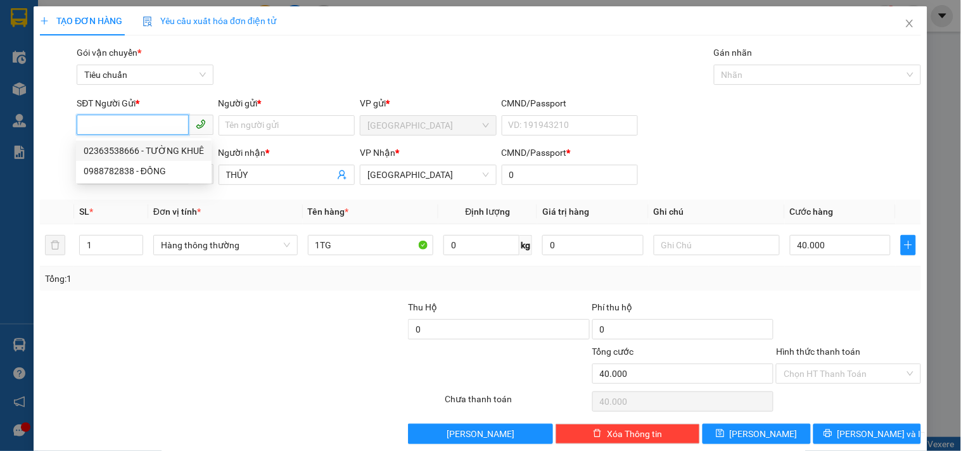
click at [169, 156] on div "02363538666 - TƯỜNG KHUÊ" at bounding box center [144, 151] width 120 height 14
type input "02363538666"
type input "TƯỜNG KHUÊ"
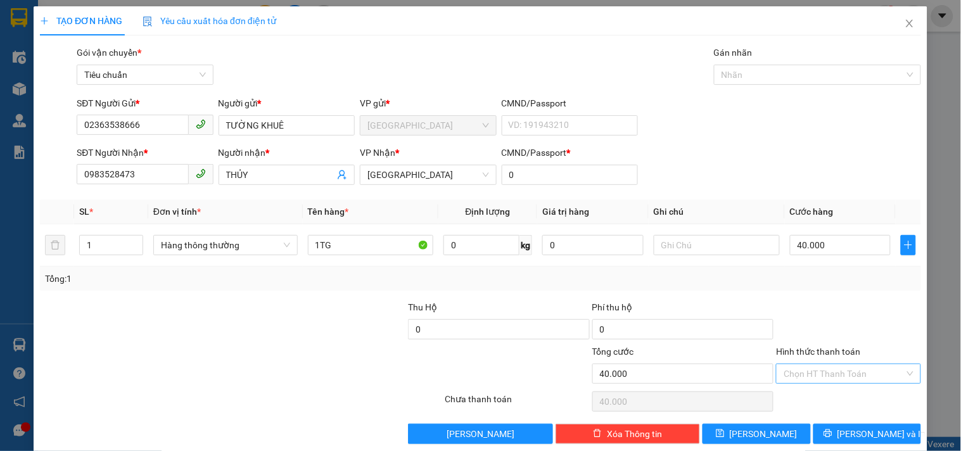
click at [813, 375] on input "Hình thức thanh toán" at bounding box center [844, 373] width 120 height 19
click at [819, 283] on div "Tại văn phòng" at bounding box center [841, 288] width 128 height 14
type input "0"
click at [876, 440] on span "Lưu và In" at bounding box center [882, 434] width 89 height 14
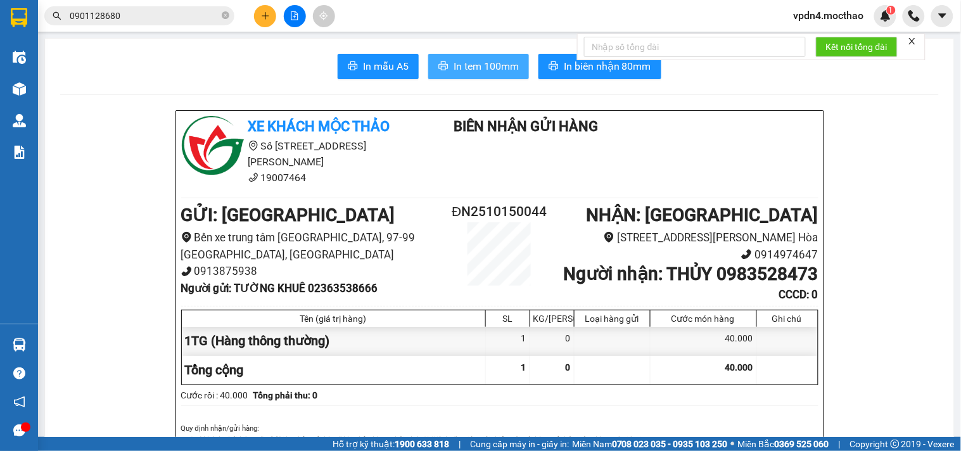
click at [484, 61] on span "In tem 100mm" at bounding box center [486, 66] width 65 height 16
click at [270, 15] on button at bounding box center [265, 16] width 22 height 22
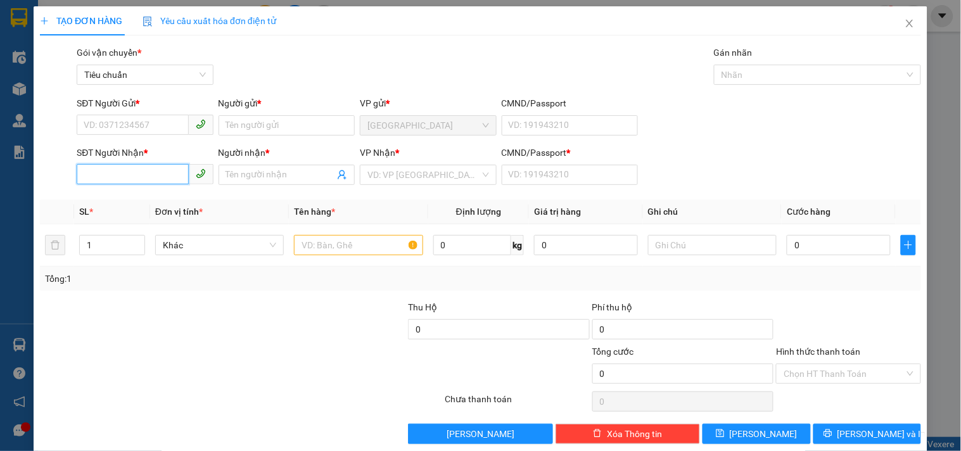
click at [155, 177] on input "SĐT Người Nhận *" at bounding box center [133, 174] width 112 height 20
click at [163, 198] on div "0965345687 - THÀNH ĐẠT" at bounding box center [144, 200] width 120 height 14
type input "0965345687"
type input "THÀNH ĐẠT"
type input "0"
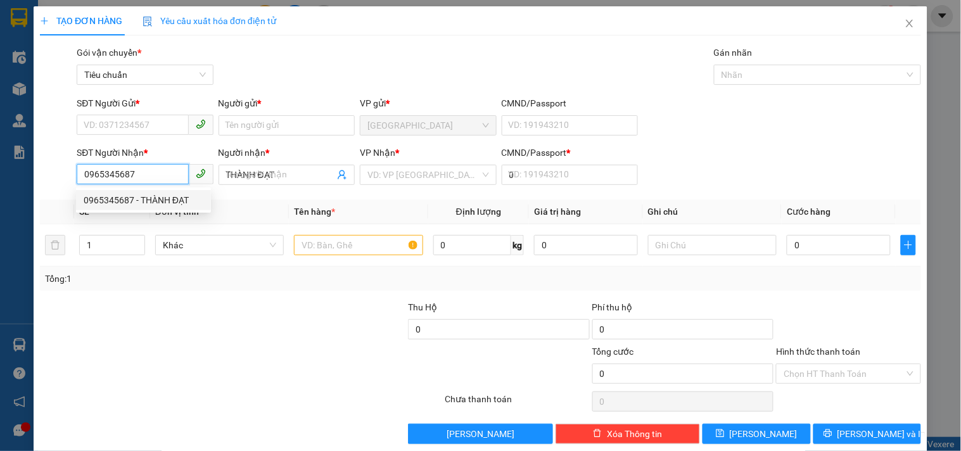
type input "40.000"
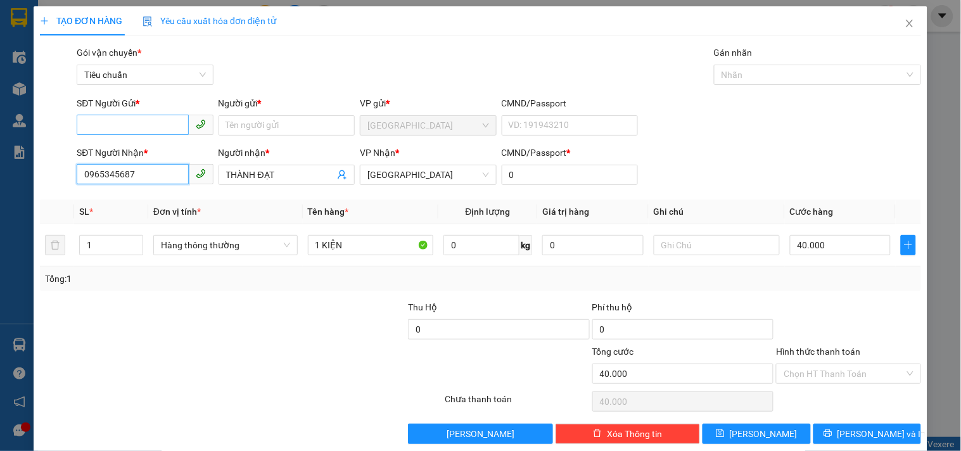
type input "0965345687"
click at [162, 127] on input "SĐT Người Gửi *" at bounding box center [133, 125] width 112 height 20
click at [163, 148] on div "0795506050 - THÙY" at bounding box center [144, 151] width 120 height 14
type input "0795506050"
type input "THÙY"
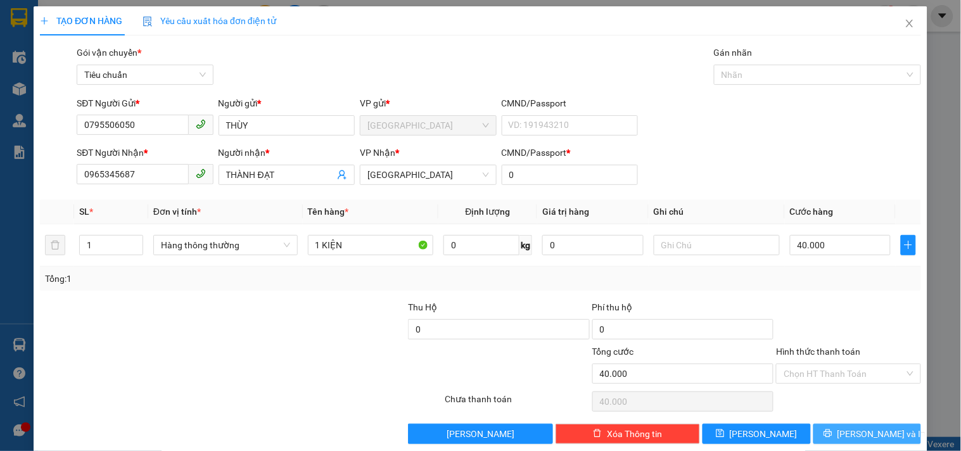
click at [833, 429] on icon "printer" at bounding box center [828, 433] width 9 height 9
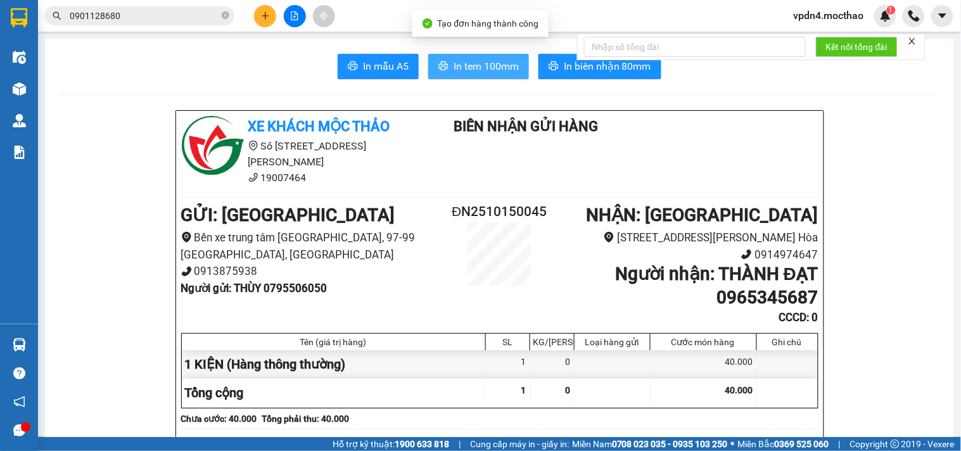
click at [480, 74] on span "In tem 100mm" at bounding box center [486, 66] width 65 height 16
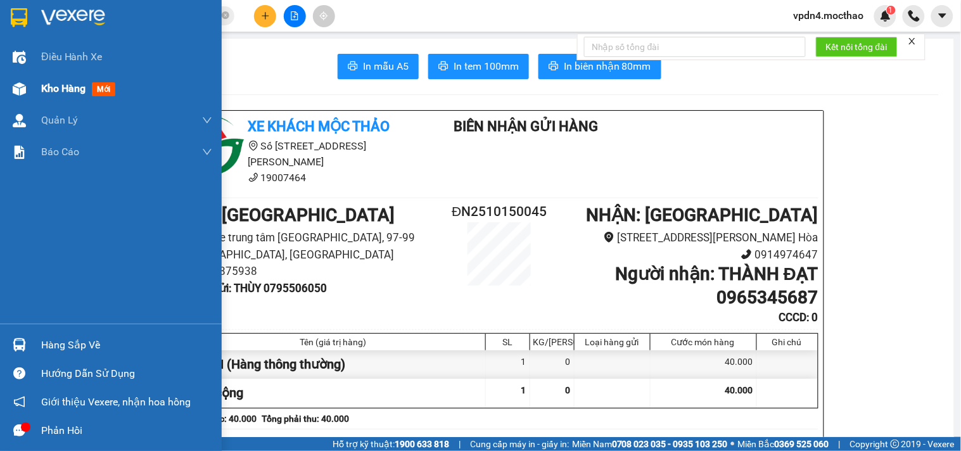
click at [43, 93] on span "Kho hàng" at bounding box center [63, 88] width 44 height 12
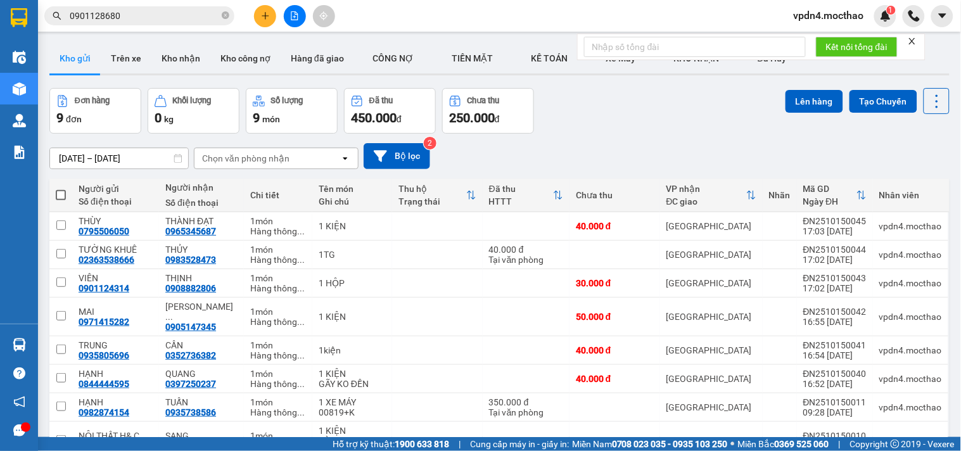
click at [252, 19] on div at bounding box center [294, 16] width 95 height 22
click at [261, 20] on button at bounding box center [265, 16] width 22 height 22
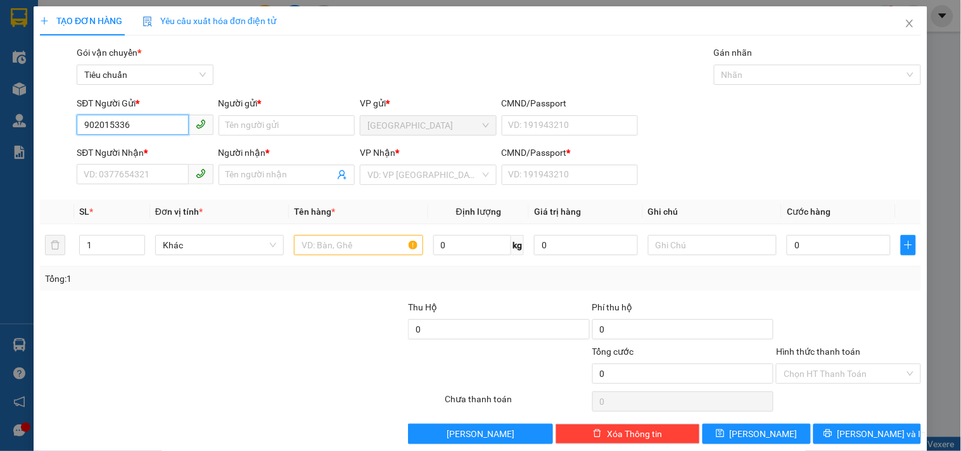
click at [80, 117] on input "902015336" at bounding box center [133, 125] width 112 height 20
type input "0902015336"
click at [138, 143] on div "0902015336 - MỪNG" at bounding box center [143, 151] width 135 height 20
type input "MỪNG"
type input "0903589933"
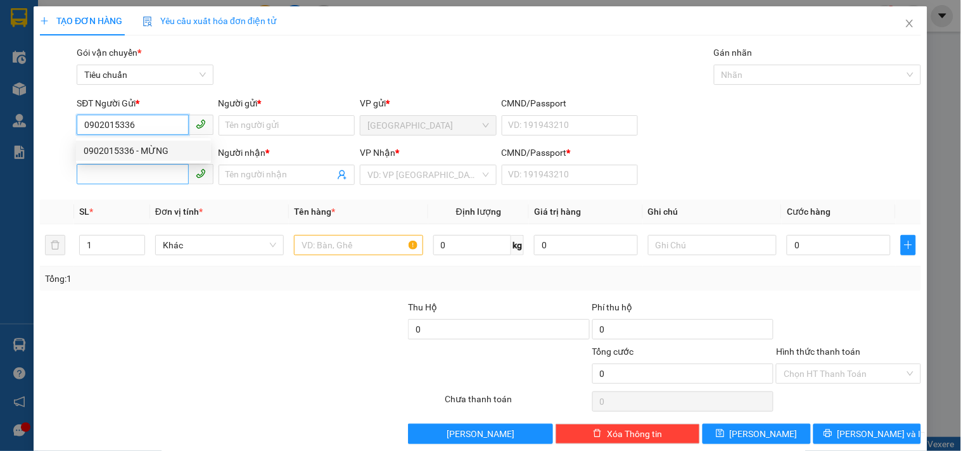
type input "HƯNG"
type input "0"
type input "50.000"
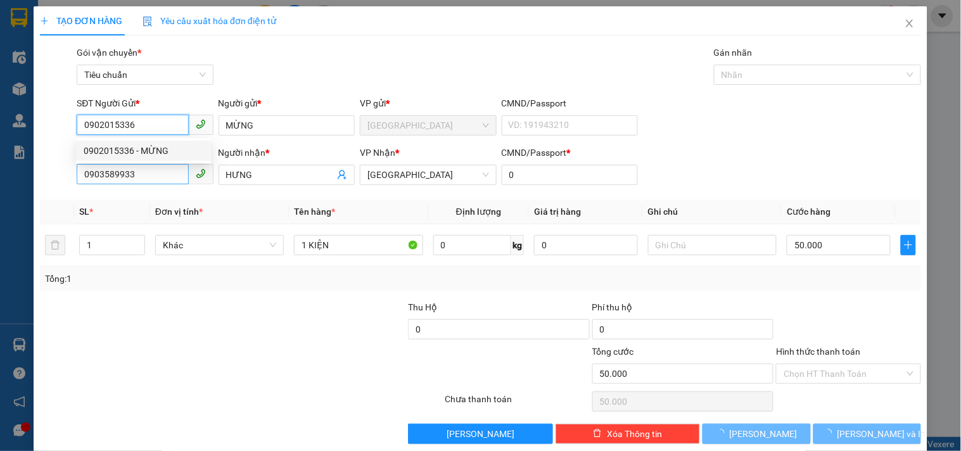
type input "0902015336"
click at [160, 170] on input "0903589933" at bounding box center [133, 174] width 112 height 20
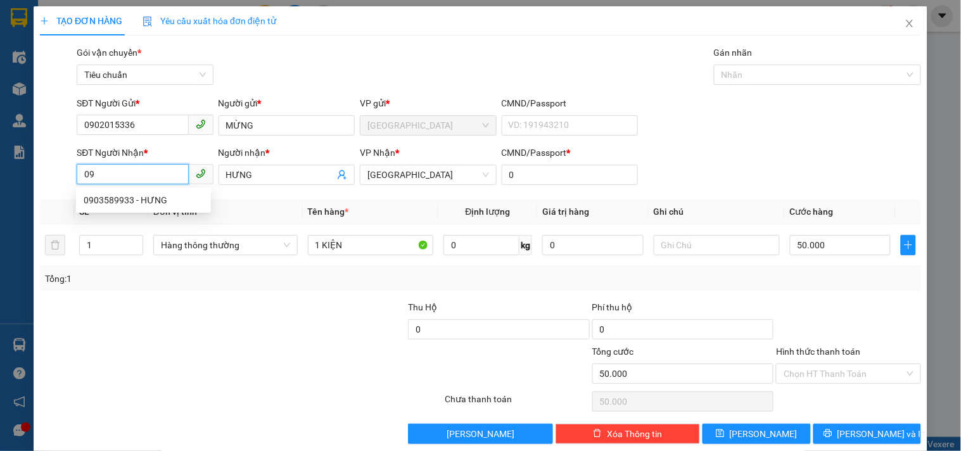
type input "0"
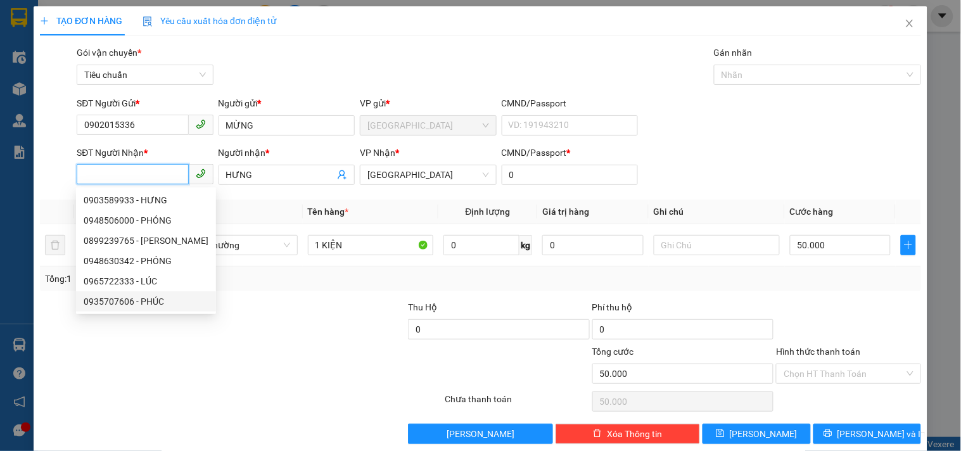
click at [157, 304] on div "0935707606 - PHÚC" at bounding box center [146, 302] width 125 height 14
type input "0935707606"
type input "PHÚC"
type input "30.000"
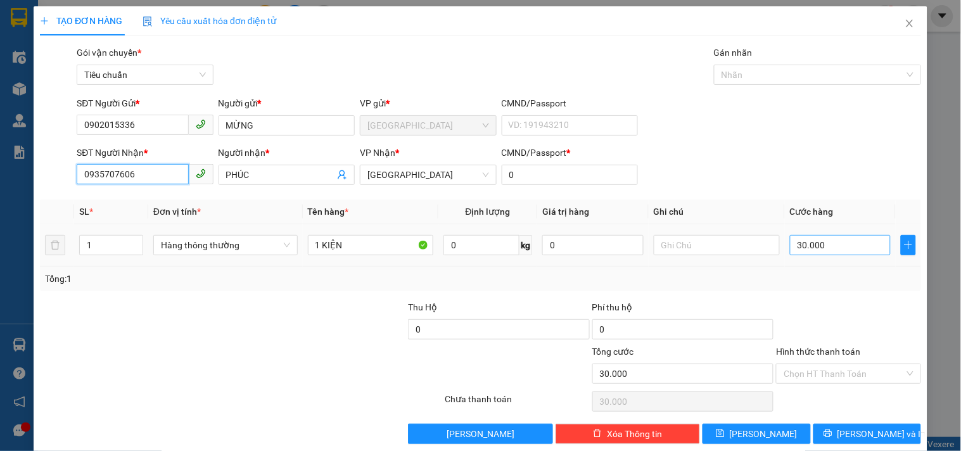
type input "0935707606"
click at [828, 252] on input "30.000" at bounding box center [840, 245] width 101 height 20
type input "5"
type input "50"
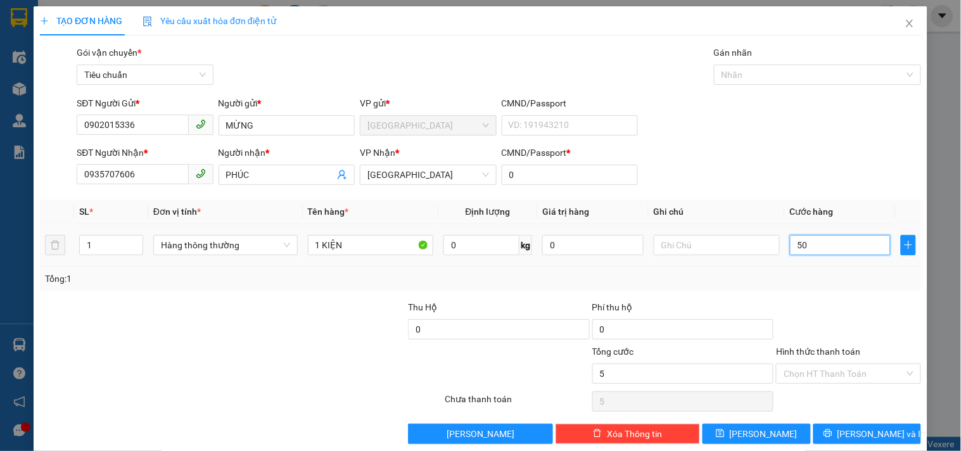
type input "50"
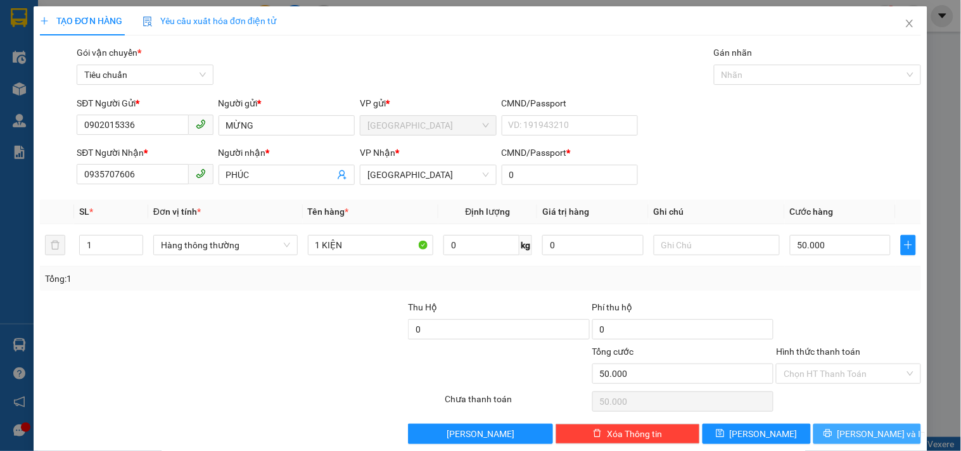
click at [849, 428] on span "Lưu và In" at bounding box center [882, 434] width 89 height 14
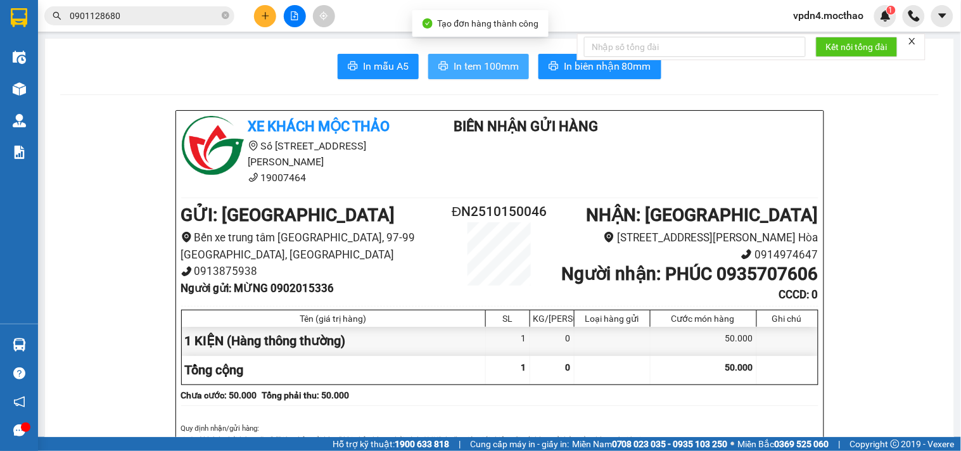
click at [489, 75] on button "In tem 100mm" at bounding box center [478, 66] width 101 height 25
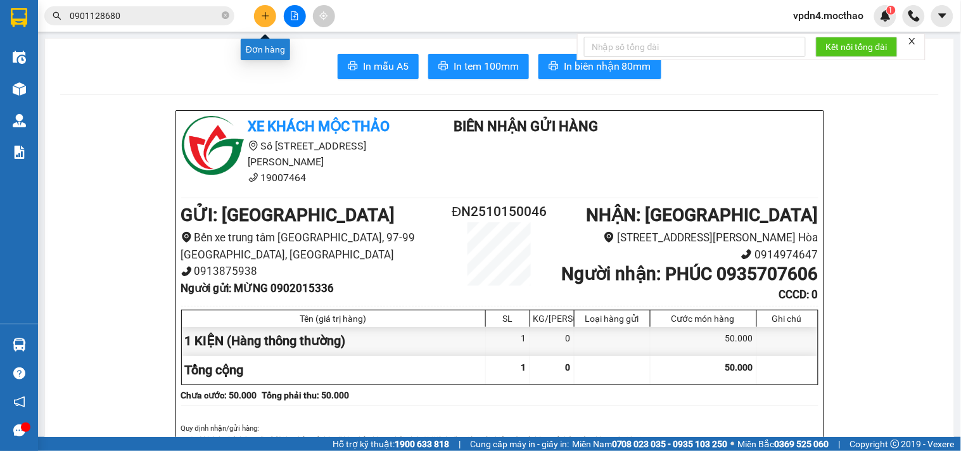
click at [256, 18] on button at bounding box center [265, 16] width 22 height 22
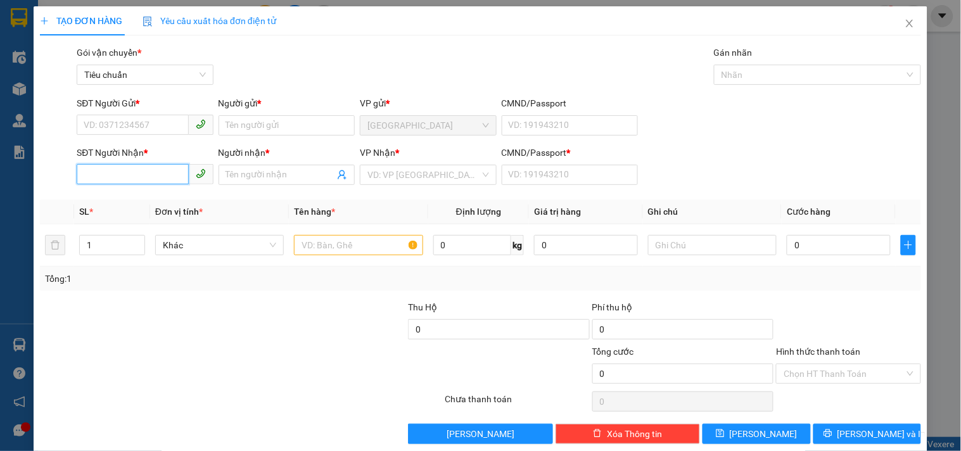
click at [155, 177] on input "SĐT Người Nhận *" at bounding box center [133, 174] width 112 height 20
click at [151, 198] on div "0987467336 - MỸ" at bounding box center [144, 200] width 120 height 14
type input "0987467336"
type input "MỸ"
type input "0"
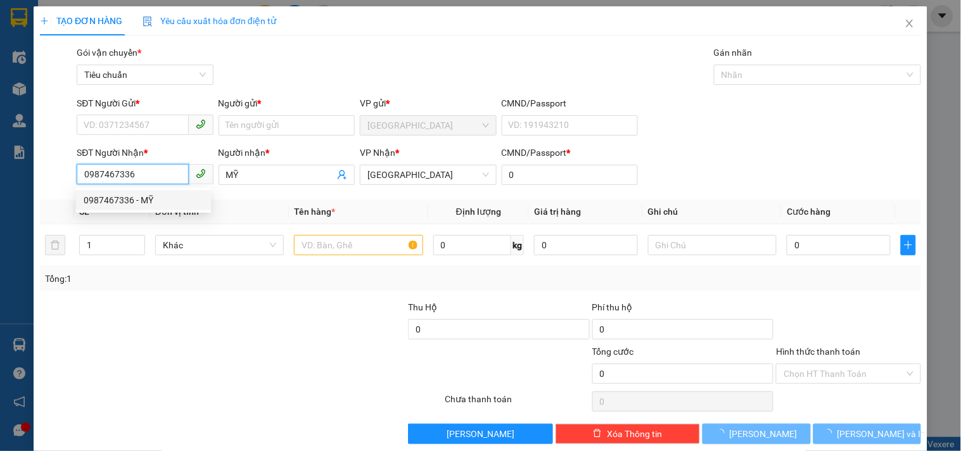
type input "50.000"
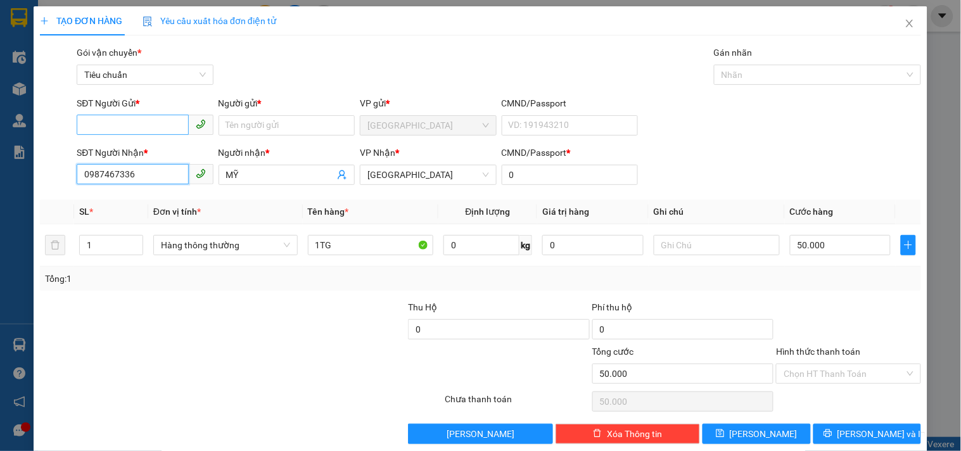
type input "0987467336"
click at [138, 132] on input "SĐT Người Gửi *" at bounding box center [133, 125] width 112 height 20
click at [152, 155] on div "0935606047 - DUNG" at bounding box center [144, 151] width 120 height 14
type input "0935606047"
type input "DUNG"
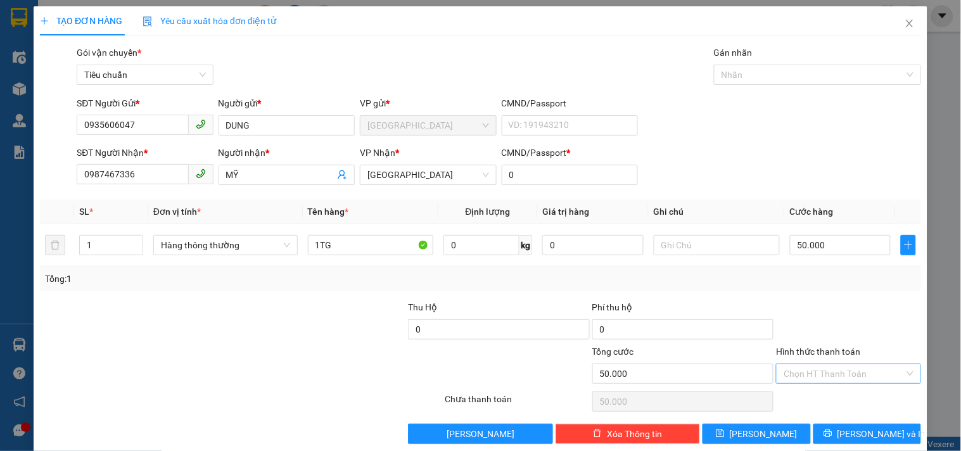
click at [817, 369] on input "Hình thức thanh toán" at bounding box center [844, 373] width 120 height 19
click at [824, 290] on div "Tại văn phòng" at bounding box center [841, 288] width 128 height 14
click at [856, 433] on span "Lưu và In" at bounding box center [882, 434] width 89 height 14
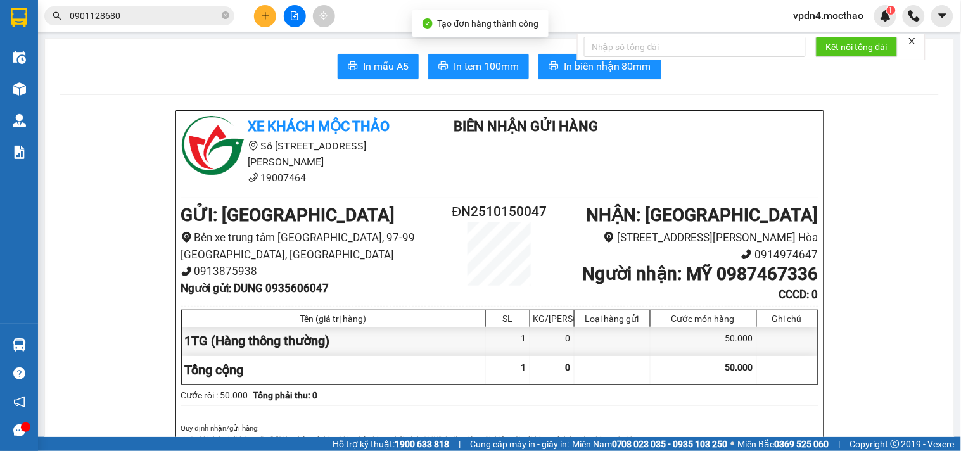
click at [463, 62] on span "In tem 100mm" at bounding box center [486, 66] width 65 height 16
click at [261, 20] on icon "plus" at bounding box center [265, 15] width 9 height 9
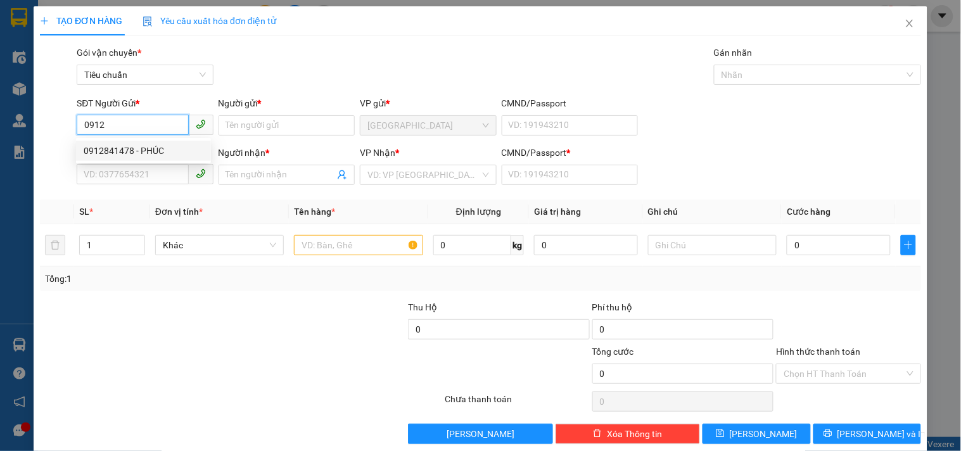
click at [121, 147] on div "0912841478 - PHÚC" at bounding box center [144, 151] width 120 height 14
type input "0912841478"
type input "PHÚC"
type input "0334353234"
type input "NHÂN"
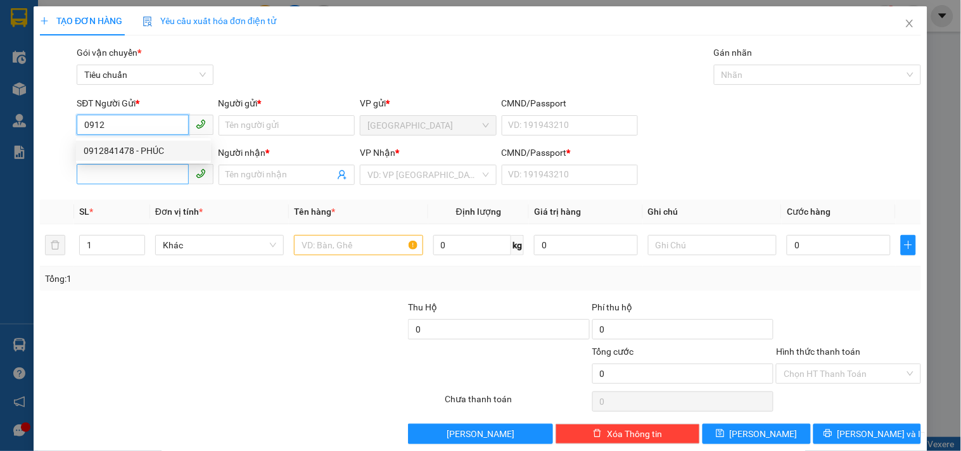
type input "0"
type input "40.000"
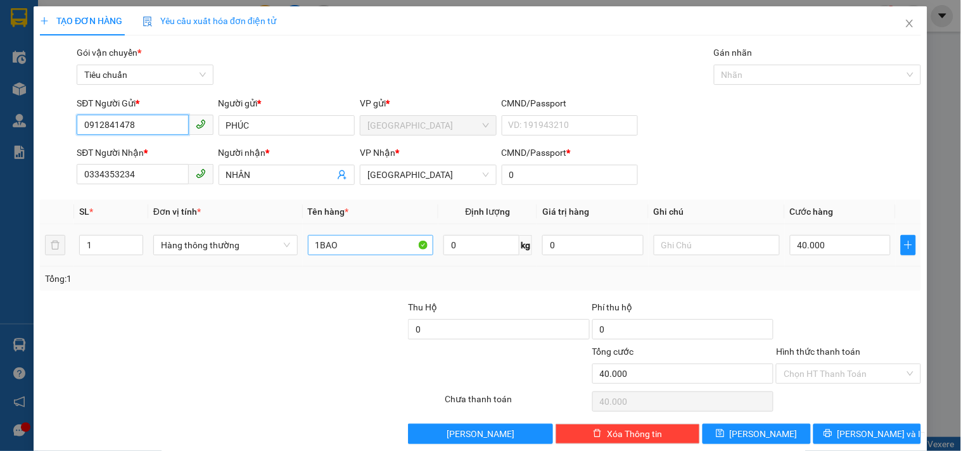
type input "0912841478"
click at [368, 244] on input "1BAO" at bounding box center [371, 245] width 126 height 20
type input "1 KIỆN GỖ"
click at [816, 237] on input "40.000" at bounding box center [840, 245] width 101 height 20
type input "1"
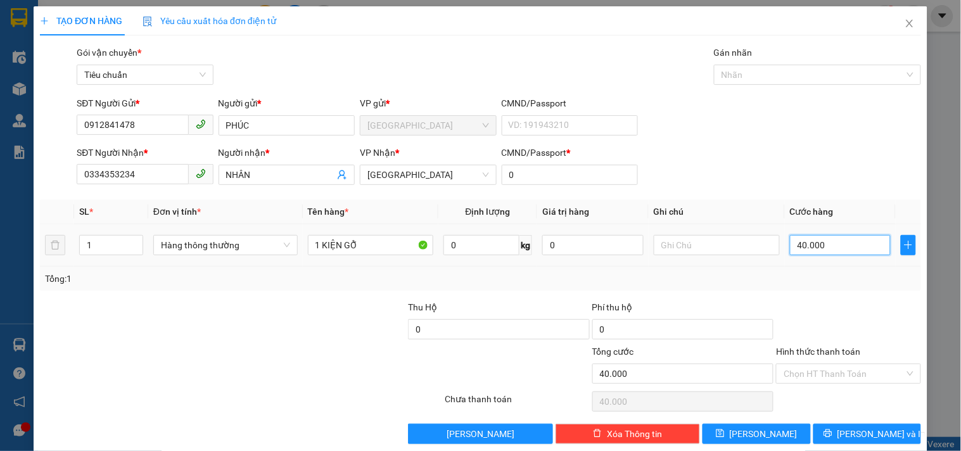
type input "1"
type input "15"
type input "150"
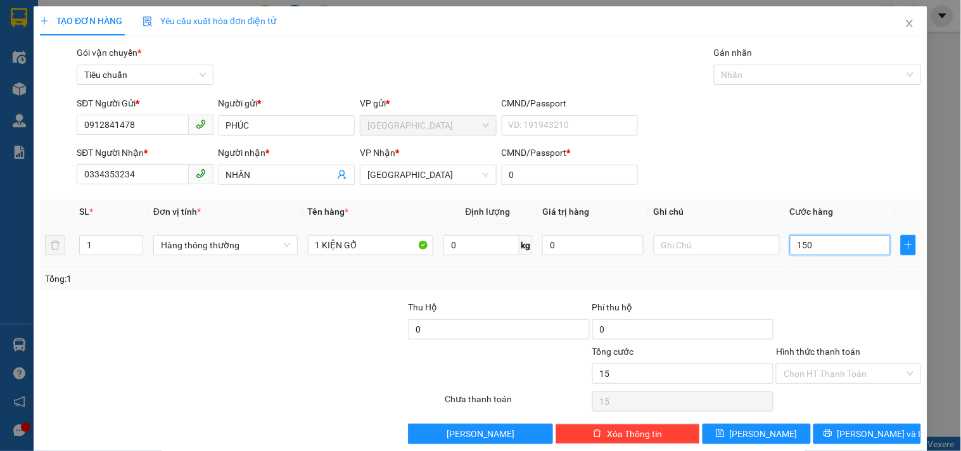
type input "150"
type input "150.000"
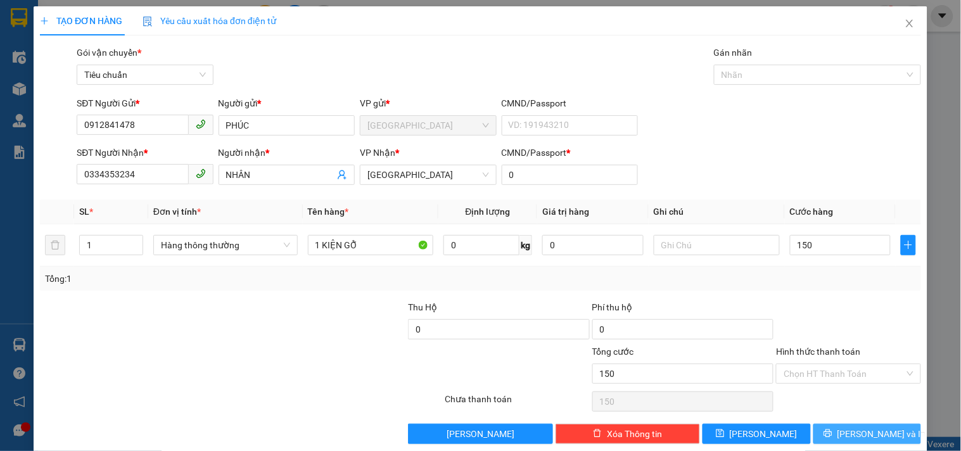
type input "150.000"
click at [853, 432] on span "Lưu và In" at bounding box center [882, 434] width 89 height 14
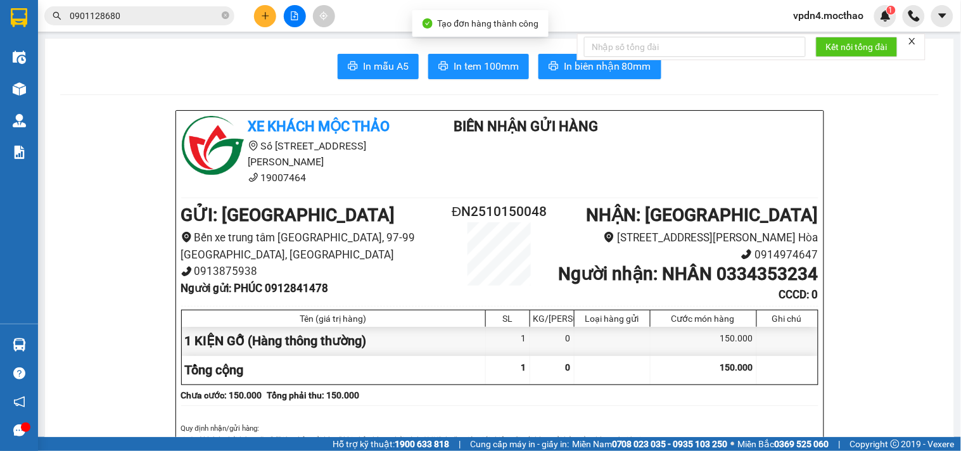
click at [564, 67] on span "In biên nhận 80mm" at bounding box center [607, 66] width 87 height 16
click at [482, 73] on span "In tem 100mm" at bounding box center [486, 66] width 65 height 16
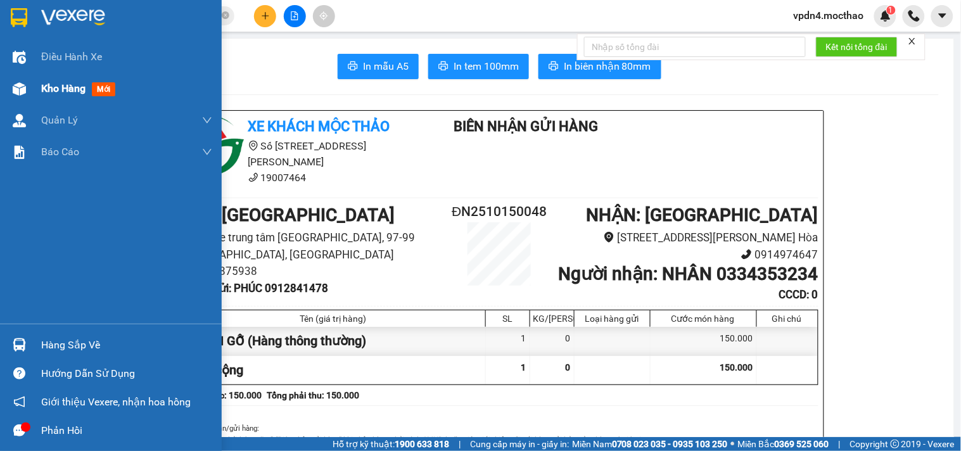
click at [56, 92] on span "Kho hàng" at bounding box center [63, 88] width 44 height 12
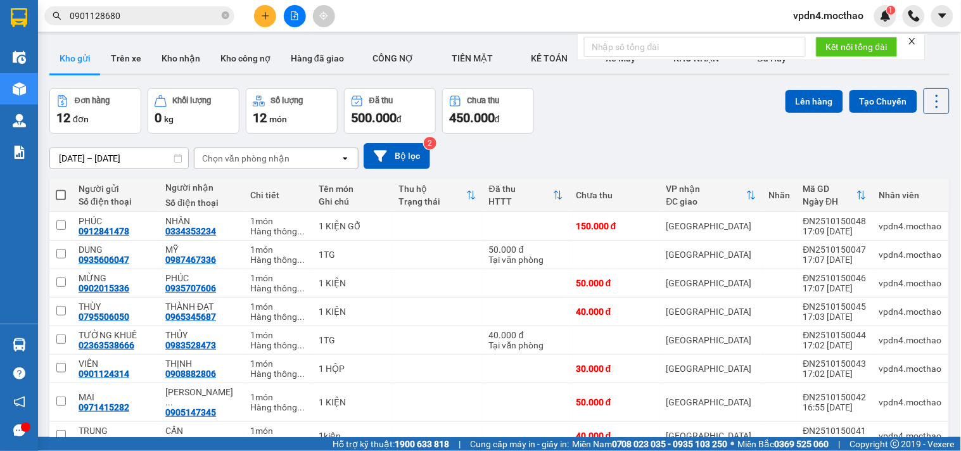
click at [60, 191] on span at bounding box center [61, 195] width 10 height 10
click at [61, 189] on input "checkbox" at bounding box center [61, 189] width 0 height 0
checkbox input "true"
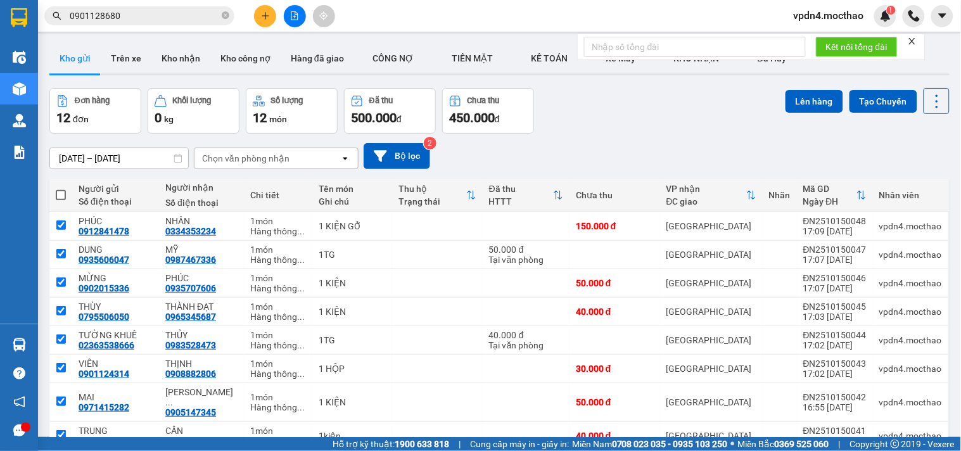
checkbox input "true"
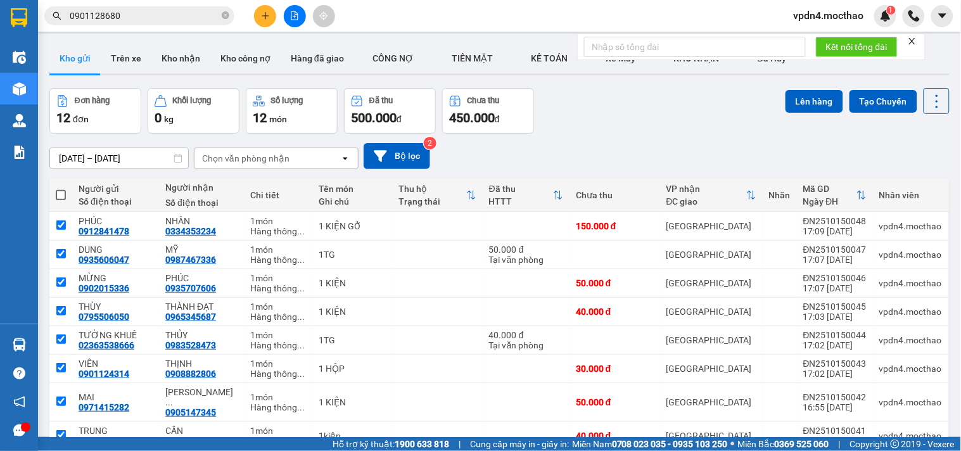
checkbox input "true"
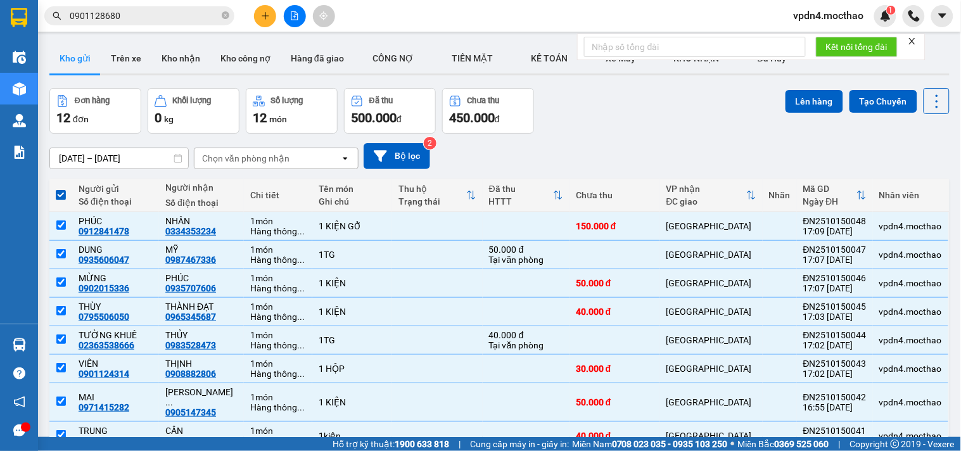
checkbox input "false"
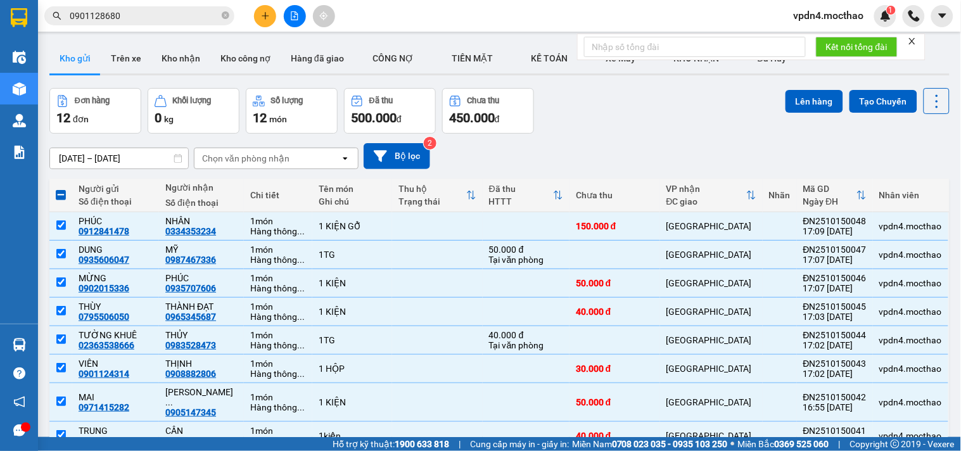
checkbox input "false"
click at [804, 106] on button "Lên hàng" at bounding box center [815, 101] width 58 height 23
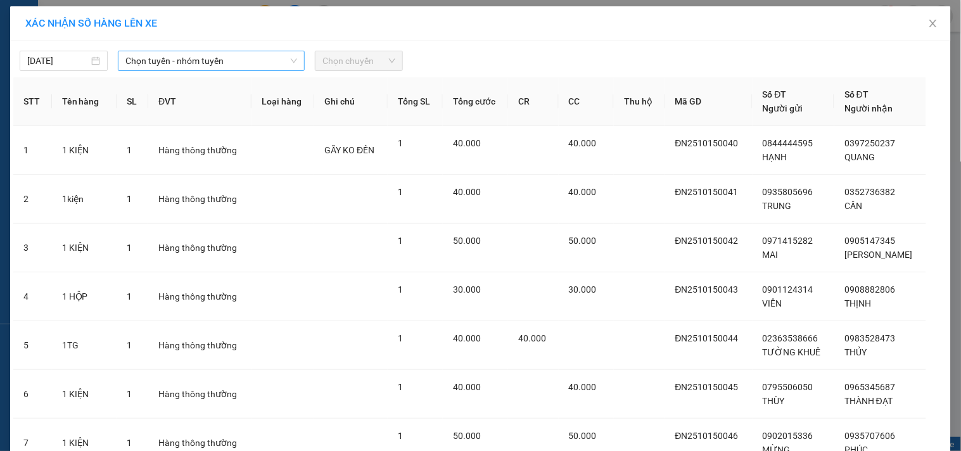
click at [195, 60] on span "Chọn tuyến - nhóm tuyến" at bounding box center [211, 60] width 172 height 19
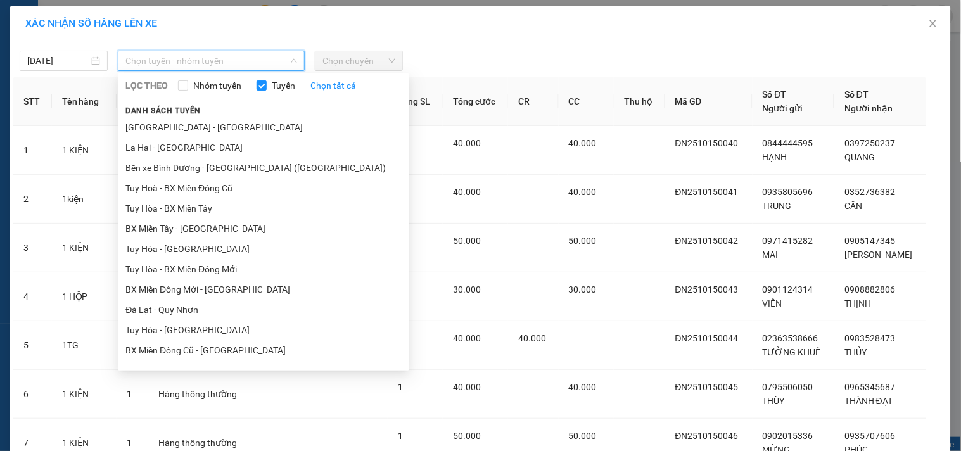
type input "D"
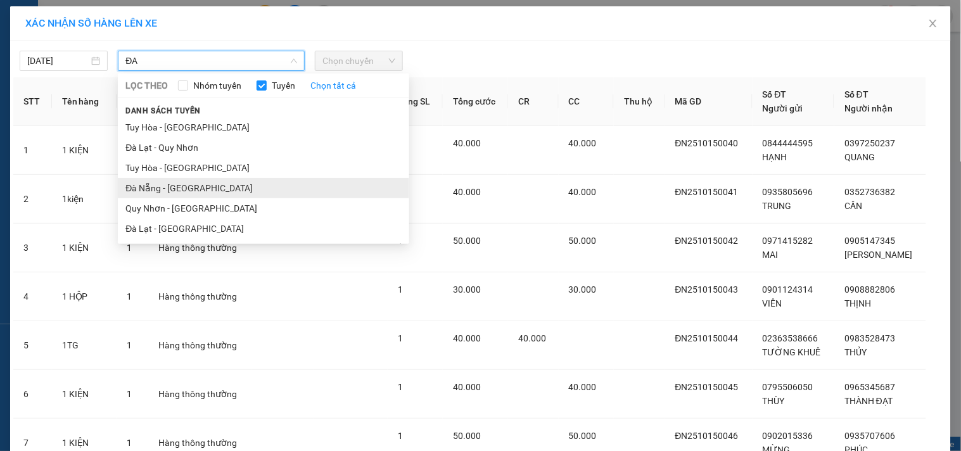
type input "ĐA"
click at [163, 193] on li "Đà Nẵng - [GEOGRAPHIC_DATA]" at bounding box center [264, 188] width 292 height 20
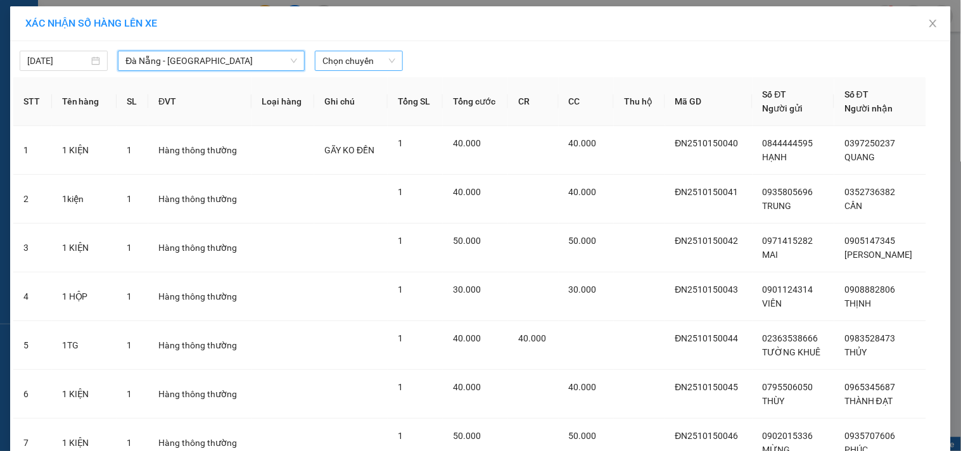
click at [352, 65] on span "Chọn chuyến" at bounding box center [359, 60] width 73 height 19
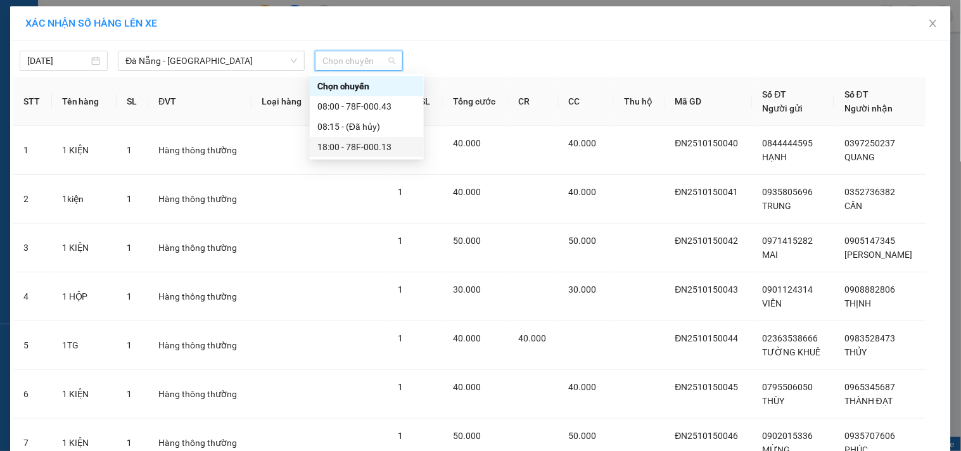
click at [377, 151] on div "18:00 - 78F-000.13" at bounding box center [366, 147] width 99 height 14
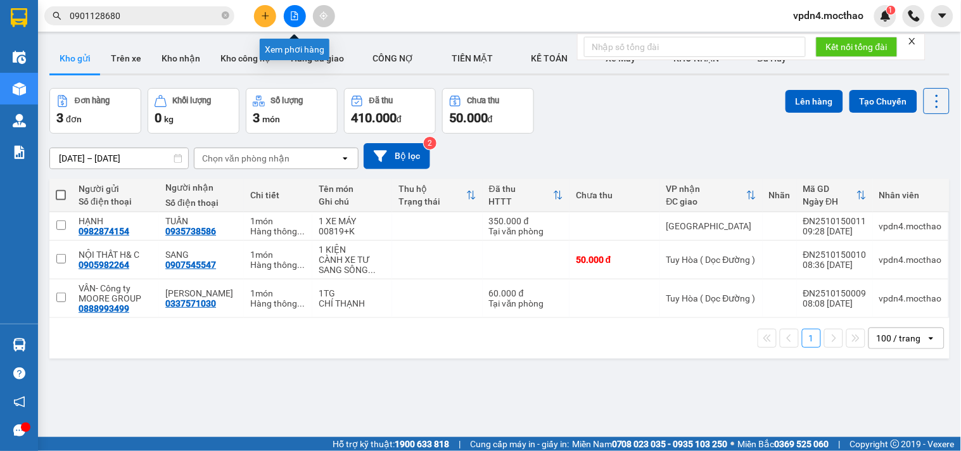
click at [294, 16] on icon "file-add" at bounding box center [295, 15] width 7 height 9
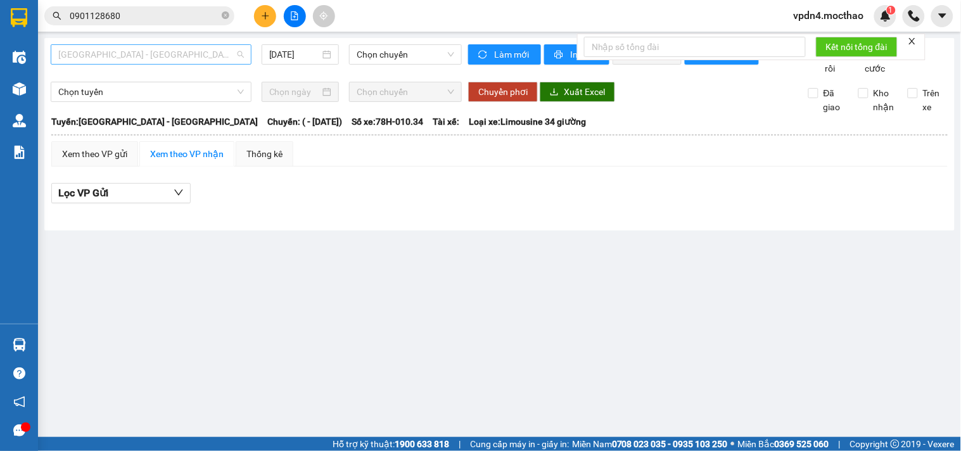
click at [244, 52] on div "Sài Gòn - Tuy Hòa" at bounding box center [151, 54] width 201 height 20
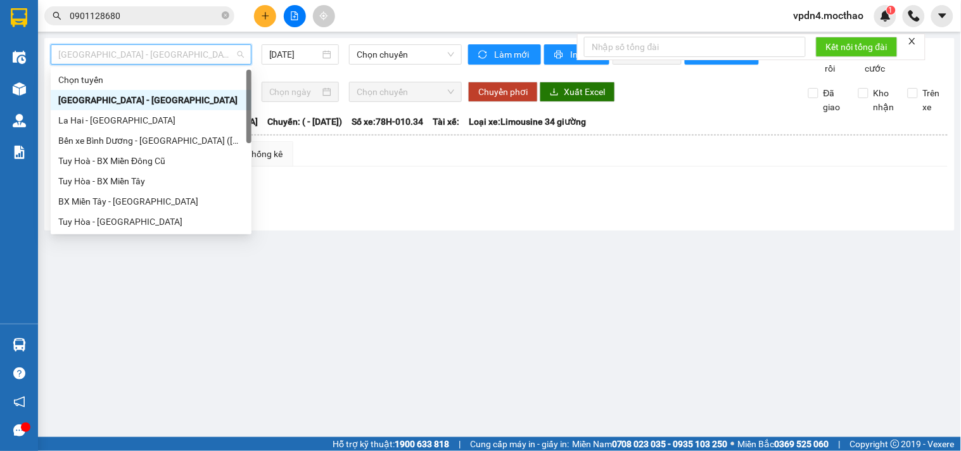
type input "D"
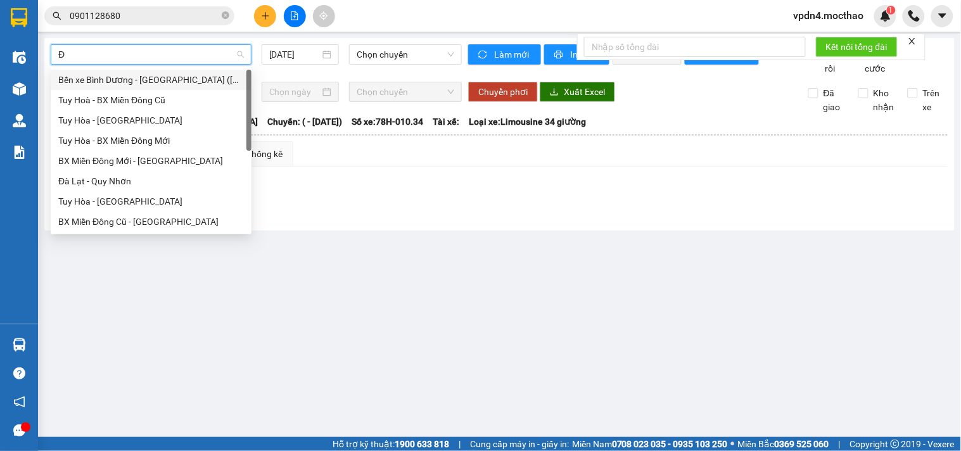
type input "ĐA"
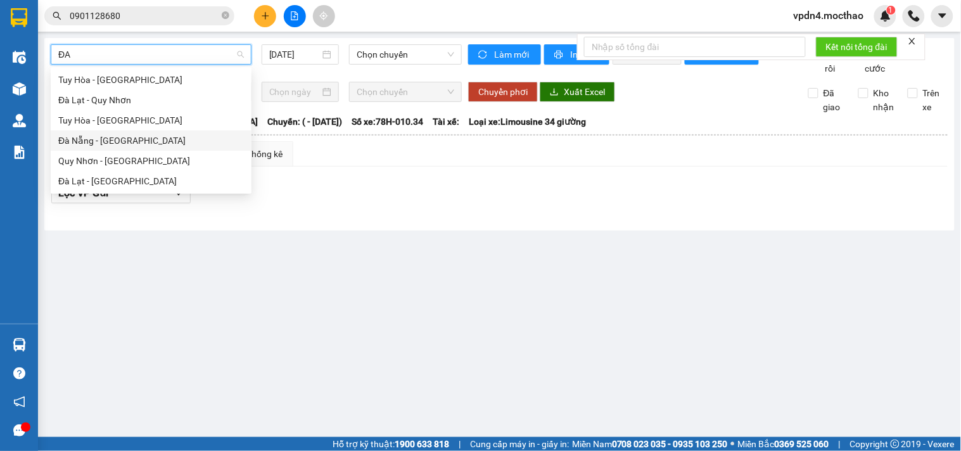
click at [127, 142] on div "Đà Nẵng - [GEOGRAPHIC_DATA]" at bounding box center [151, 141] width 186 height 14
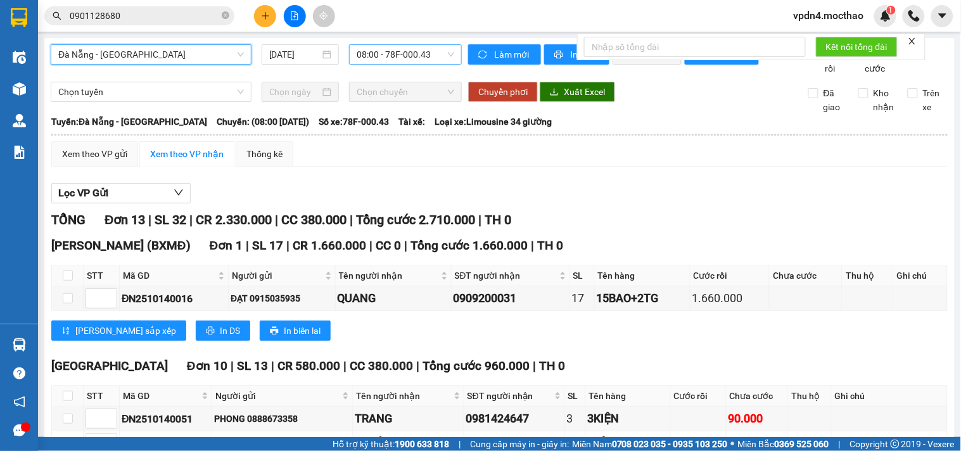
click at [407, 49] on span "08:00 - 78F-000.43" at bounding box center [406, 54] width 98 height 19
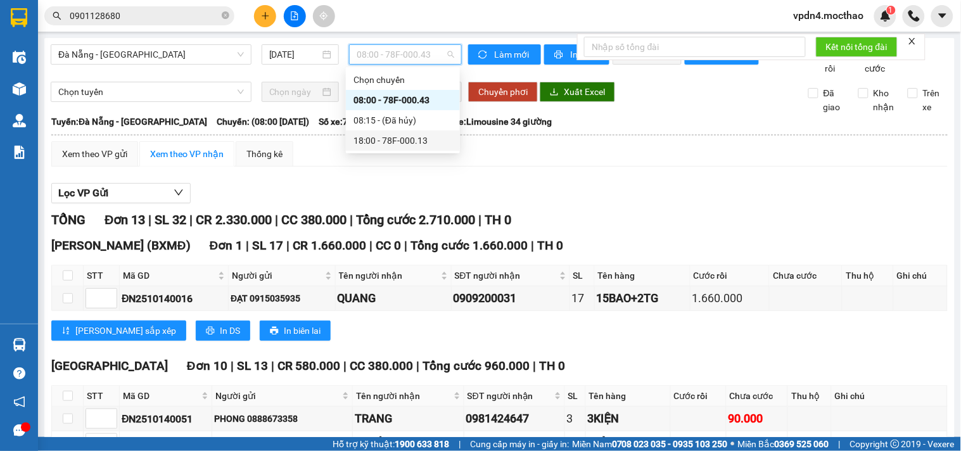
click at [420, 140] on div "18:00 - 78F-000.13" at bounding box center [403, 141] width 99 height 14
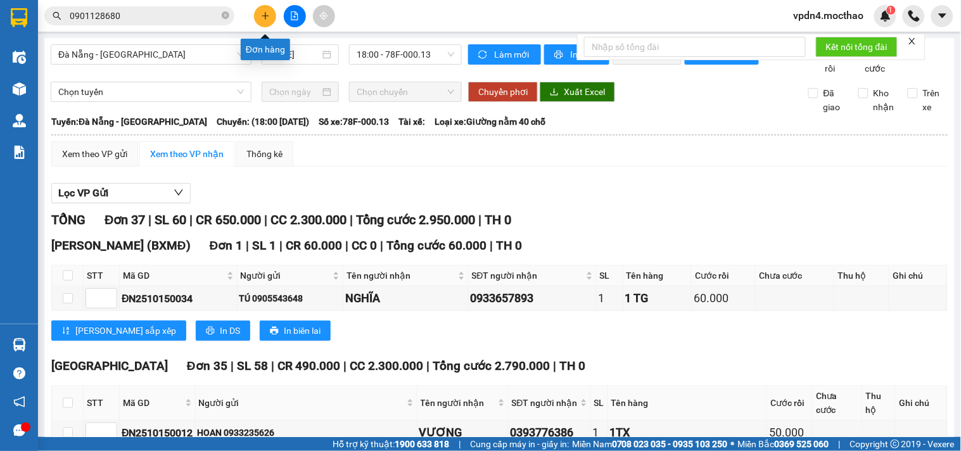
click at [265, 16] on icon "plus" at bounding box center [265, 15] width 1 height 7
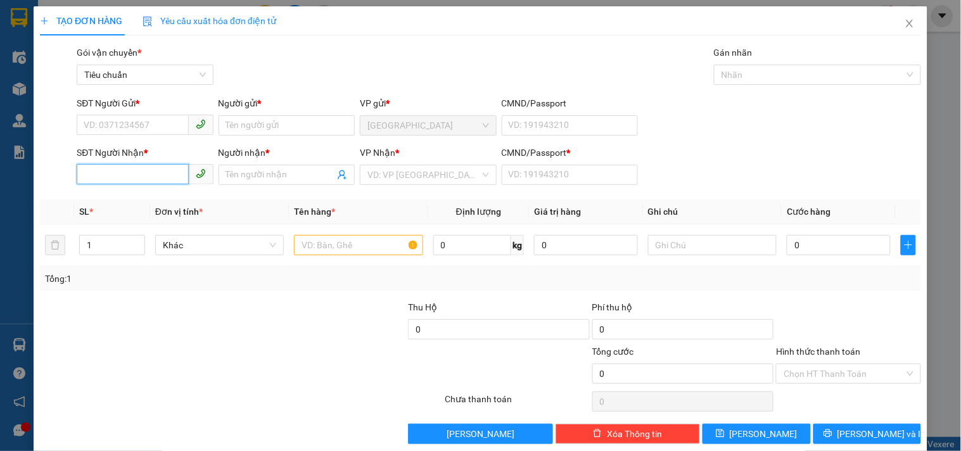
click at [143, 168] on input "SĐT Người Nhận *" at bounding box center [133, 174] width 112 height 20
click at [166, 204] on div "0905347002 - linh" at bounding box center [144, 200] width 120 height 14
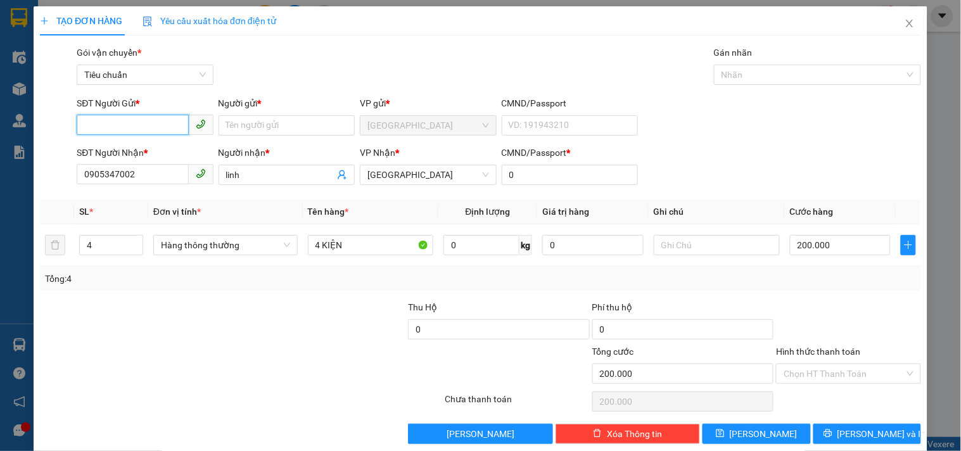
click at [144, 127] on input "SĐT Người Gửi *" at bounding box center [133, 125] width 112 height 20
click at [170, 172] on div "0966916114 - DƯƠNG" at bounding box center [144, 171] width 120 height 14
click at [124, 241] on input "6" at bounding box center [111, 245] width 63 height 19
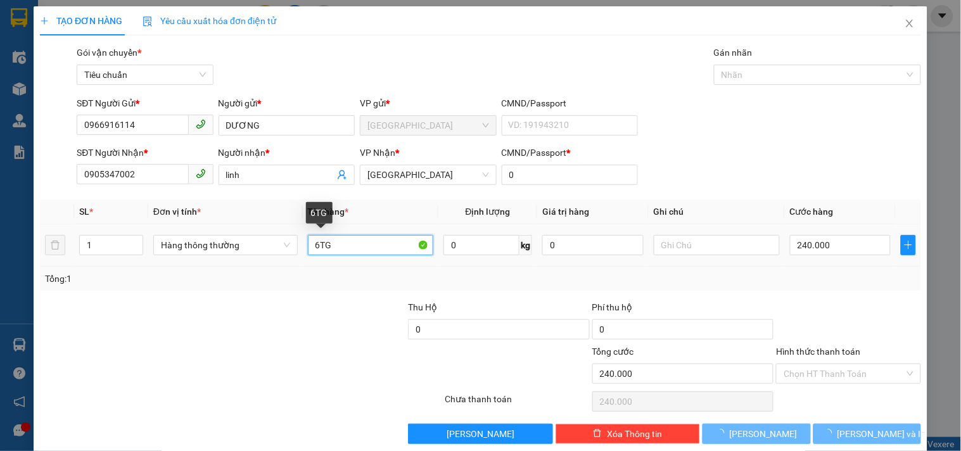
click at [360, 235] on input "6TG" at bounding box center [371, 245] width 126 height 20
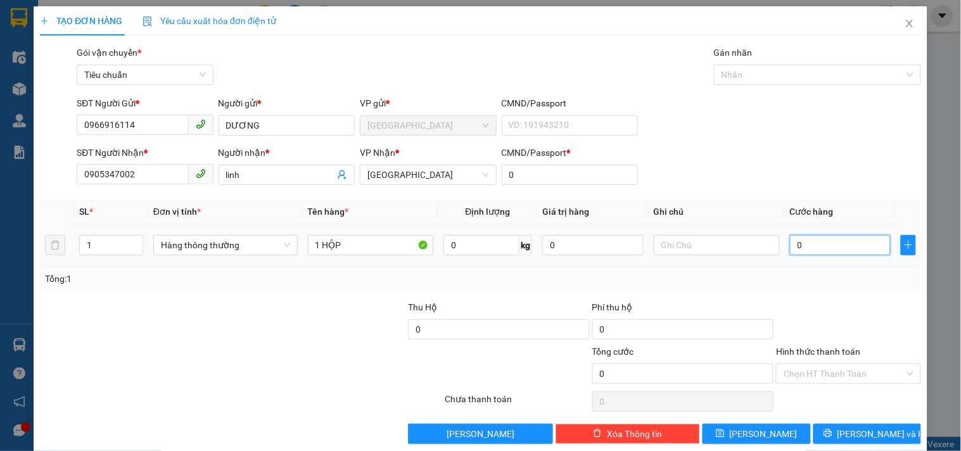
click at [857, 235] on input "0" at bounding box center [840, 245] width 101 height 20
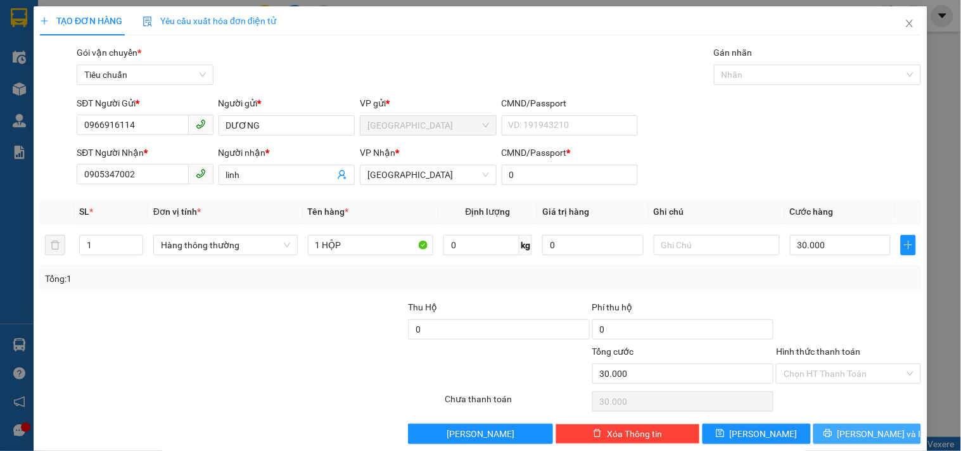
click at [856, 427] on span "Lưu và In" at bounding box center [882, 434] width 89 height 14
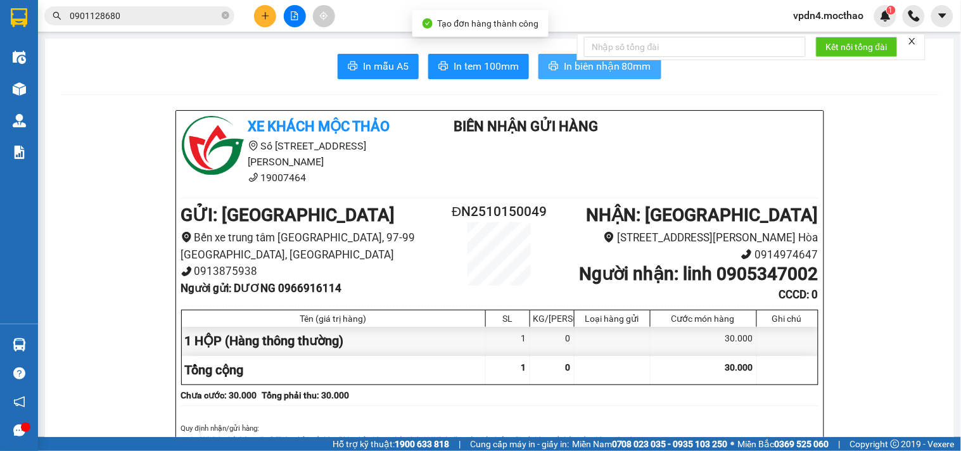
click at [642, 75] on button "In biên nhận 80mm" at bounding box center [600, 66] width 123 height 25
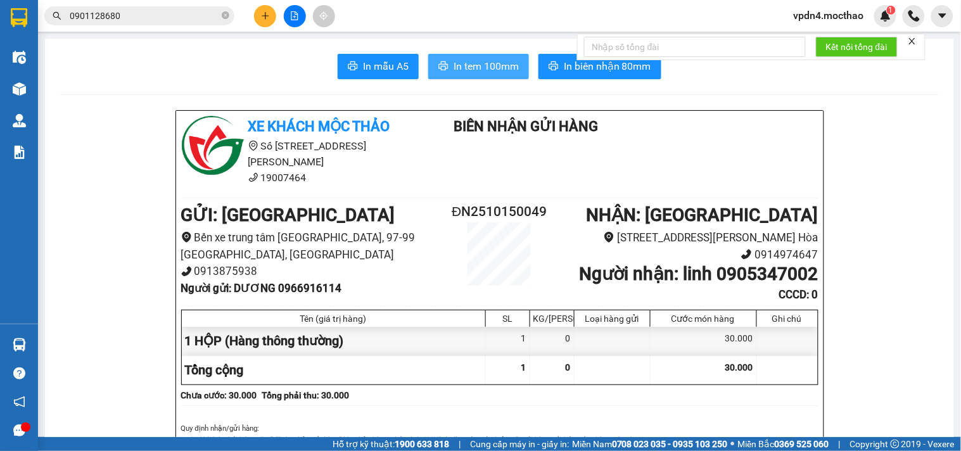
click at [460, 61] on span "In tem 100mm" at bounding box center [486, 66] width 65 height 16
click at [261, 11] on icon "plus" at bounding box center [265, 15] width 9 height 9
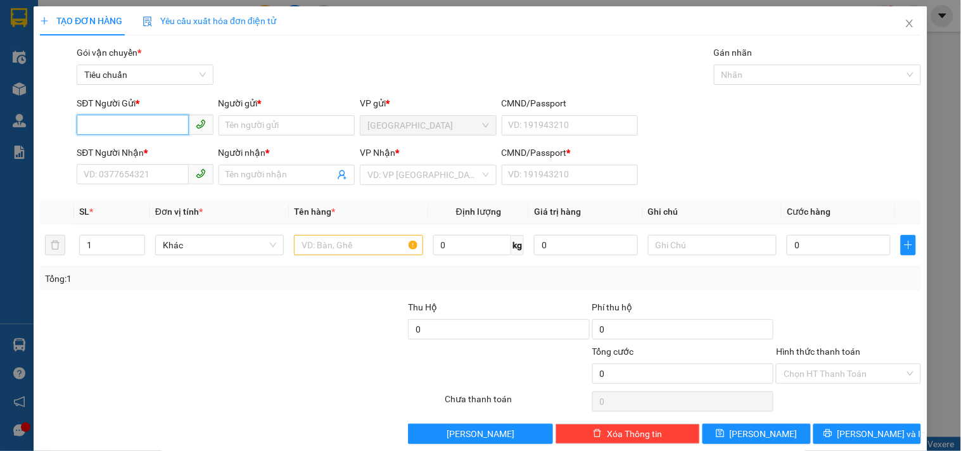
click at [154, 124] on input "SĐT Người Gửi *" at bounding box center [133, 125] width 112 height 20
click at [162, 150] on div "0982690683 - TIỀN" at bounding box center [144, 151] width 120 height 14
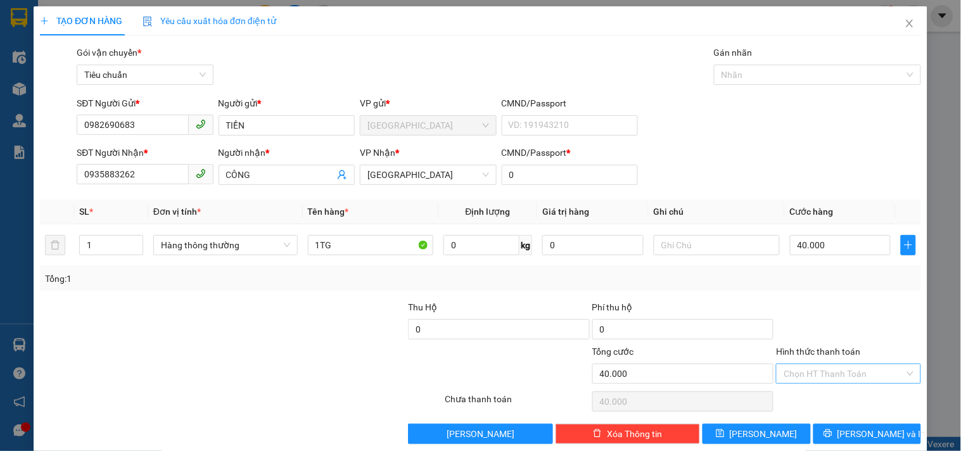
click at [819, 373] on input "Hình thức thanh toán" at bounding box center [844, 373] width 120 height 19
click at [822, 286] on div "Tại văn phòng" at bounding box center [841, 288] width 128 height 14
click at [875, 421] on div "Transit Pickup Surcharge Ids Transit Deliver Surcharge Ids Transit Deliver Surc…" at bounding box center [480, 245] width 881 height 399
click at [873, 432] on span "Lưu và In" at bounding box center [882, 434] width 89 height 14
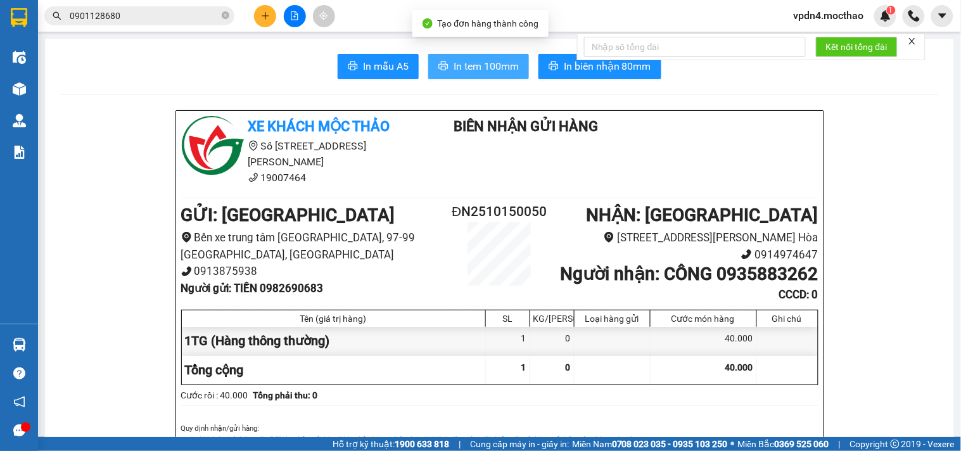
click at [472, 58] on span "In tem 100mm" at bounding box center [486, 66] width 65 height 16
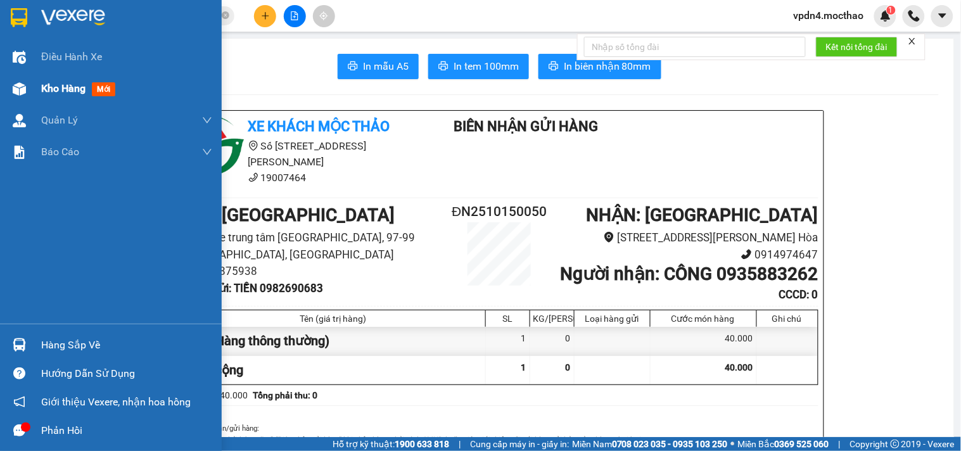
click at [42, 94] on span "Kho hàng" at bounding box center [63, 88] width 44 height 12
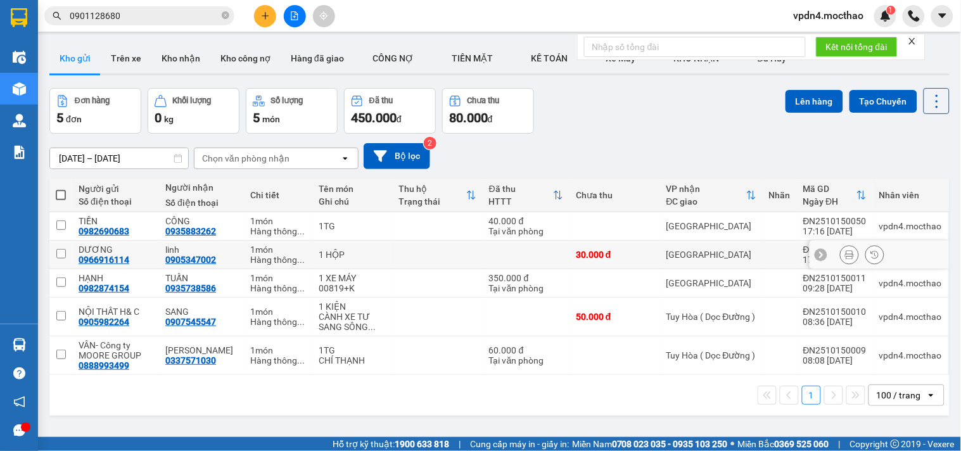
click at [63, 253] on input "checkbox" at bounding box center [61, 254] width 10 height 10
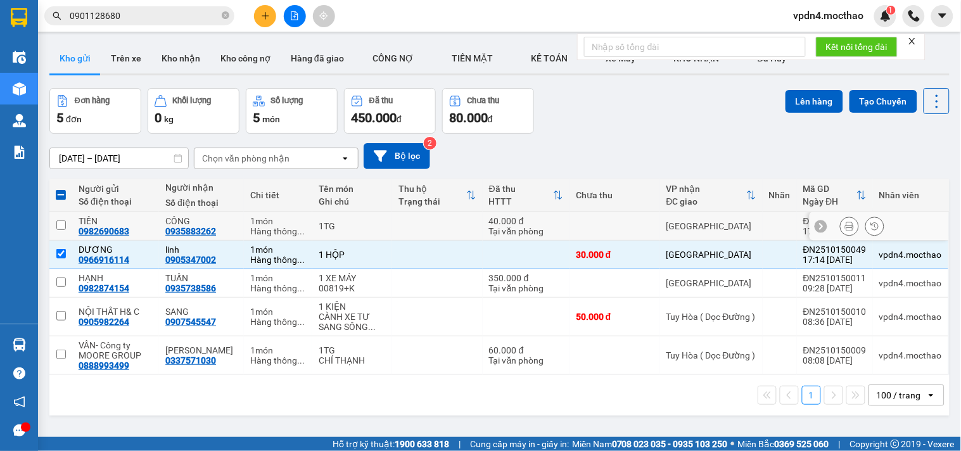
click at [56, 225] on input "checkbox" at bounding box center [61, 226] width 10 height 10
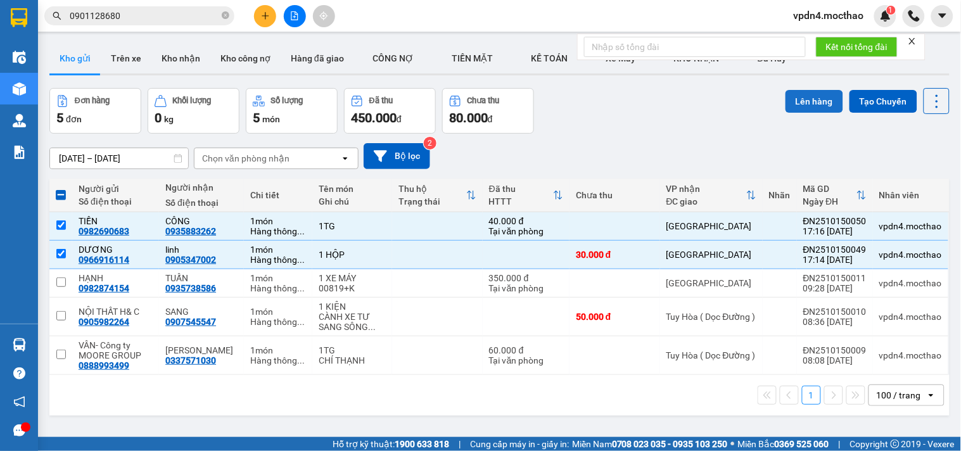
click at [795, 104] on button "Lên hàng" at bounding box center [815, 101] width 58 height 23
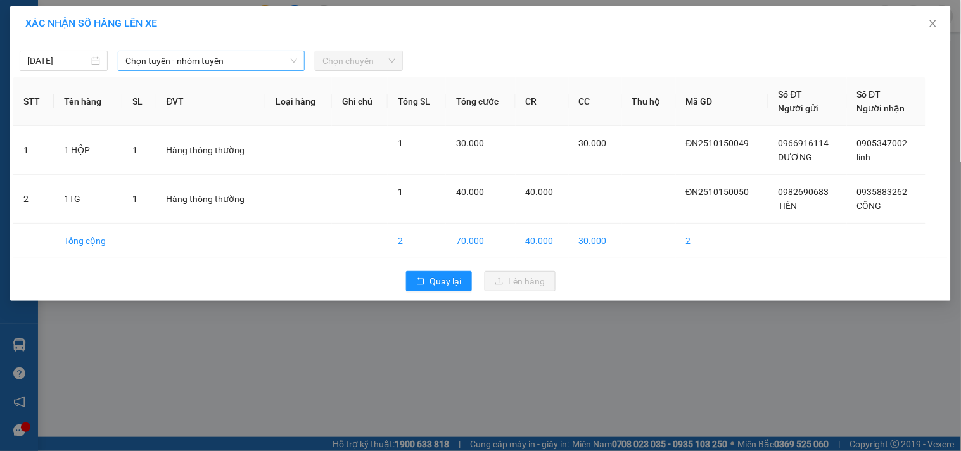
click at [242, 60] on span "Chọn tuyến - nhóm tuyến" at bounding box center [211, 60] width 172 height 19
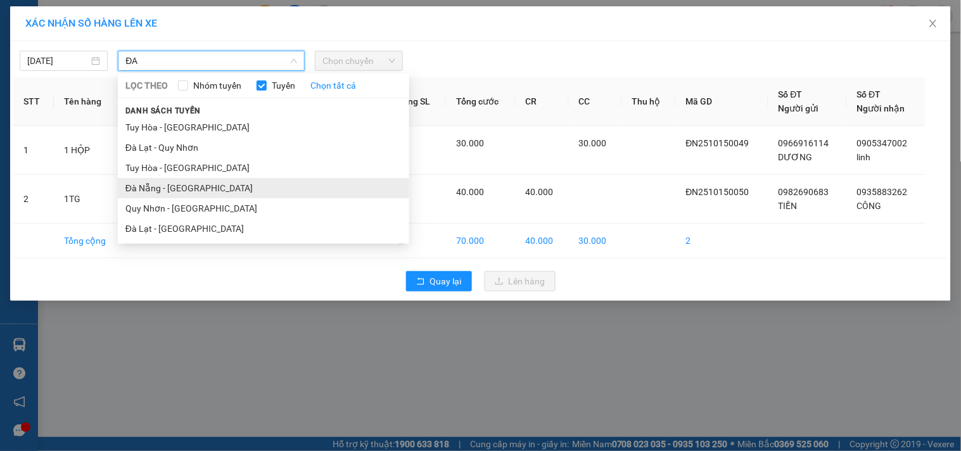
click at [186, 190] on li "Đà Nẵng - [GEOGRAPHIC_DATA]" at bounding box center [264, 188] width 292 height 20
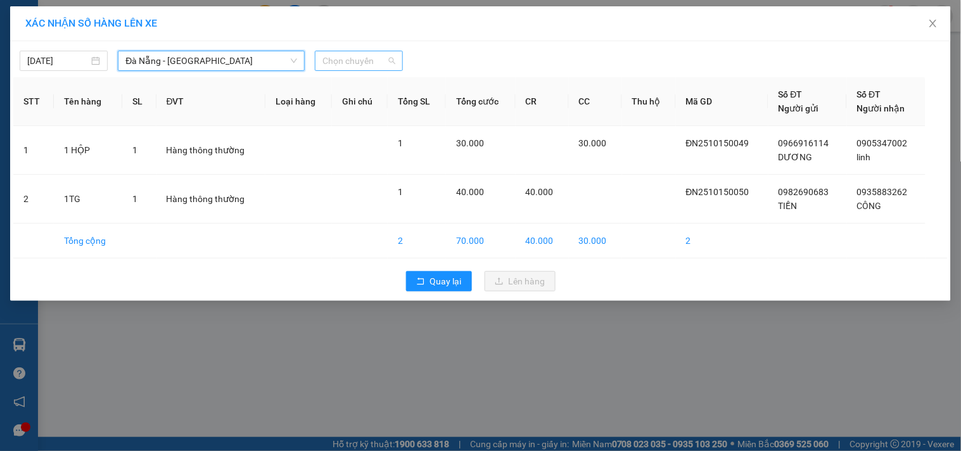
click at [345, 62] on span "Chọn chuyến" at bounding box center [359, 60] width 73 height 19
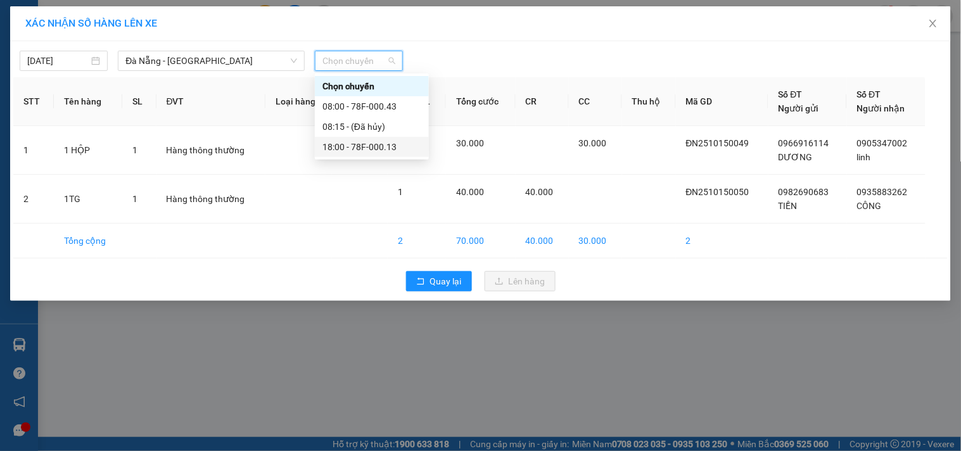
click at [378, 144] on div "18:00 - 78F-000.13" at bounding box center [372, 147] width 99 height 14
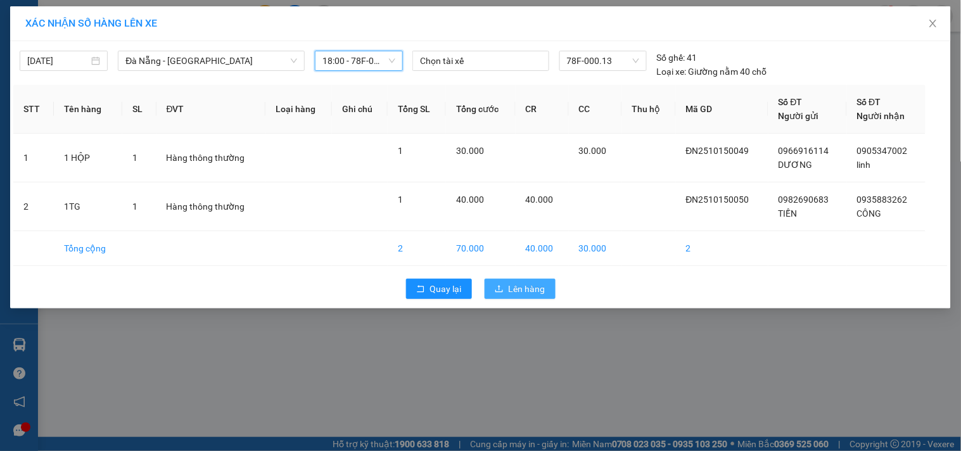
click at [518, 286] on span "Lên hàng" at bounding box center [527, 289] width 37 height 14
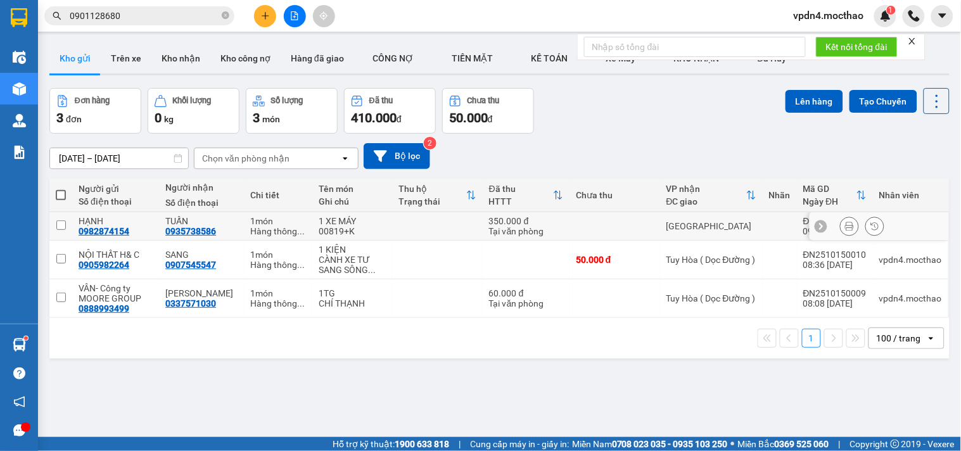
click at [845, 222] on icon at bounding box center [849, 226] width 9 height 9
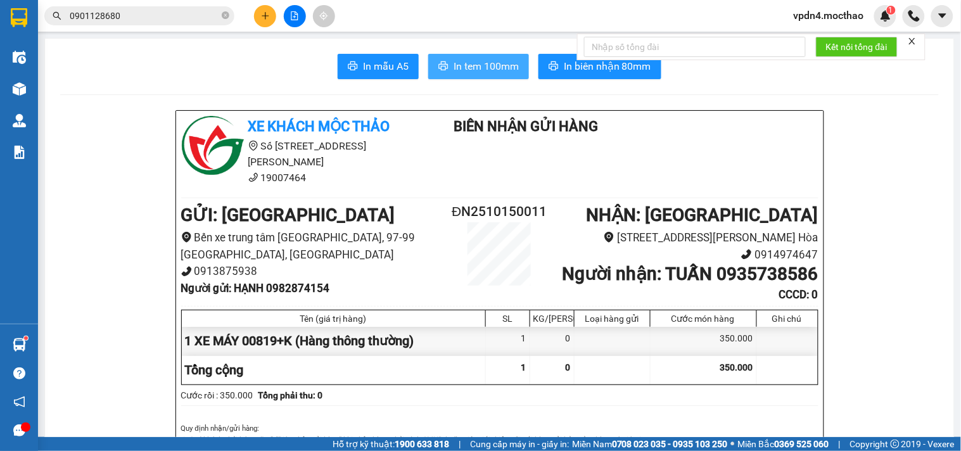
click at [445, 65] on button "In tem 100mm" at bounding box center [478, 66] width 101 height 25
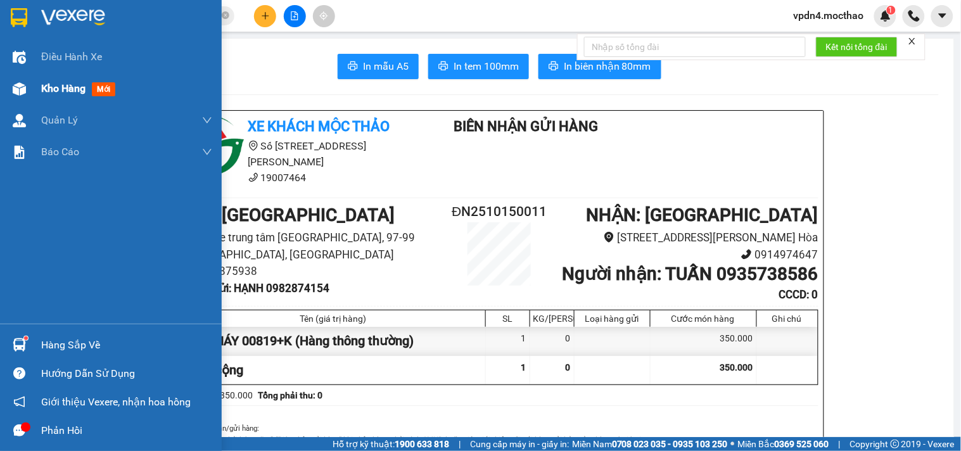
click at [58, 84] on span "Kho hàng" at bounding box center [63, 88] width 44 height 12
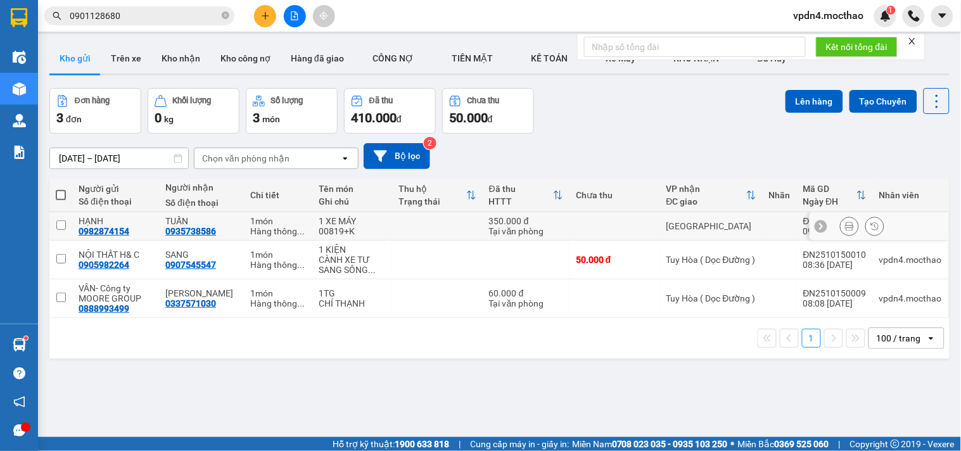
click at [59, 225] on input "checkbox" at bounding box center [61, 226] width 10 height 10
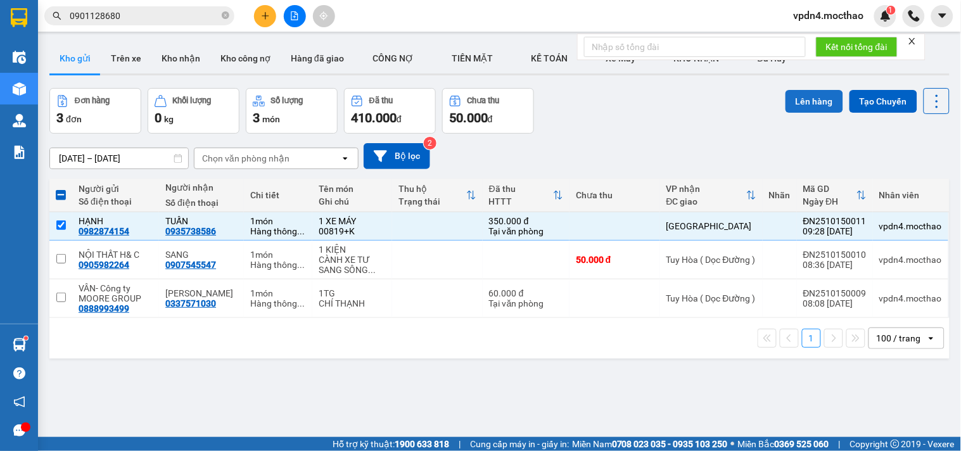
click at [786, 102] on button "Lên hàng" at bounding box center [815, 101] width 58 height 23
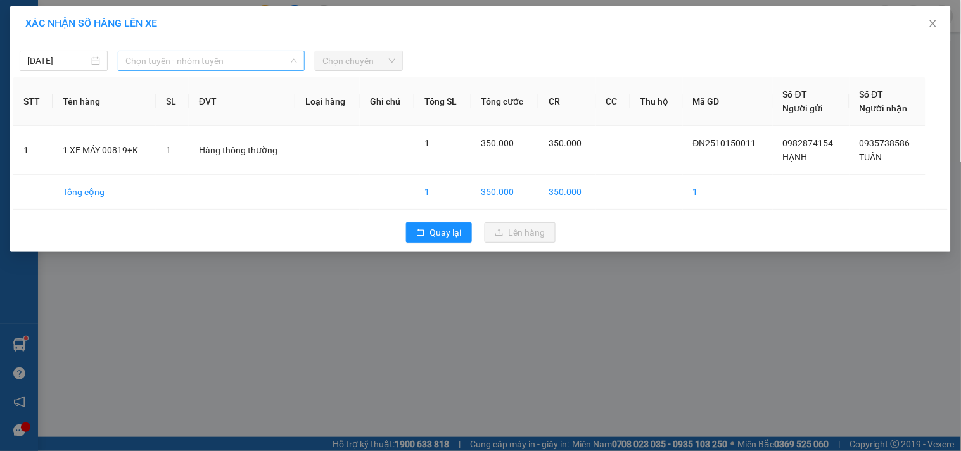
click at [220, 58] on span "Chọn tuyến - nhóm tuyến" at bounding box center [211, 60] width 172 height 19
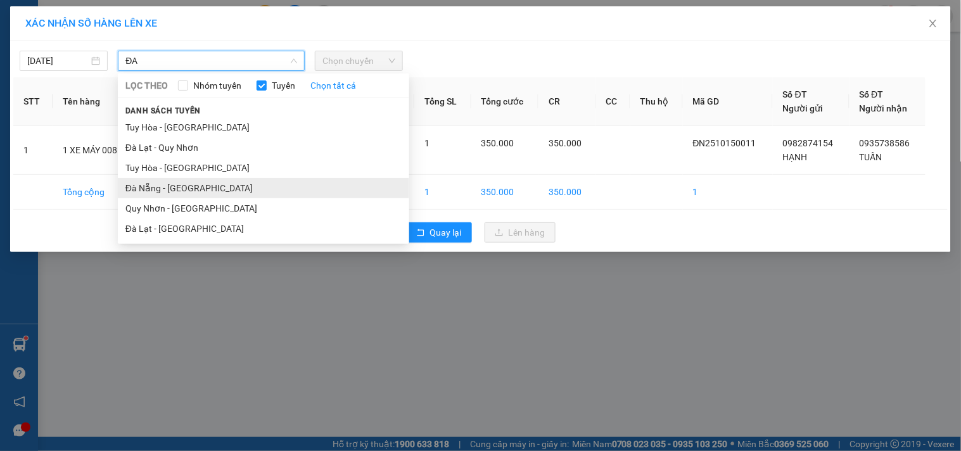
click at [195, 187] on li "Đà Nẵng - [GEOGRAPHIC_DATA]" at bounding box center [264, 188] width 292 height 20
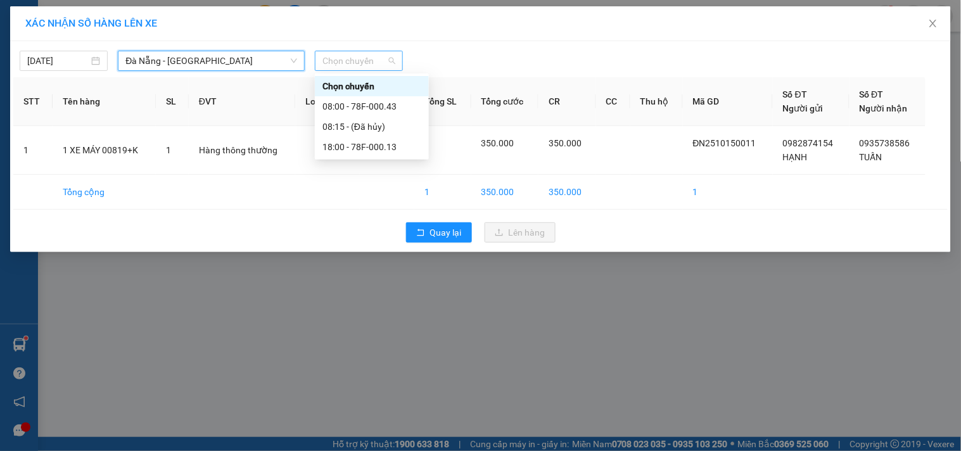
click at [379, 65] on span "Chọn chuyến" at bounding box center [359, 60] width 73 height 19
click at [404, 149] on div "18:00 - 78F-000.13" at bounding box center [372, 147] width 99 height 14
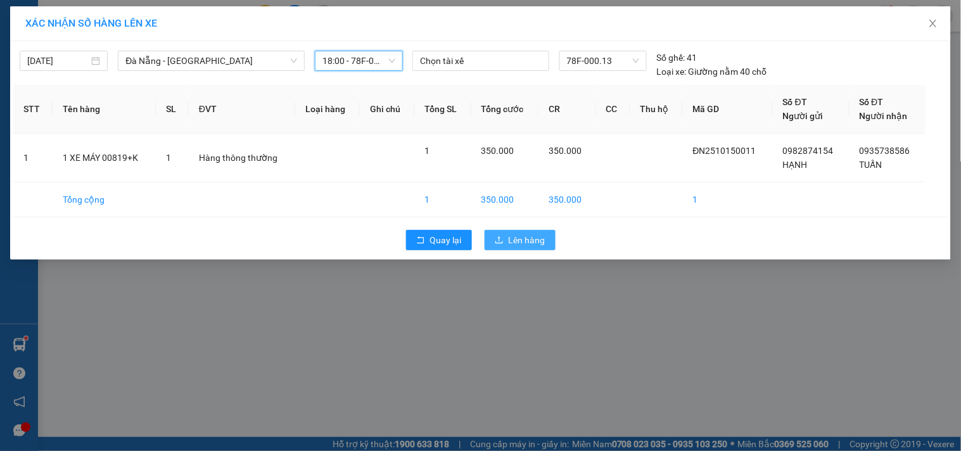
click at [511, 239] on span "Lên hàng" at bounding box center [527, 240] width 37 height 14
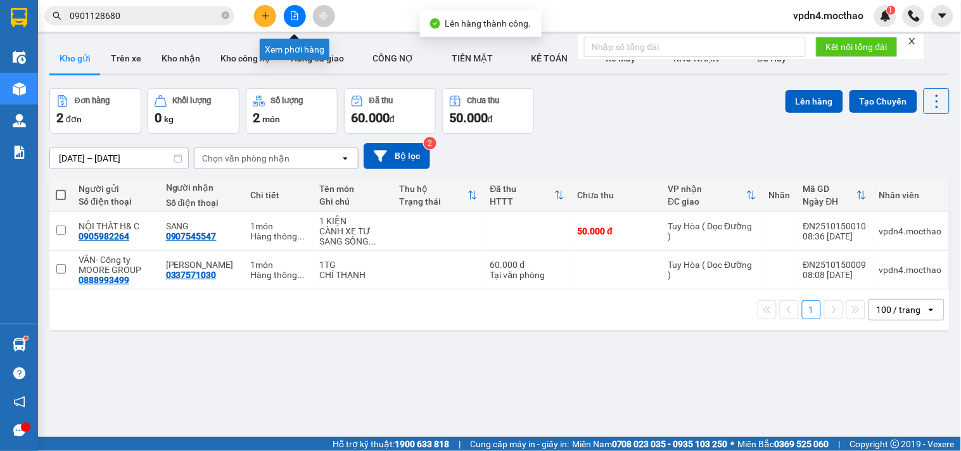
click at [293, 22] on button at bounding box center [295, 16] width 22 height 22
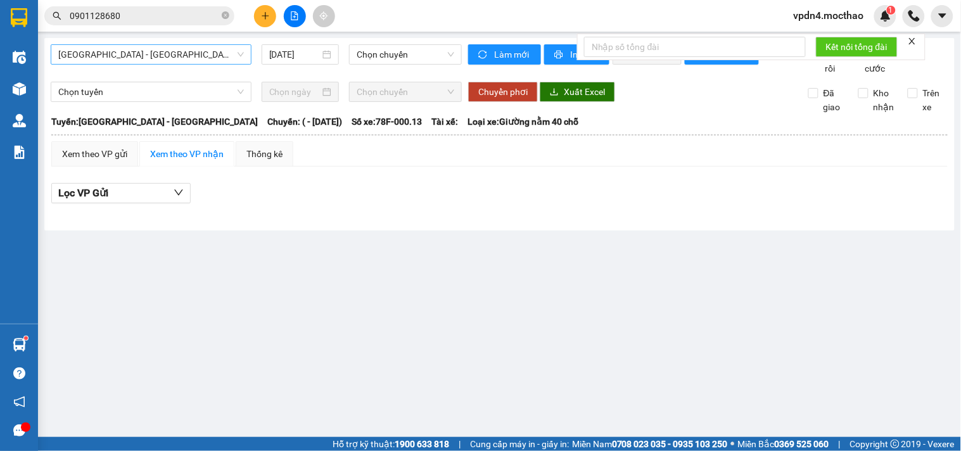
click at [228, 58] on span "Sài Gòn - Tuy Hòa" at bounding box center [151, 54] width 186 height 19
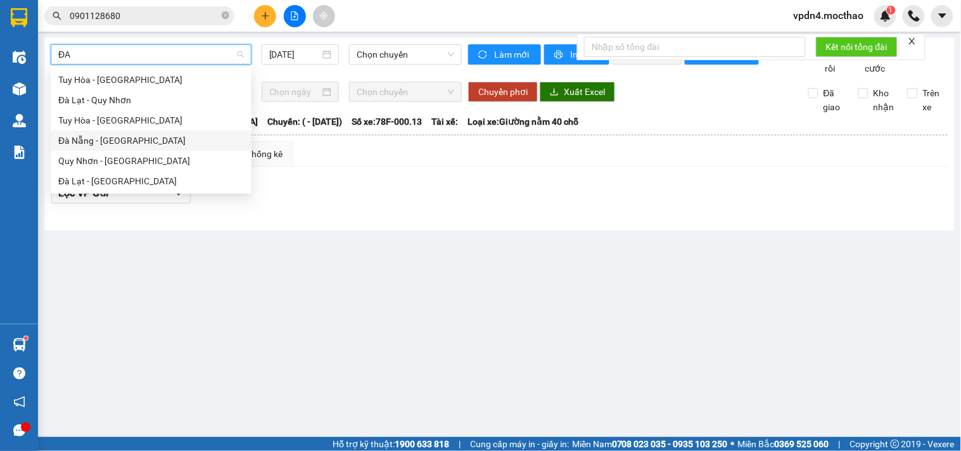
click at [150, 142] on div "Đà Nẵng - [GEOGRAPHIC_DATA]" at bounding box center [151, 141] width 186 height 14
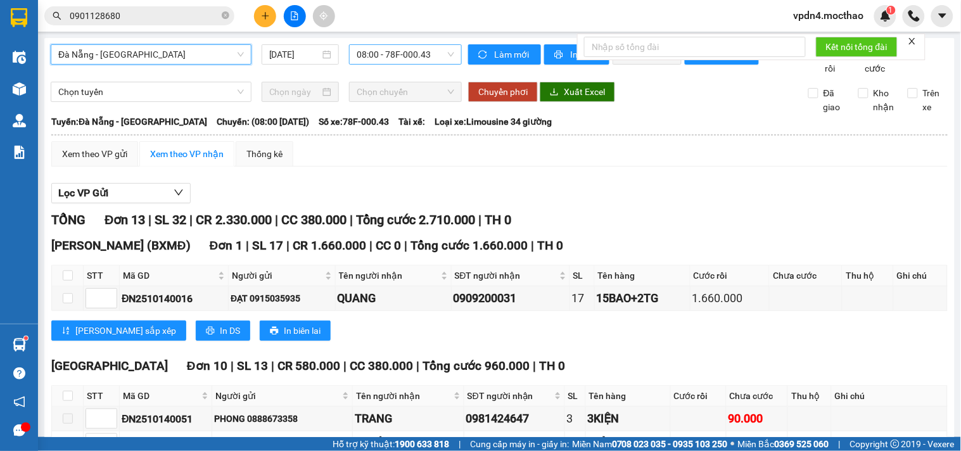
click at [407, 63] on span "08:00 - 78F-000.43" at bounding box center [406, 54] width 98 height 19
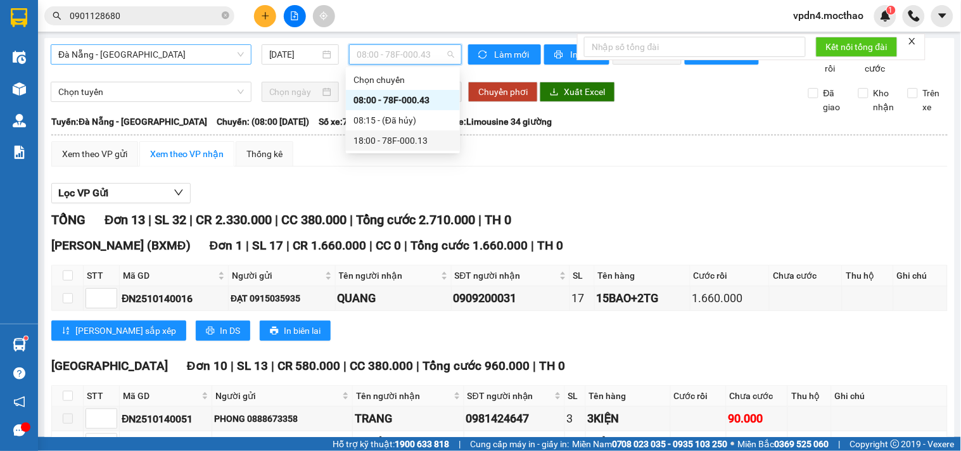
click at [430, 149] on div "18:00 - 78F-000.13" at bounding box center [403, 141] width 114 height 20
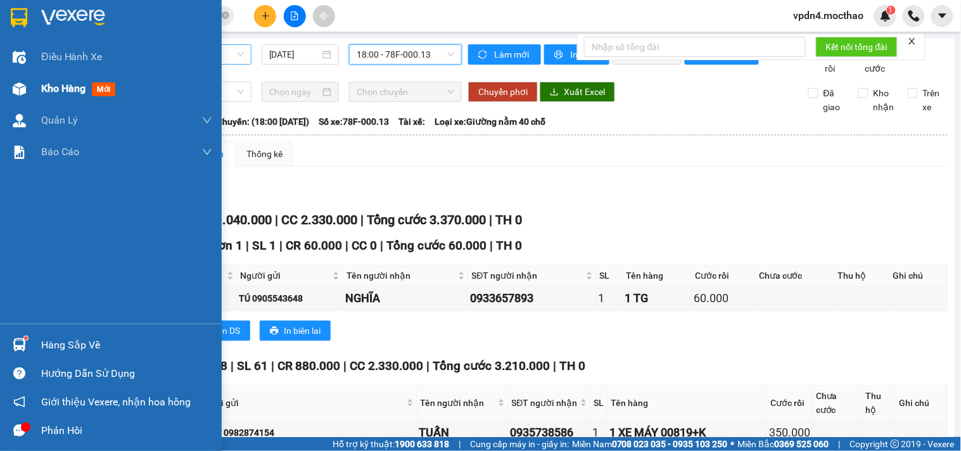
click at [43, 94] on span "Kho hàng" at bounding box center [63, 88] width 44 height 12
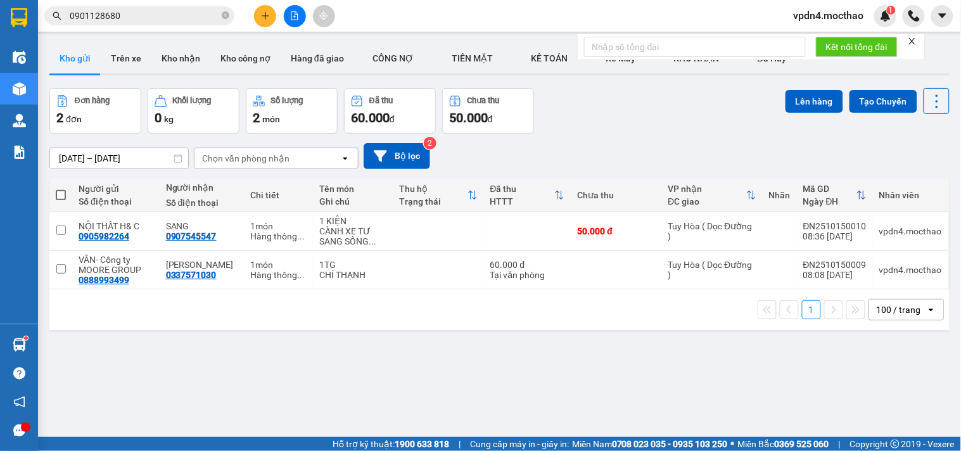
click at [63, 195] on span at bounding box center [61, 195] width 10 height 10
click at [61, 189] on input "checkbox" at bounding box center [61, 189] width 0 height 0
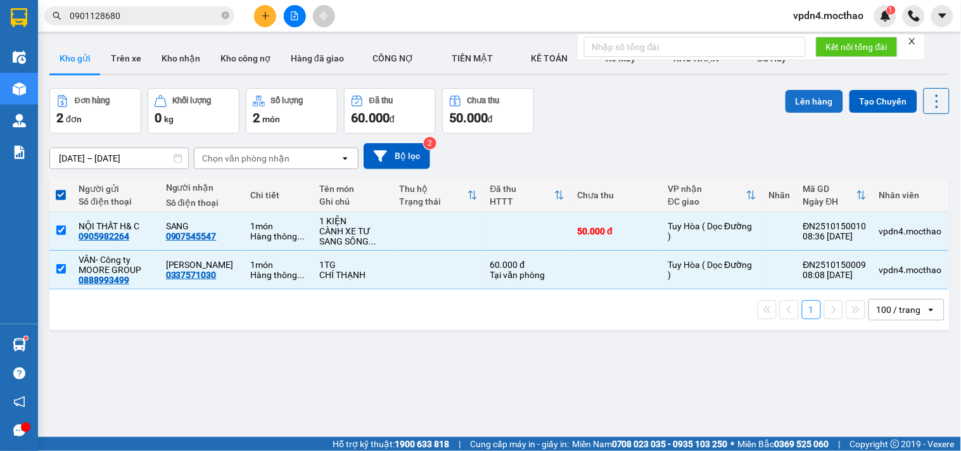
click at [793, 98] on button "Lên hàng" at bounding box center [815, 101] width 58 height 23
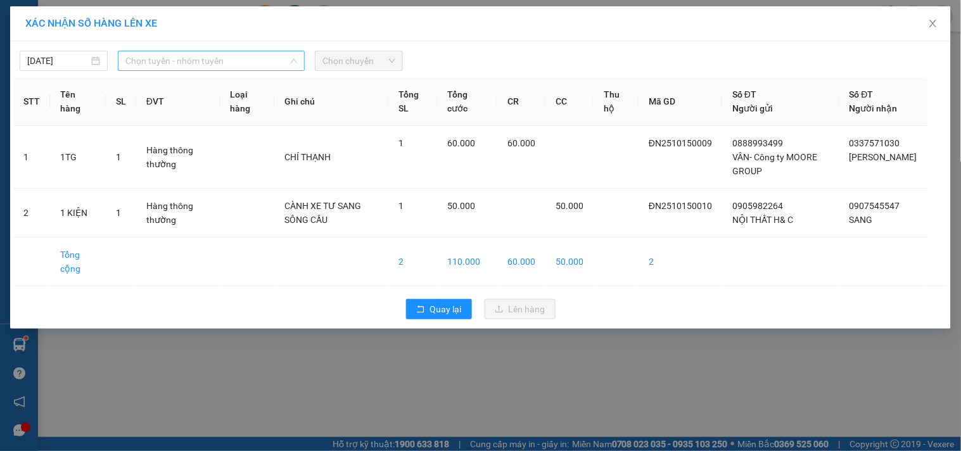
click at [226, 59] on span "Chọn tuyến - nhóm tuyến" at bounding box center [211, 60] width 172 height 19
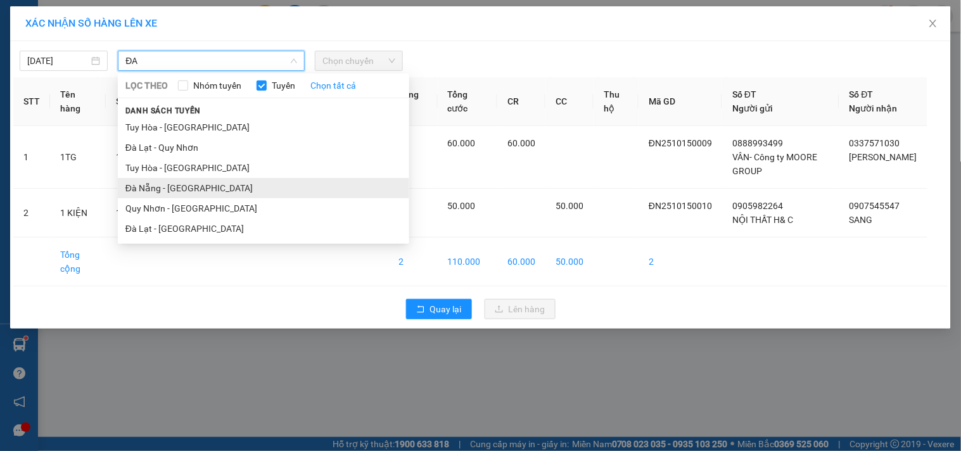
click at [205, 184] on li "Đà Nẵng - [GEOGRAPHIC_DATA]" at bounding box center [264, 188] width 292 height 20
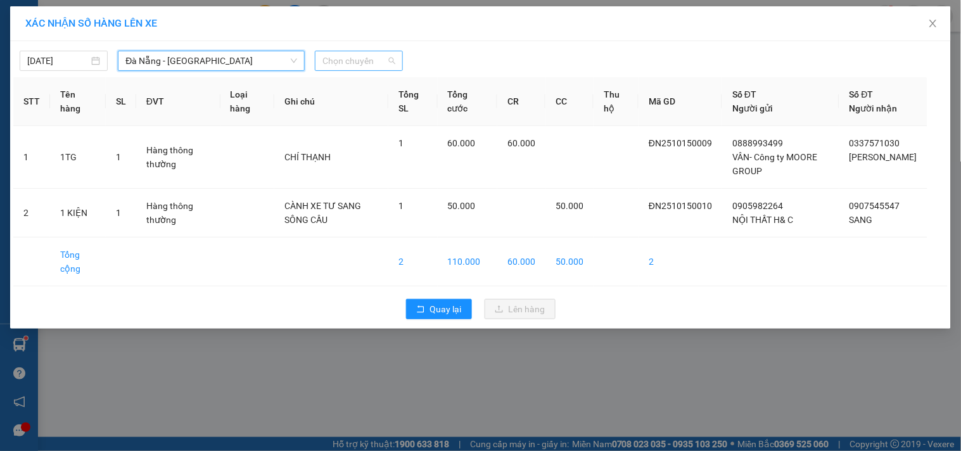
click at [370, 58] on span "Chọn chuyến" at bounding box center [359, 60] width 73 height 19
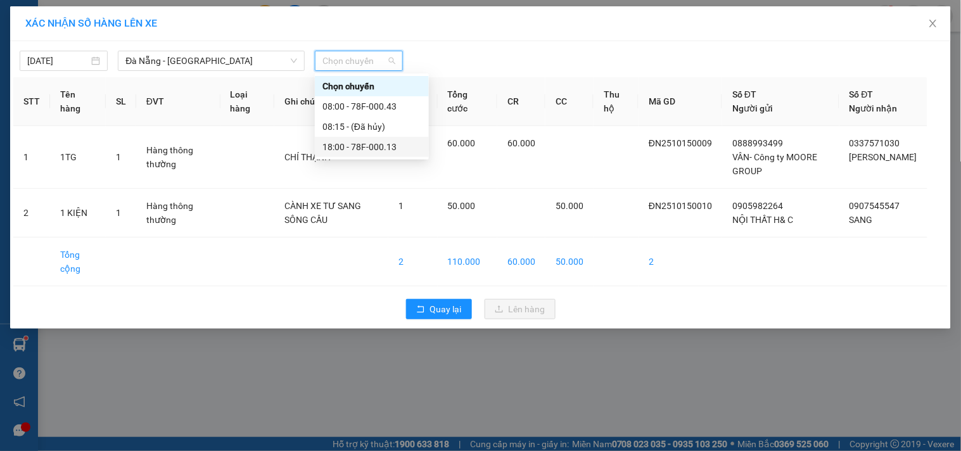
click at [402, 153] on div "18:00 - 78F-000.13" at bounding box center [372, 147] width 99 height 14
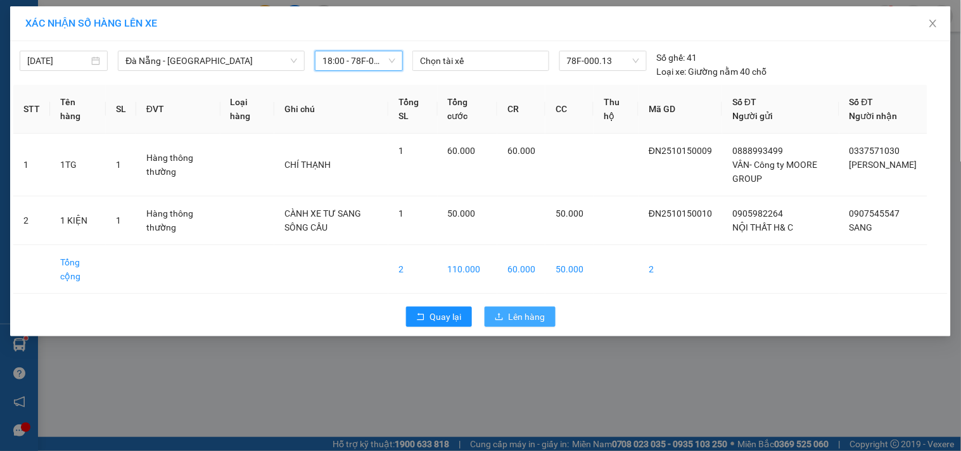
click at [522, 324] on span "Lên hàng" at bounding box center [527, 317] width 37 height 14
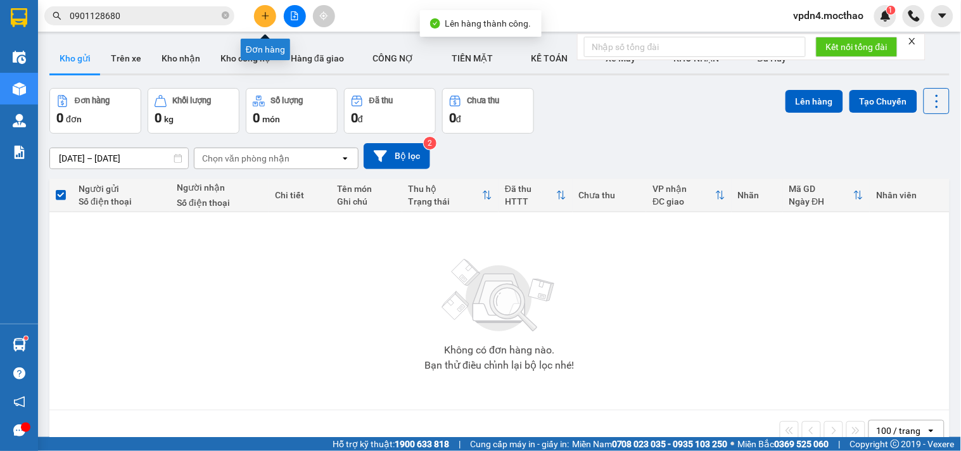
click at [267, 18] on icon "plus" at bounding box center [265, 15] width 9 height 9
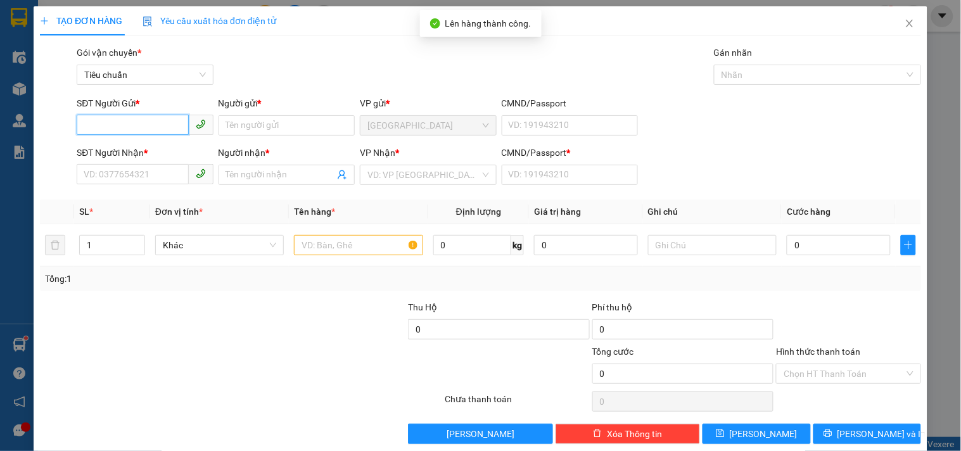
click at [139, 131] on input "SĐT Người Gửi *" at bounding box center [133, 125] width 112 height 20
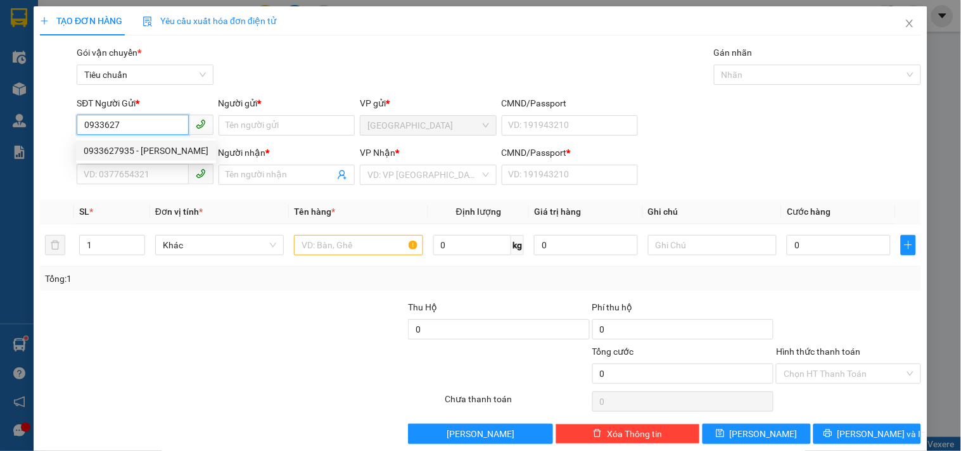
click at [143, 149] on div "0933627935 - NGỌC" at bounding box center [146, 151] width 125 height 14
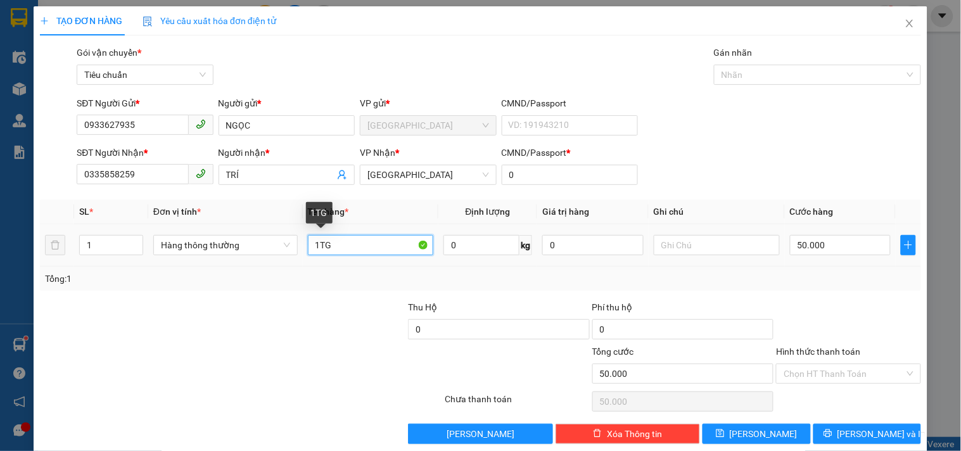
click at [336, 250] on input "1TG" at bounding box center [371, 245] width 126 height 20
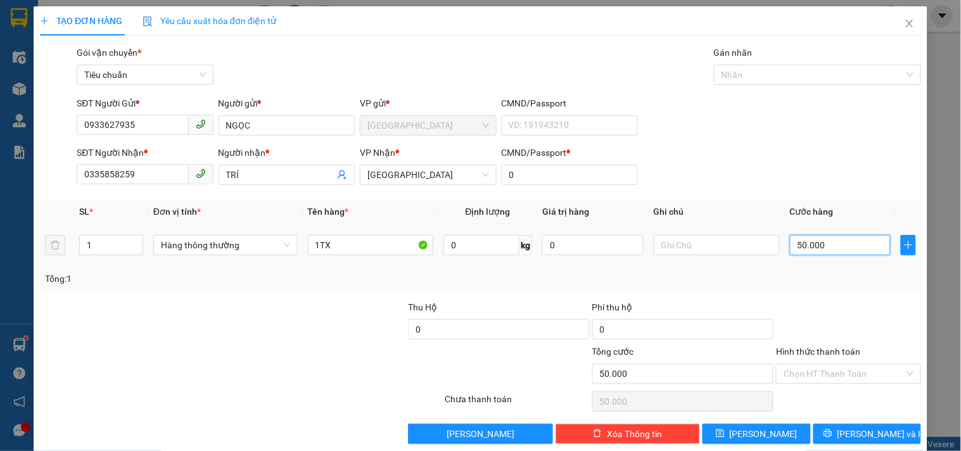
click at [862, 247] on input "50.000" at bounding box center [840, 245] width 101 height 20
click at [791, 376] on input "Hình thức thanh toán" at bounding box center [844, 373] width 120 height 19
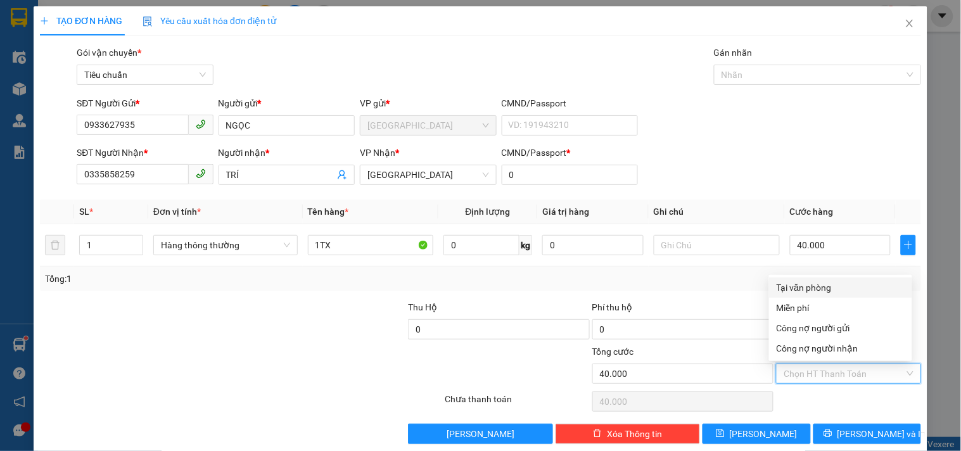
click at [805, 289] on div "Tại văn phòng" at bounding box center [841, 288] width 128 height 14
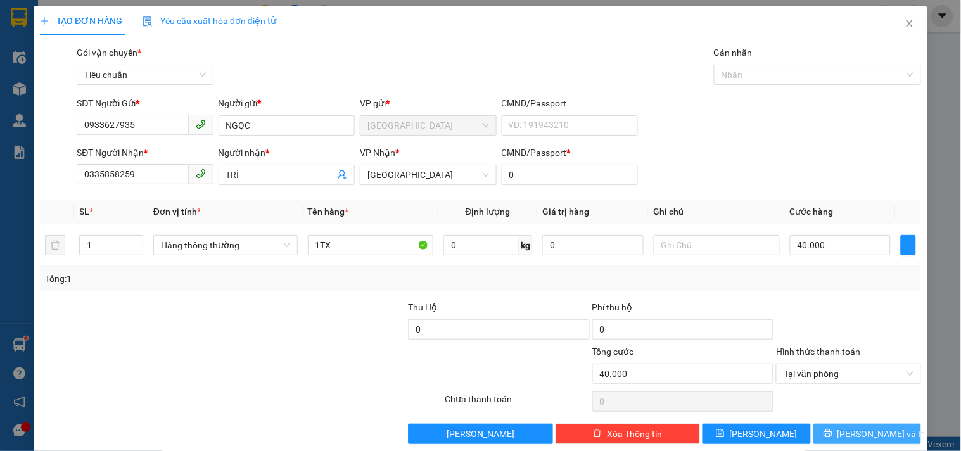
click at [849, 437] on span "Lưu và In" at bounding box center [882, 434] width 89 height 14
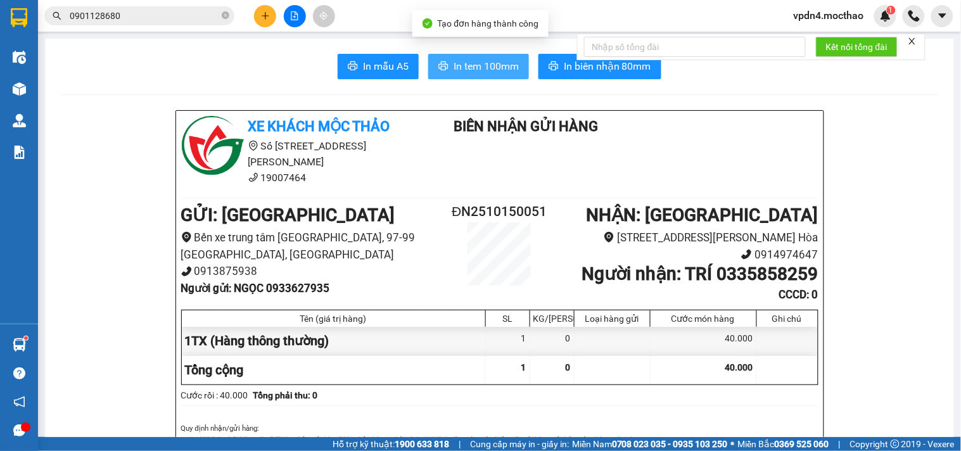
click at [497, 70] on span "In tem 100mm" at bounding box center [486, 66] width 65 height 16
click at [731, 409] on div at bounding box center [500, 415] width 643 height 13
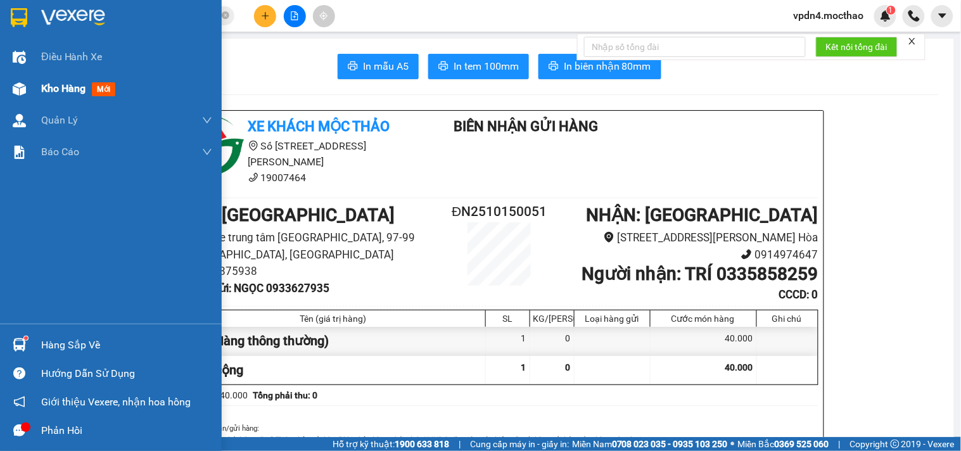
click at [55, 98] on div "Kho hàng mới" at bounding box center [126, 89] width 171 height 32
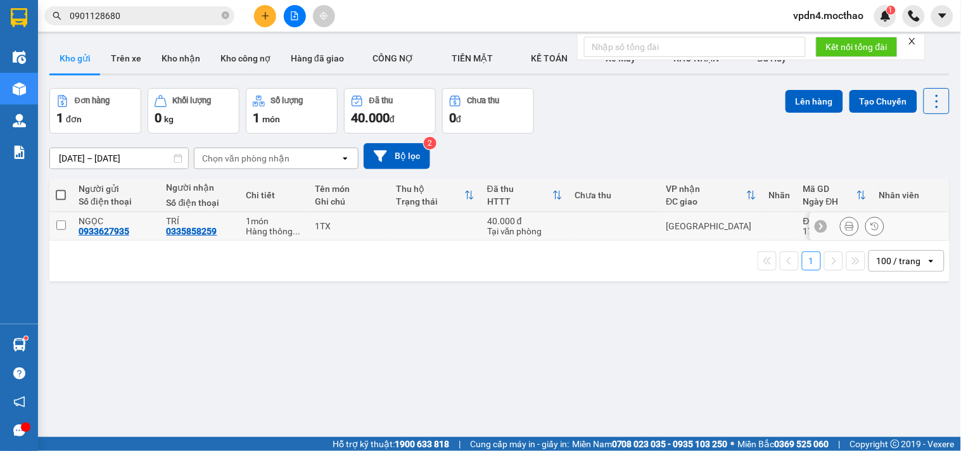
click at [845, 227] on icon at bounding box center [849, 226] width 9 height 9
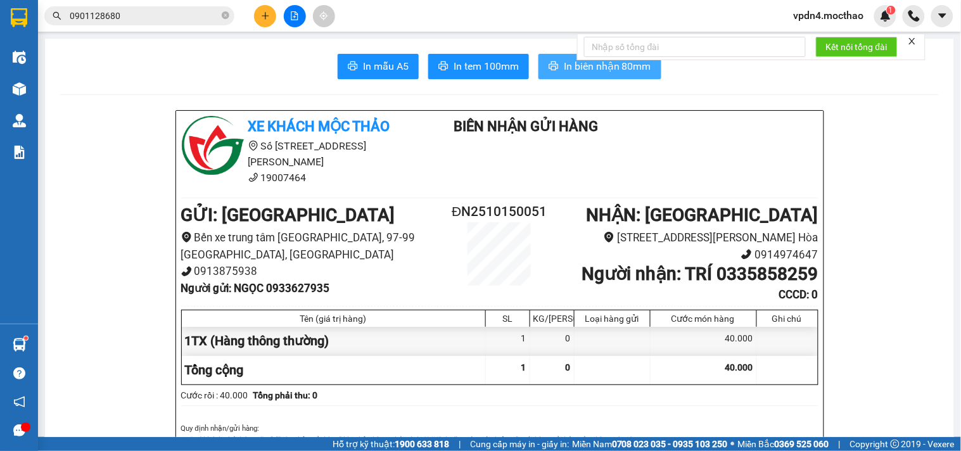
click at [626, 73] on span "In biên nhận 80mm" at bounding box center [607, 66] width 87 height 16
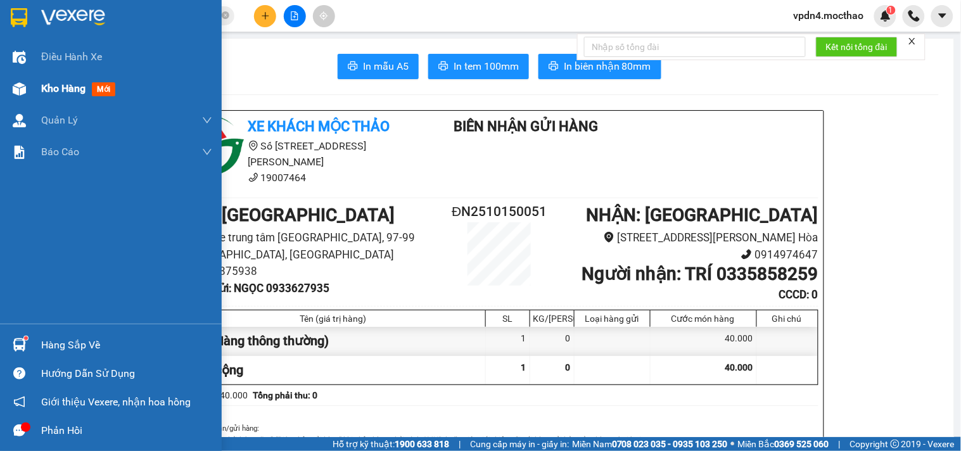
click at [49, 84] on span "Kho hàng" at bounding box center [63, 88] width 44 height 12
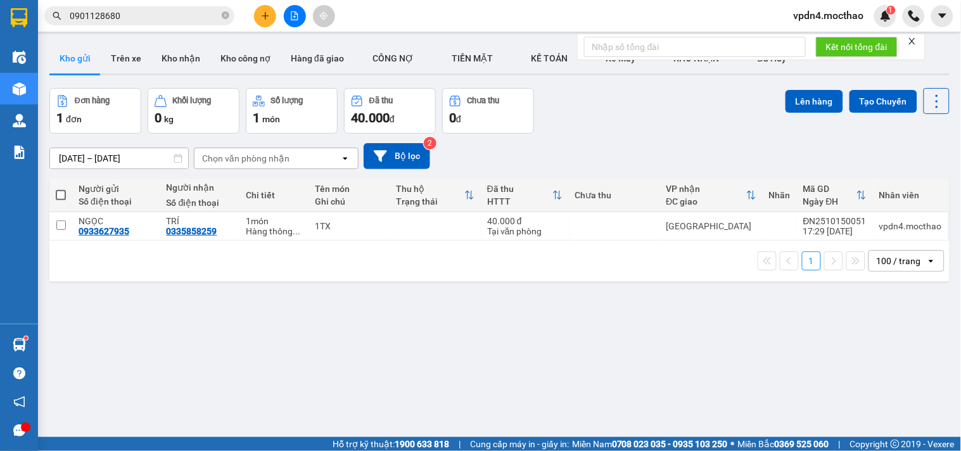
click at [60, 191] on span at bounding box center [61, 195] width 10 height 10
click at [61, 189] on input "checkbox" at bounding box center [61, 189] width 0 height 0
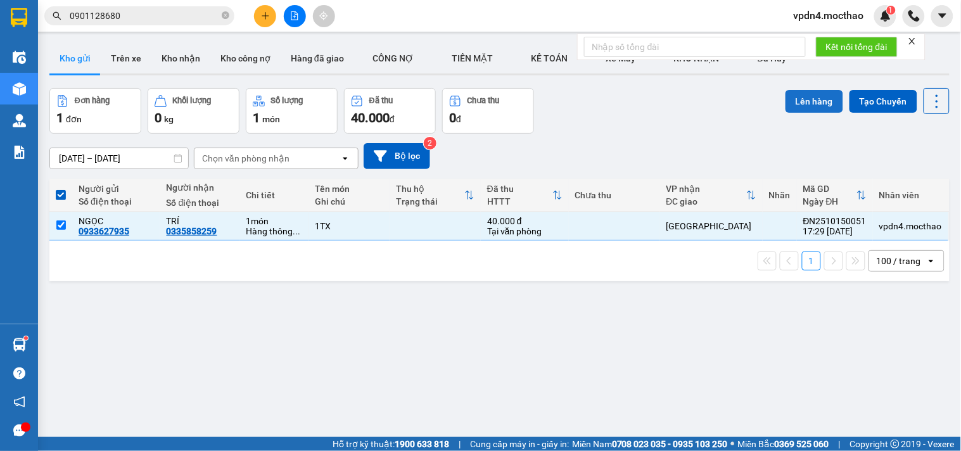
click at [797, 110] on button "Lên hàng" at bounding box center [815, 101] width 58 height 23
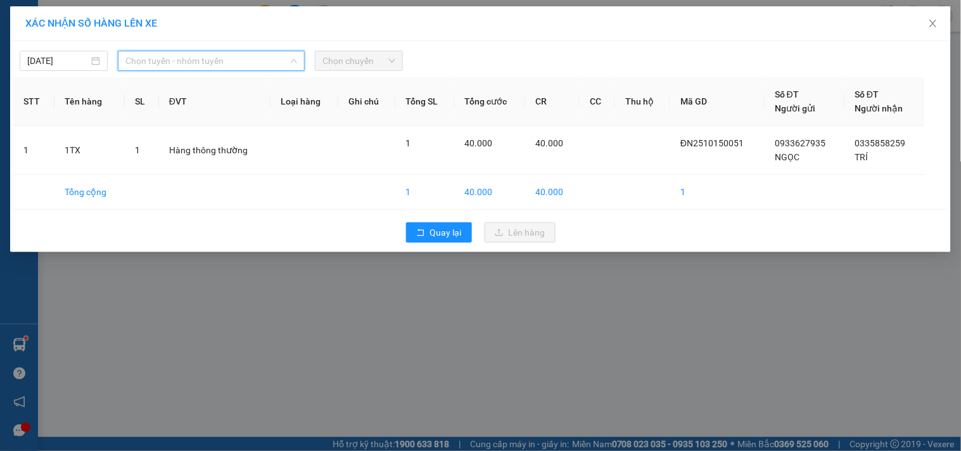
click at [198, 70] on input "search" at bounding box center [206, 60] width 163 height 19
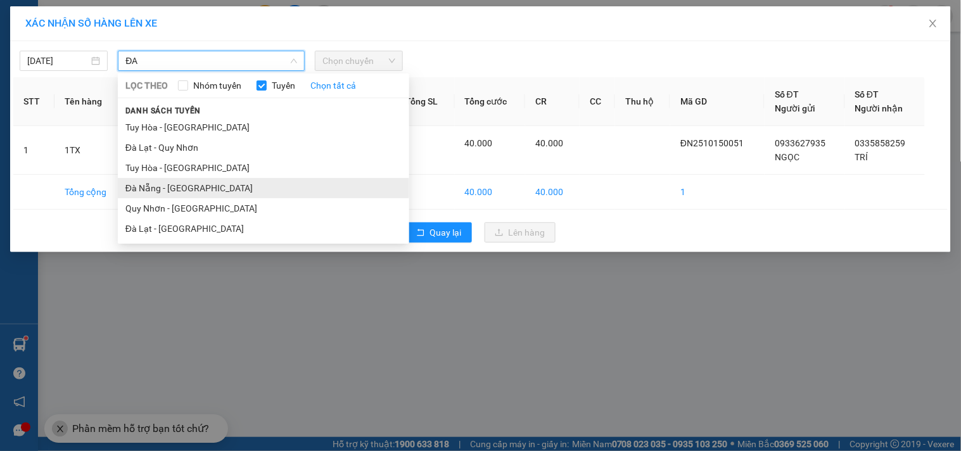
click at [199, 187] on li "Đà Nẵng - [GEOGRAPHIC_DATA]" at bounding box center [264, 188] width 292 height 20
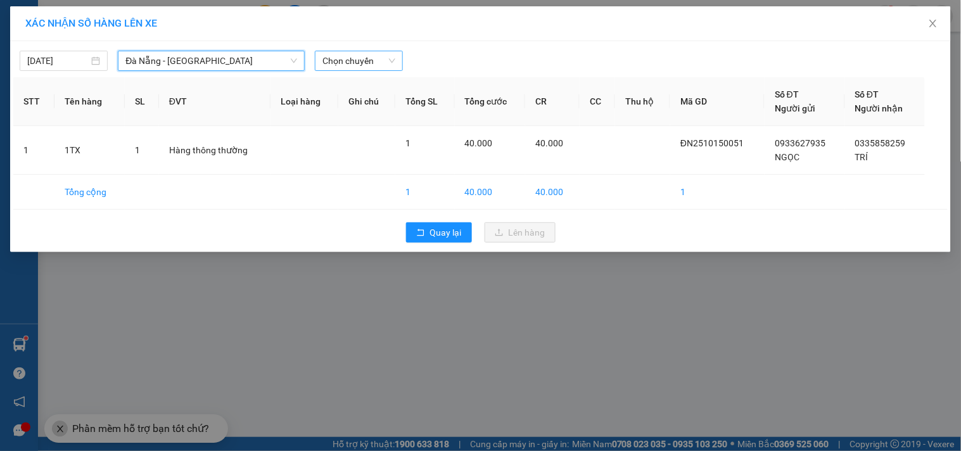
click at [338, 62] on span "Chọn chuyến" at bounding box center [359, 60] width 73 height 19
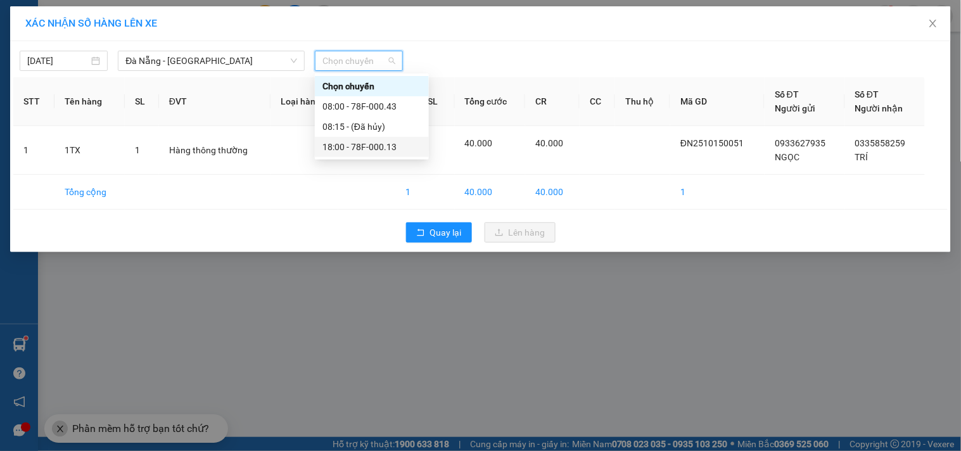
click at [403, 150] on div "18:00 - 78F-000.13" at bounding box center [372, 147] width 99 height 14
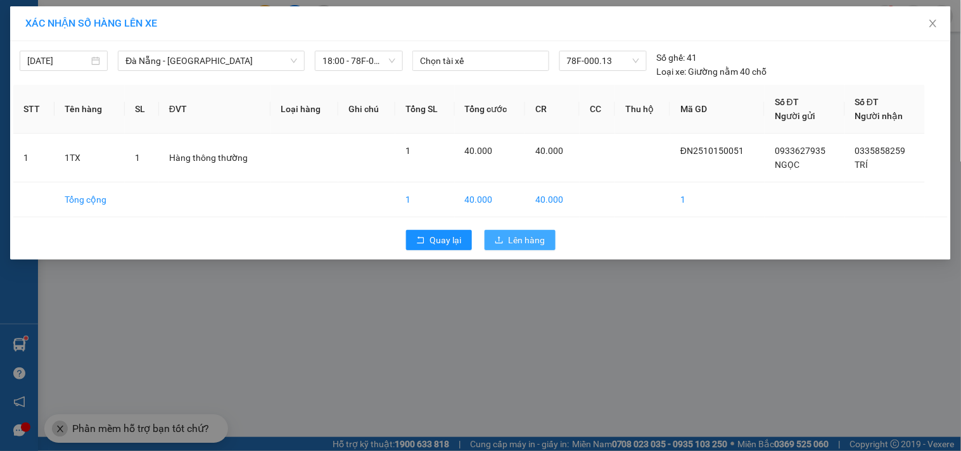
click at [536, 233] on span "Lên hàng" at bounding box center [527, 240] width 37 height 14
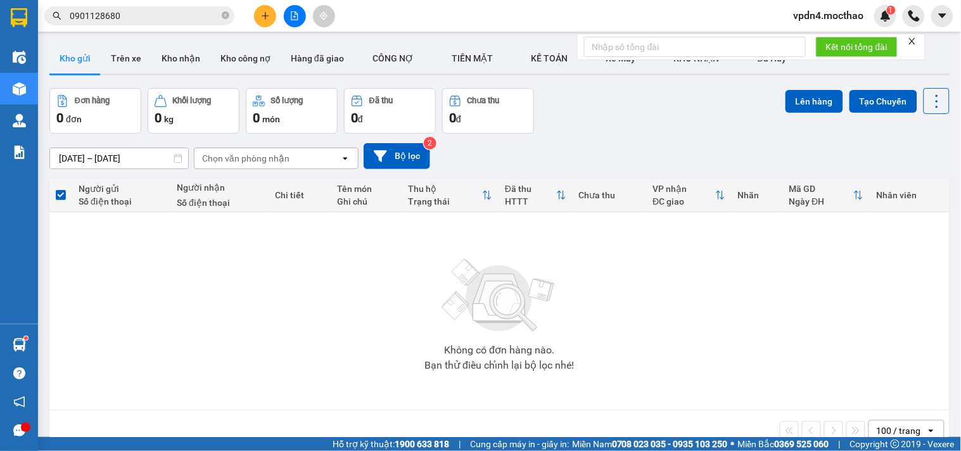
click at [298, 23] on button at bounding box center [295, 16] width 22 height 22
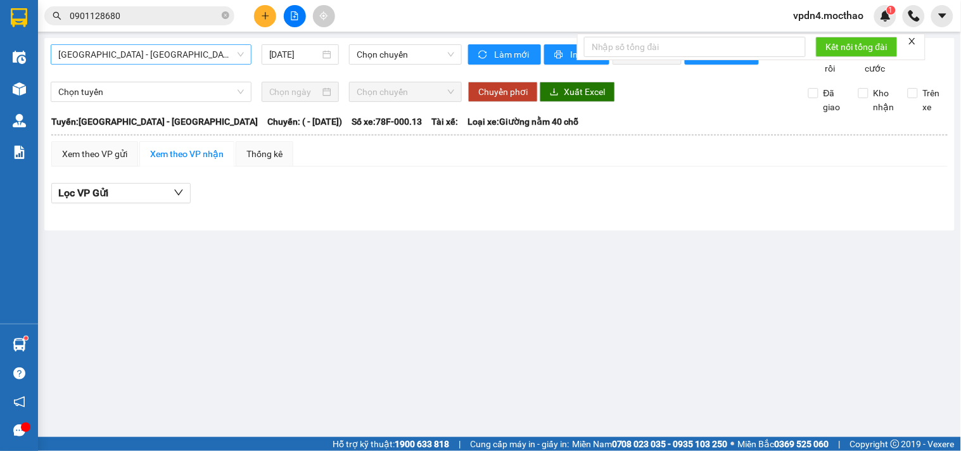
click at [204, 48] on span "Sài Gòn - Tuy Hòa" at bounding box center [151, 54] width 186 height 19
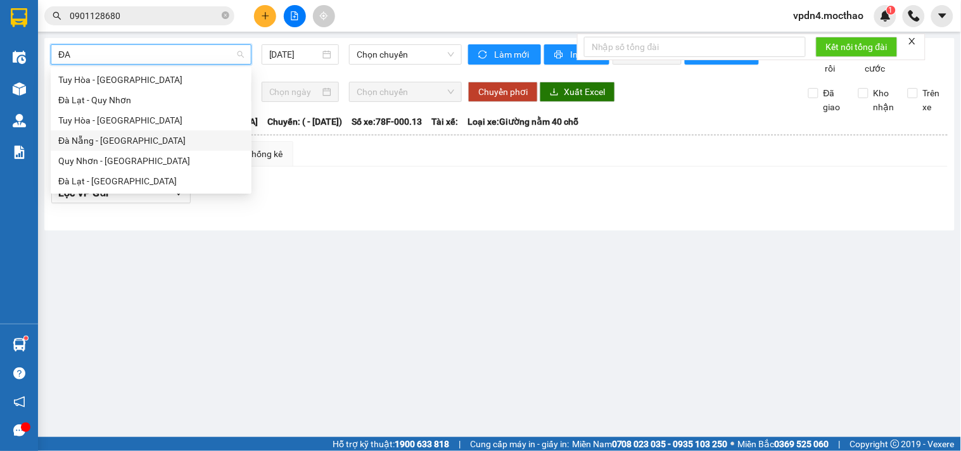
click at [109, 135] on div "Đà Nẵng - [GEOGRAPHIC_DATA]" at bounding box center [151, 141] width 186 height 14
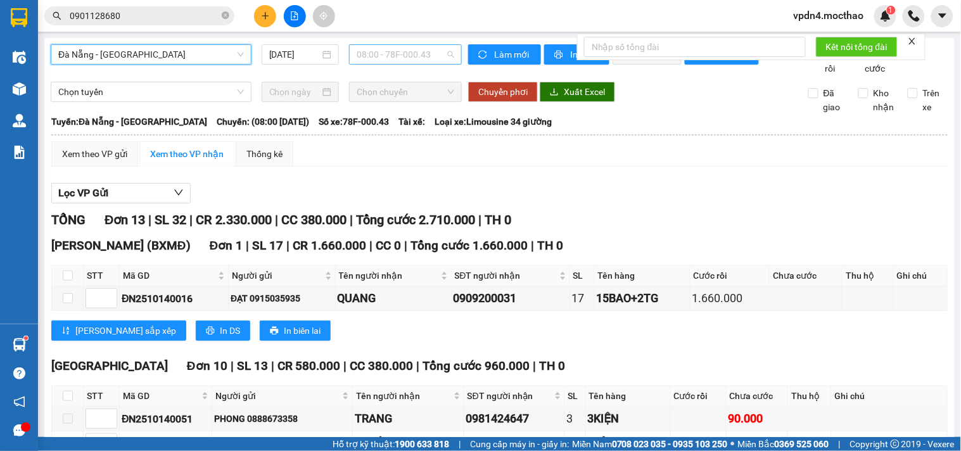
click at [378, 53] on span "08:00 - 78F-000.43" at bounding box center [406, 54] width 98 height 19
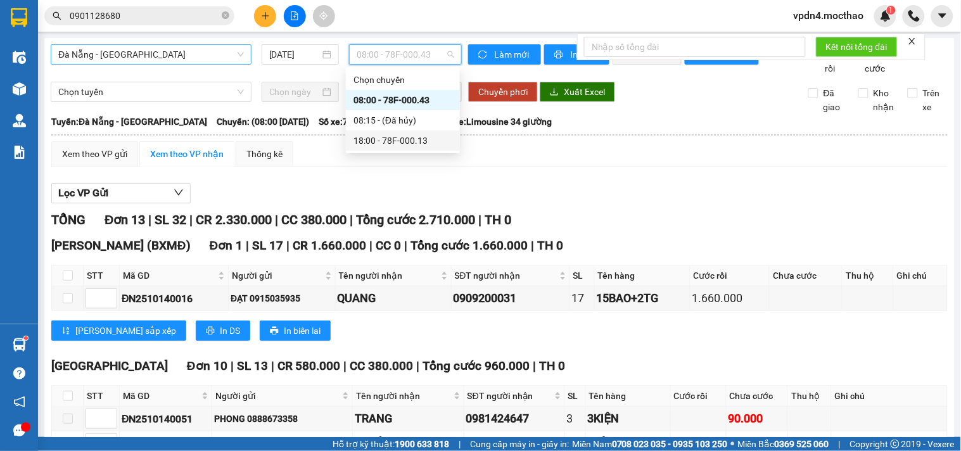
click at [397, 136] on div "18:00 - 78F-000.13" at bounding box center [403, 141] width 99 height 14
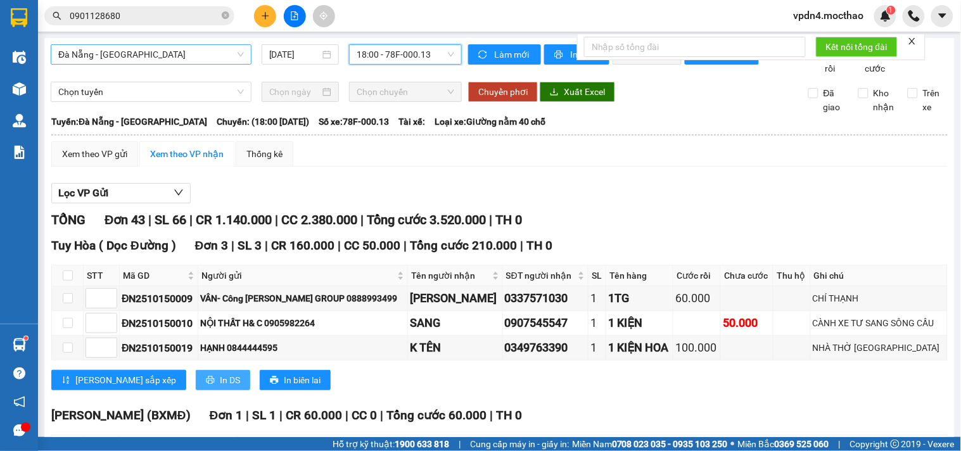
click at [220, 387] on span "In DS" at bounding box center [230, 380] width 20 height 14
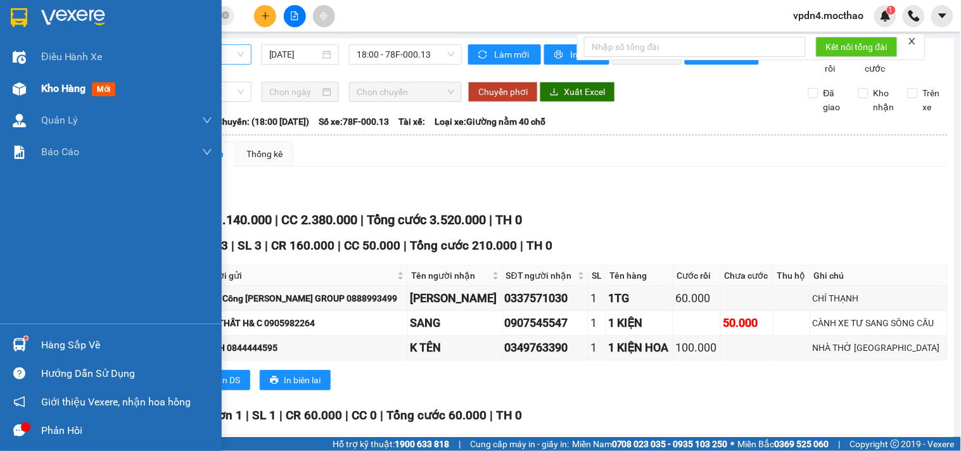
click at [61, 89] on span "Kho hàng" at bounding box center [63, 88] width 44 height 12
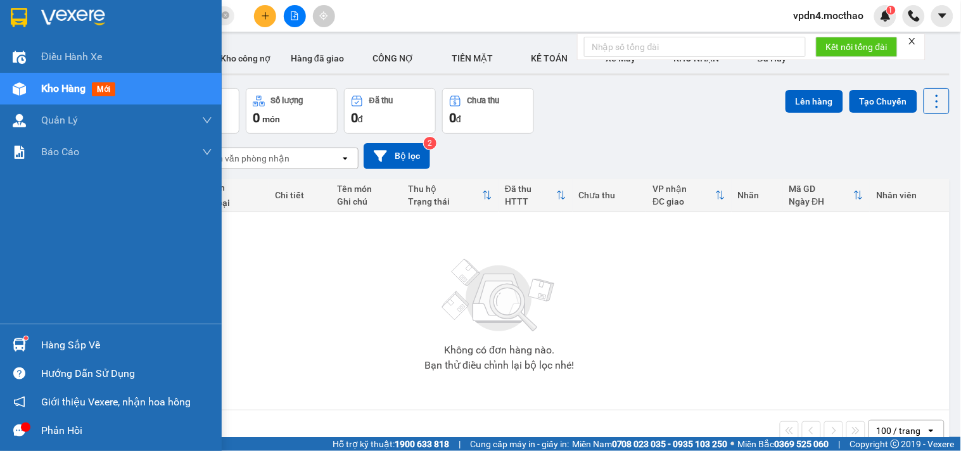
click at [71, 342] on div "Hàng sắp về" at bounding box center [126, 345] width 171 height 19
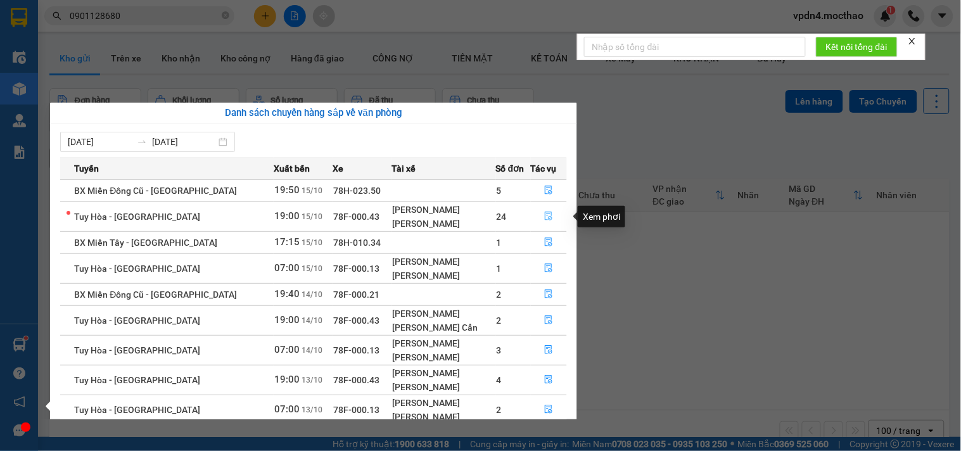
click at [550, 217] on button "button" at bounding box center [549, 217] width 35 height 20
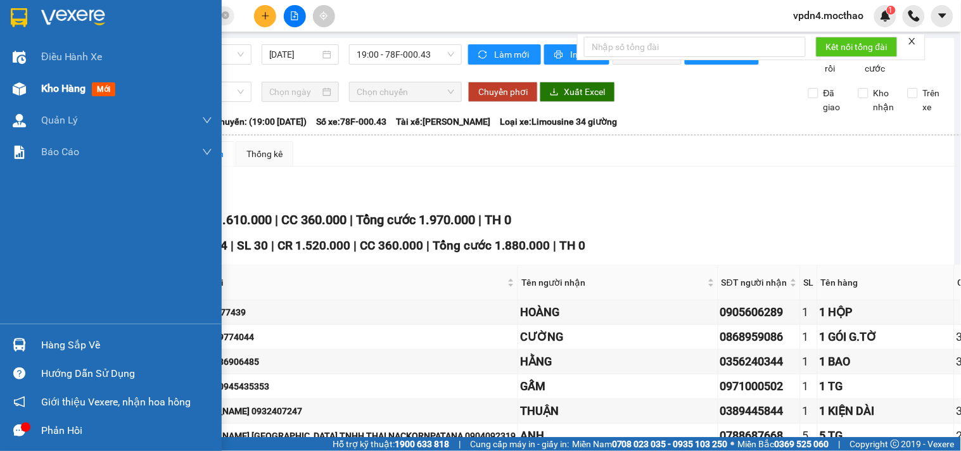
click at [54, 93] on span "Kho hàng" at bounding box center [63, 88] width 44 height 12
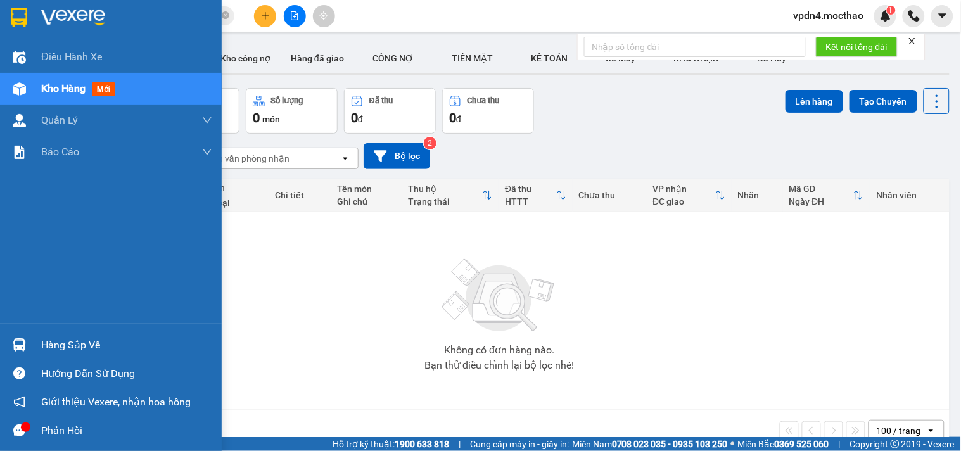
click at [92, 346] on div "Hàng sắp về" at bounding box center [126, 345] width 171 height 19
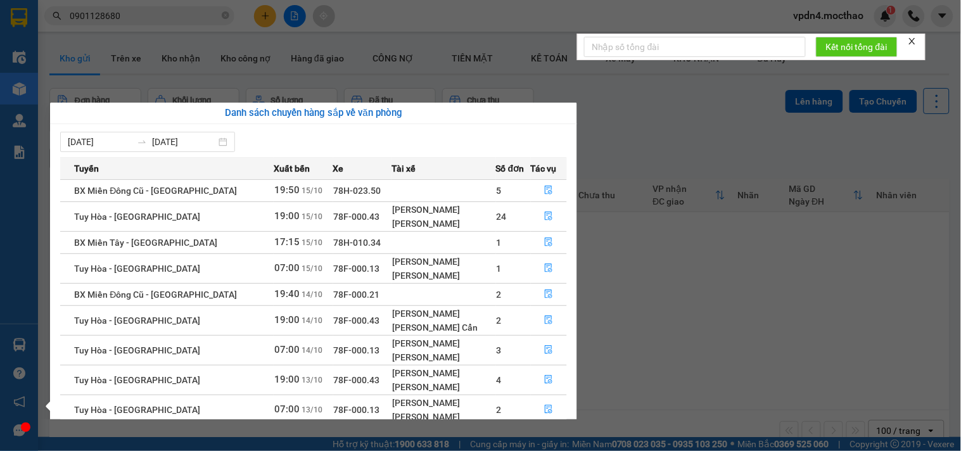
click at [812, 252] on section "Kết quả tìm kiếm ( 11 ) Bộ lọc Ngày lên hàng gần nhất Mã ĐH Trạng thái Món hàng…" at bounding box center [480, 225] width 961 height 451
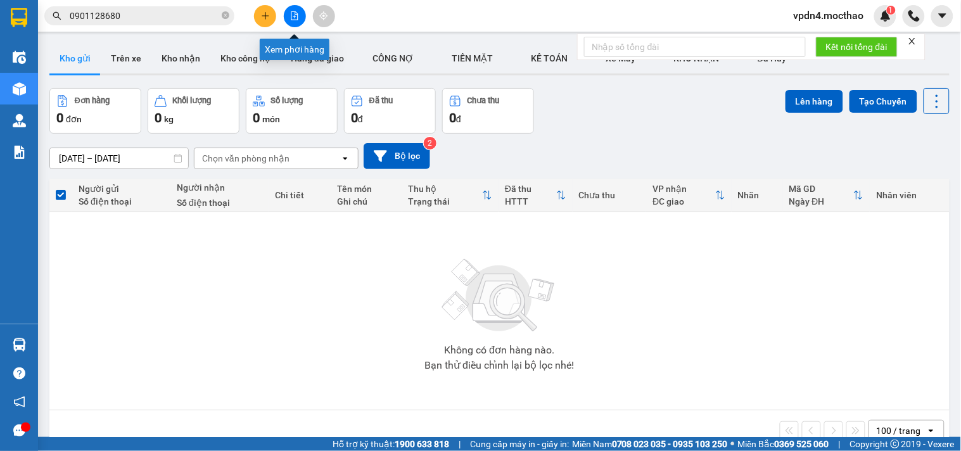
click at [300, 15] on button at bounding box center [295, 16] width 22 height 22
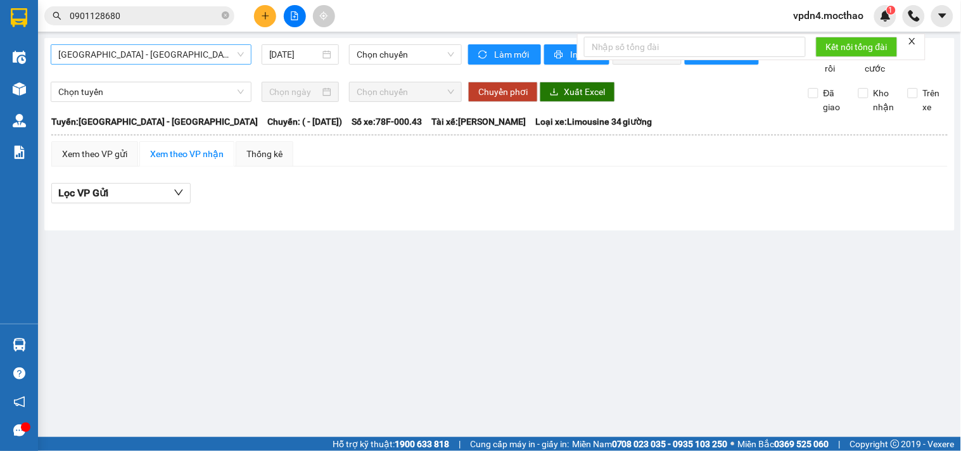
click at [221, 52] on span "Sài Gòn - Tuy Hòa" at bounding box center [151, 54] width 186 height 19
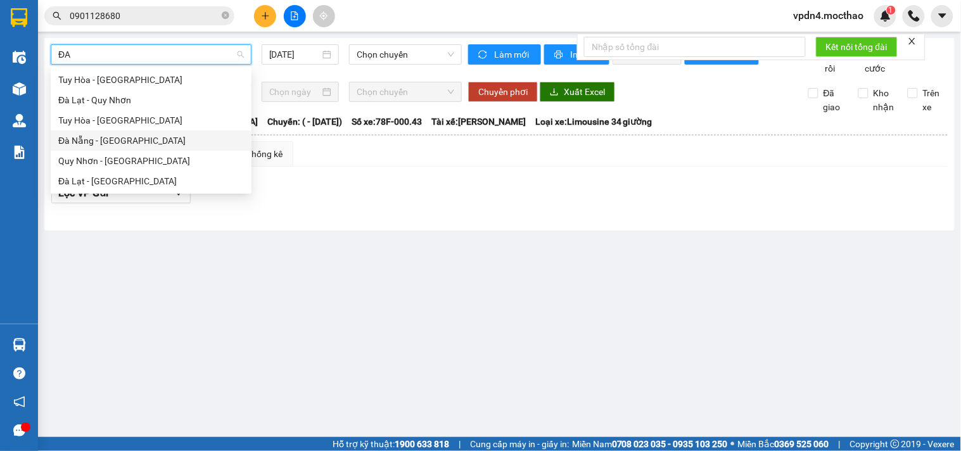
click at [219, 149] on div "Đà Nẵng - [GEOGRAPHIC_DATA]" at bounding box center [151, 141] width 201 height 20
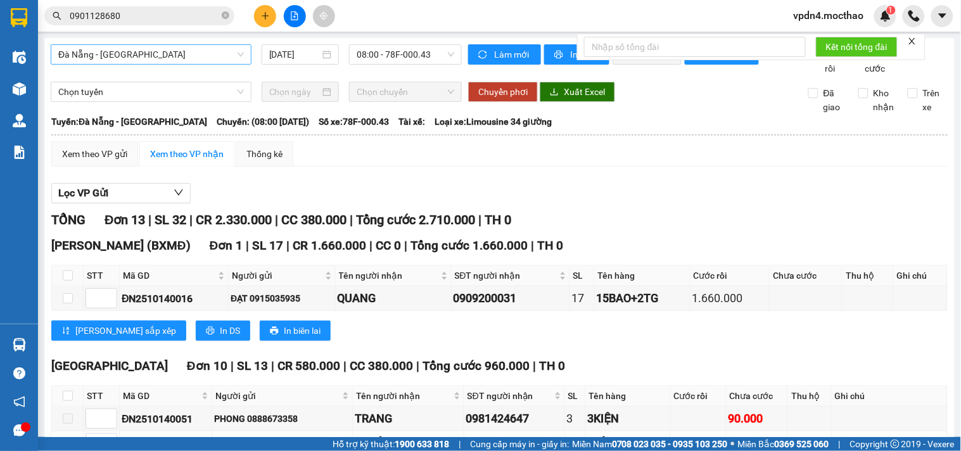
click at [914, 36] on div at bounding box center [912, 41] width 9 height 10
click at [915, 39] on icon "close" at bounding box center [912, 41] width 6 height 6
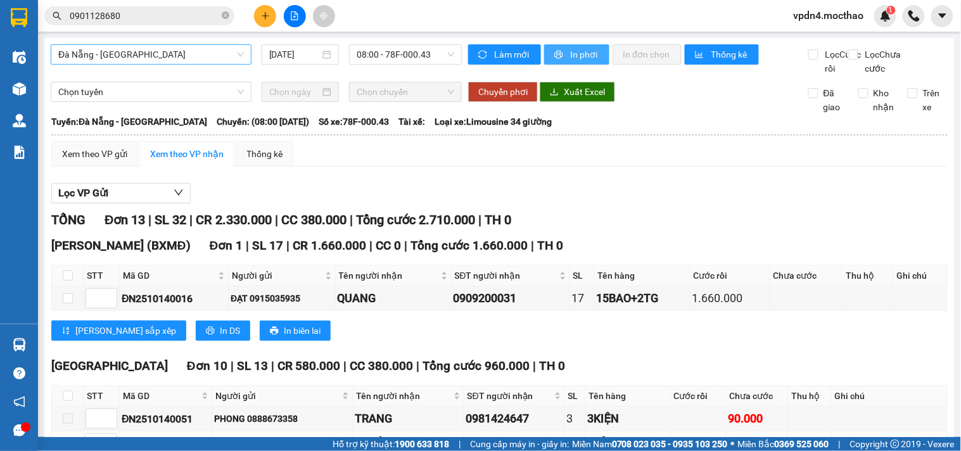
click at [587, 53] on span "In phơi" at bounding box center [584, 55] width 29 height 14
click at [432, 46] on span "08:00 - 78F-000.43" at bounding box center [406, 54] width 98 height 19
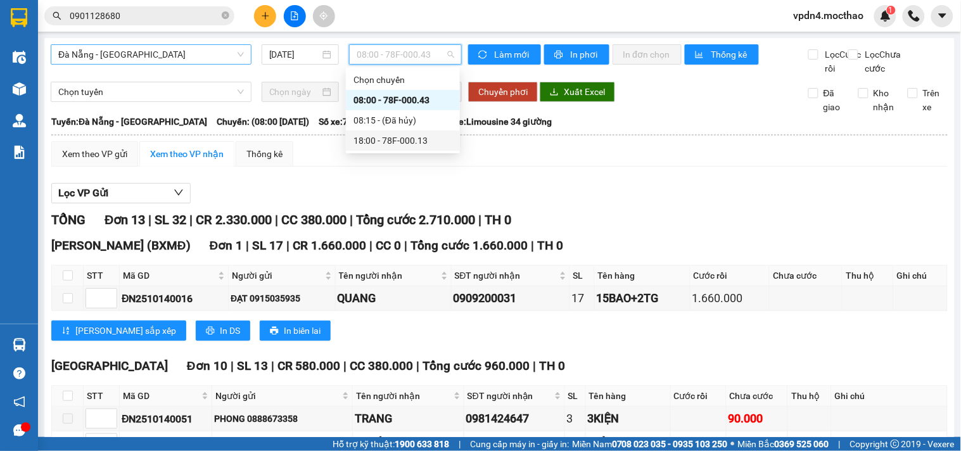
click at [413, 141] on div "18:00 - 78F-000.13" at bounding box center [403, 141] width 99 height 14
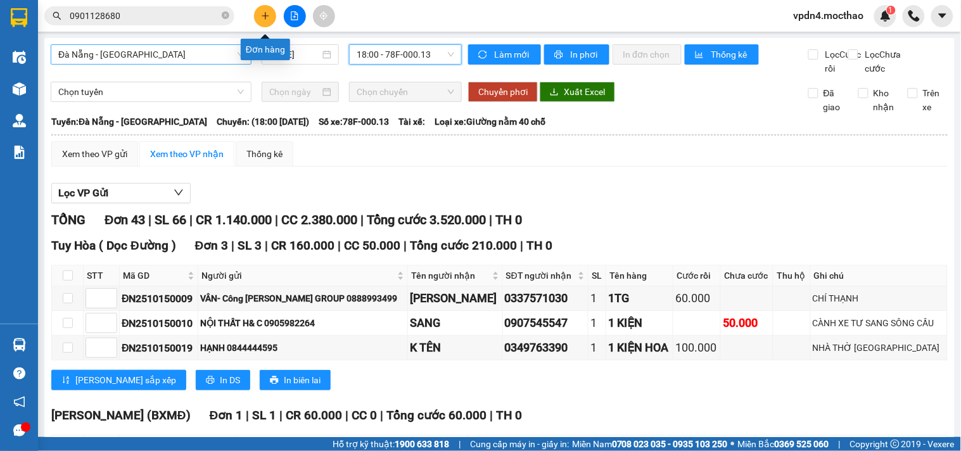
click at [269, 19] on icon "plus" at bounding box center [265, 15] width 9 height 9
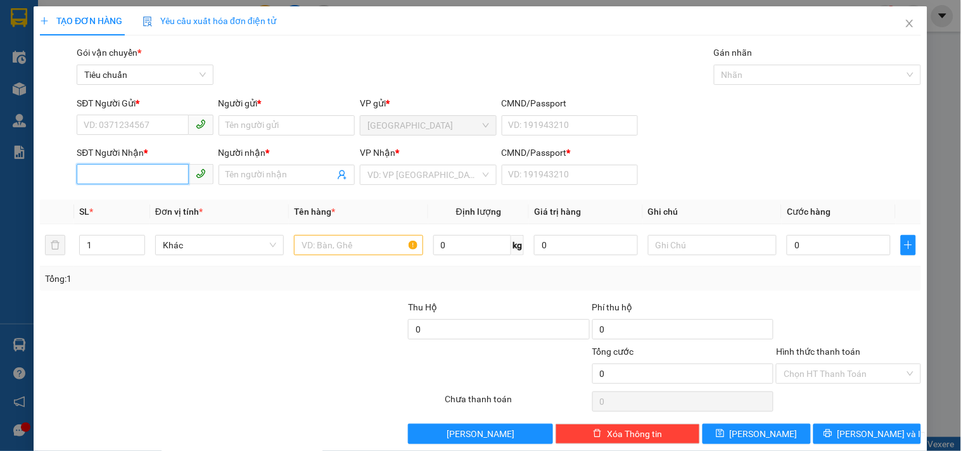
click at [131, 179] on input "SĐT Người Nhận *" at bounding box center [133, 174] width 112 height 20
click at [169, 204] on div "0977019891 - IREAL SPORT" at bounding box center [144, 200] width 120 height 14
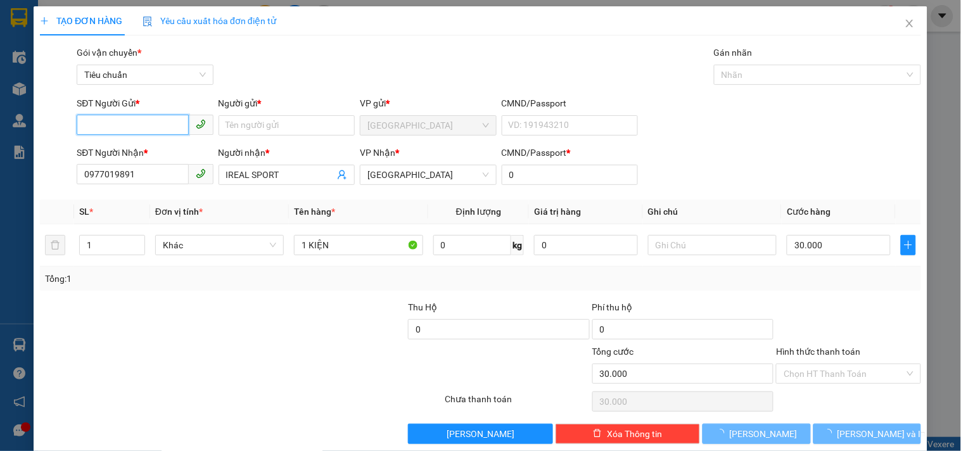
click at [152, 118] on input "SĐT Người Gửi *" at bounding box center [133, 125] width 112 height 20
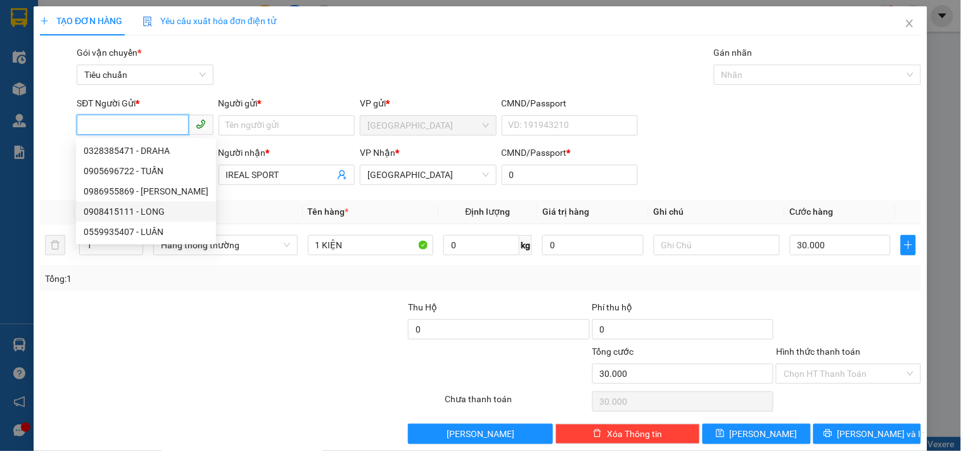
click at [162, 212] on div "0908415111 - LONG" at bounding box center [146, 212] width 125 height 14
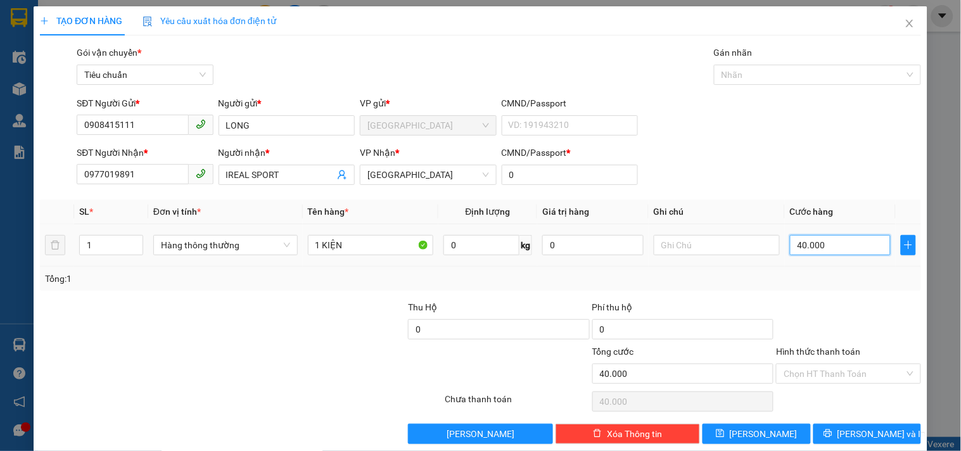
click at [838, 248] on input "40.000" at bounding box center [840, 245] width 101 height 20
click at [876, 430] on span "Lưu và In" at bounding box center [882, 434] width 89 height 14
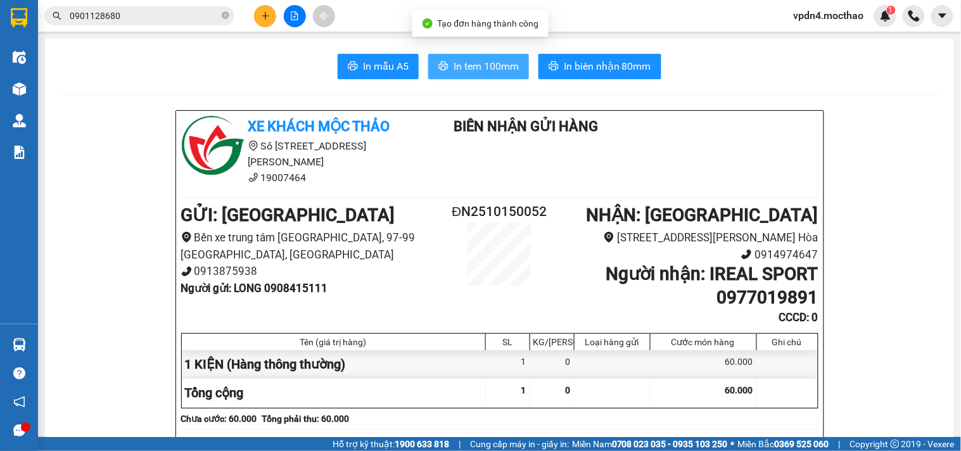
click at [445, 57] on button "In tem 100mm" at bounding box center [478, 66] width 101 height 25
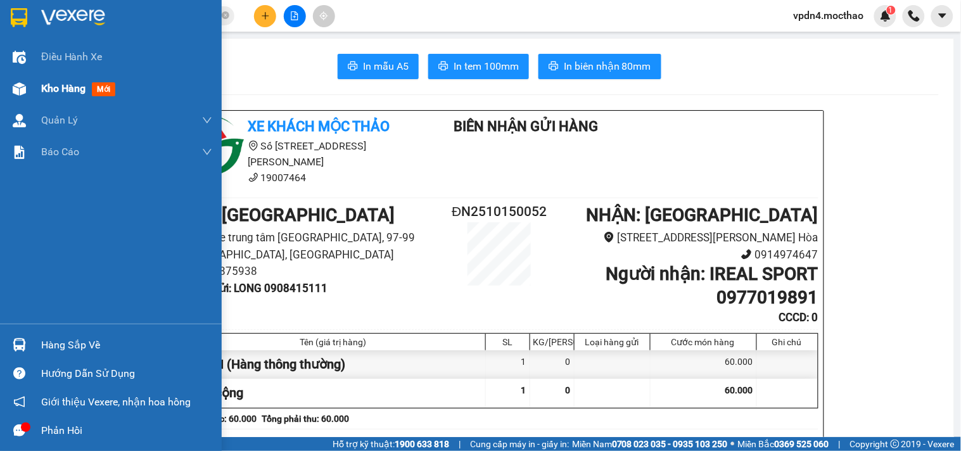
click at [44, 89] on span "Kho hàng" at bounding box center [63, 88] width 44 height 12
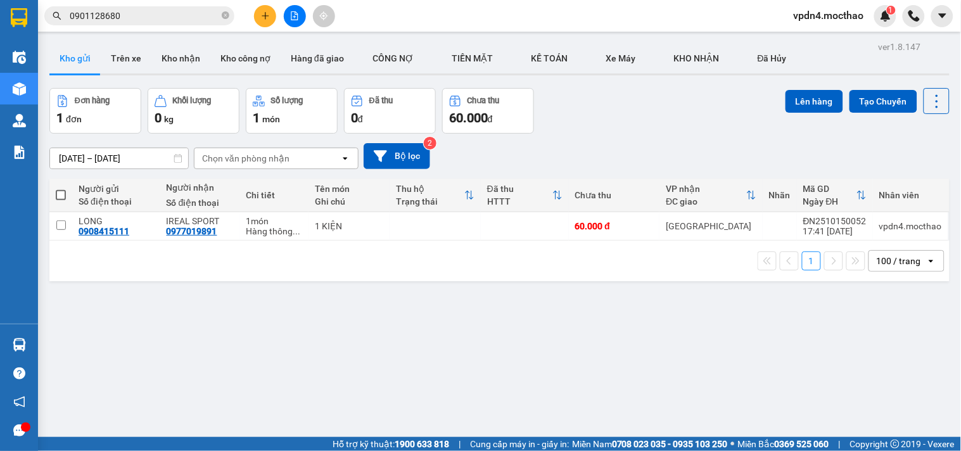
click at [61, 197] on span at bounding box center [61, 195] width 10 height 10
click at [61, 189] on input "checkbox" at bounding box center [61, 189] width 0 height 0
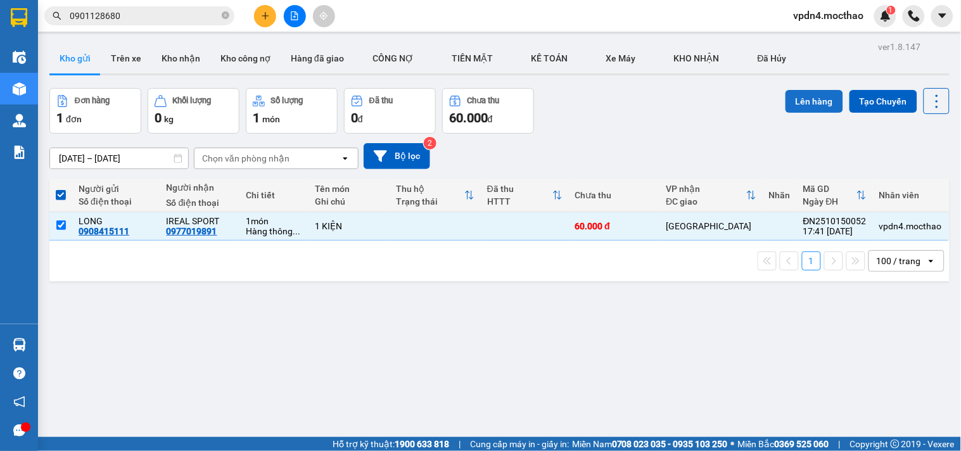
click at [786, 105] on button "Lên hàng" at bounding box center [815, 101] width 58 height 23
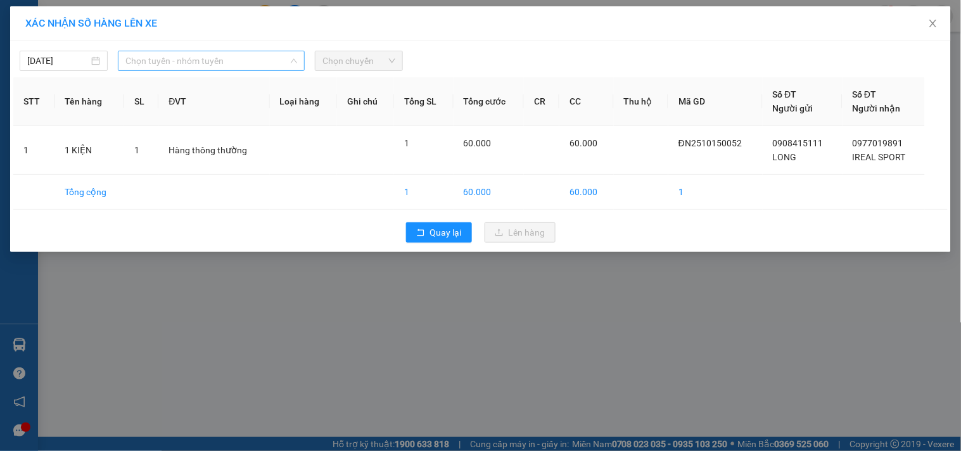
click at [216, 61] on span "Chọn tuyến - nhóm tuyến" at bounding box center [211, 60] width 172 height 19
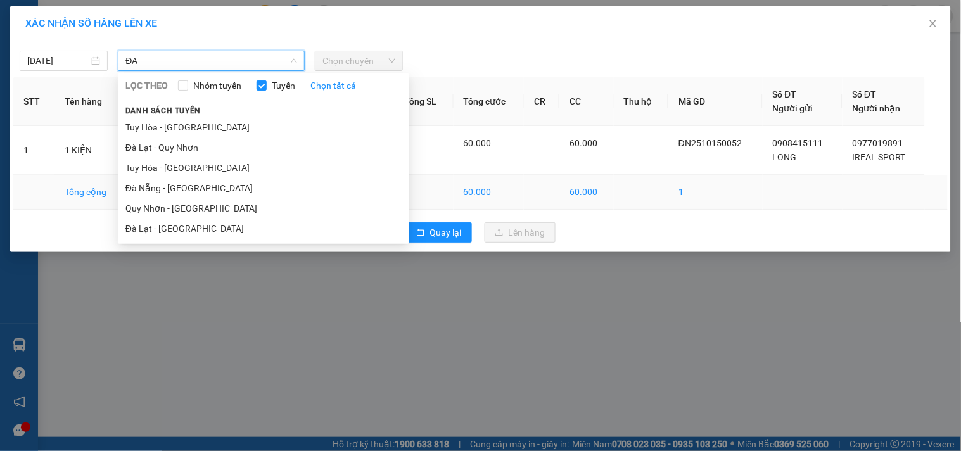
click at [181, 180] on li "Đà Nẵng - [GEOGRAPHIC_DATA]" at bounding box center [264, 188] width 292 height 20
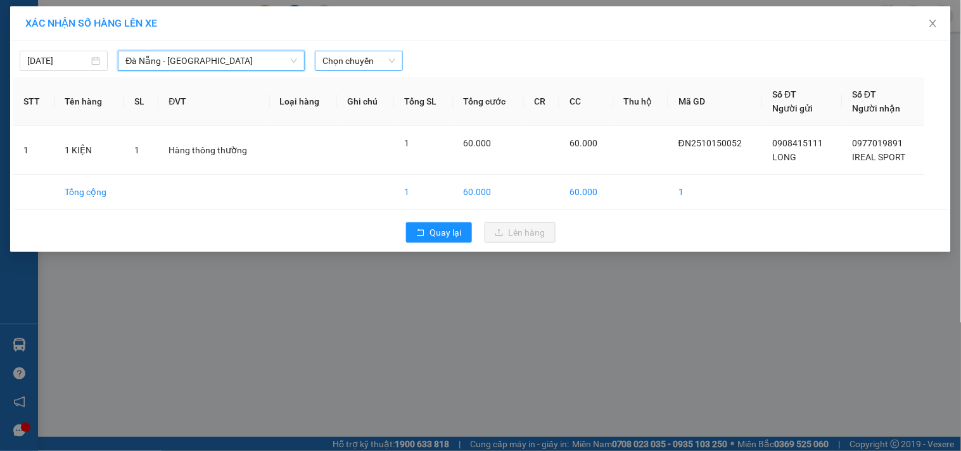
click at [331, 64] on span "Chọn chuyến" at bounding box center [359, 60] width 73 height 19
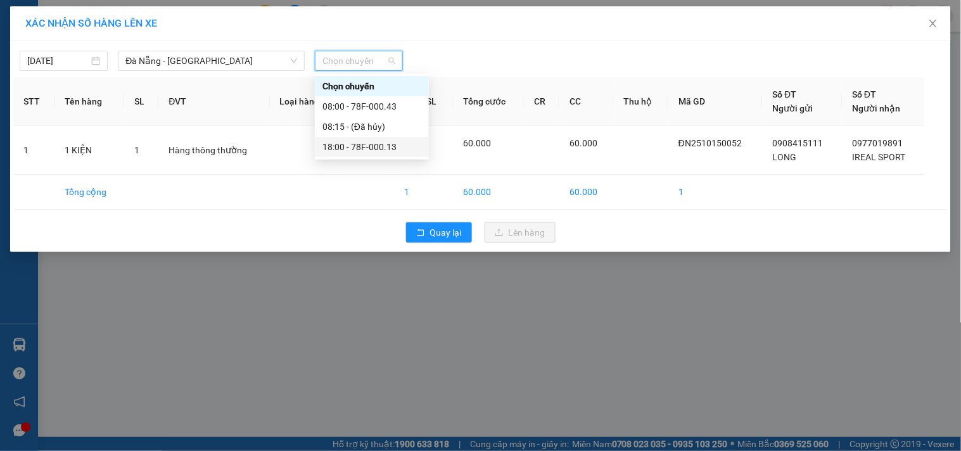
click at [350, 148] on div "18:00 - 78F-000.13" at bounding box center [372, 147] width 99 height 14
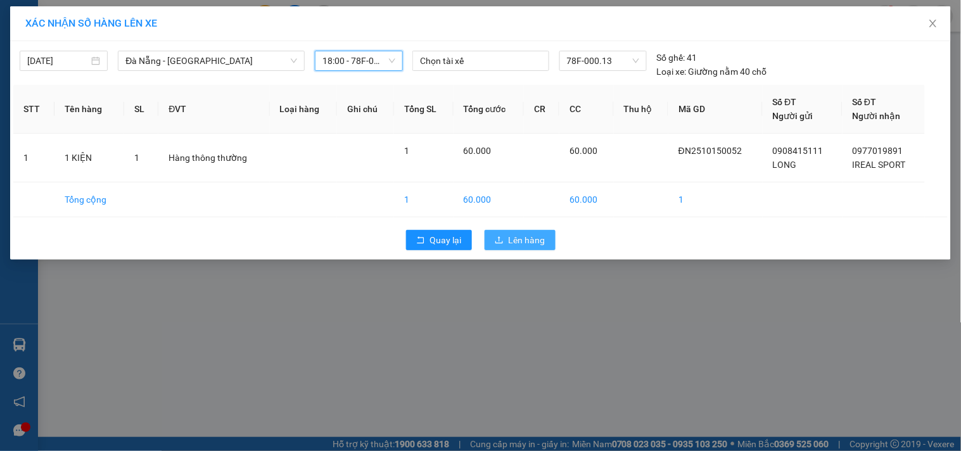
click at [537, 232] on button "Lên hàng" at bounding box center [520, 240] width 71 height 20
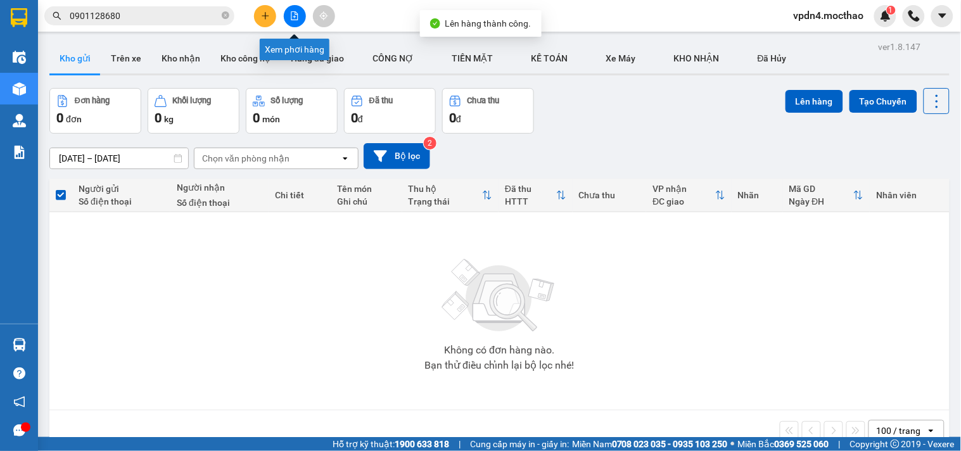
click at [294, 16] on icon "file-add" at bounding box center [294, 15] width 9 height 9
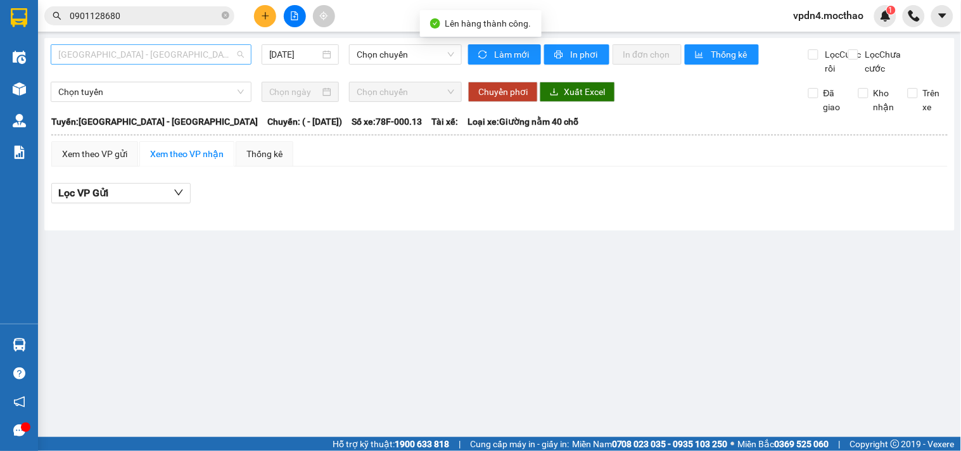
click at [217, 58] on span "Sài Gòn - Tuy Hòa" at bounding box center [151, 54] width 186 height 19
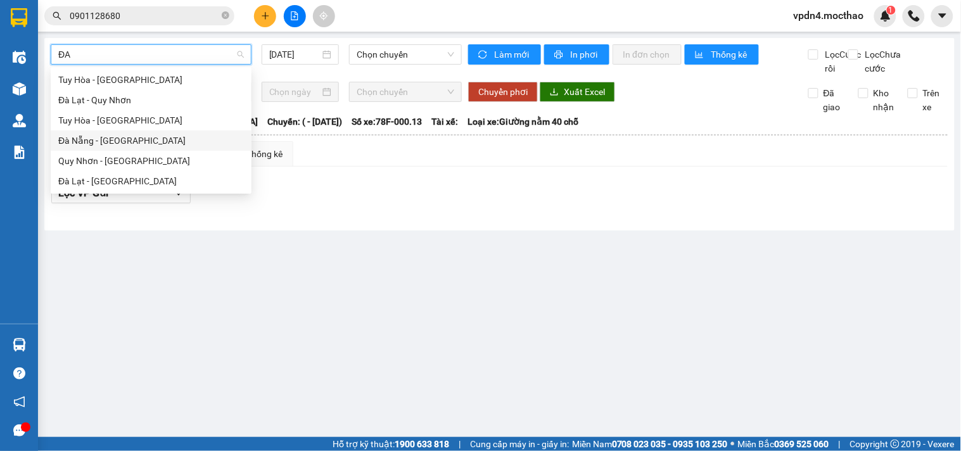
click at [157, 140] on div "Đà Nẵng - [GEOGRAPHIC_DATA]" at bounding box center [151, 141] width 186 height 14
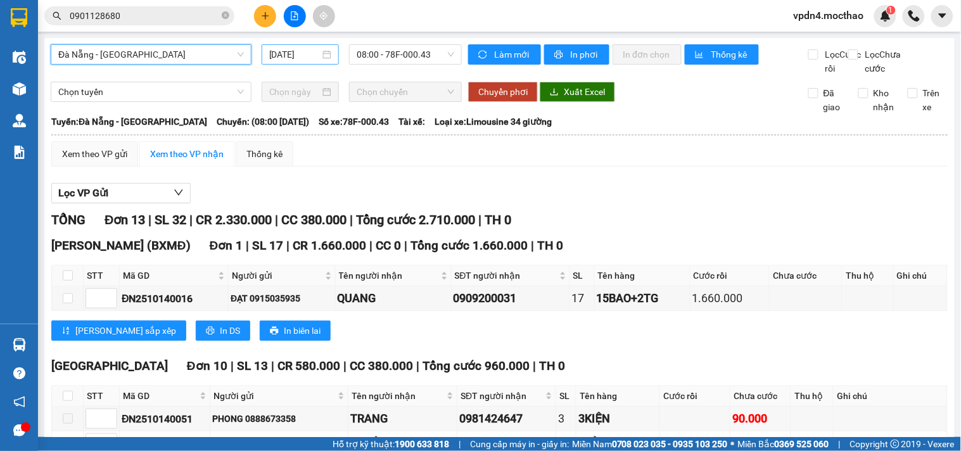
click at [293, 56] on input "[DATE]" at bounding box center [294, 55] width 51 height 14
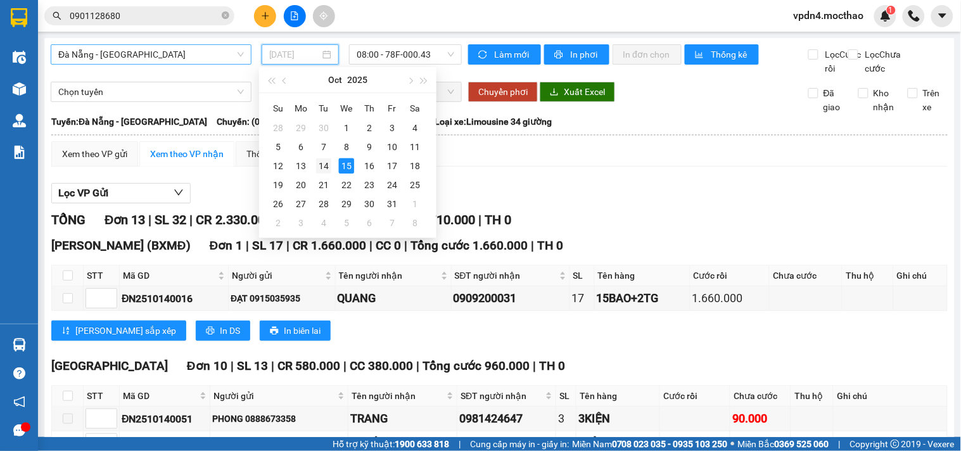
click at [330, 167] on div "14" at bounding box center [323, 165] width 15 height 15
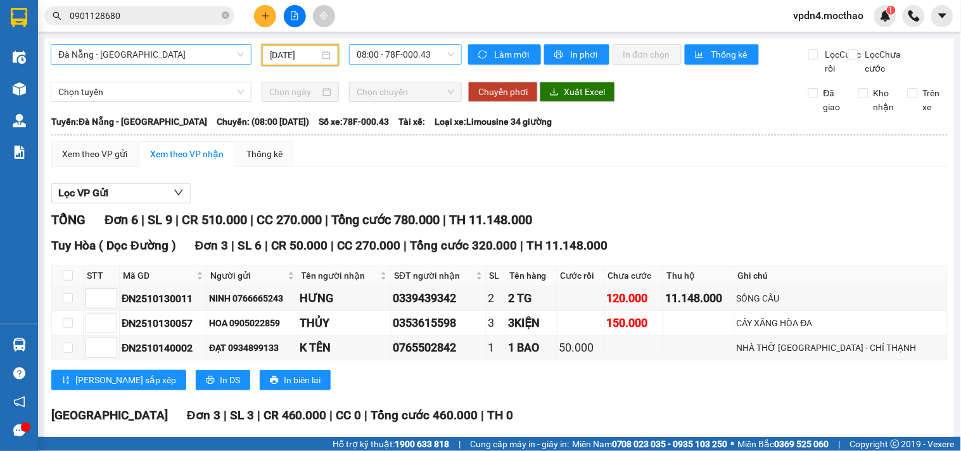
click at [429, 56] on span "08:00 - 78F-000.43" at bounding box center [406, 54] width 98 height 19
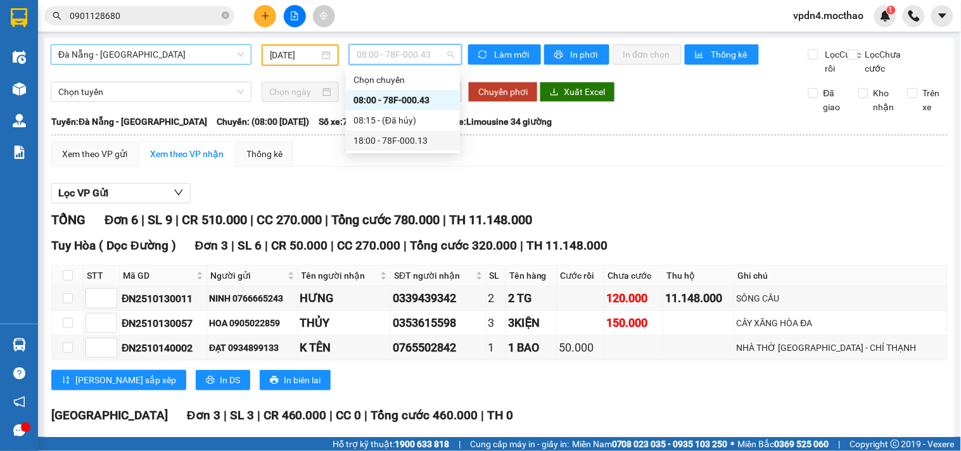
click at [416, 146] on div "18:00 - 78F-000.13" at bounding box center [403, 141] width 99 height 14
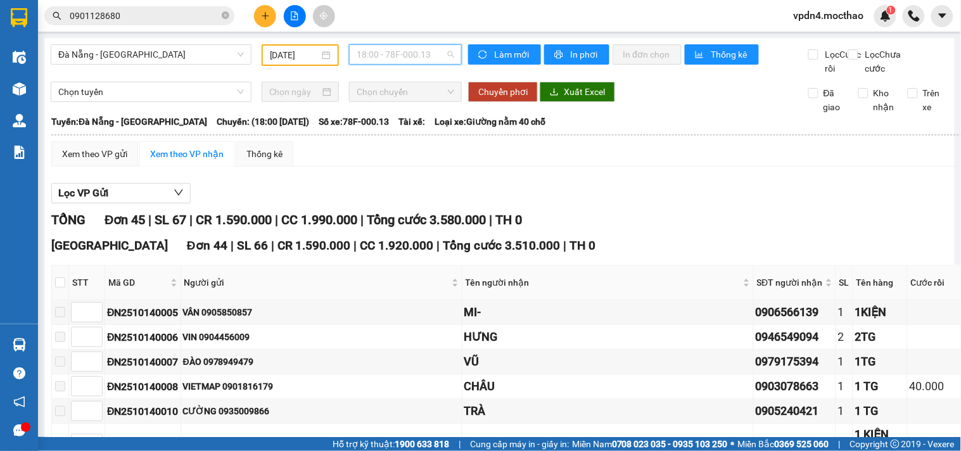
click at [400, 58] on span "18:00 - 78F-000.13" at bounding box center [406, 54] width 98 height 19
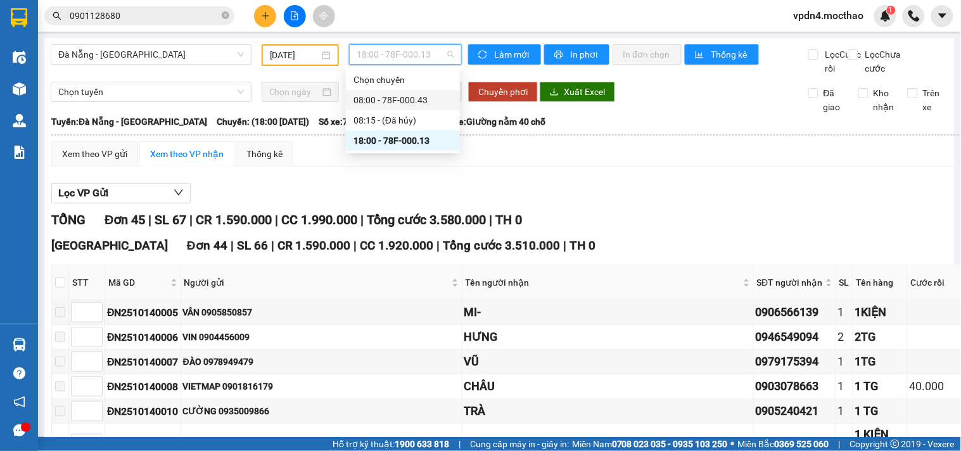
click at [416, 103] on div "08:00 - 78F-000.43" at bounding box center [403, 100] width 99 height 14
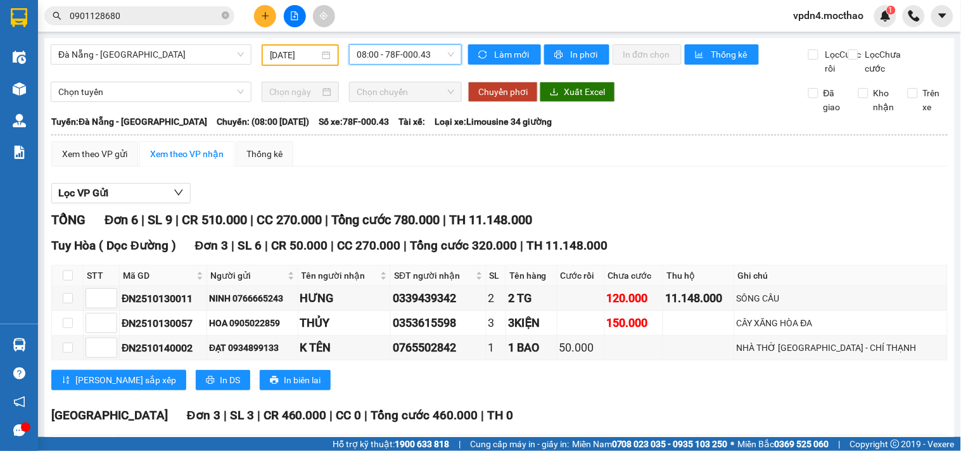
click at [314, 58] on input "[DATE]" at bounding box center [295, 55] width 50 height 14
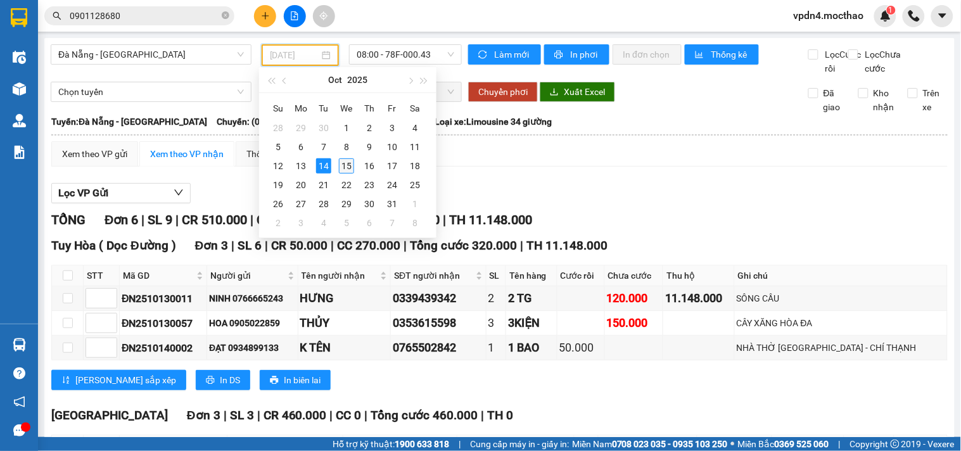
click at [345, 162] on div "15" at bounding box center [346, 165] width 15 height 15
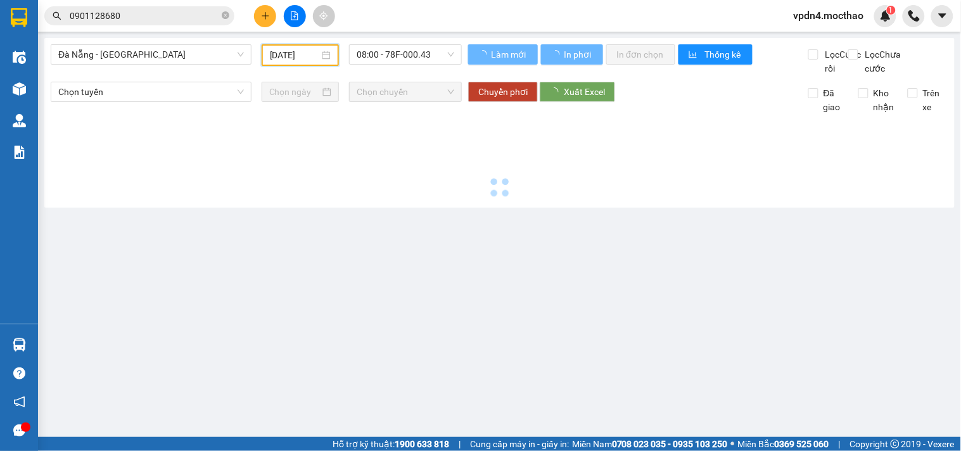
type input "[DATE]"
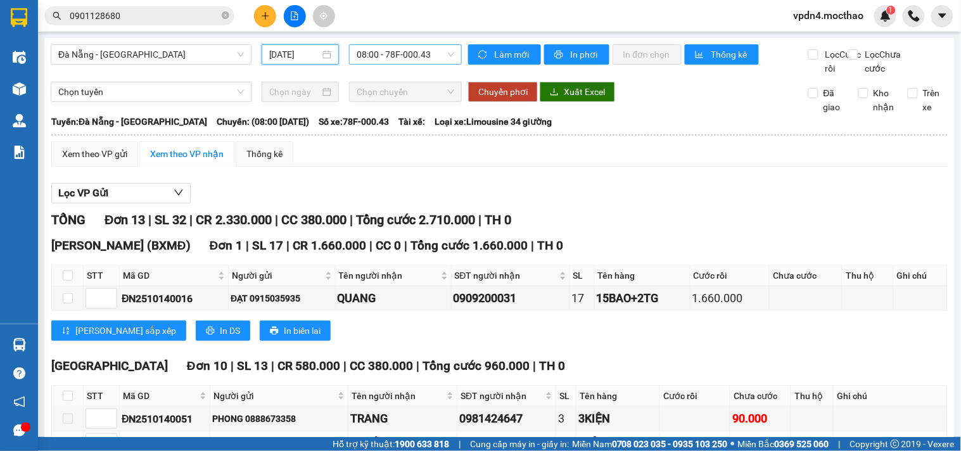
click at [406, 52] on span "08:00 - 78F-000.43" at bounding box center [406, 54] width 98 height 19
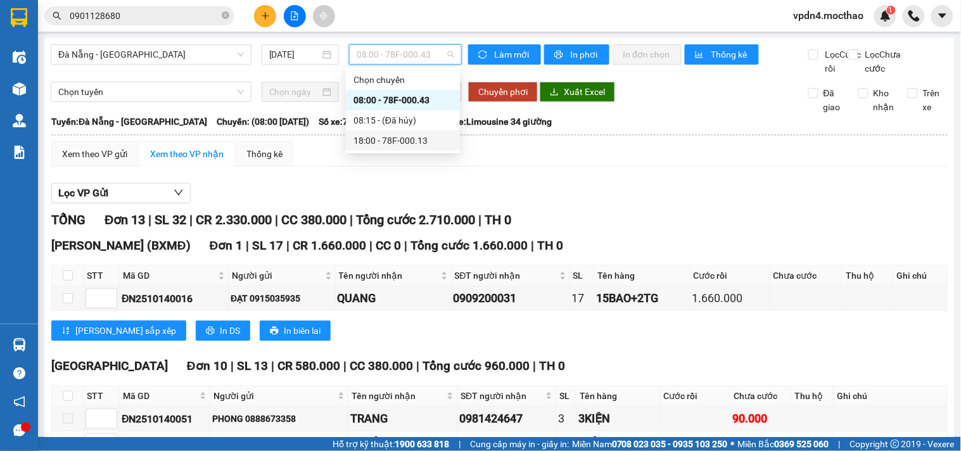
click at [428, 146] on div "18:00 - 78F-000.13" at bounding box center [403, 141] width 99 height 14
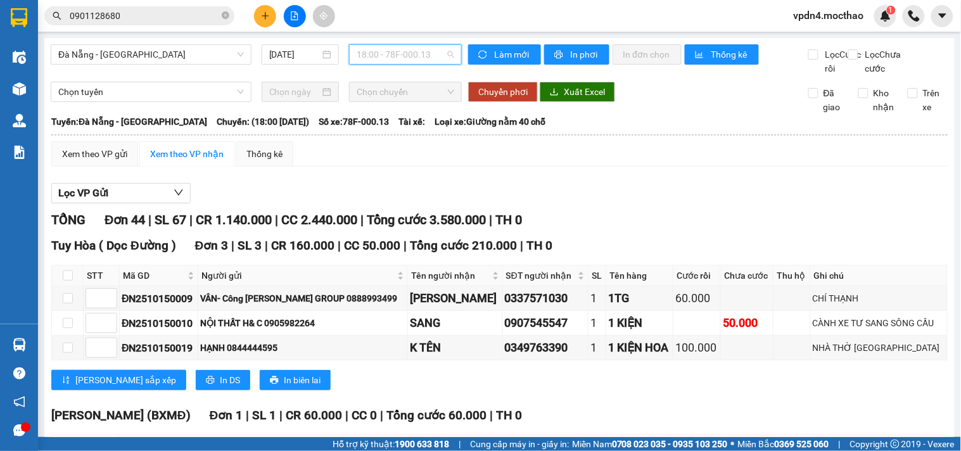
click at [392, 60] on span "18:00 - 78F-000.13" at bounding box center [406, 54] width 98 height 19
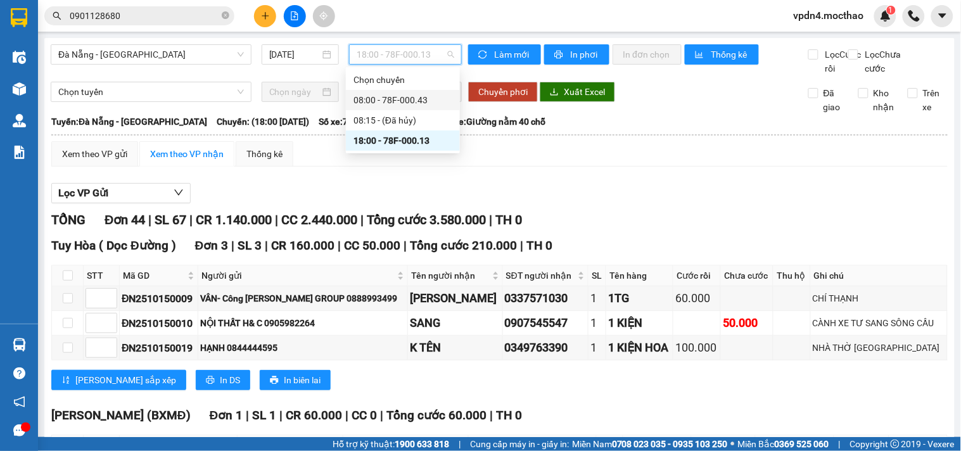
click at [406, 99] on div "08:00 - 78F-000.43" at bounding box center [403, 100] width 99 height 14
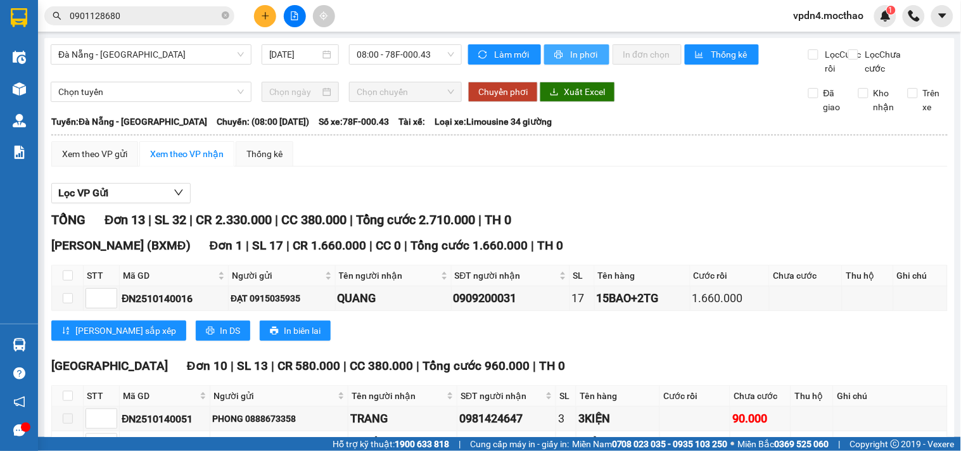
click at [570, 51] on span "In phơi" at bounding box center [584, 55] width 29 height 14
click at [395, 53] on span "08:00 - 78F-000.43" at bounding box center [406, 54] width 98 height 19
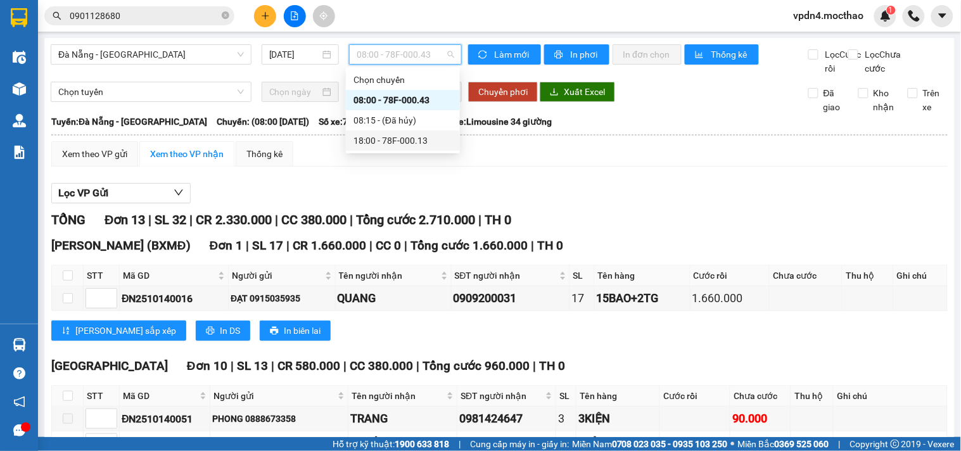
click at [419, 142] on div "18:00 - 78F-000.13" at bounding box center [403, 141] width 99 height 14
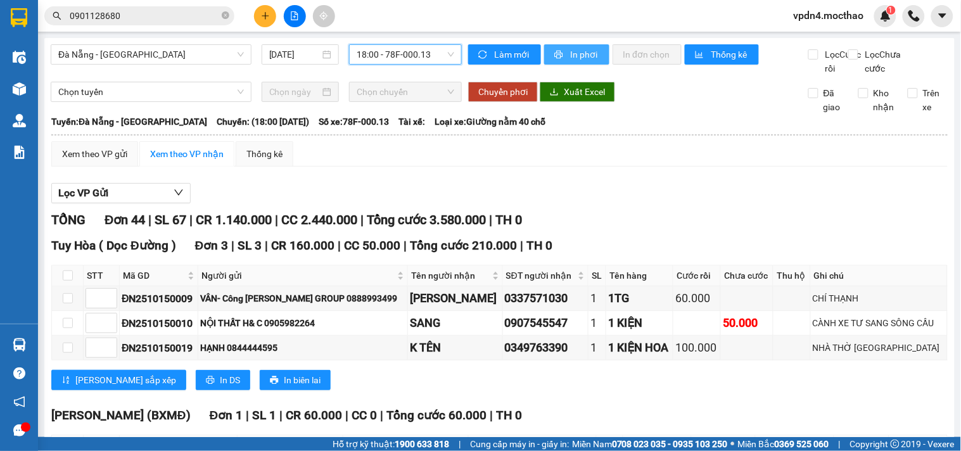
click at [586, 54] on span "In phơi" at bounding box center [584, 55] width 29 height 14
